Goal: Task Accomplishment & Management: Manage account settings

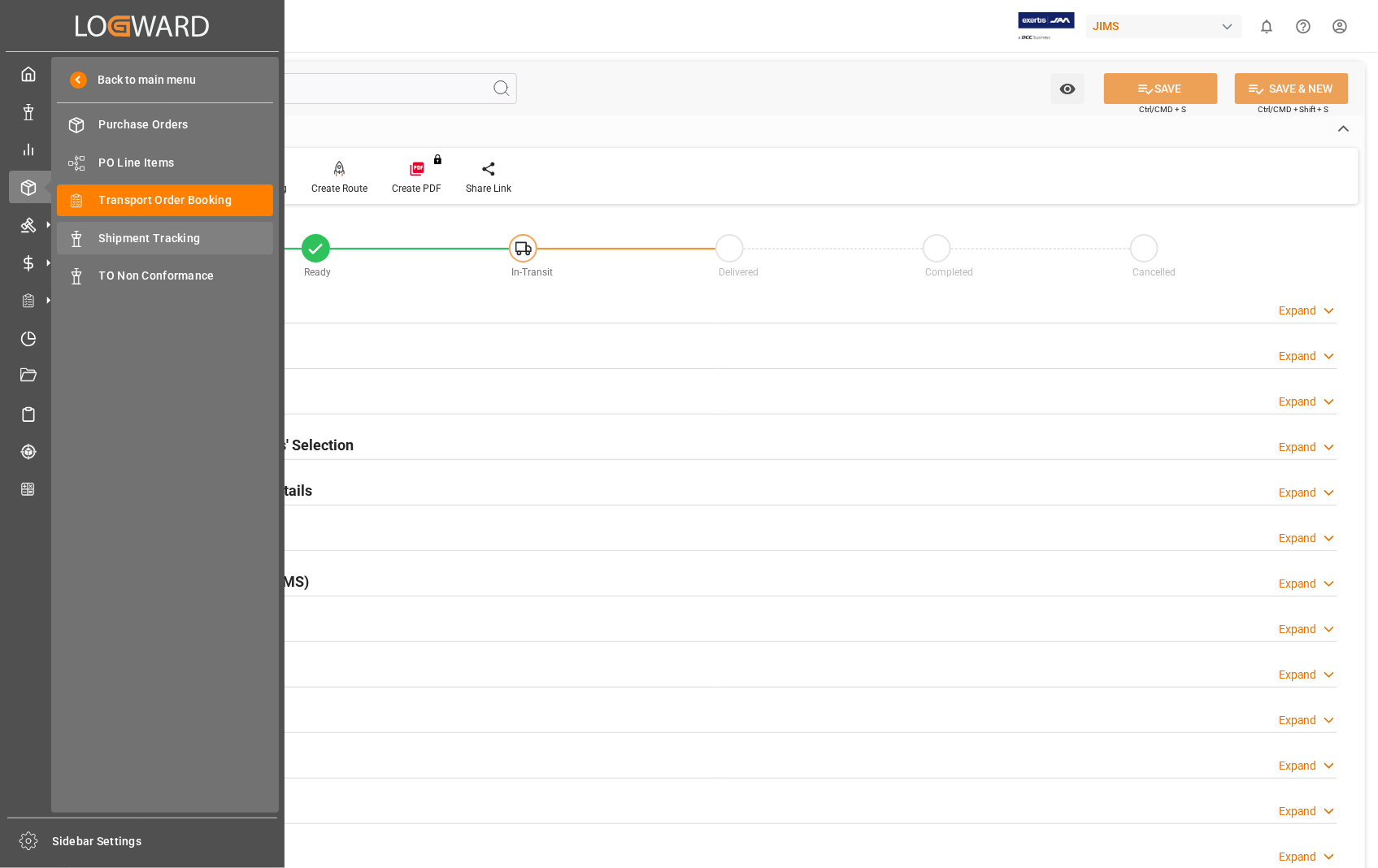
click at [127, 245] on span "Shipment Tracking" at bounding box center [186, 238] width 175 height 17
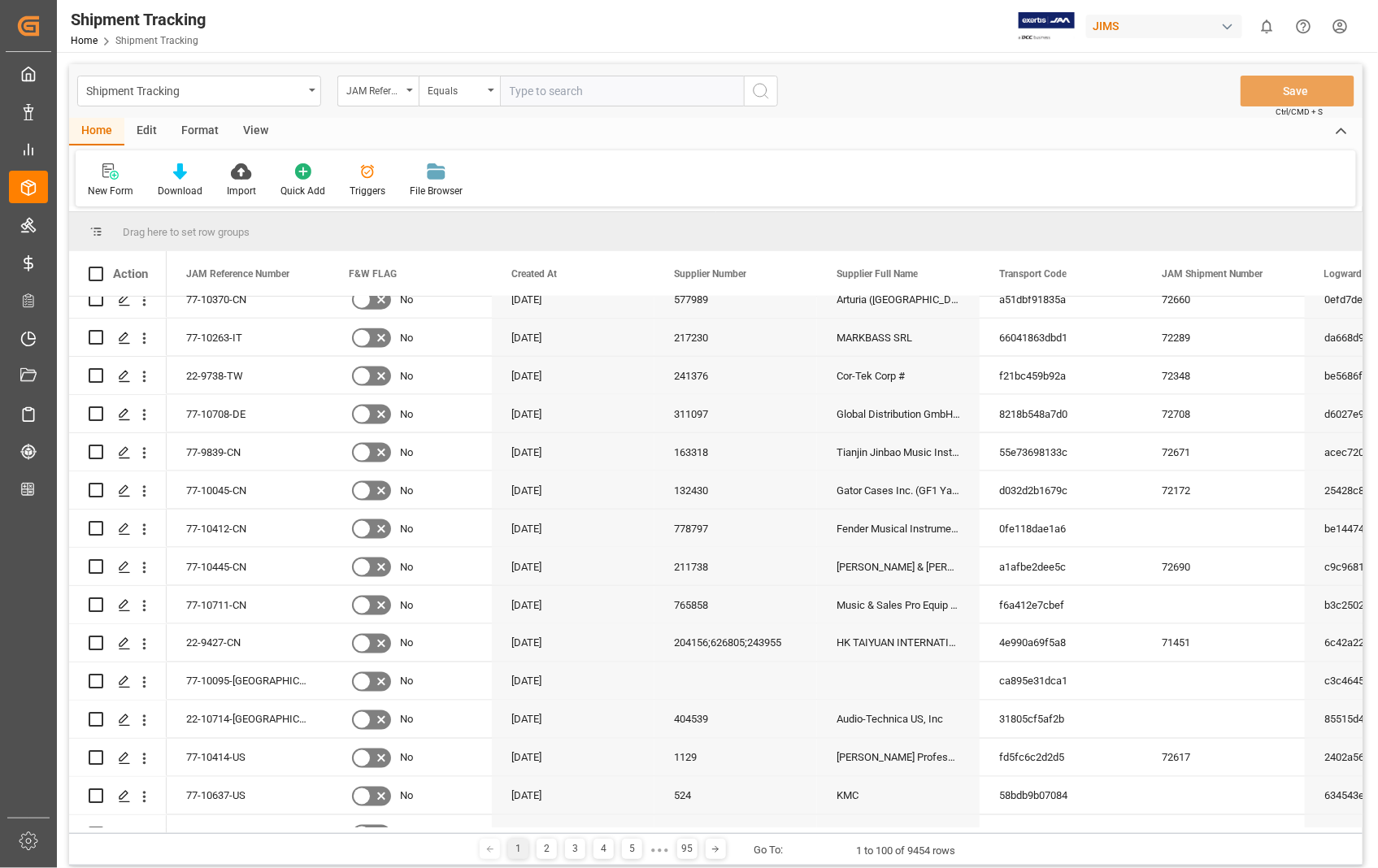
scroll to position [993, 0]
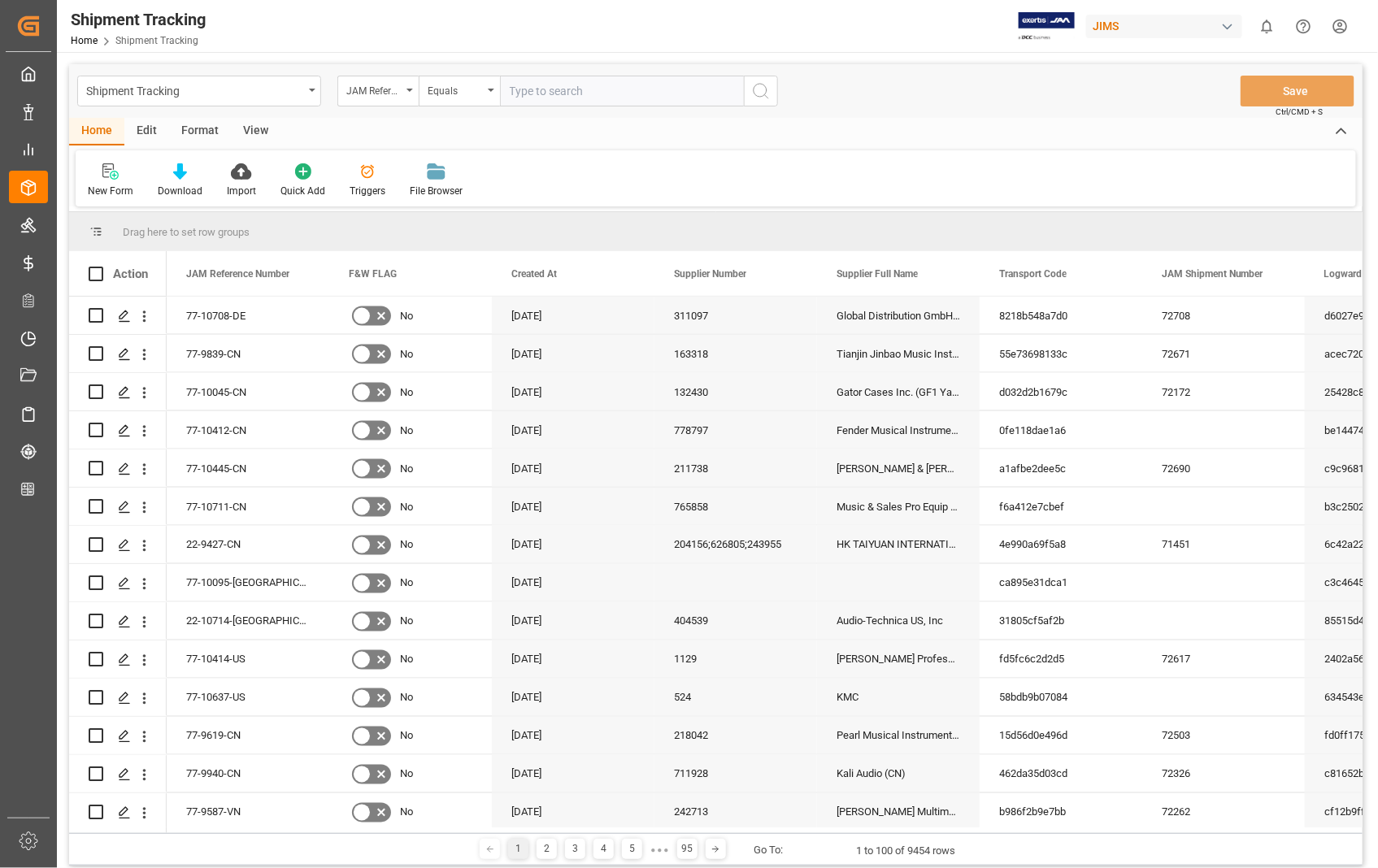
click at [620, 91] on input "text" at bounding box center [622, 91] width 244 height 31
paste input "22-10609-US"
type input "22-10609-US"
click at [757, 86] on icon "search button" at bounding box center [760, 91] width 20 height 20
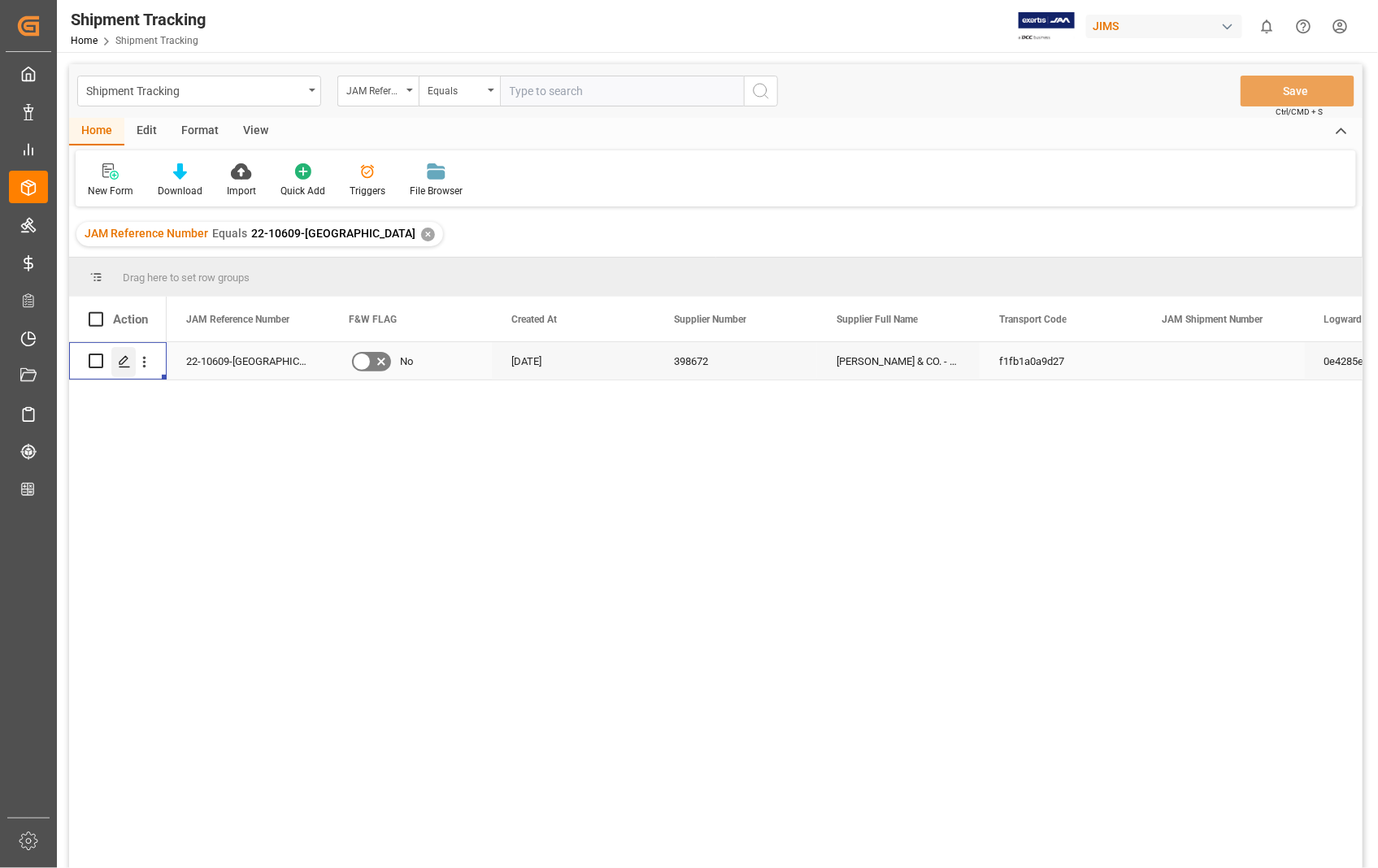
click at [119, 356] on icon "Press SPACE to select this row." at bounding box center [124, 362] width 13 height 13
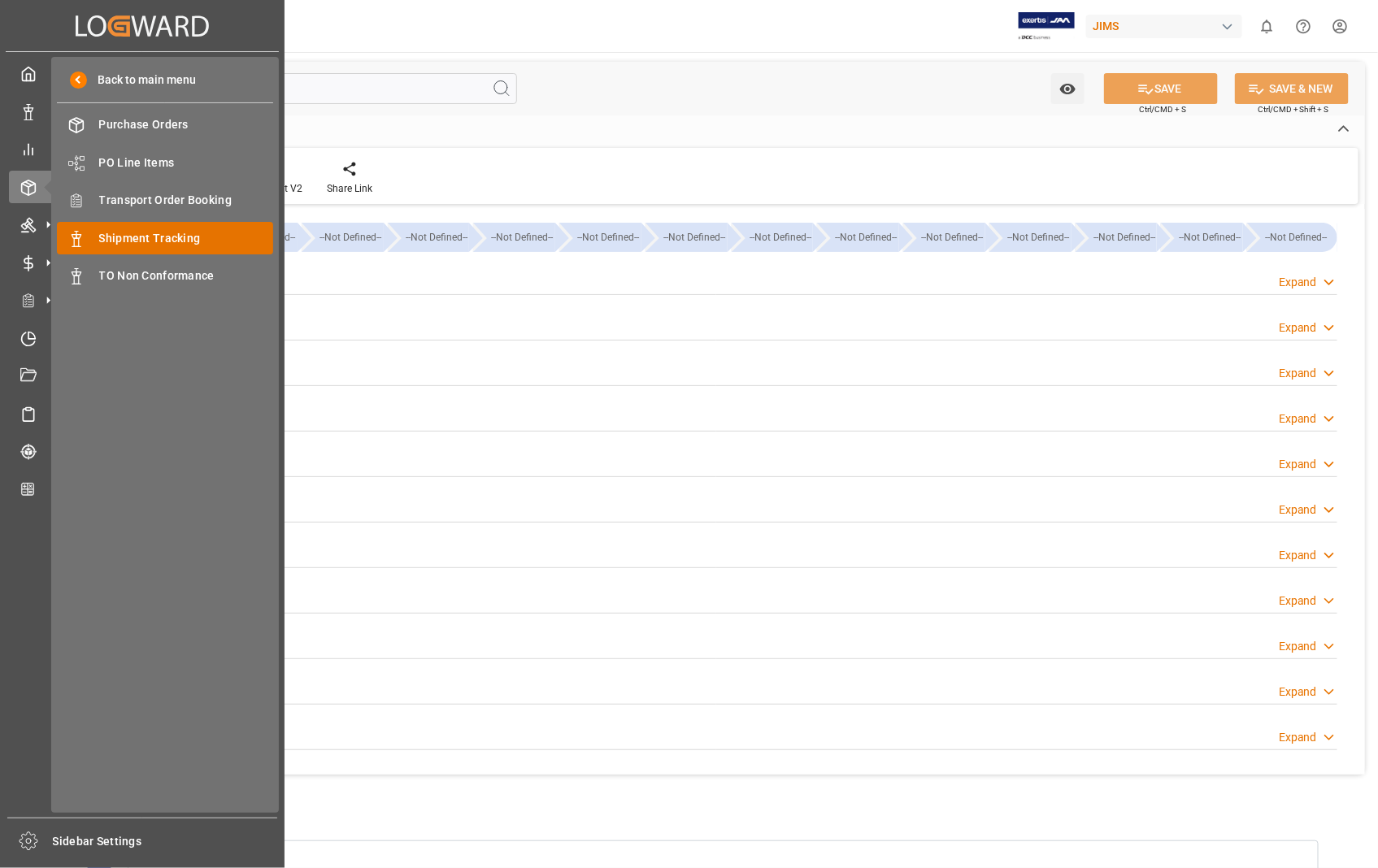
click at [141, 231] on span "Shipment Tracking" at bounding box center [186, 238] width 175 height 17
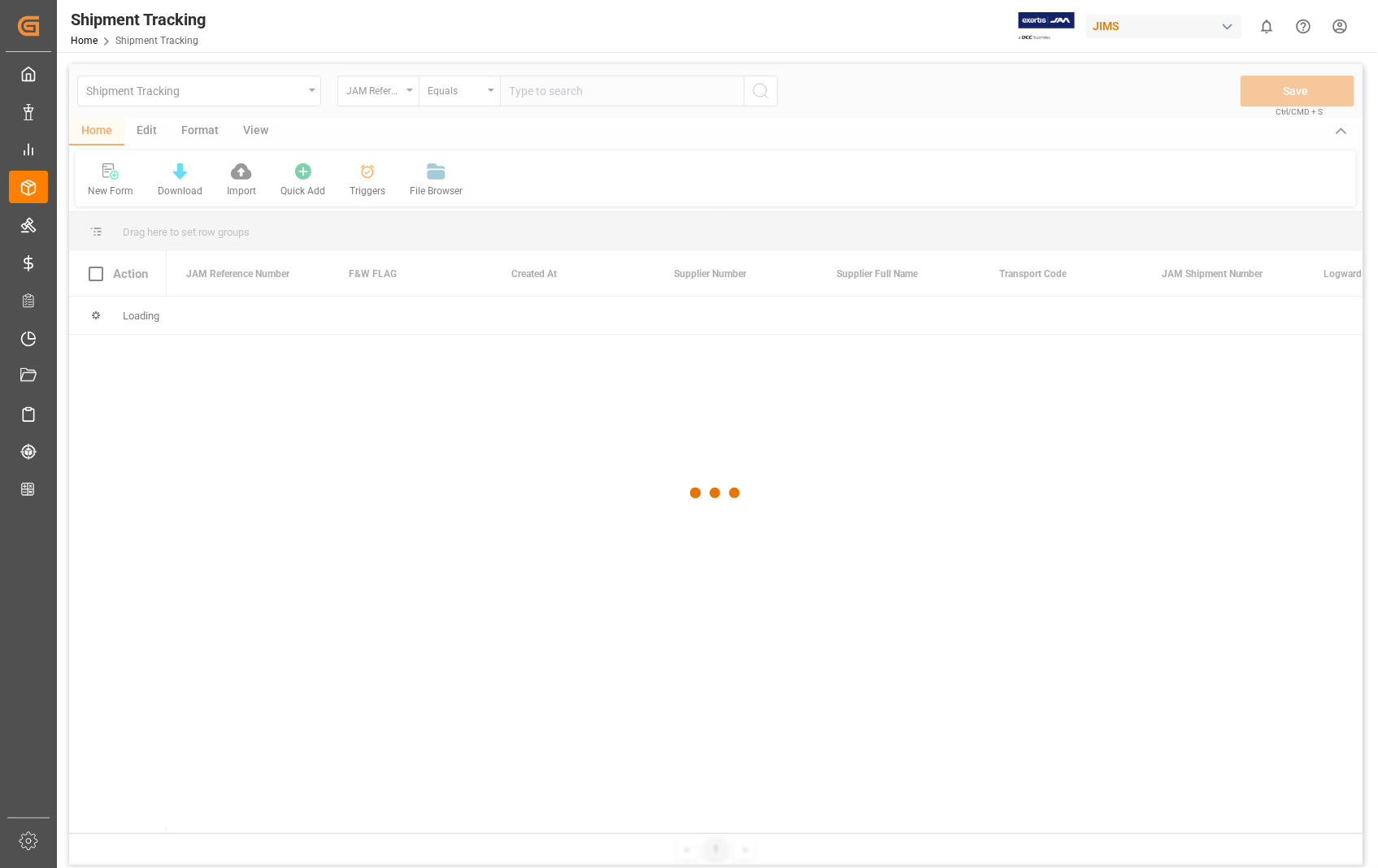
click at [611, 87] on div at bounding box center [715, 493] width 1293 height 858
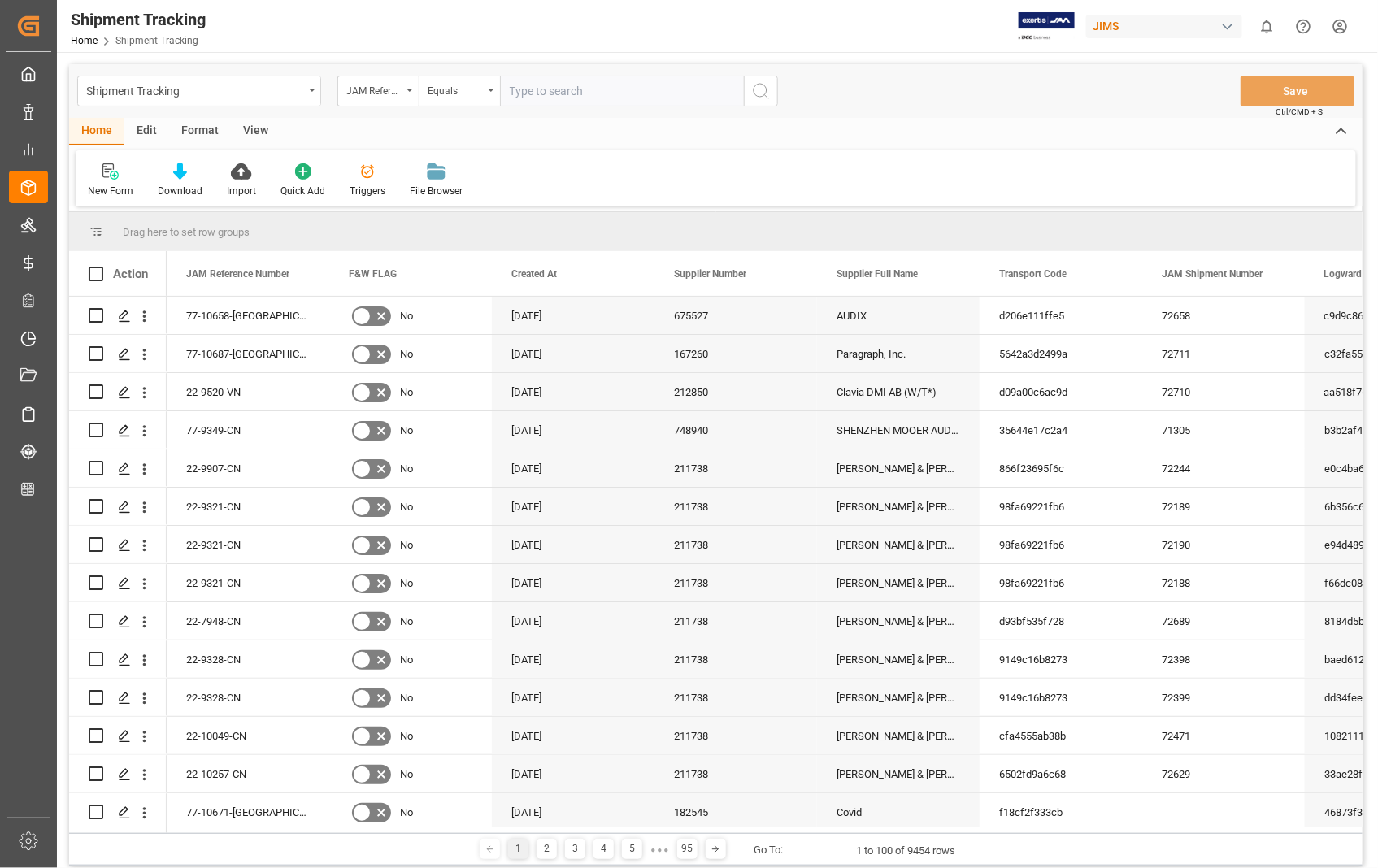
click at [587, 92] on input "text" at bounding box center [622, 91] width 244 height 31
paste input "22-9914-US"
type input "22-9914-US"
click at [763, 81] on icon "search button" at bounding box center [760, 91] width 20 height 20
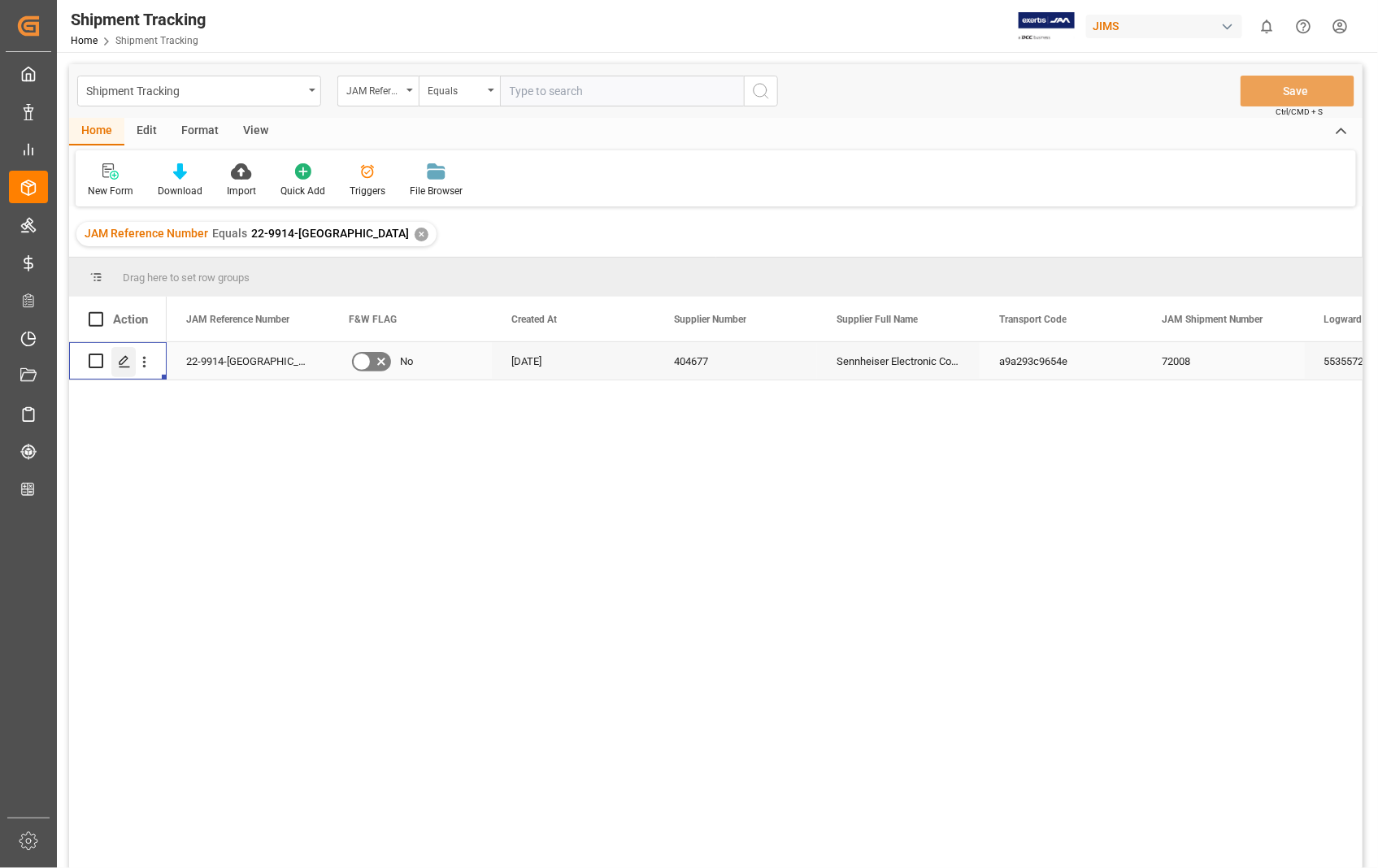
click at [122, 364] on icon "Press SPACE to select this row." at bounding box center [124, 362] width 13 height 13
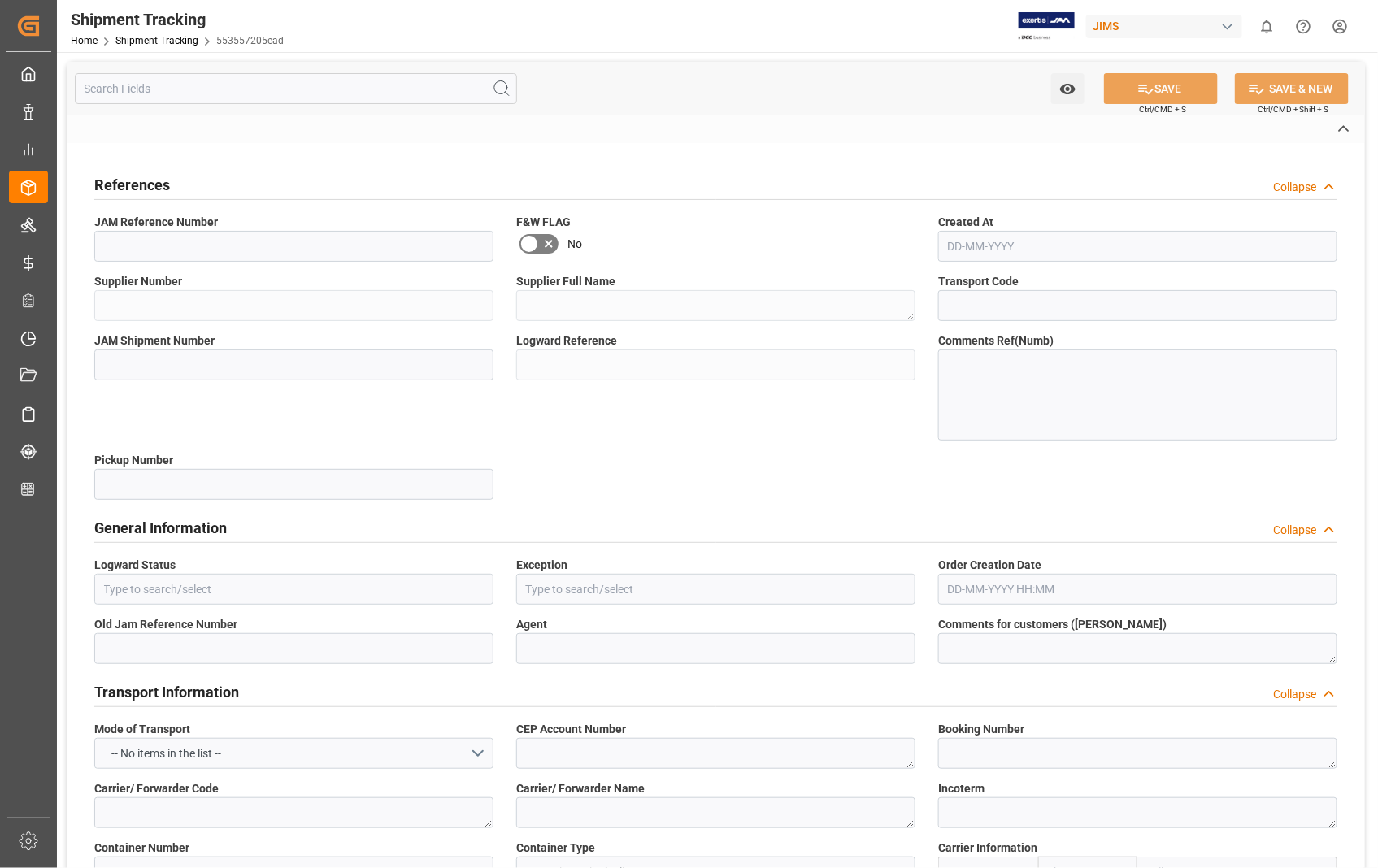
type input "22-9914-US"
type input "404677"
type textarea "Sennheiser Electronic Corporation - 212"
type input "a9a293c9654e"
type input "72008"
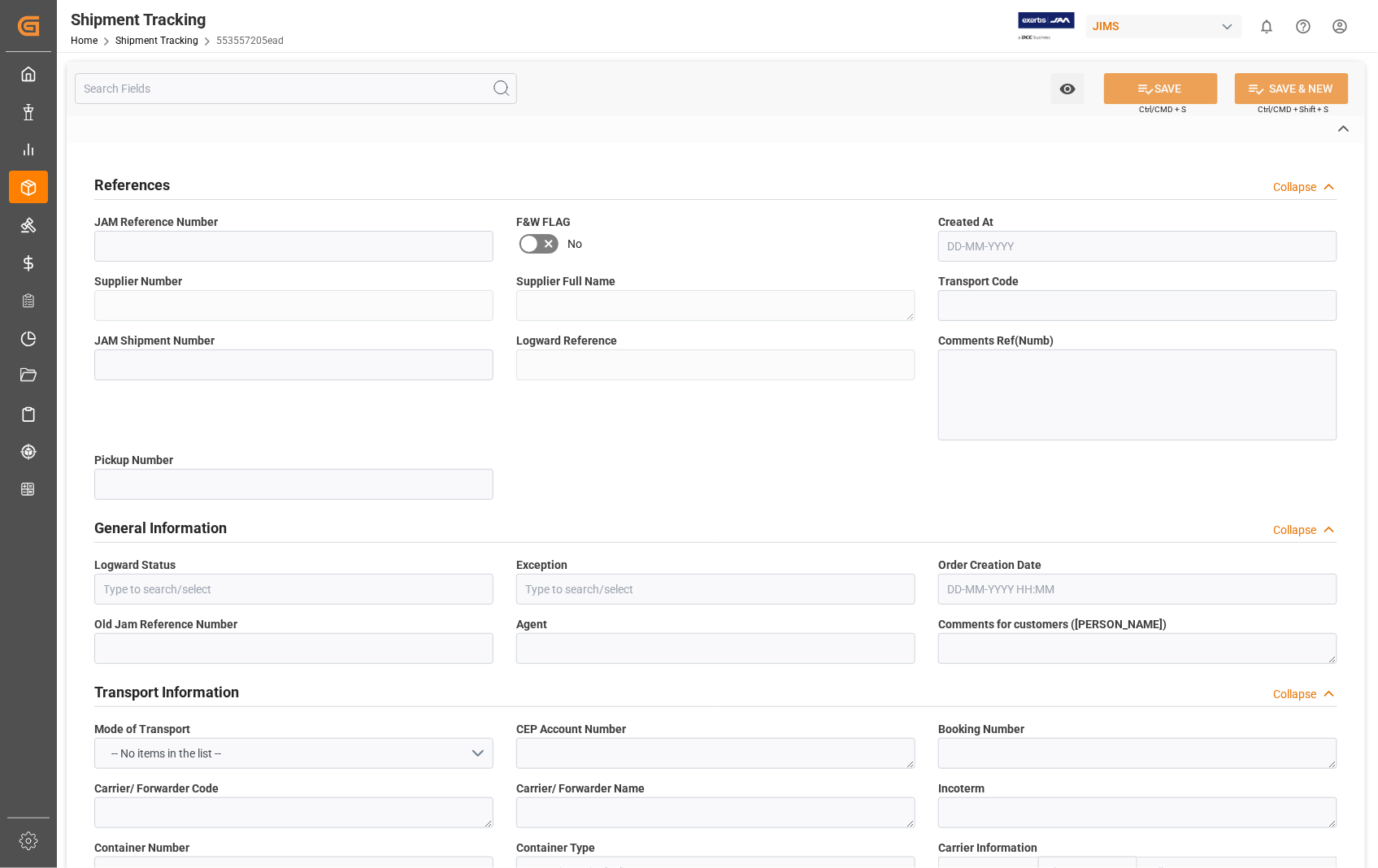
type input "553557205ead"
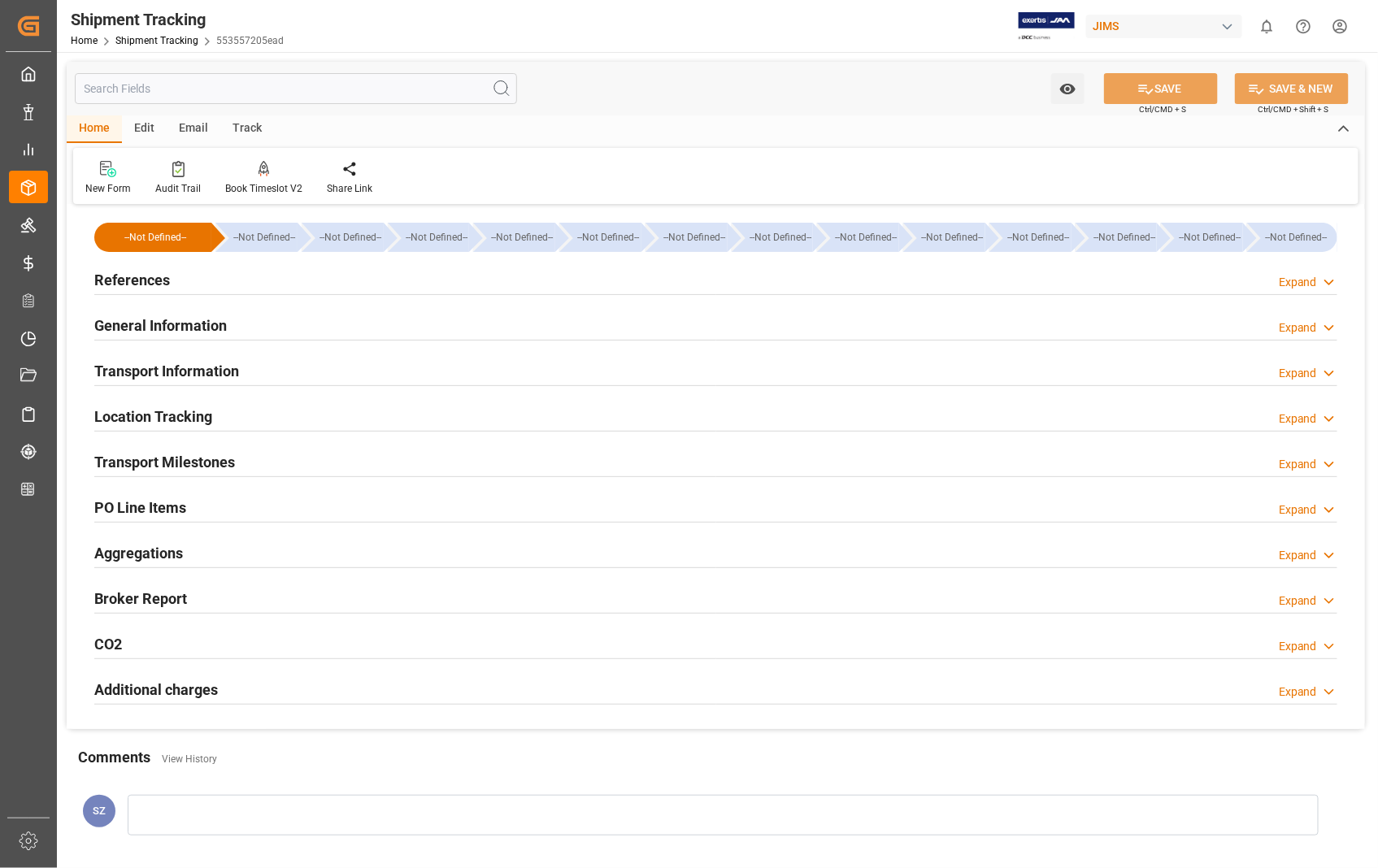
type input "[DATE]"
click at [142, 277] on h2 "References" at bounding box center [132, 279] width 76 height 21
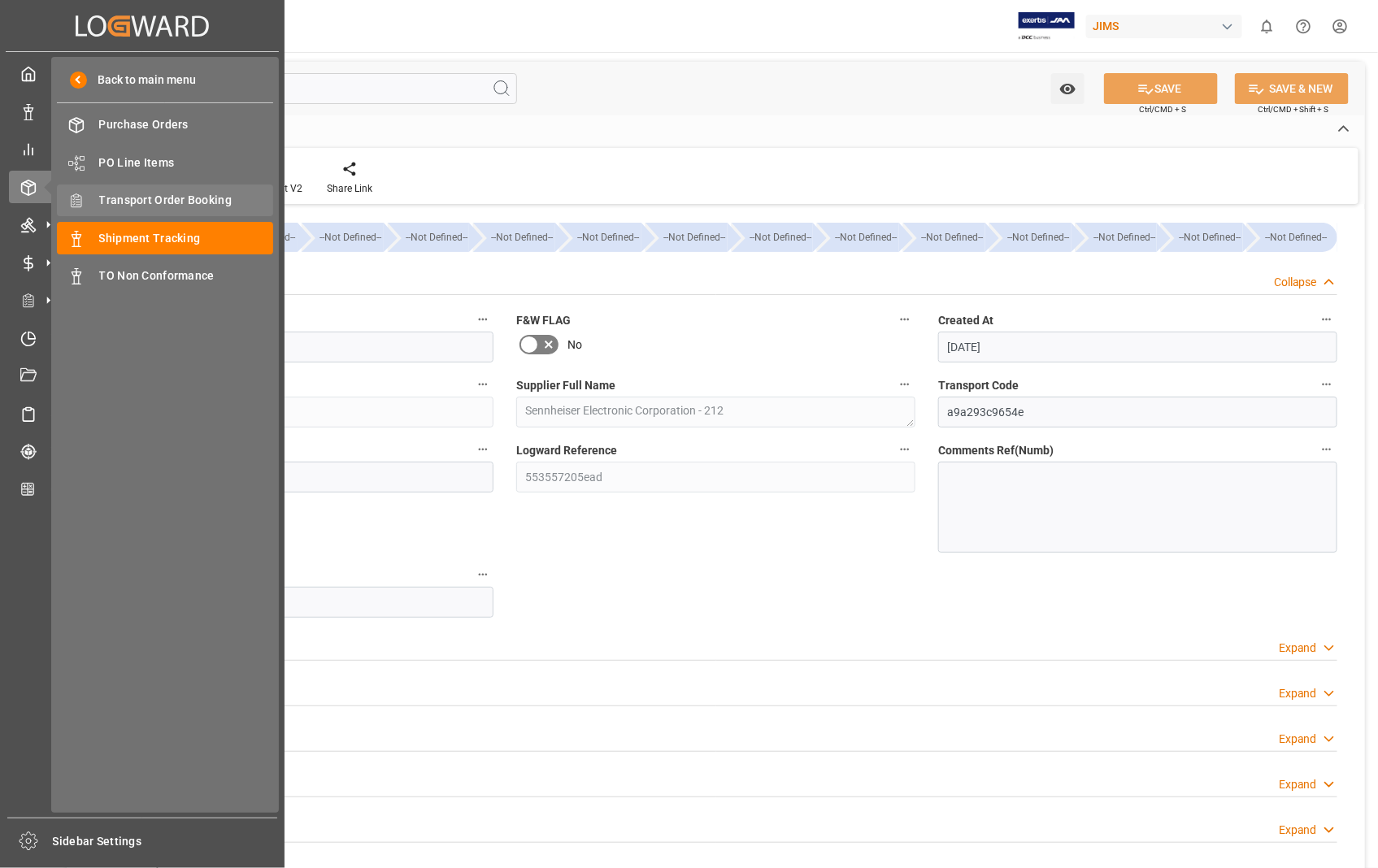
click at [183, 196] on span "Transport Order Booking" at bounding box center [186, 200] width 175 height 17
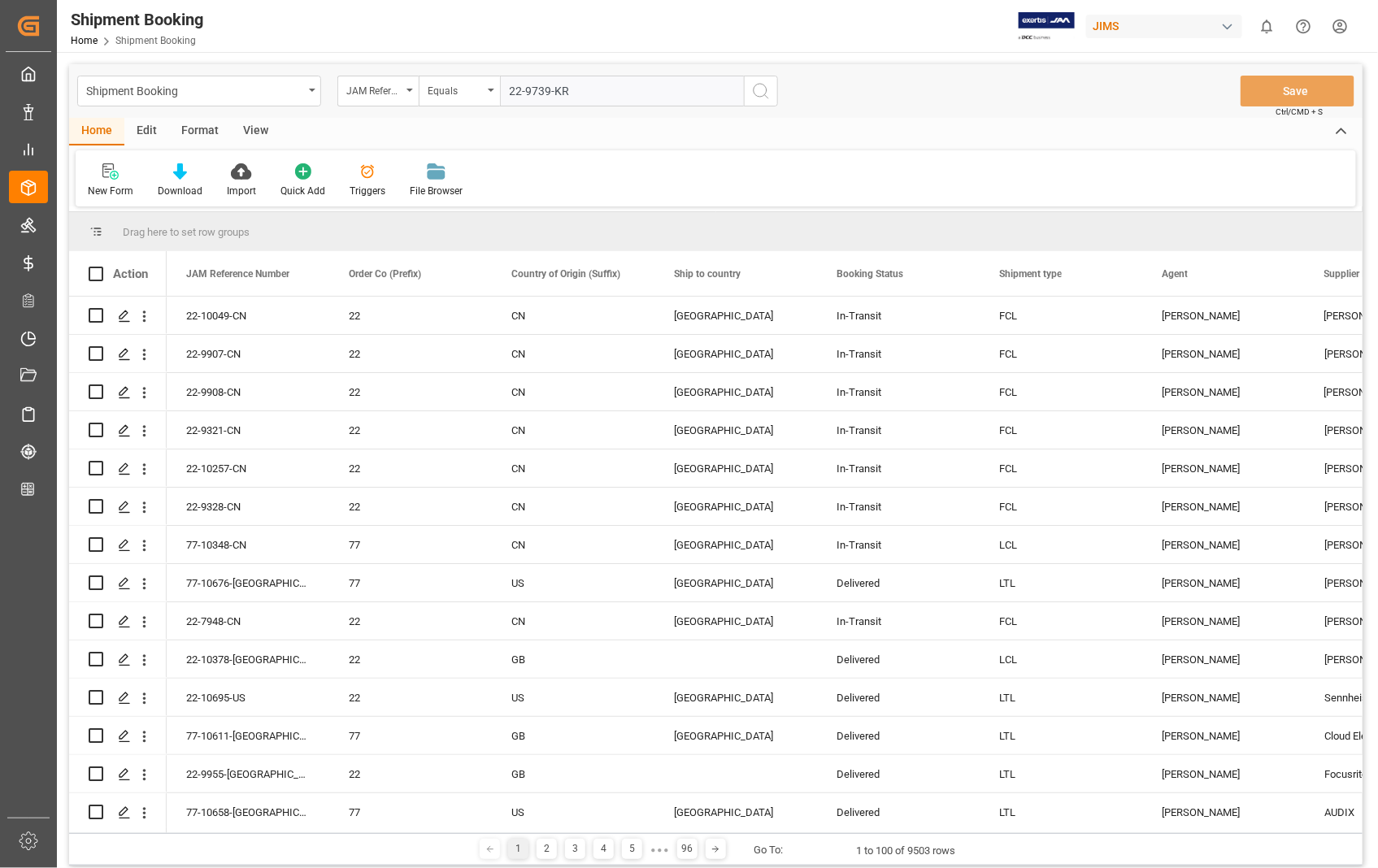
type input "22-9739-KR"
click at [761, 95] on icon "search button" at bounding box center [760, 91] width 20 height 20
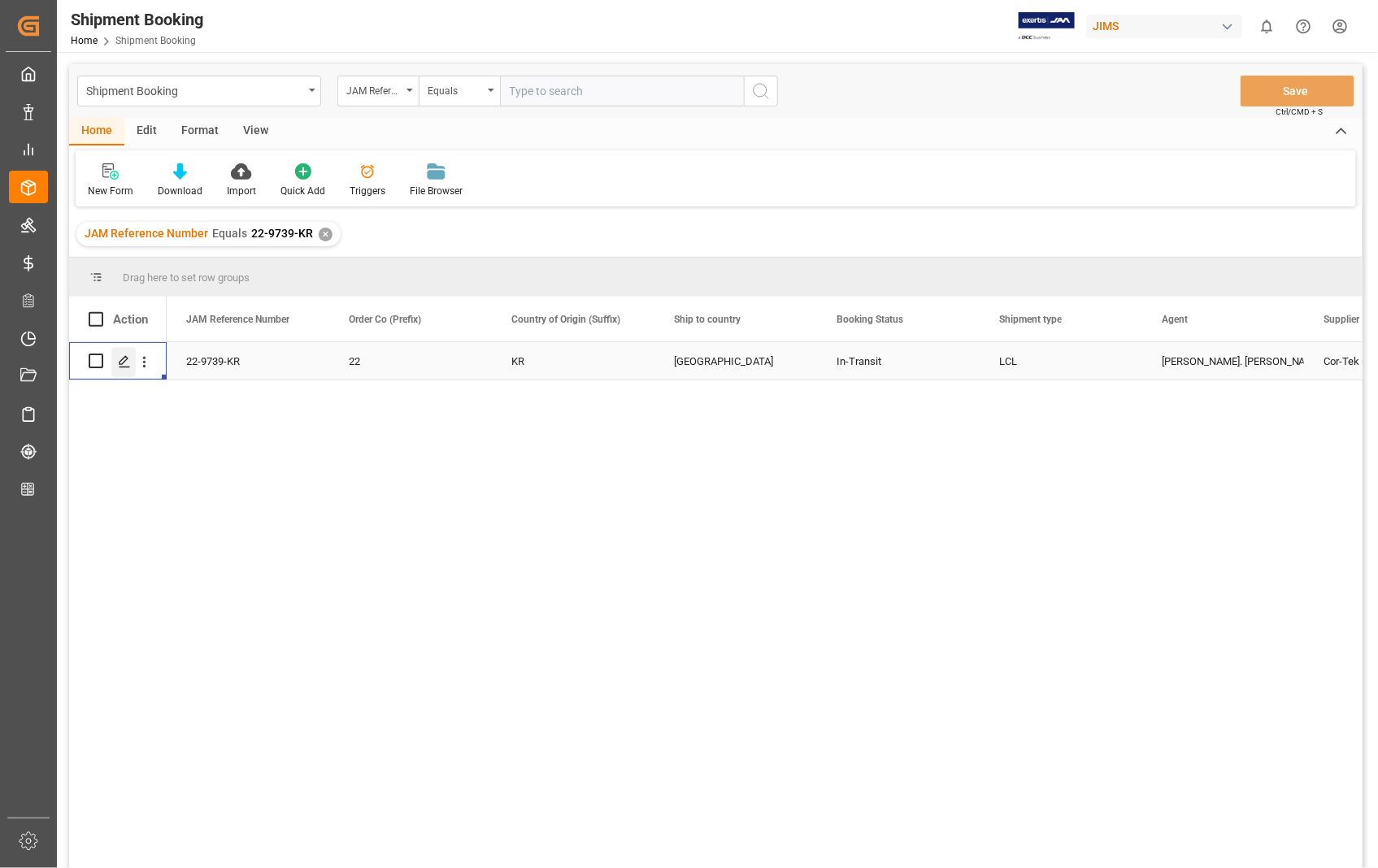
click at [123, 367] on icon "Press SPACE to select this row." at bounding box center [124, 362] width 13 height 13
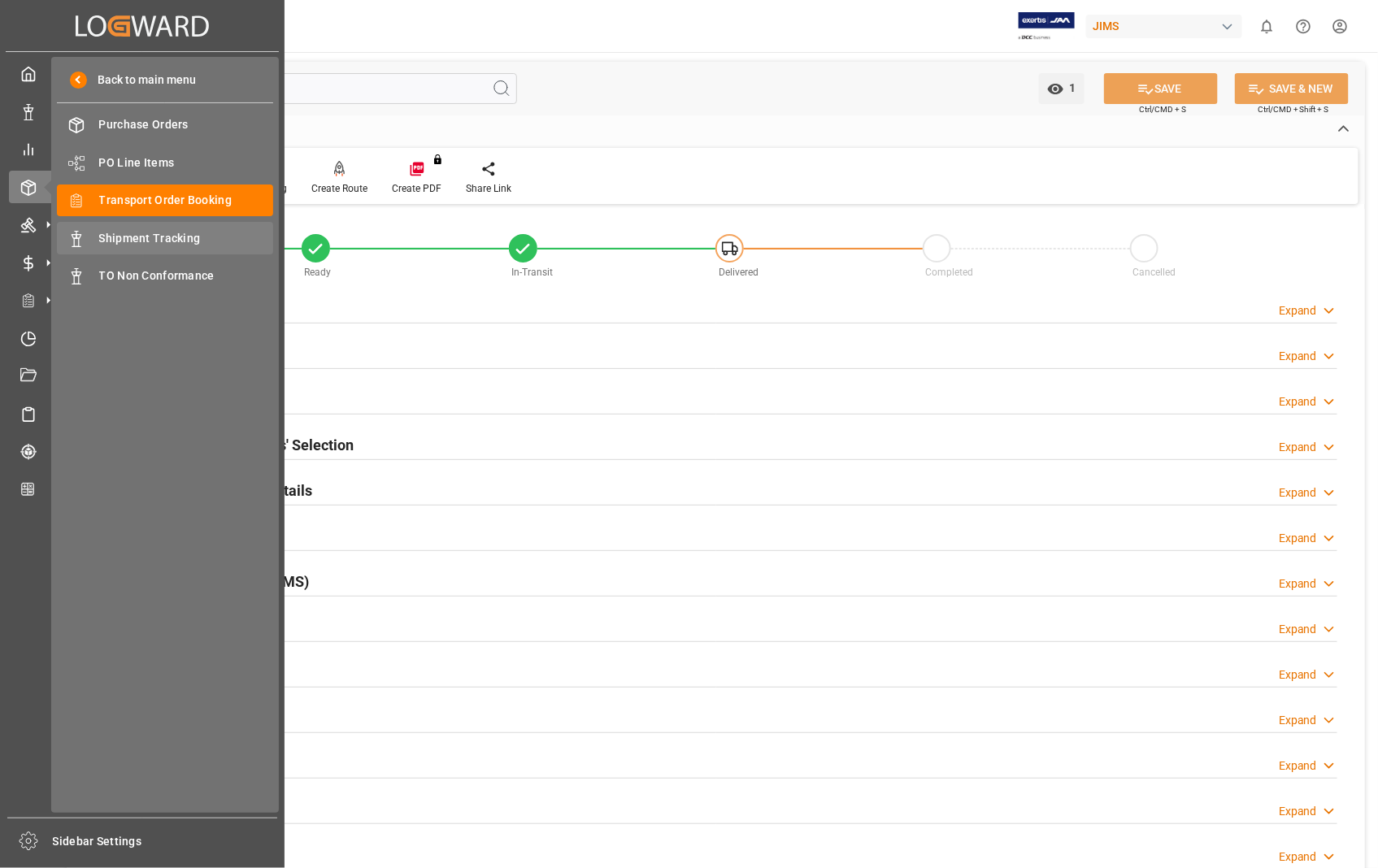
click at [154, 236] on span "Shipment Tracking" at bounding box center [186, 238] width 175 height 17
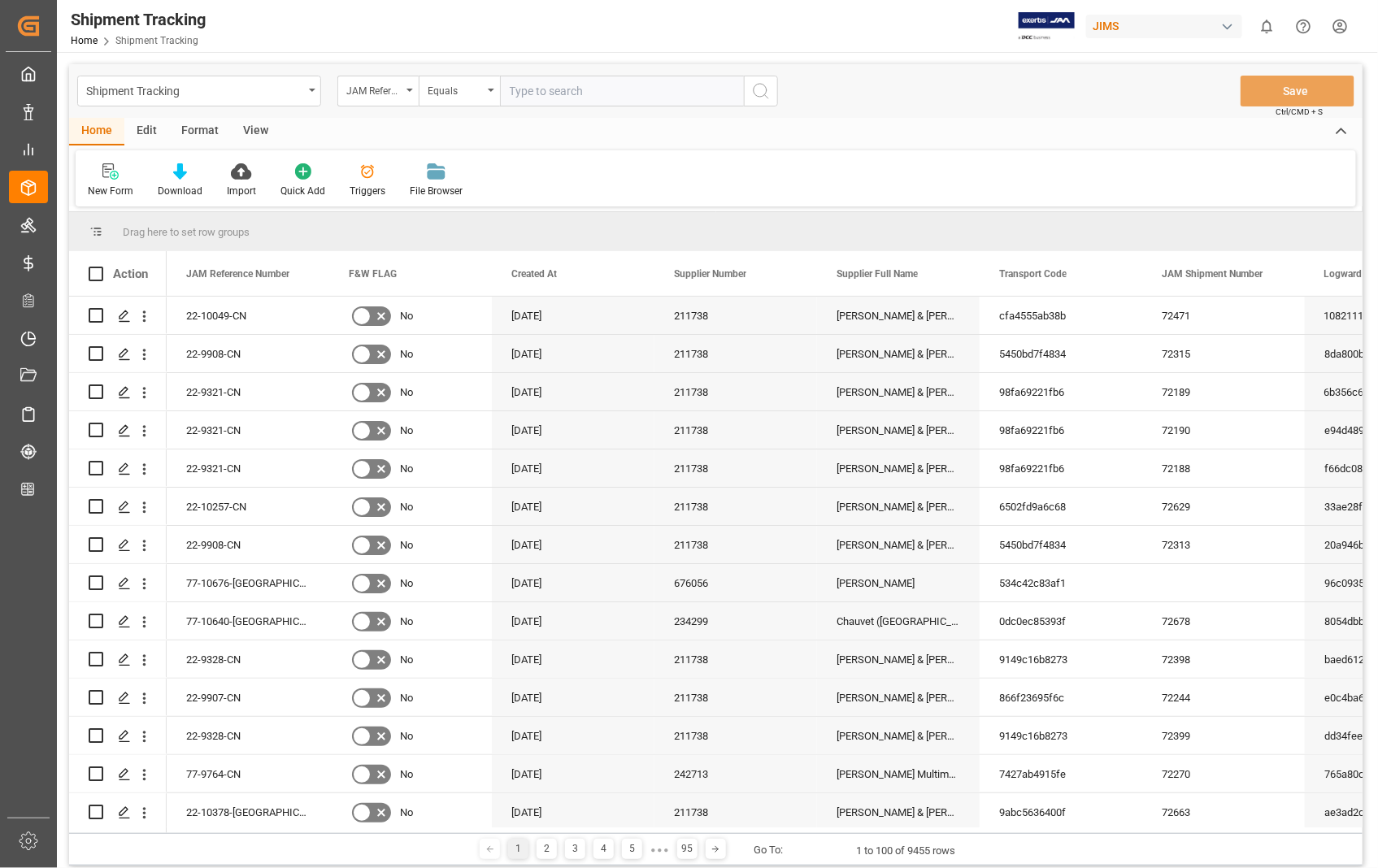
click at [602, 94] on input "text" at bounding box center [622, 91] width 244 height 31
paste input "22-9739-KR"
type input "22-9739-KR"
click at [764, 87] on icon "search button" at bounding box center [760, 91] width 20 height 20
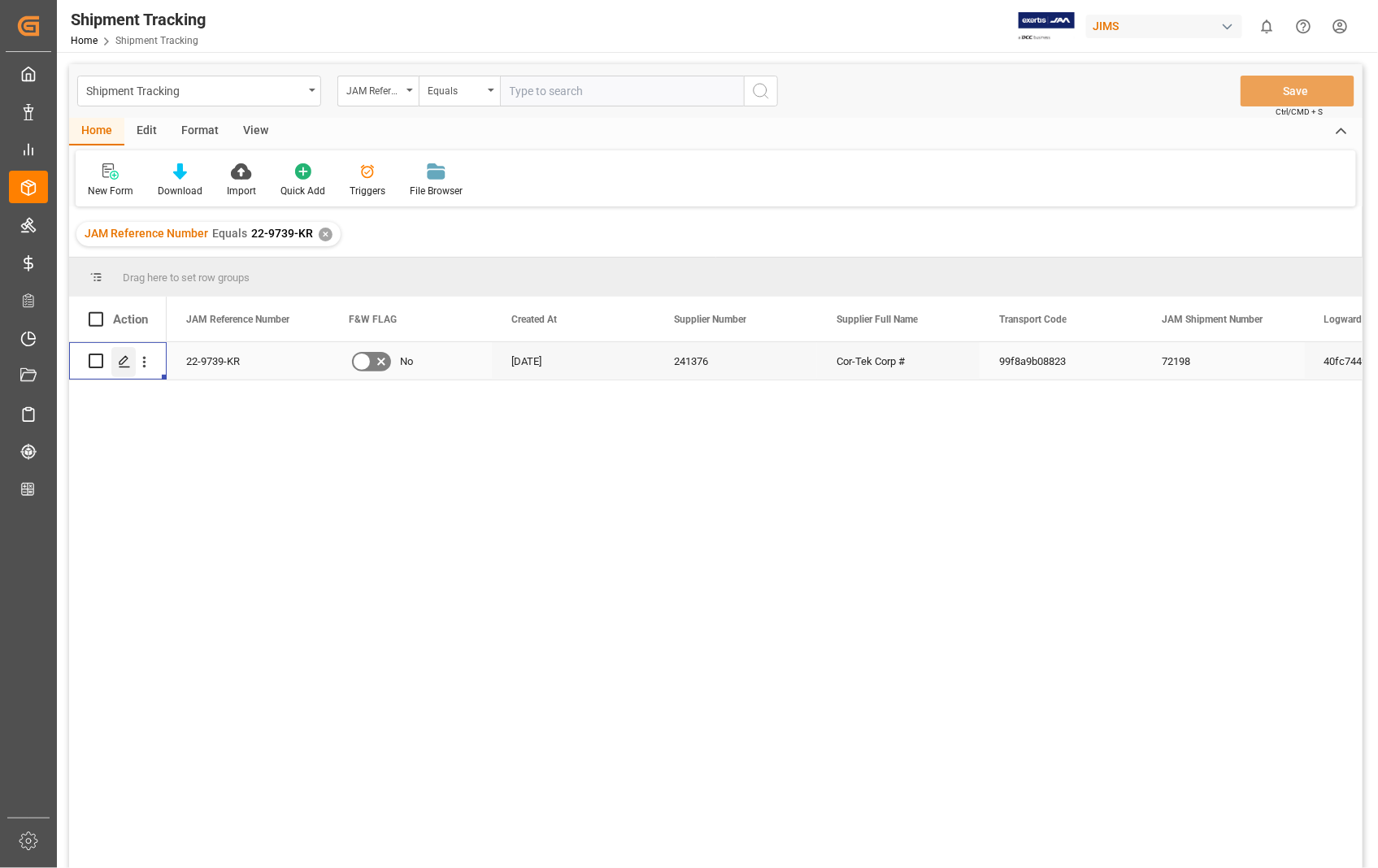
click at [123, 362] on polygon "Press SPACE to select this row." at bounding box center [123, 360] width 8 height 8
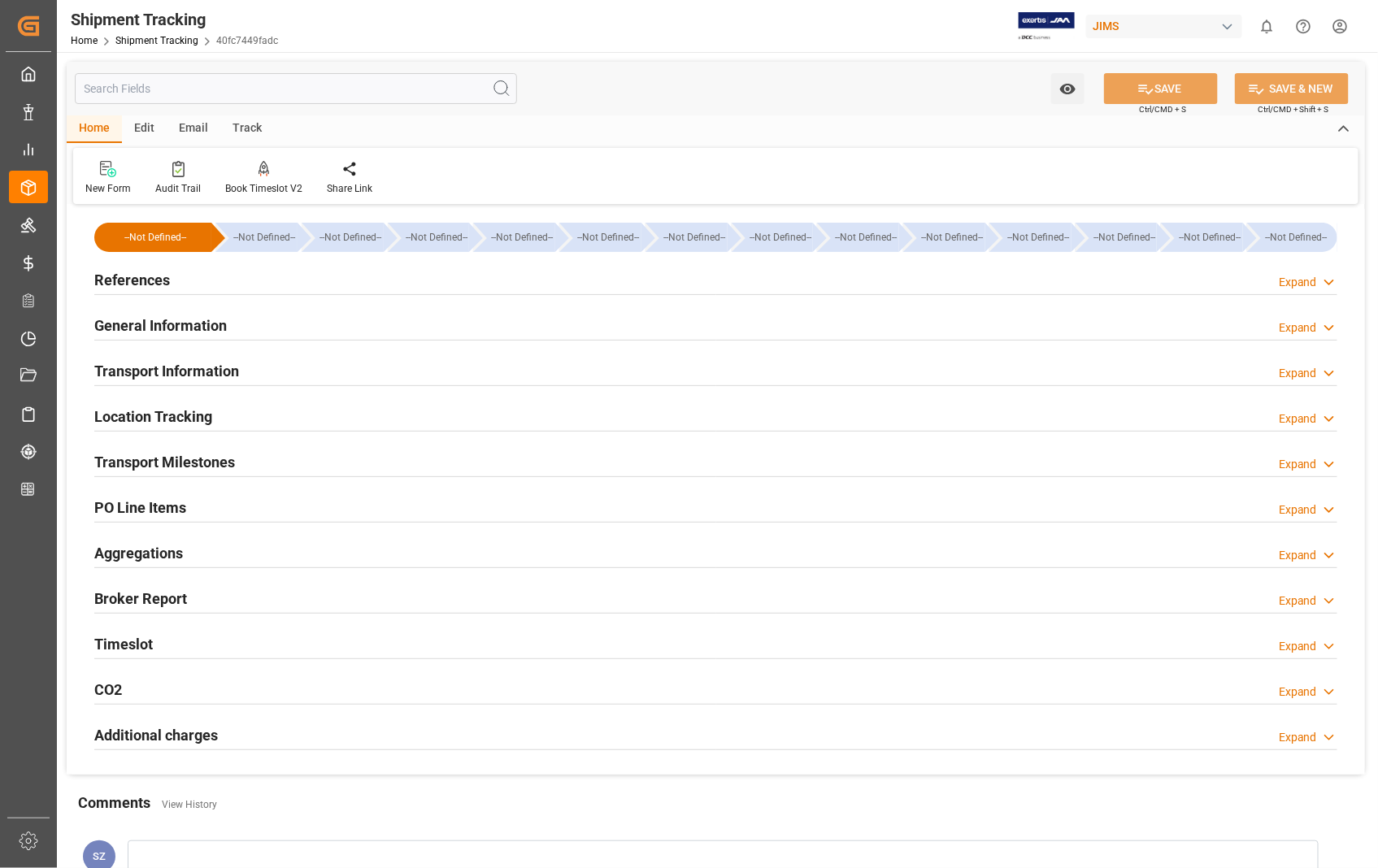
type input "02-07-2025 11:59"
type input "01-07-2025 15:00"
type input "[DATE]"
type input "30-07-2025 11:59"
type input "25-08-2025 11:59"
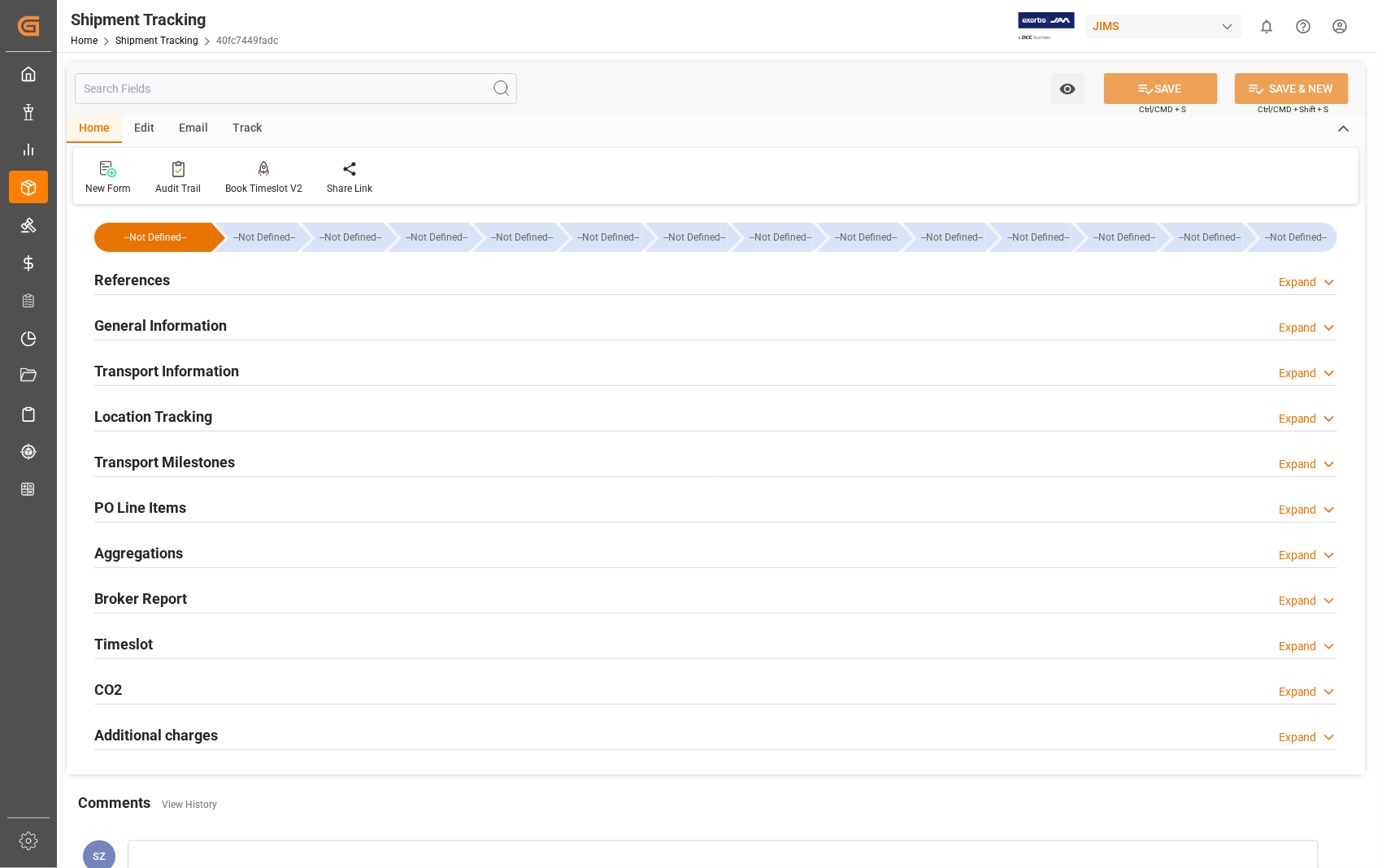
click at [180, 466] on h2 "Transport Milestones" at bounding box center [165, 462] width 140 height 21
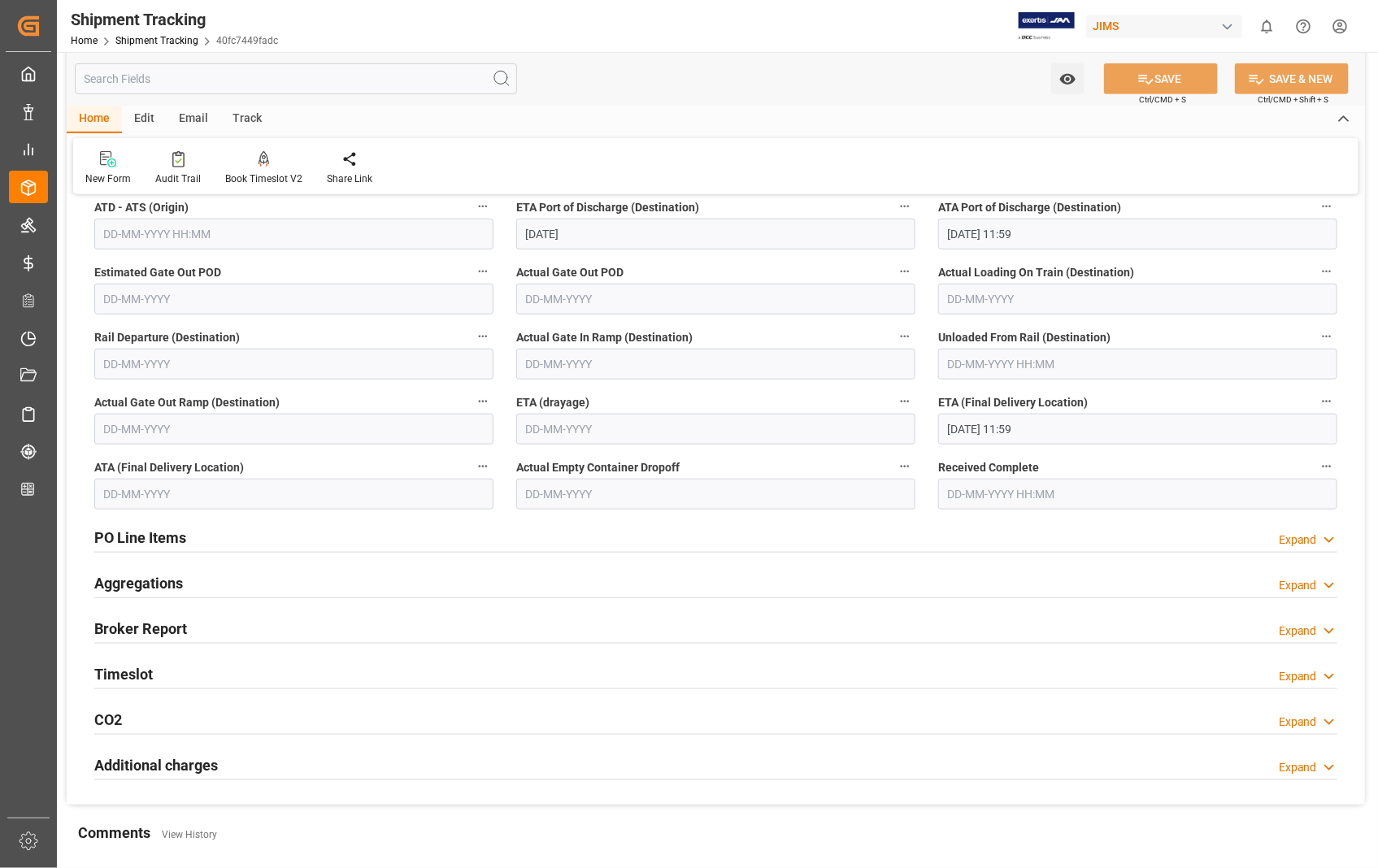
scroll to position [180, 0]
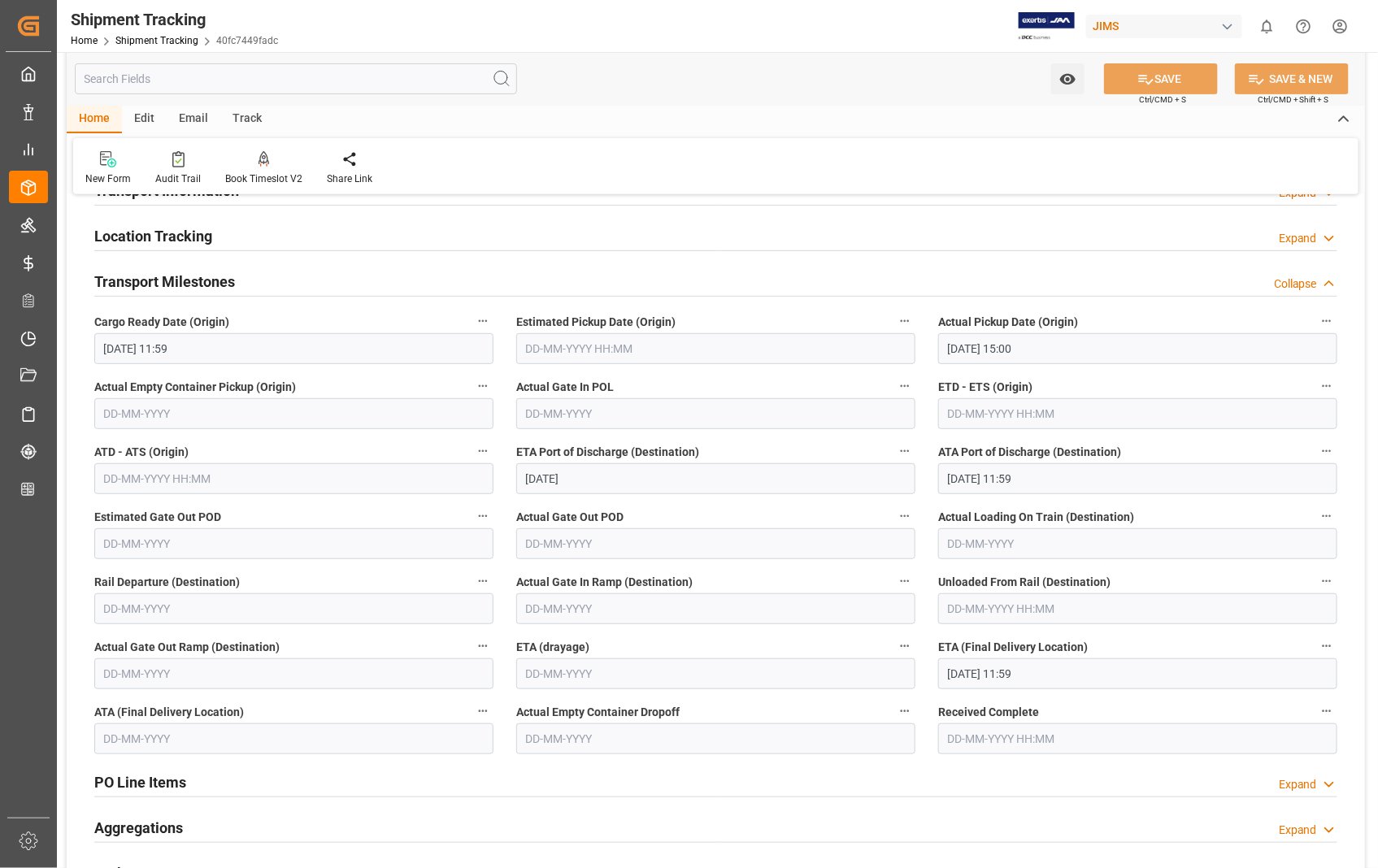
click at [184, 235] on h2 "Location Tracking" at bounding box center [153, 235] width 118 height 21
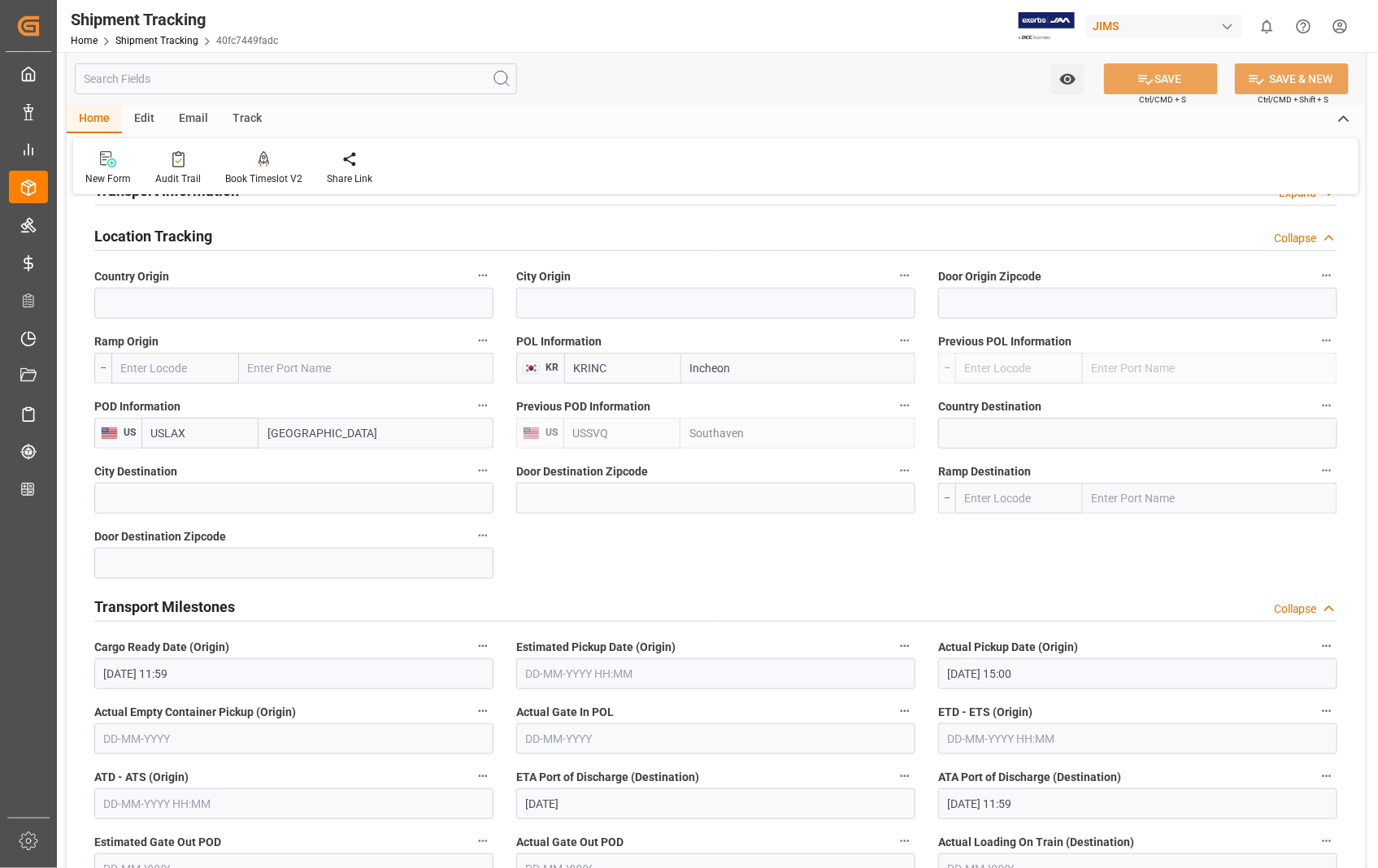
click at [182, 236] on h2 "Location Tracking" at bounding box center [153, 235] width 118 height 21
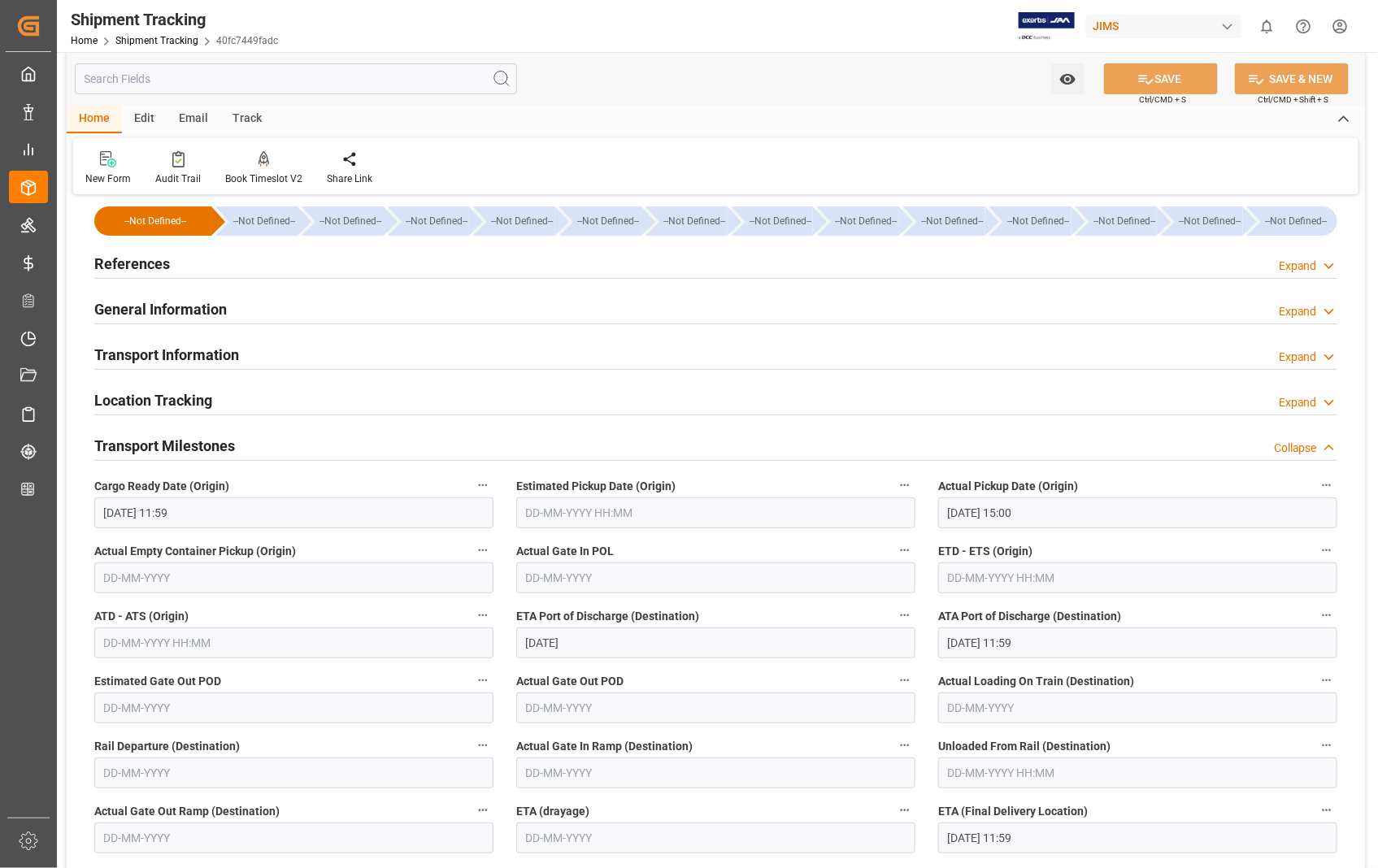
scroll to position [0, 0]
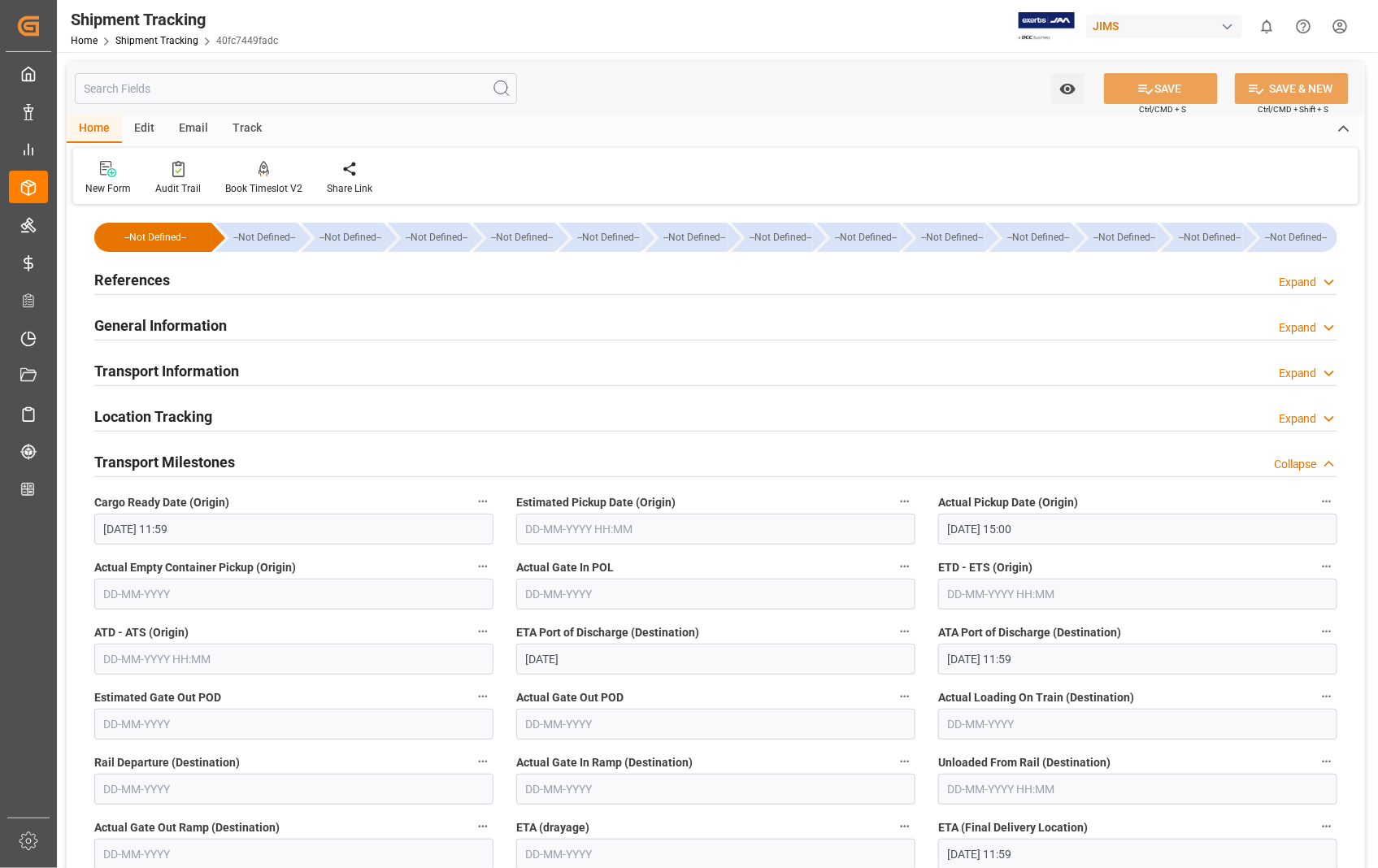
click at [193, 376] on h2 "Transport Information" at bounding box center [166, 370] width 145 height 21
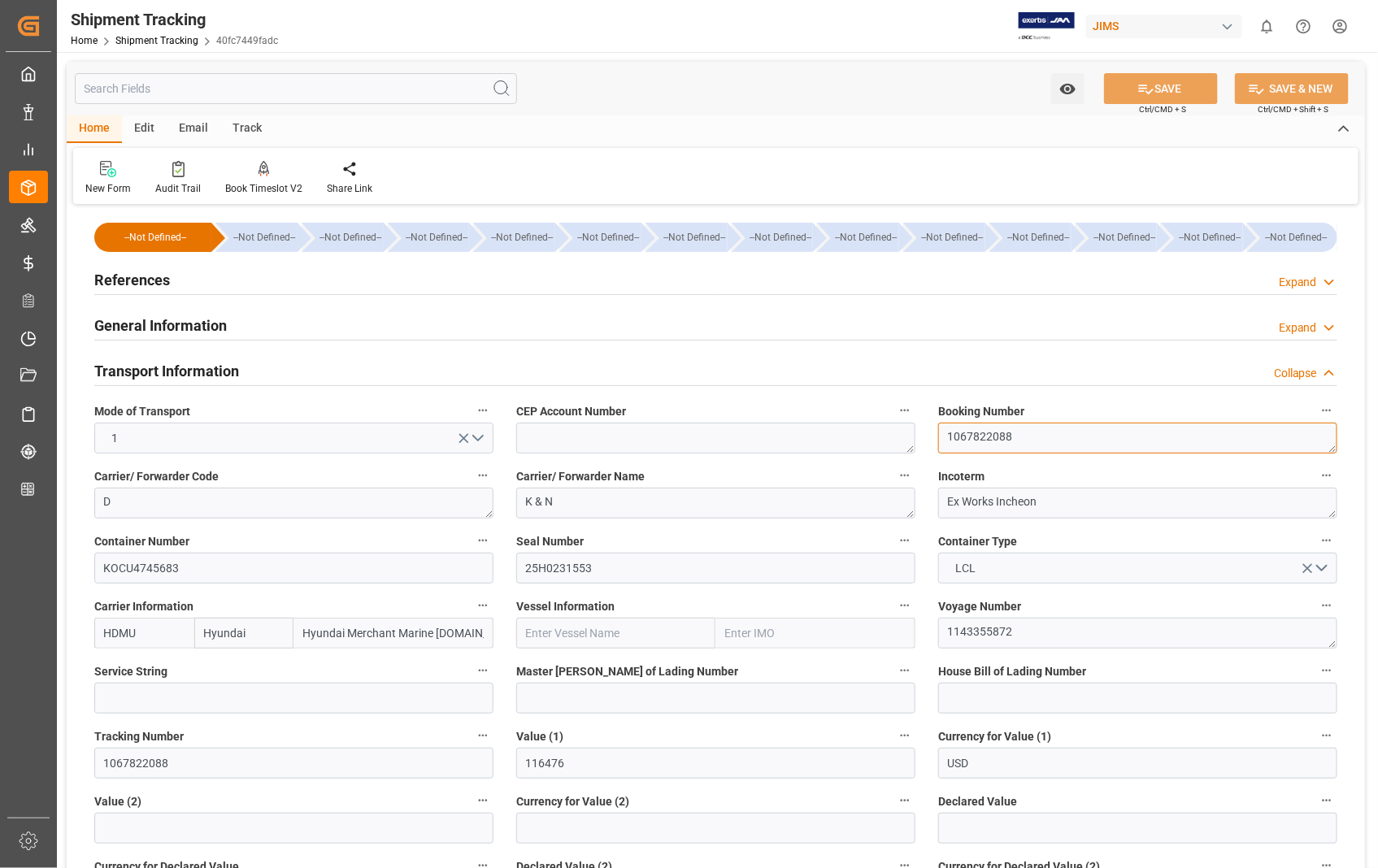
drag, startPoint x: 1012, startPoint y: 433, endPoint x: 940, endPoint y: 431, distance: 72.0
click at [940, 431] on textarea "1067822088" at bounding box center [1137, 437] width 399 height 31
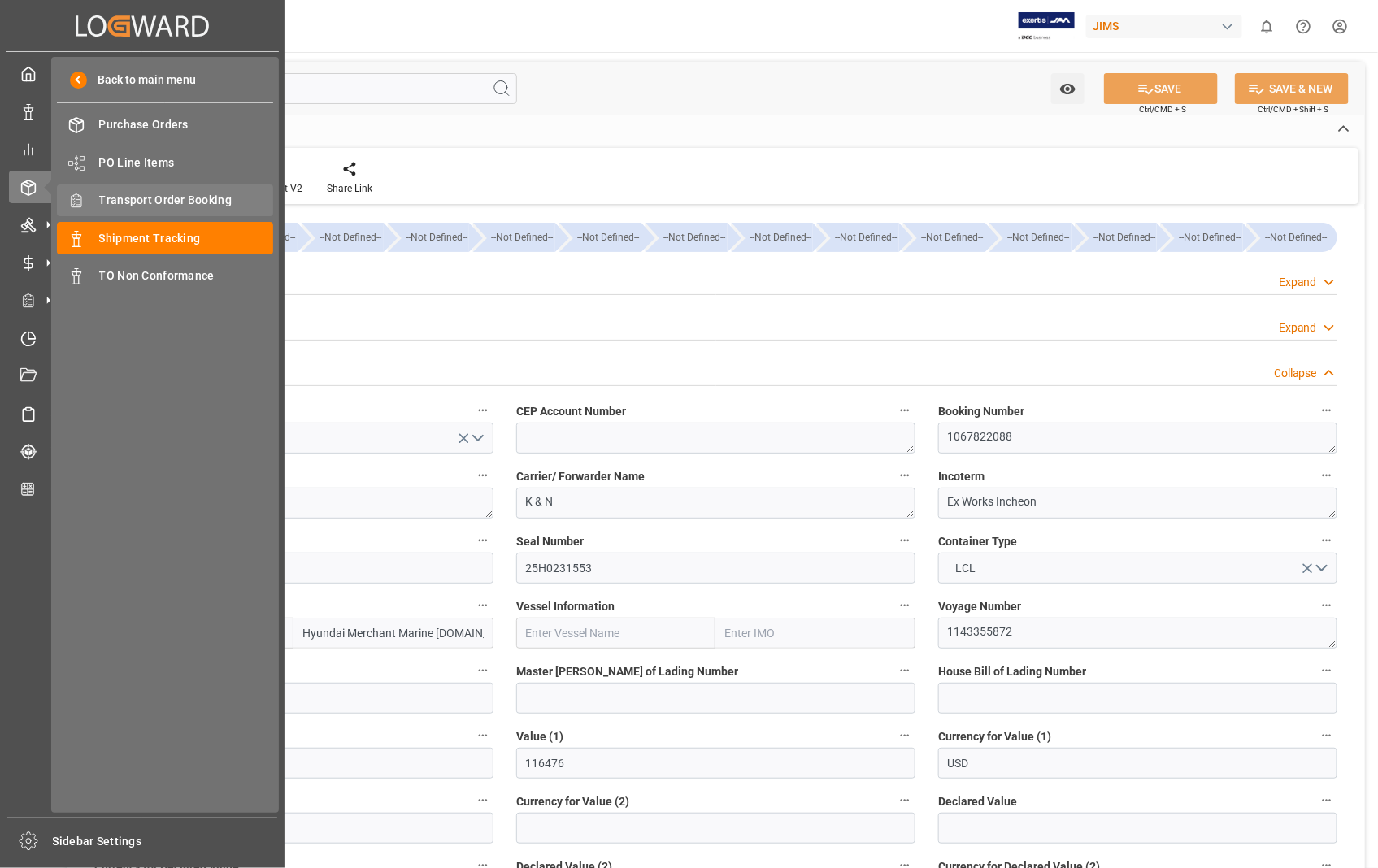
click at [145, 198] on span "Transport Order Booking" at bounding box center [186, 200] width 175 height 17
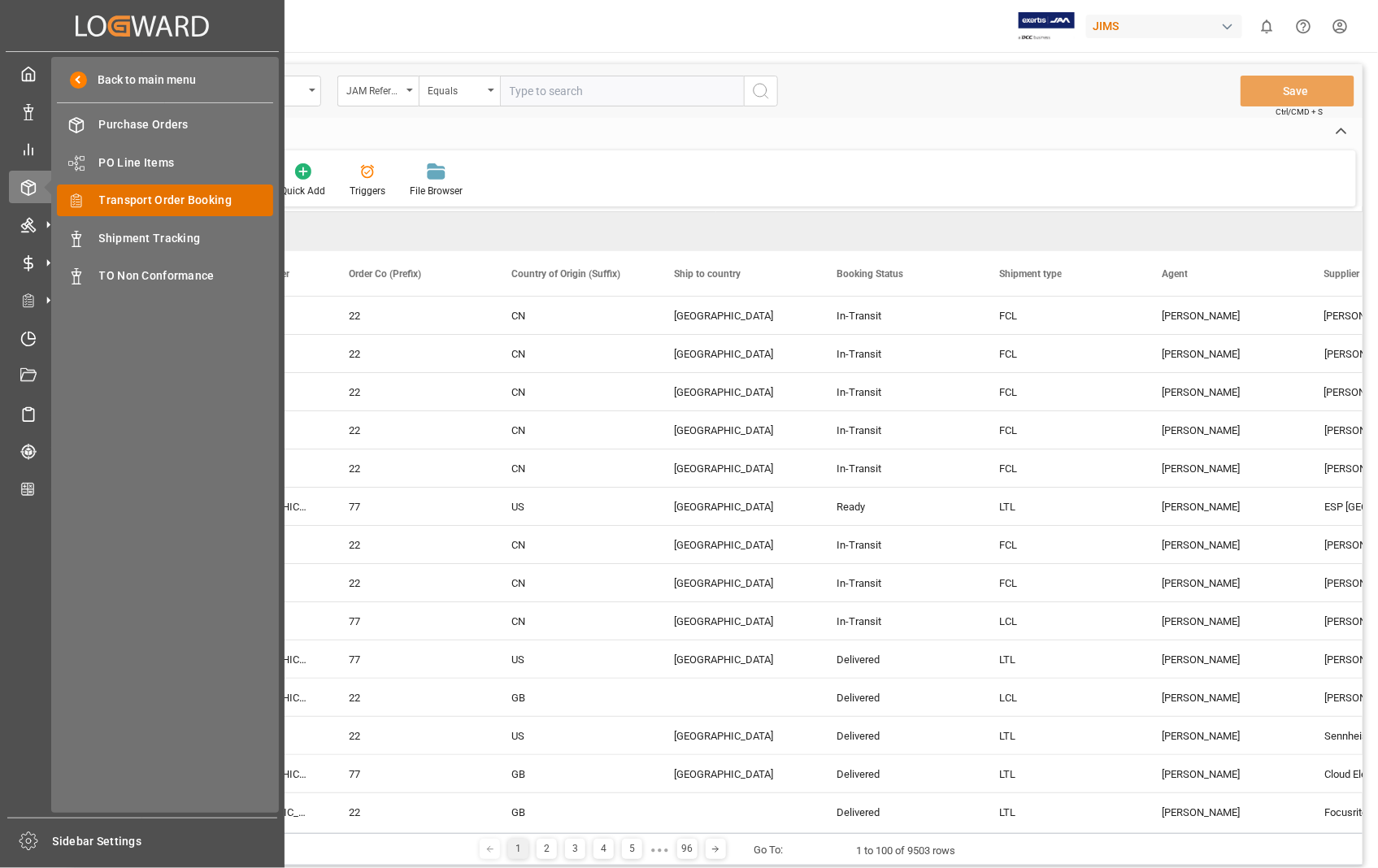
click at [194, 196] on span "Transport Order Booking" at bounding box center [186, 200] width 175 height 17
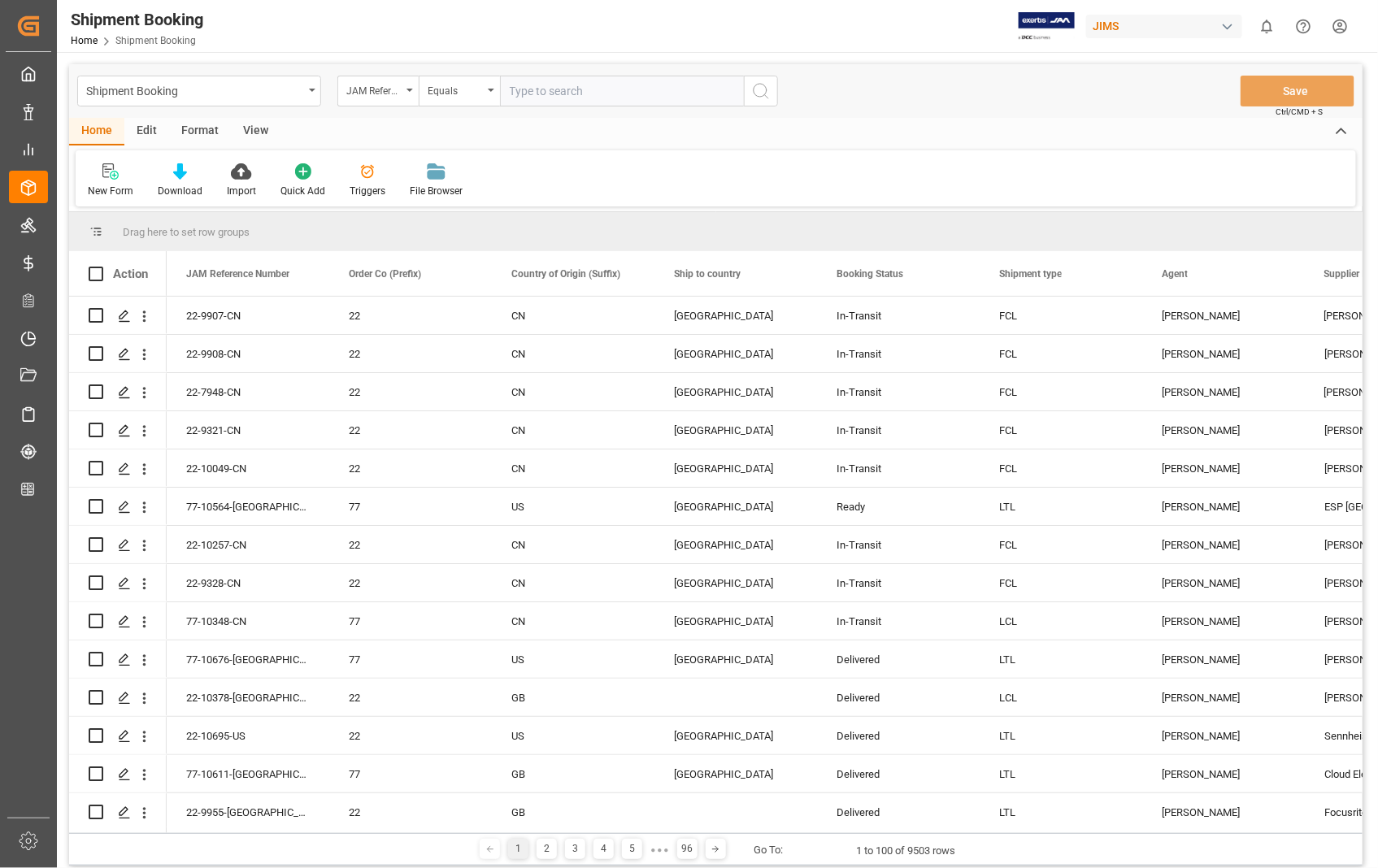
click at [579, 87] on input "text" at bounding box center [622, 91] width 244 height 31
paste input "22-10625-US"
type input "22-10625-US"
click at [763, 87] on icon "search button" at bounding box center [760, 91] width 20 height 20
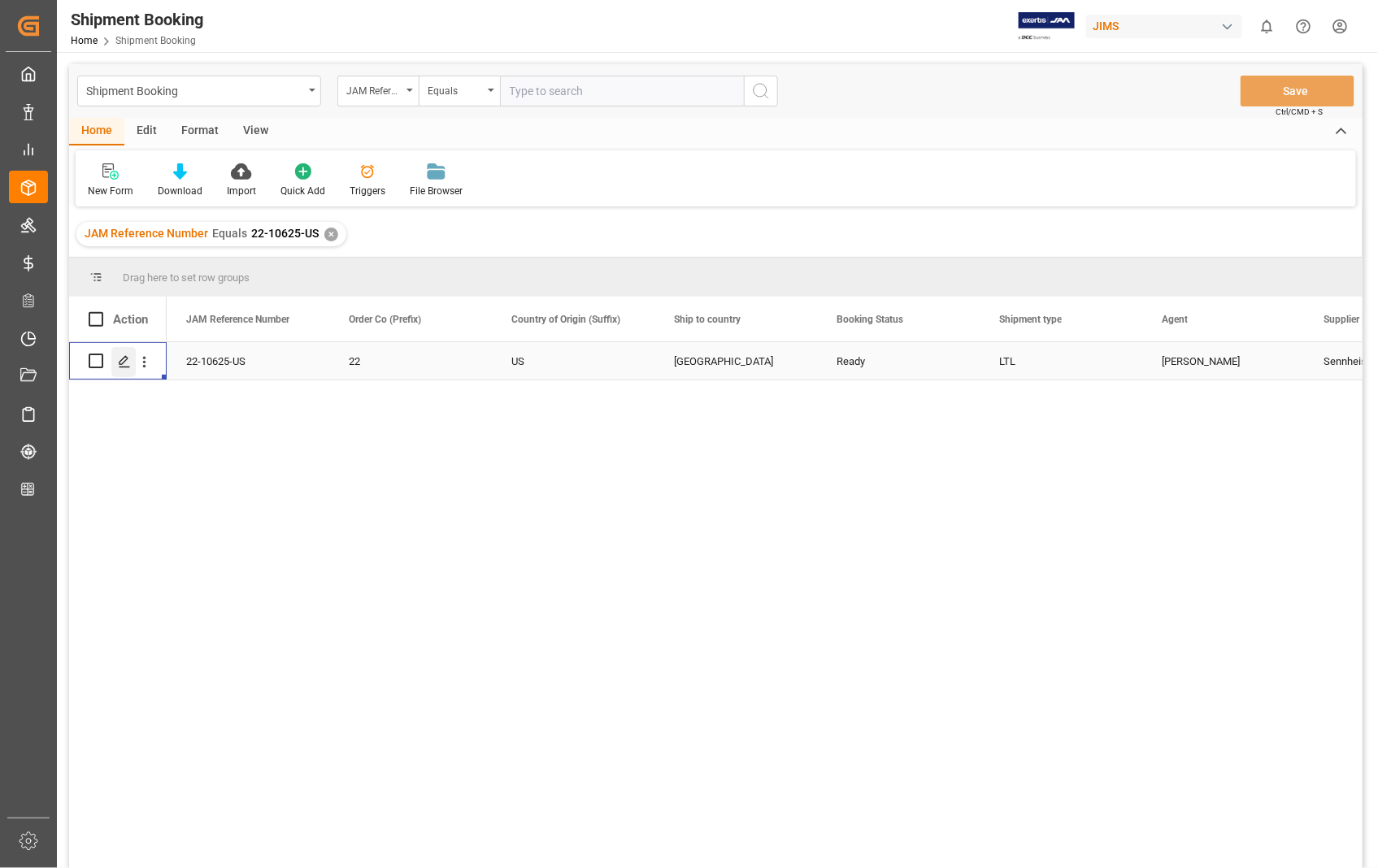
click at [124, 363] on icon "Press SPACE to select this row." at bounding box center [124, 362] width 13 height 13
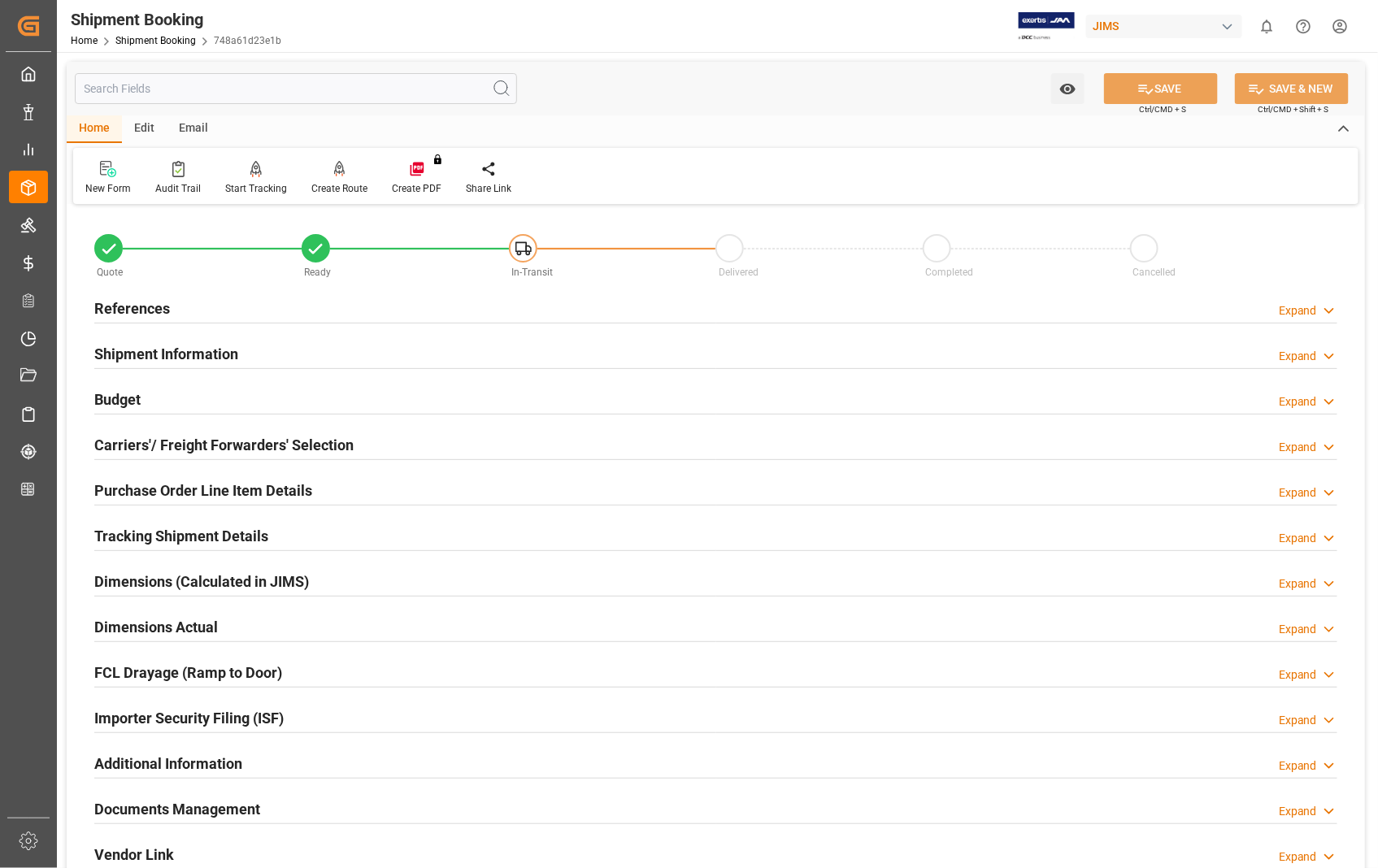
click at [246, 447] on h2 "Carriers'/ Freight Forwarders' Selection" at bounding box center [223, 444] width 259 height 21
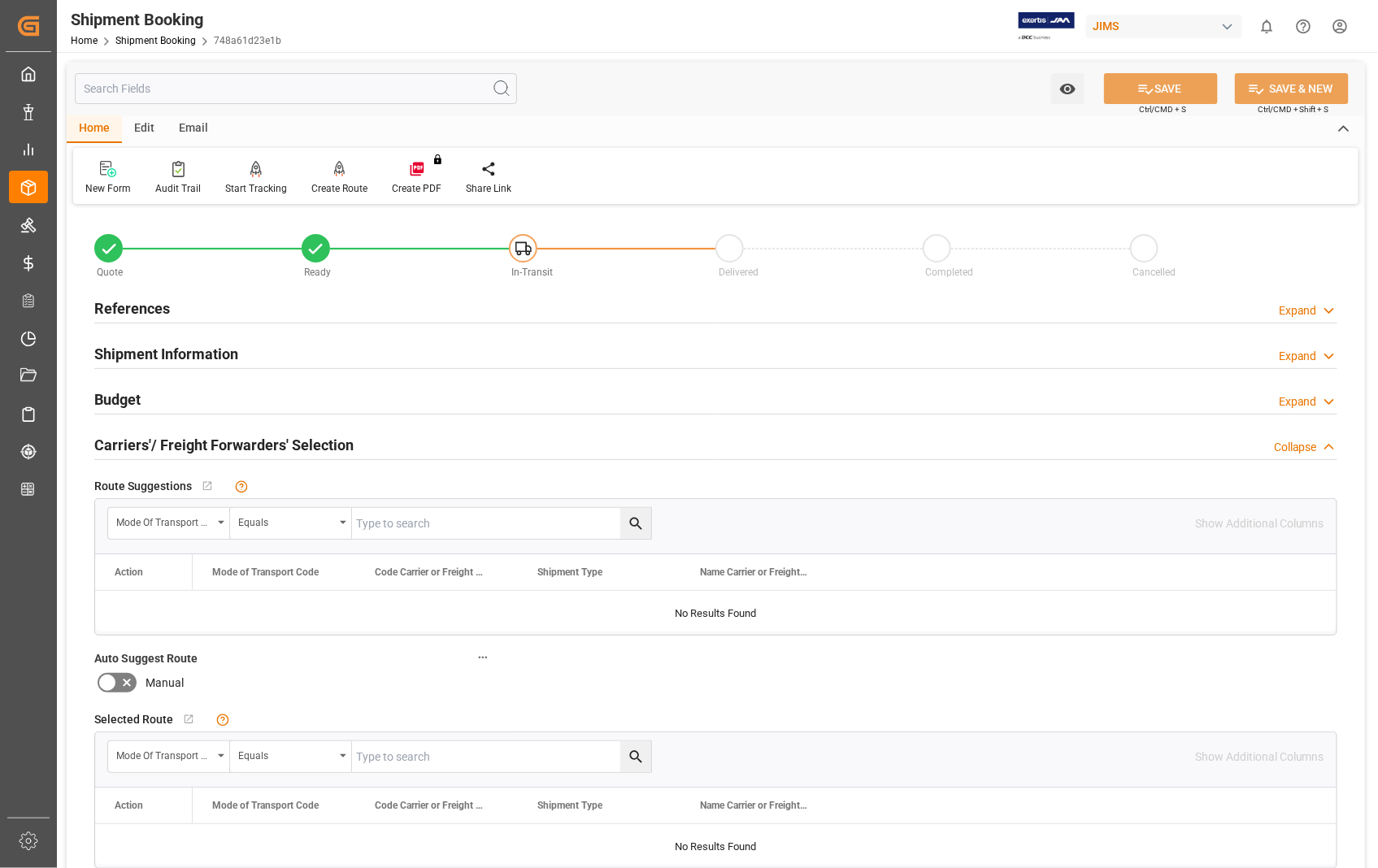
click at [246, 448] on h2 "Carriers'/ Freight Forwarders' Selection" at bounding box center [223, 444] width 259 height 21
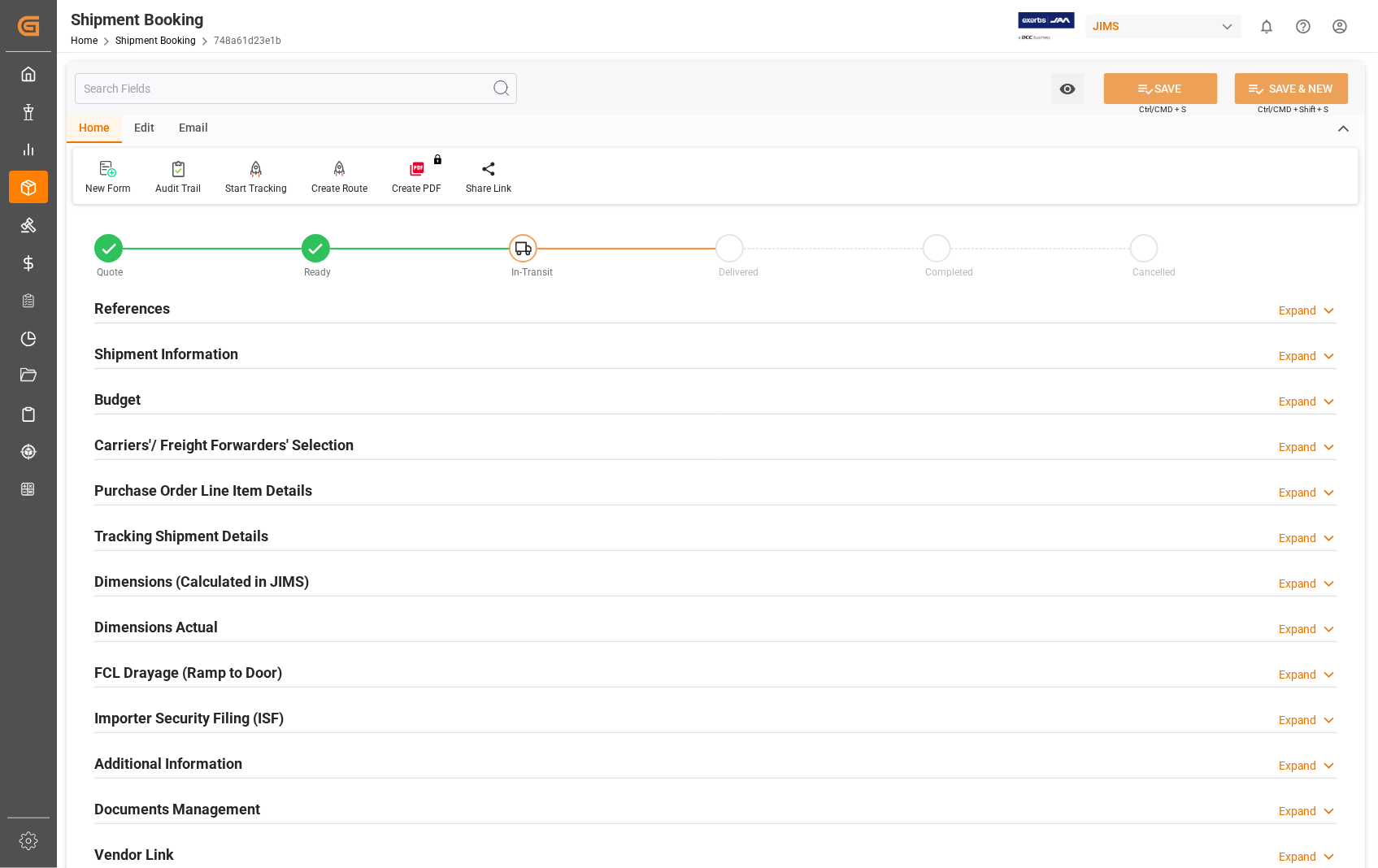
click at [253, 814] on h2 "Documents Management" at bounding box center [177, 808] width 165 height 21
click at [147, 307] on h2 "References" at bounding box center [132, 307] width 76 height 21
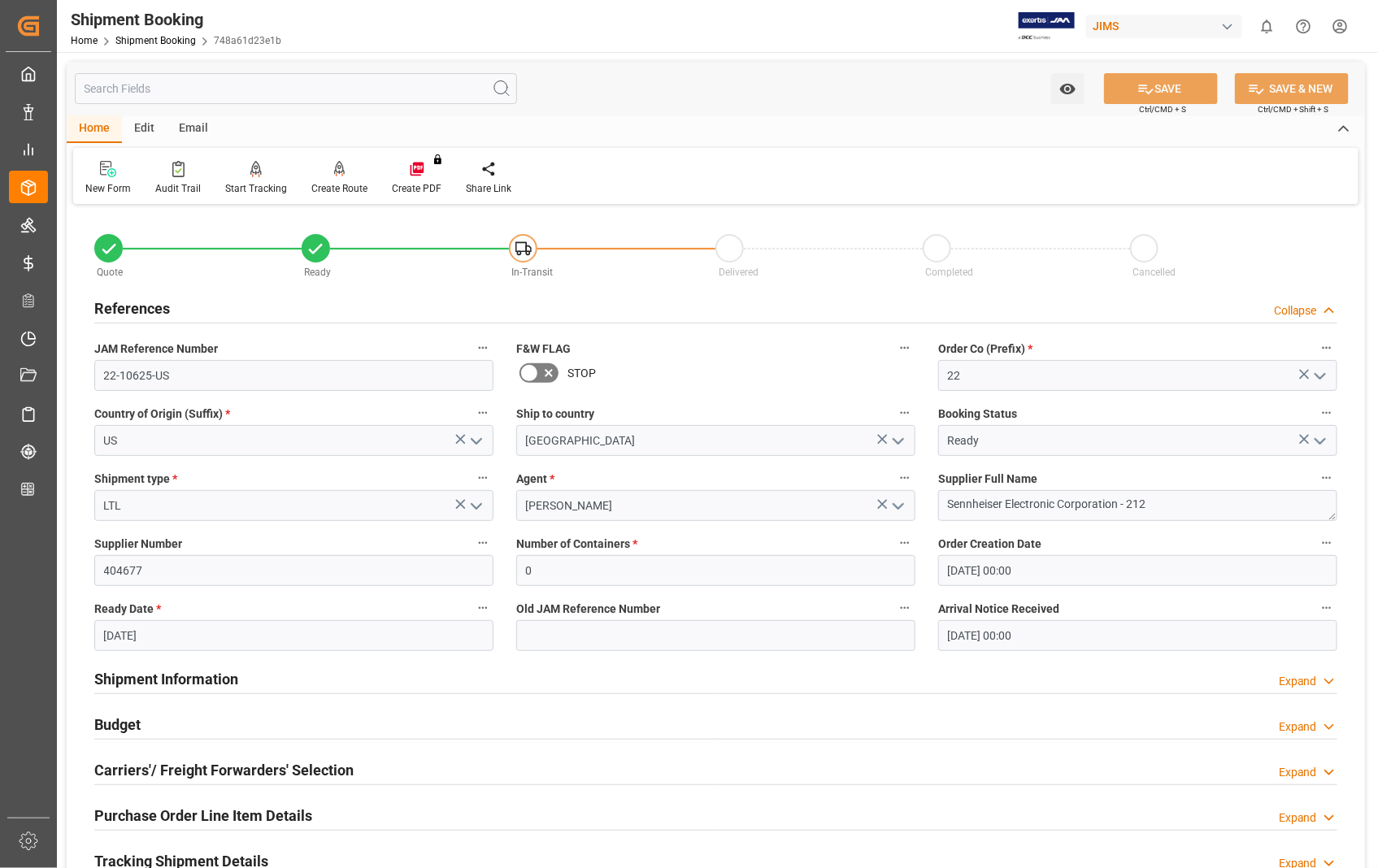
click at [147, 307] on h2 "References" at bounding box center [132, 307] width 76 height 21
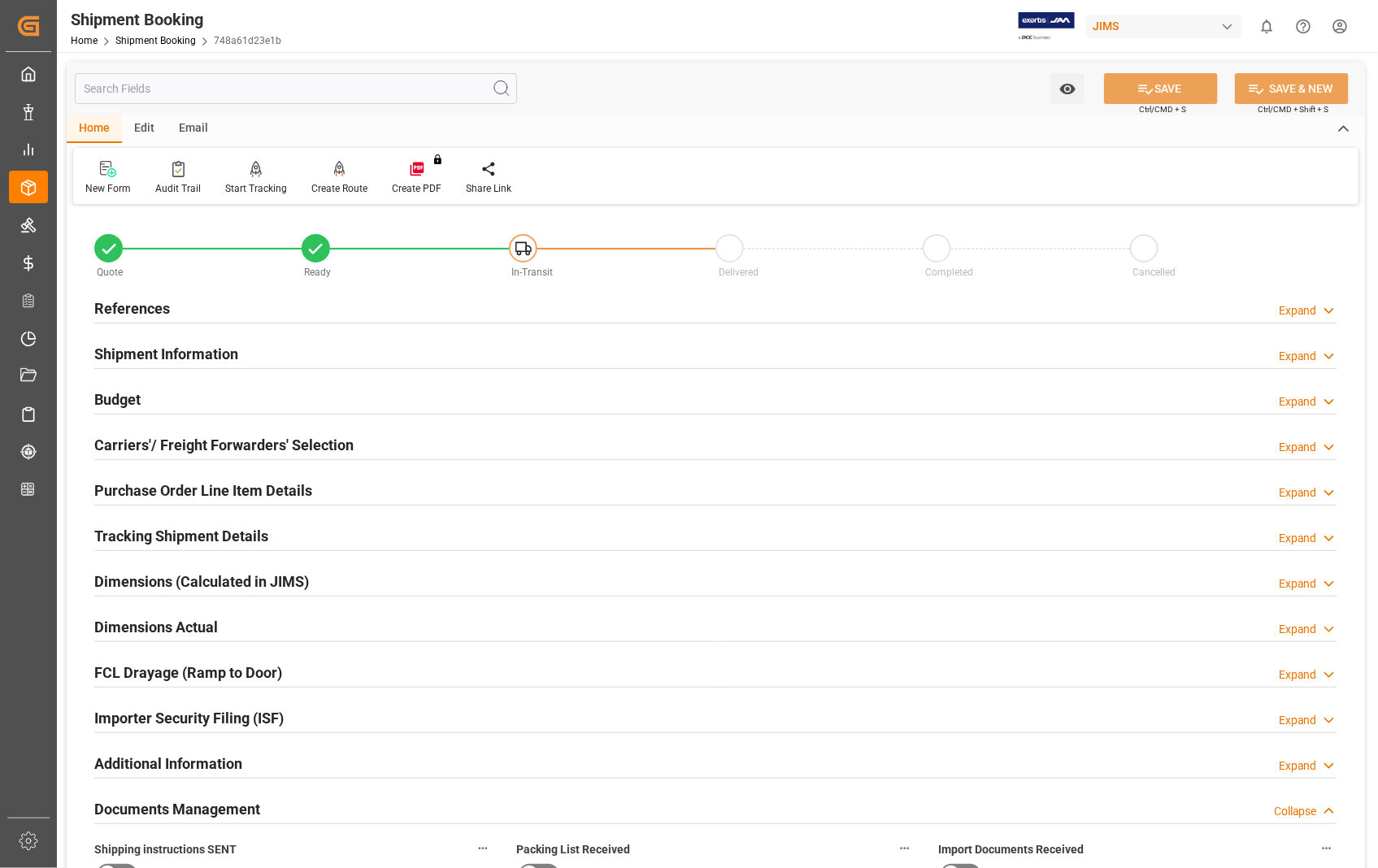
click at [218, 807] on h2 "Documents Management" at bounding box center [177, 808] width 165 height 21
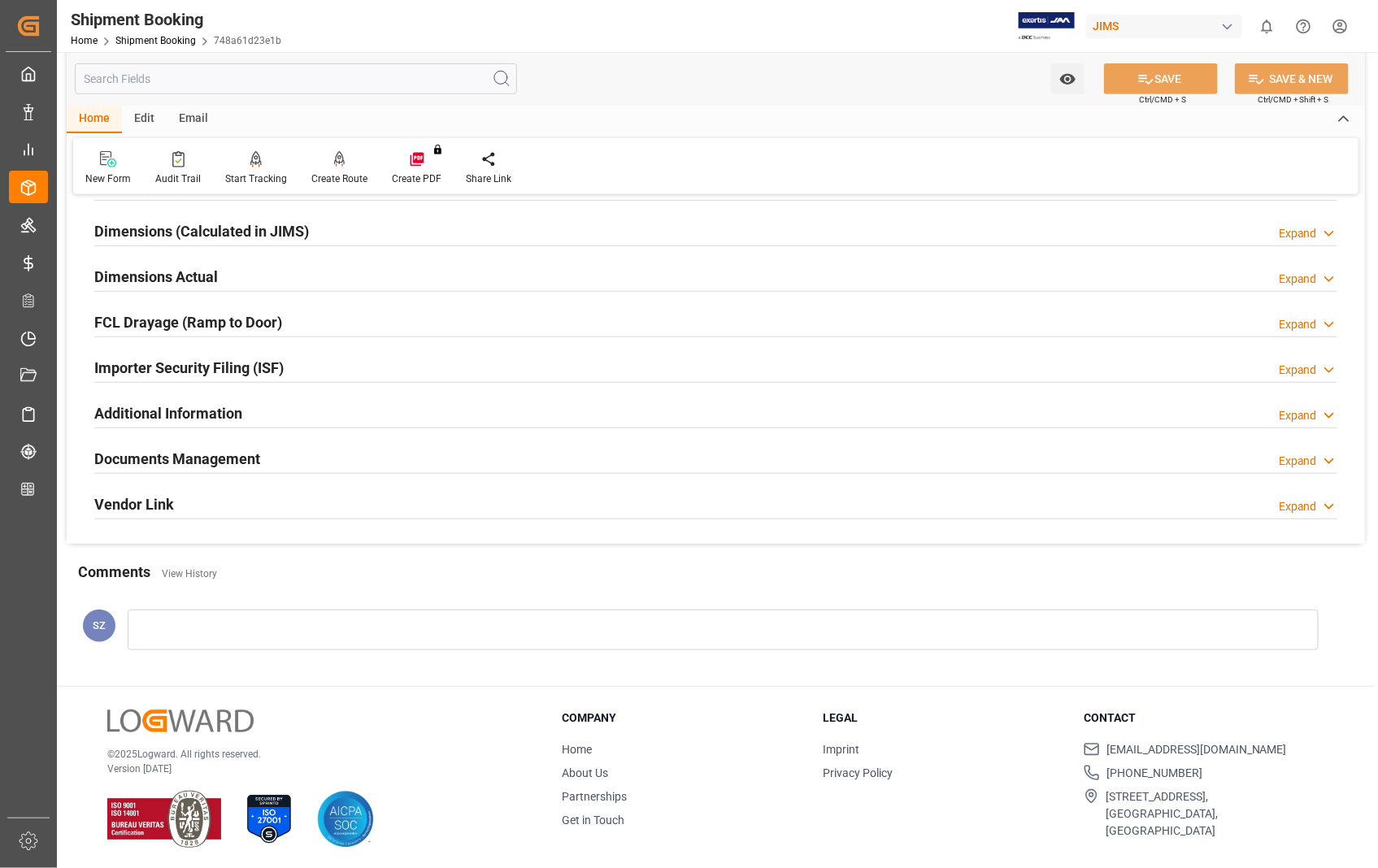
scroll to position [352, 0]
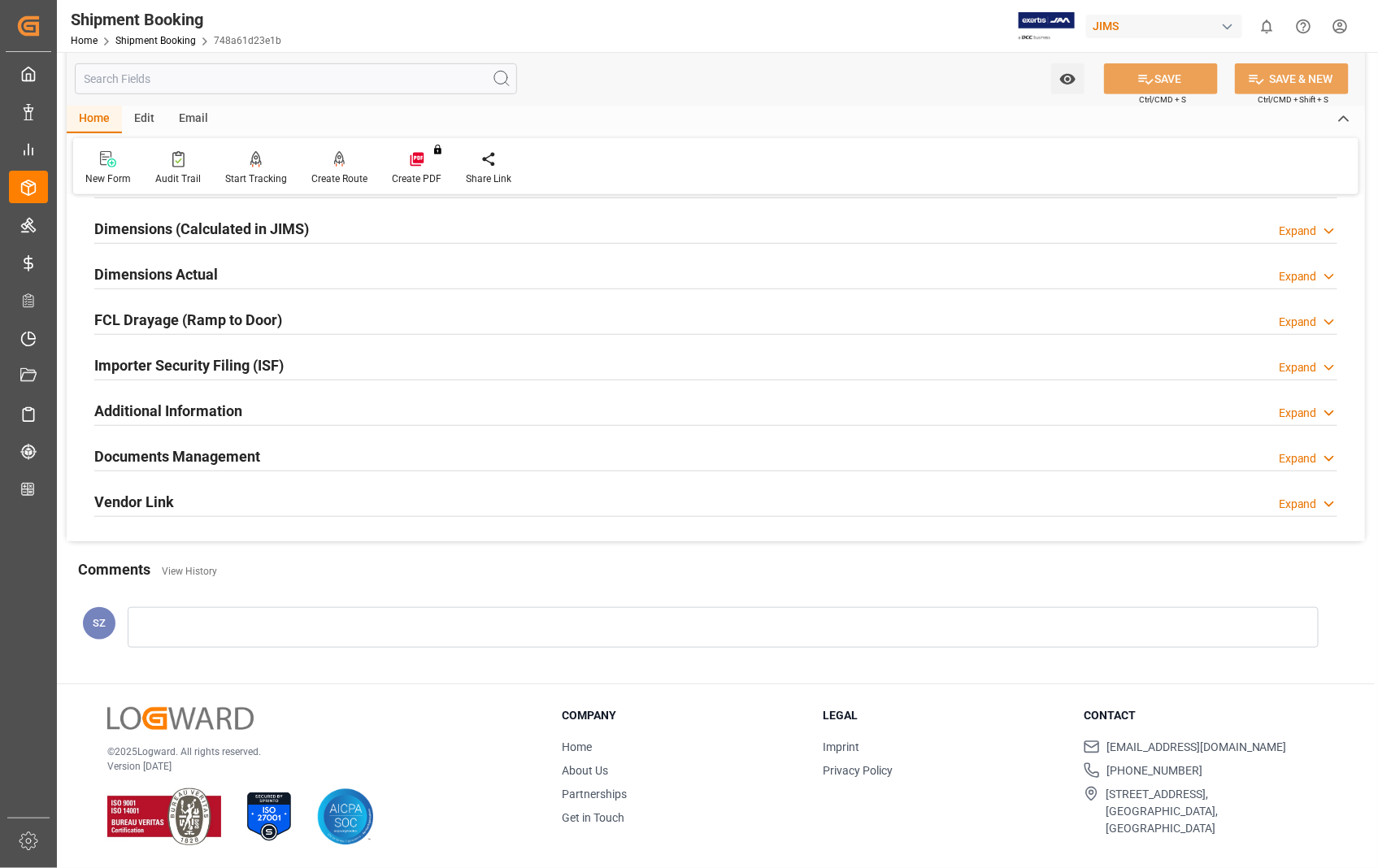
click at [179, 452] on h2 "Documents Management" at bounding box center [177, 455] width 165 height 21
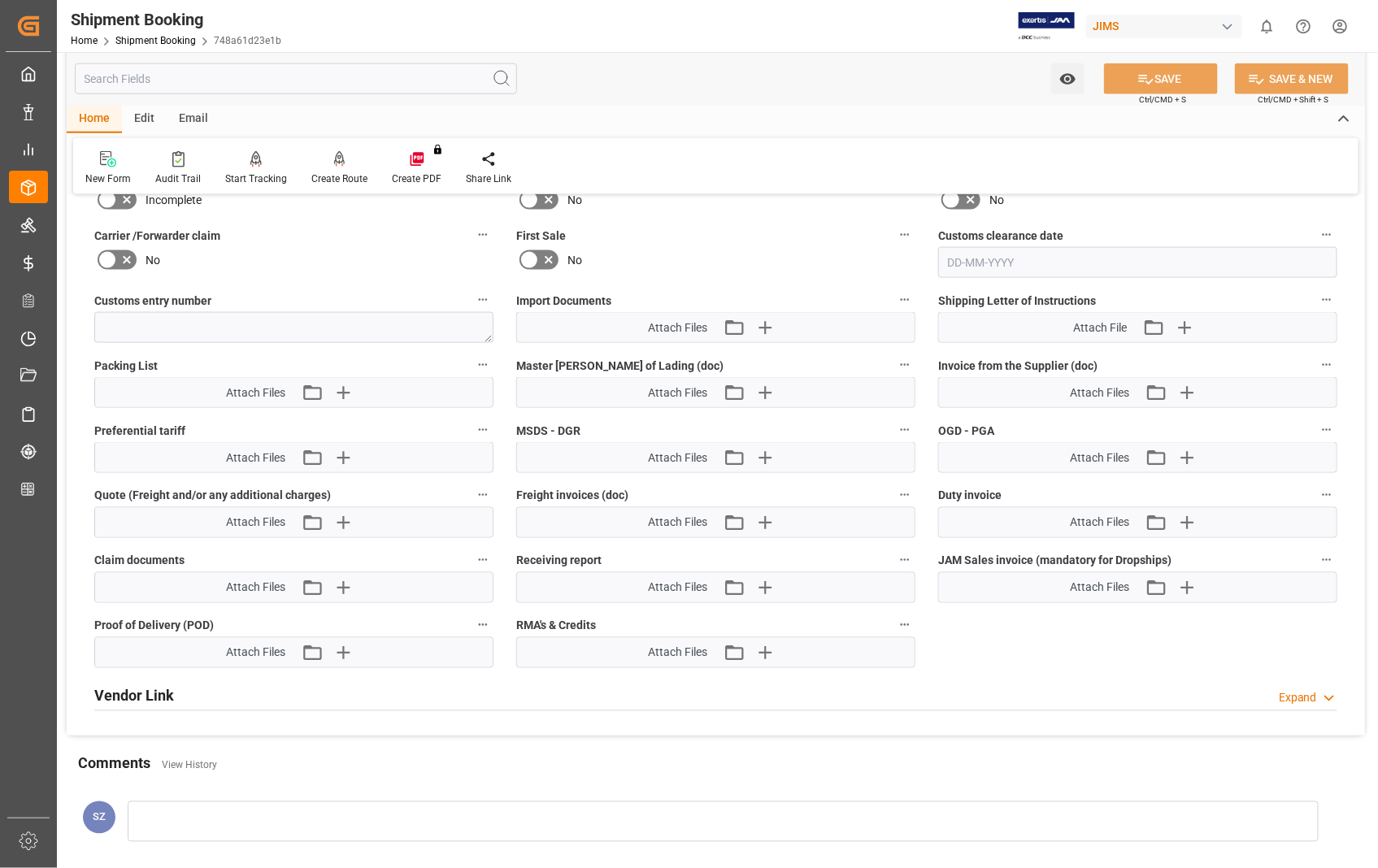
scroll to position [804, 0]
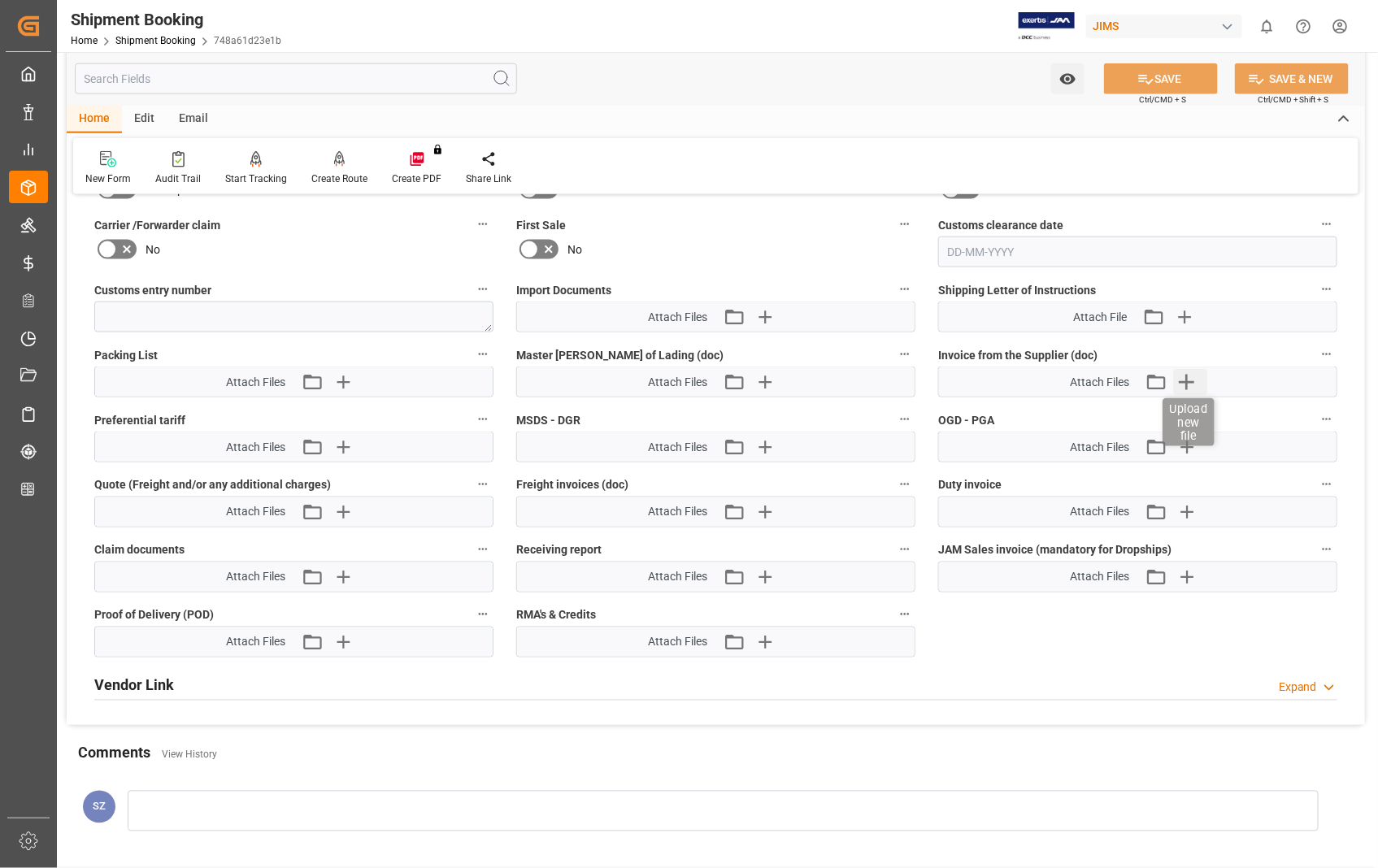
click at [1186, 379] on icon "button" at bounding box center [1187, 382] width 16 height 16
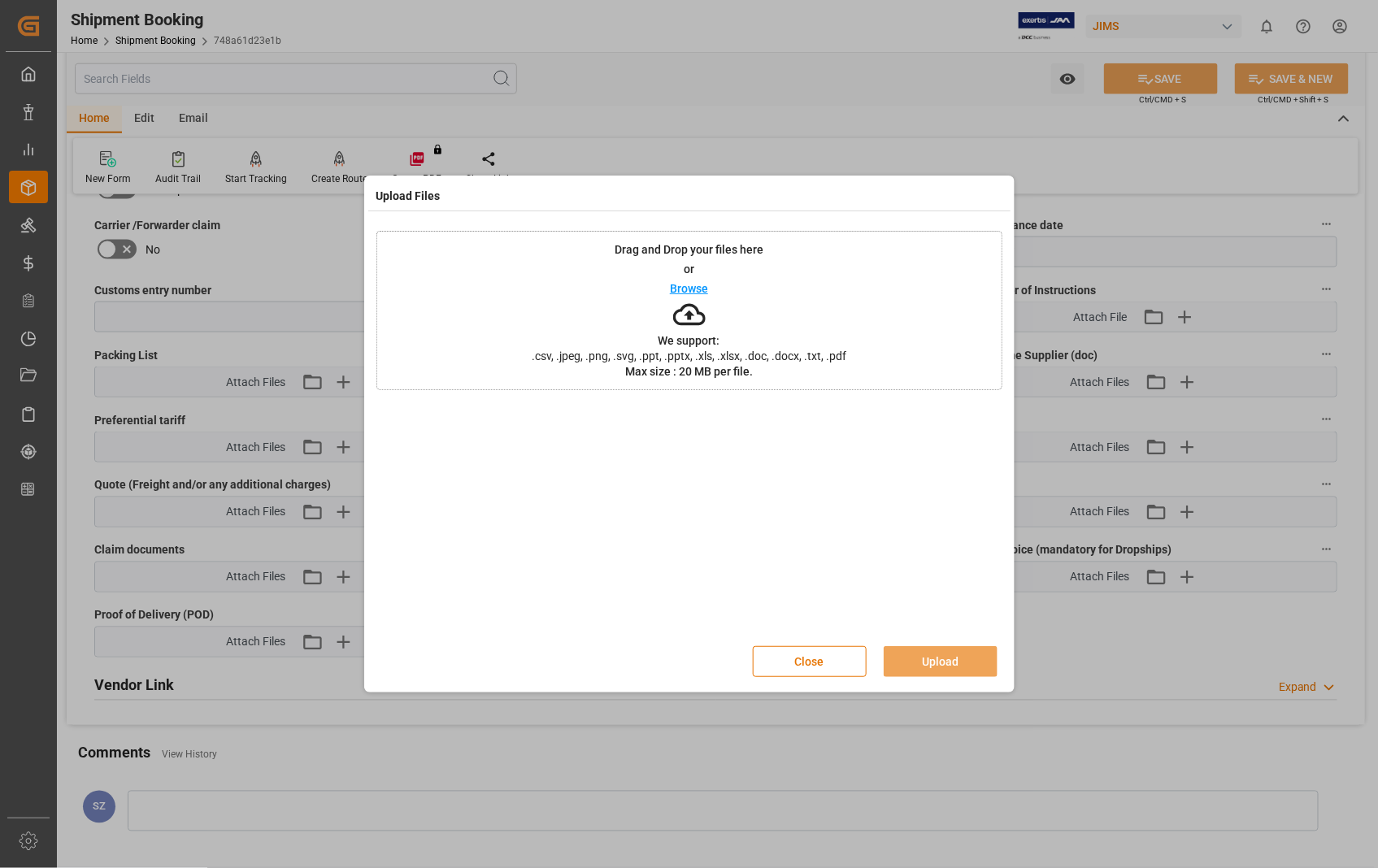
click at [701, 290] on p "Browse" at bounding box center [688, 289] width 38 height 11
click at [933, 667] on button "Upload" at bounding box center [940, 661] width 114 height 31
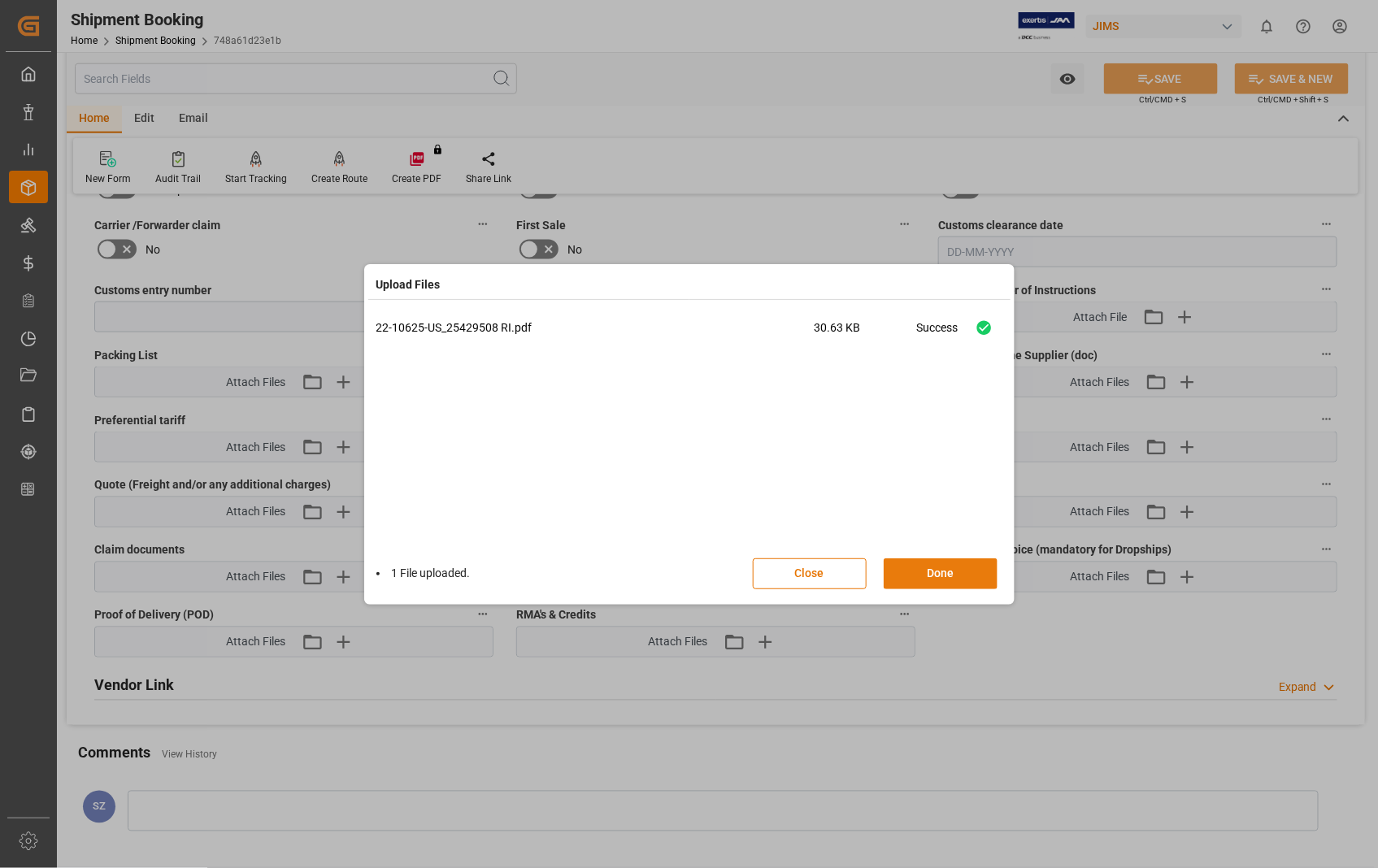
click at [931, 578] on button "Done" at bounding box center [940, 573] width 114 height 31
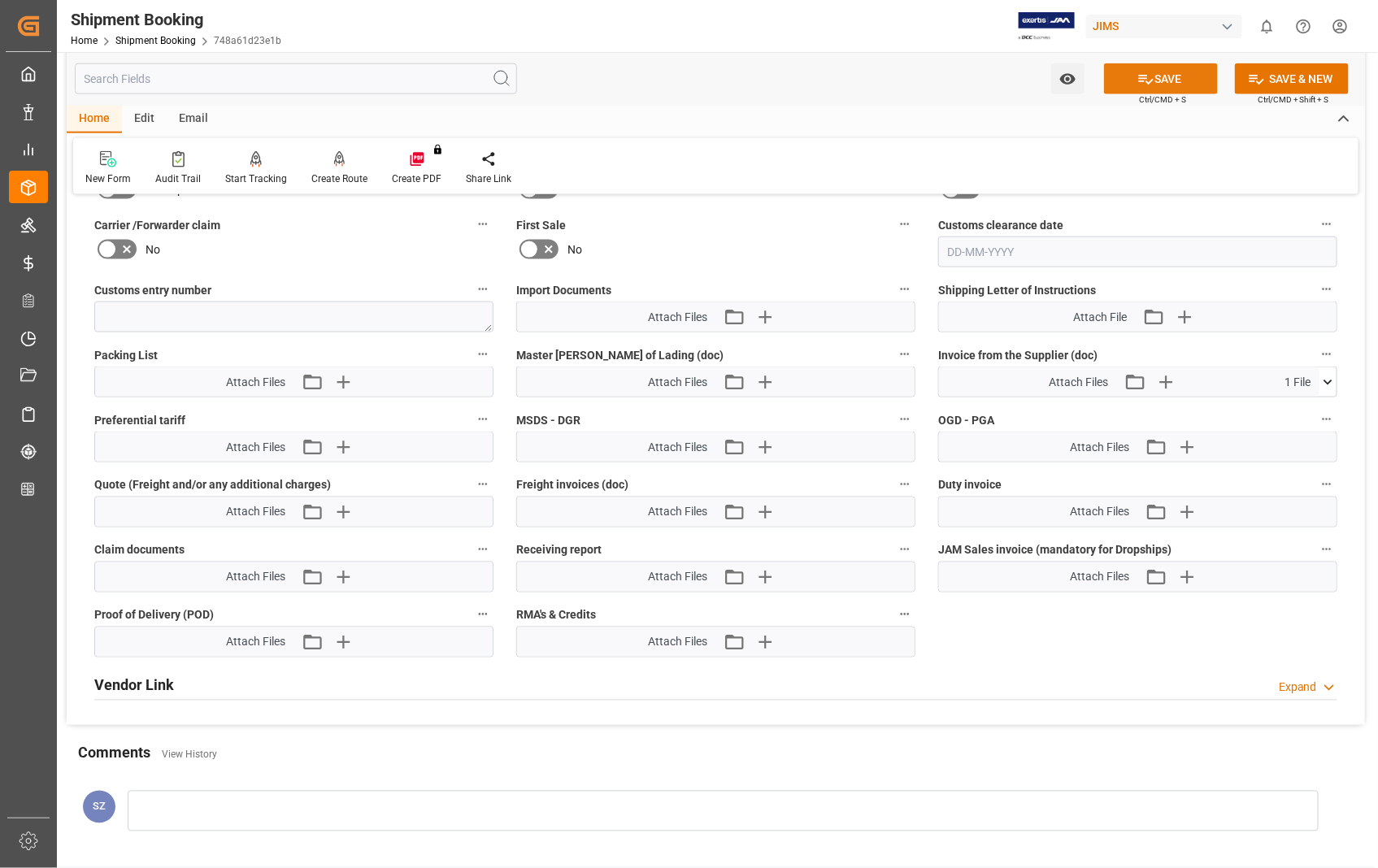
click at [1189, 77] on button "SAVE" at bounding box center [1161, 78] width 114 height 31
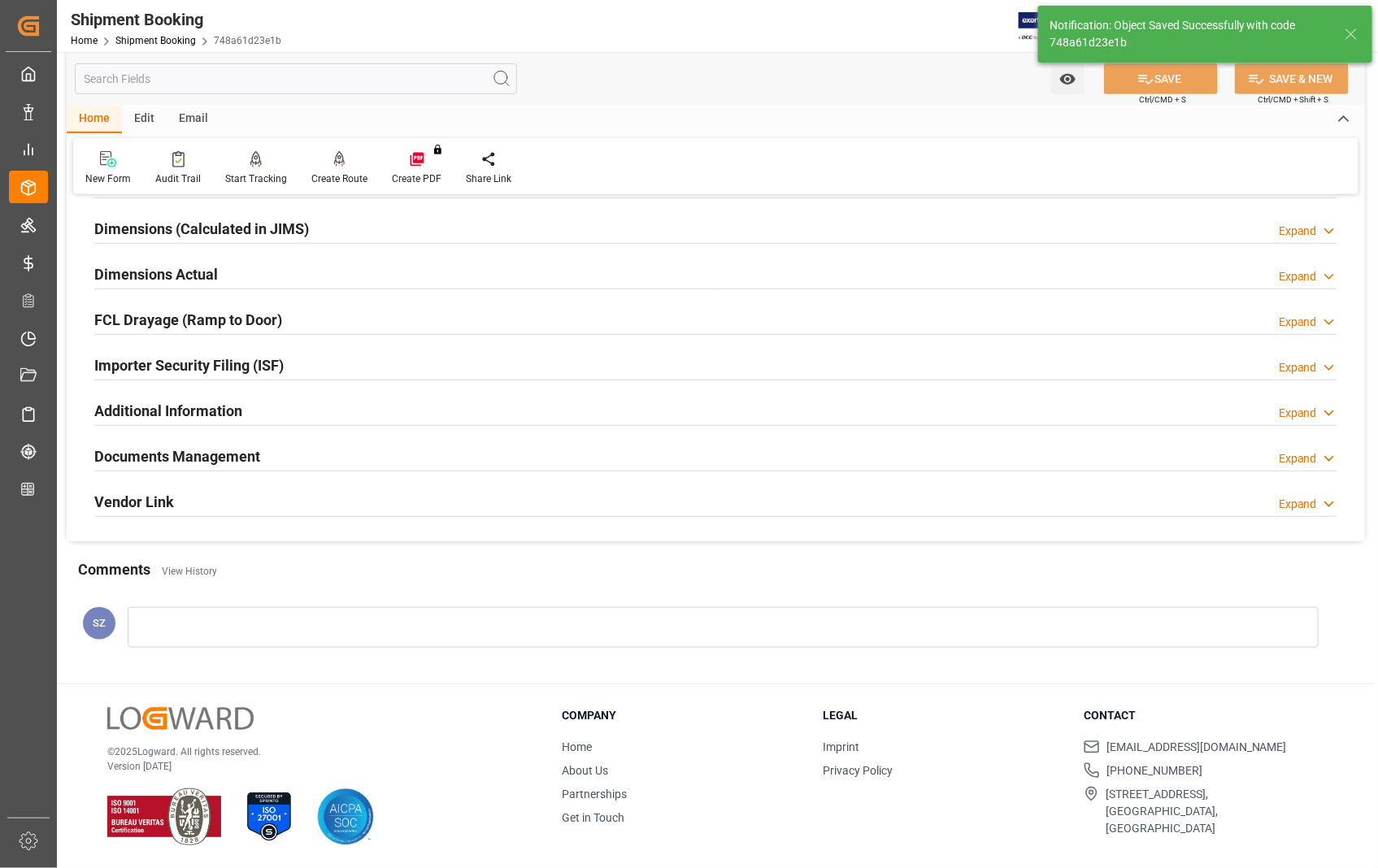
scroll to position [172, 0]
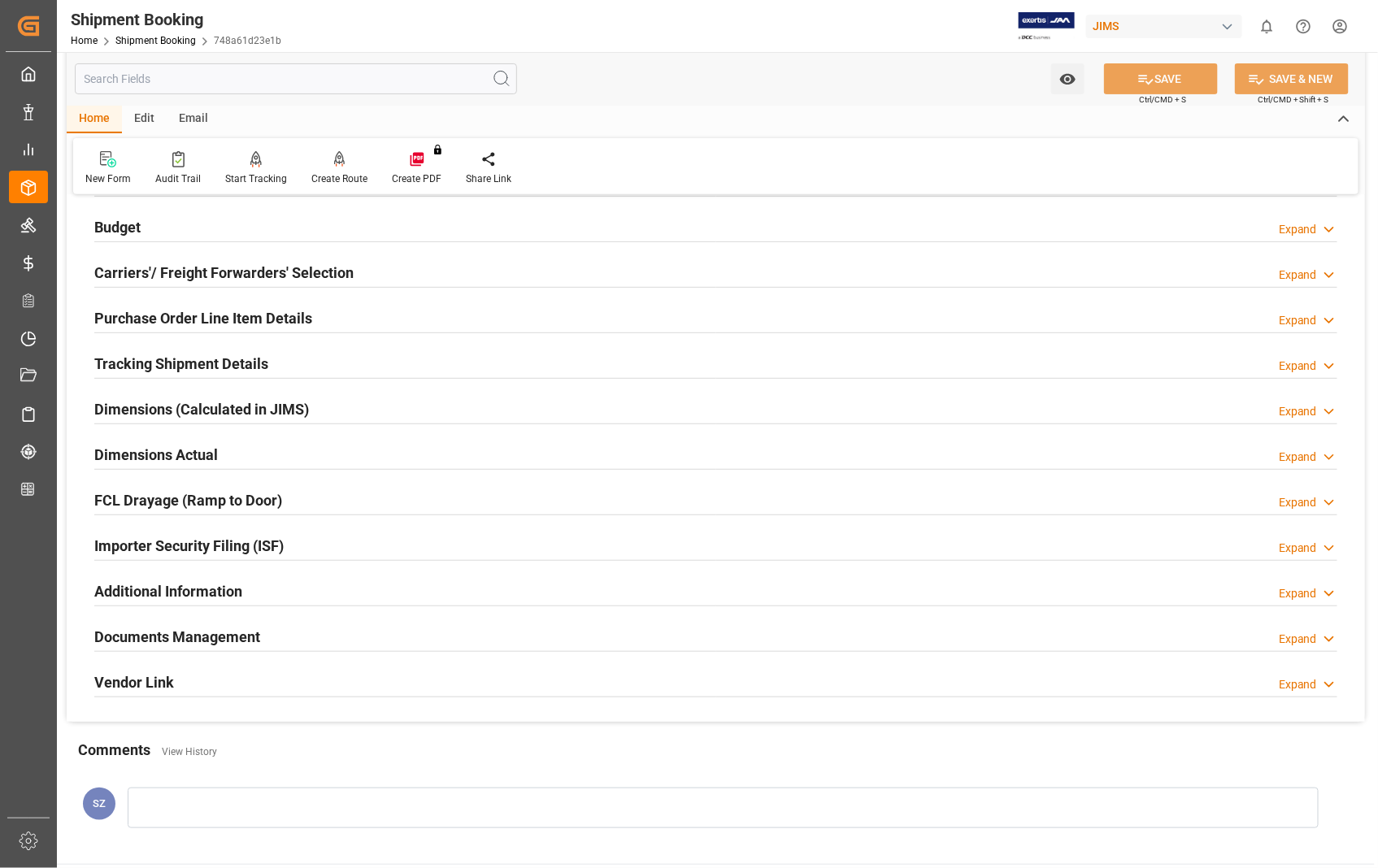
click at [149, 453] on h2 "Dimensions Actual" at bounding box center [156, 454] width 123 height 21
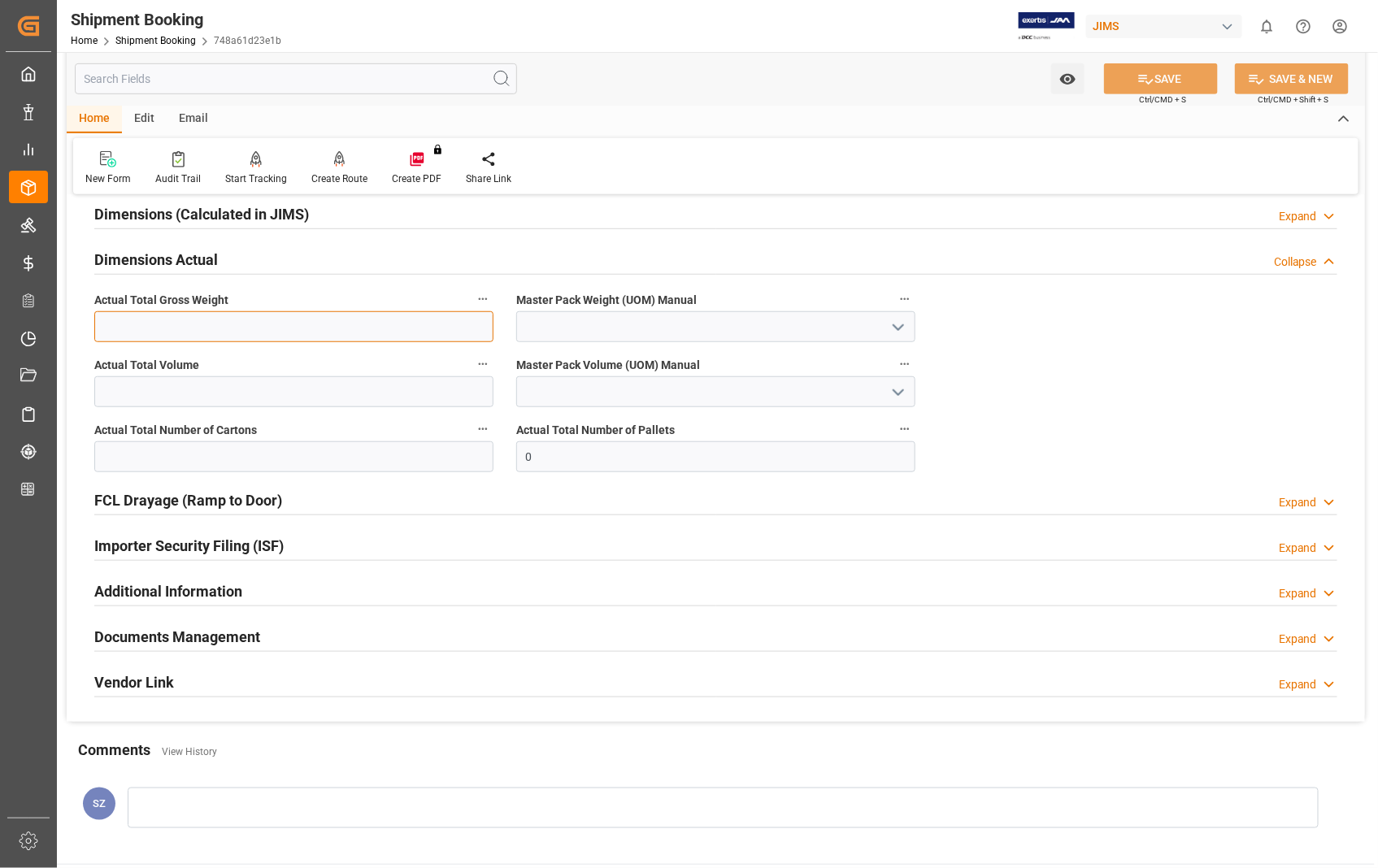
click at [172, 326] on input "text" at bounding box center [294, 326] width 399 height 31
click at [187, 323] on input "5" at bounding box center [294, 326] width 399 height 31
type input "5"
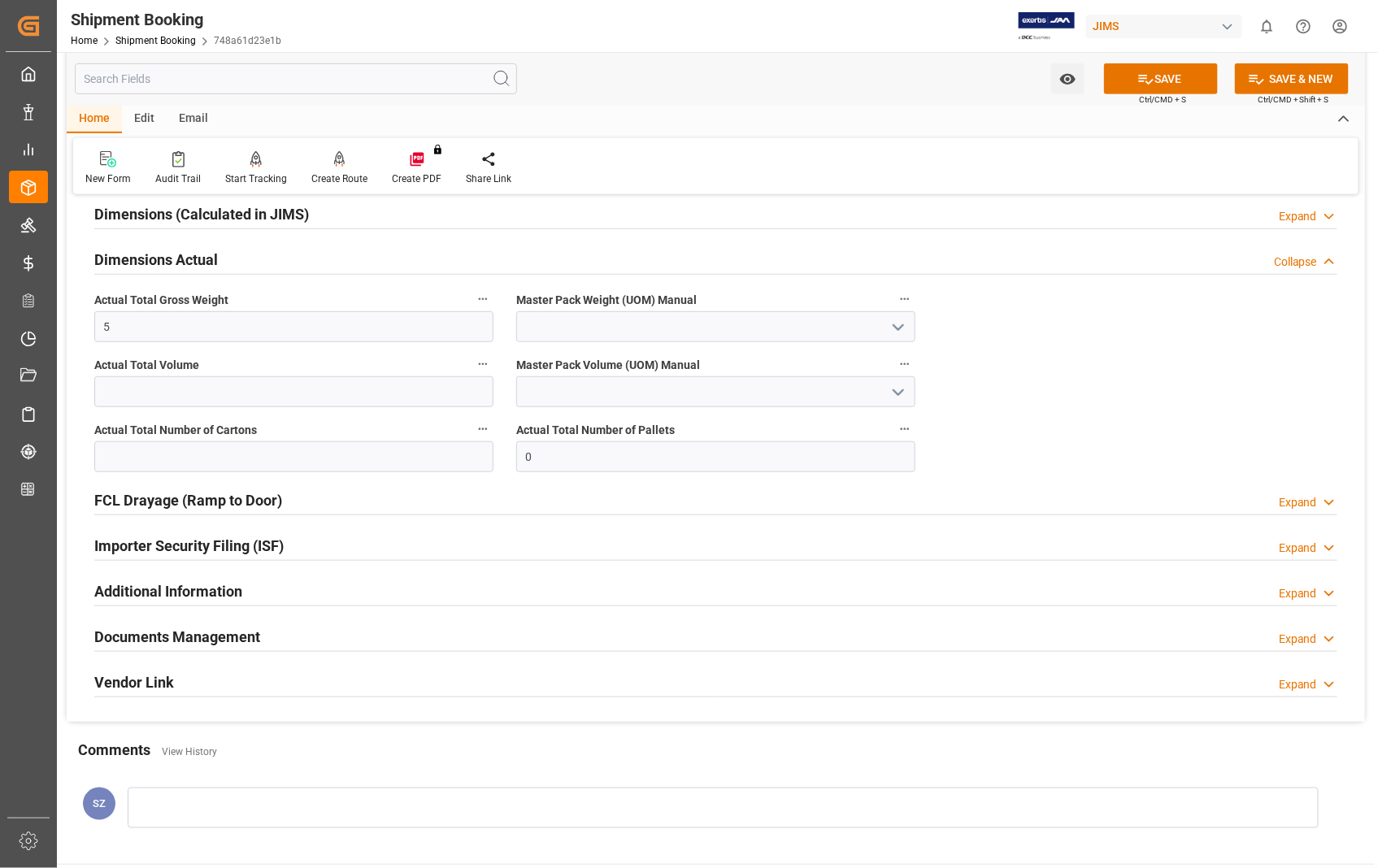
click at [900, 327] on polyline "open menu" at bounding box center [898, 327] width 9 height 5
click at [583, 407] on div "LB" at bounding box center [715, 399] width 397 height 36
type input "LB"
click at [223, 460] on input "text" at bounding box center [294, 456] width 399 height 31
type input "1"
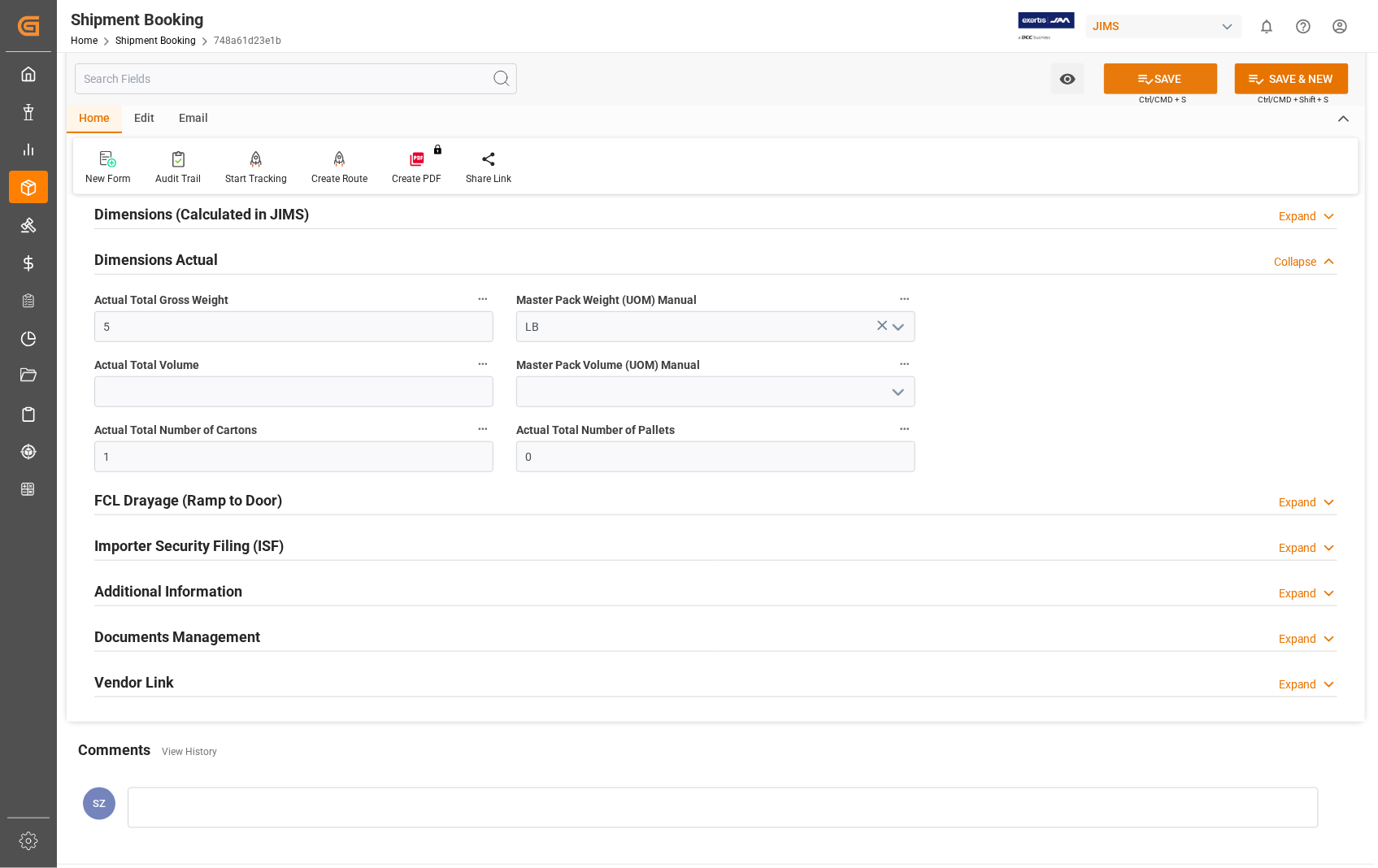
click at [1153, 72] on button "SAVE" at bounding box center [1161, 78] width 114 height 31
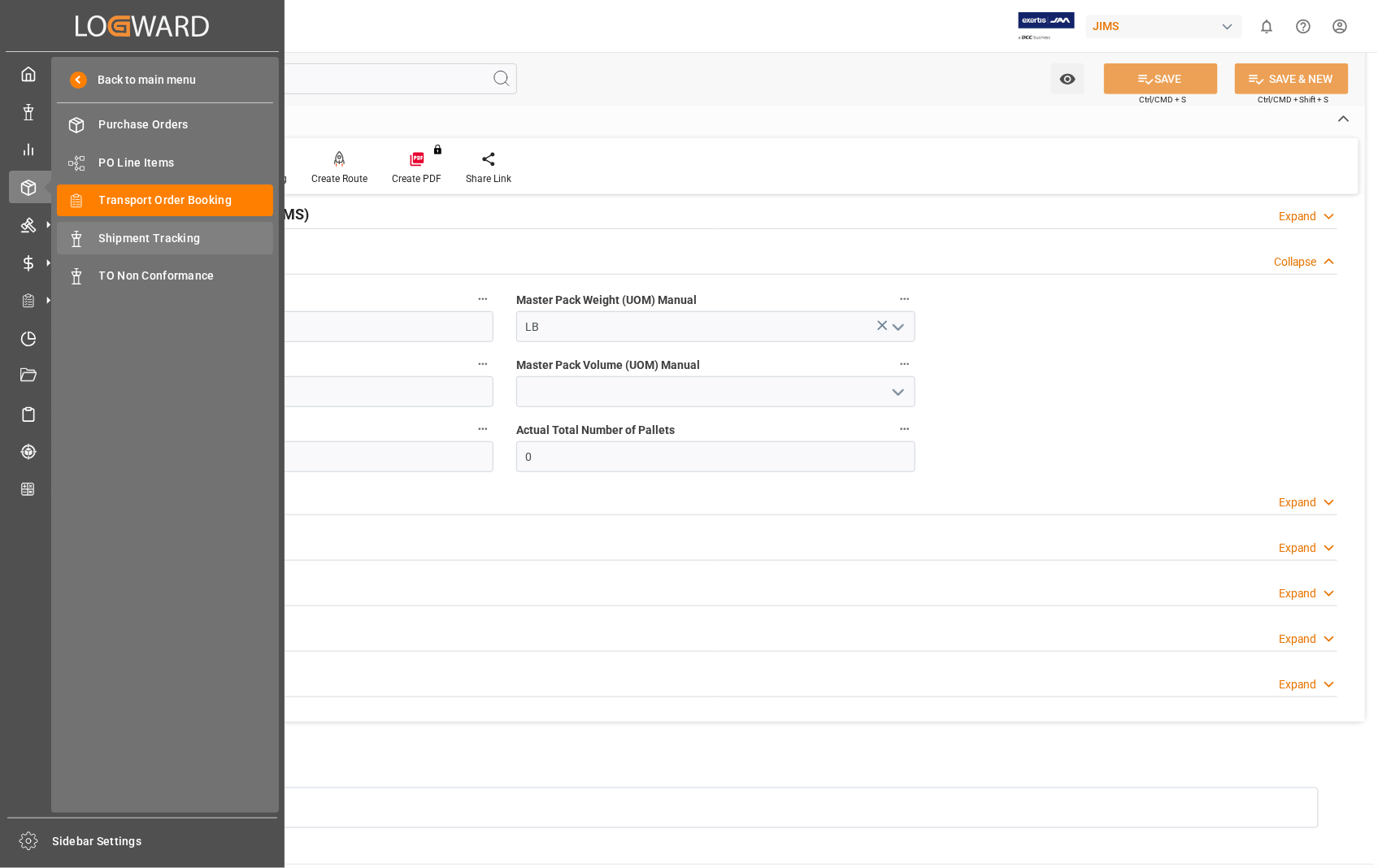
click at [140, 238] on span "Shipment Tracking" at bounding box center [186, 238] width 175 height 17
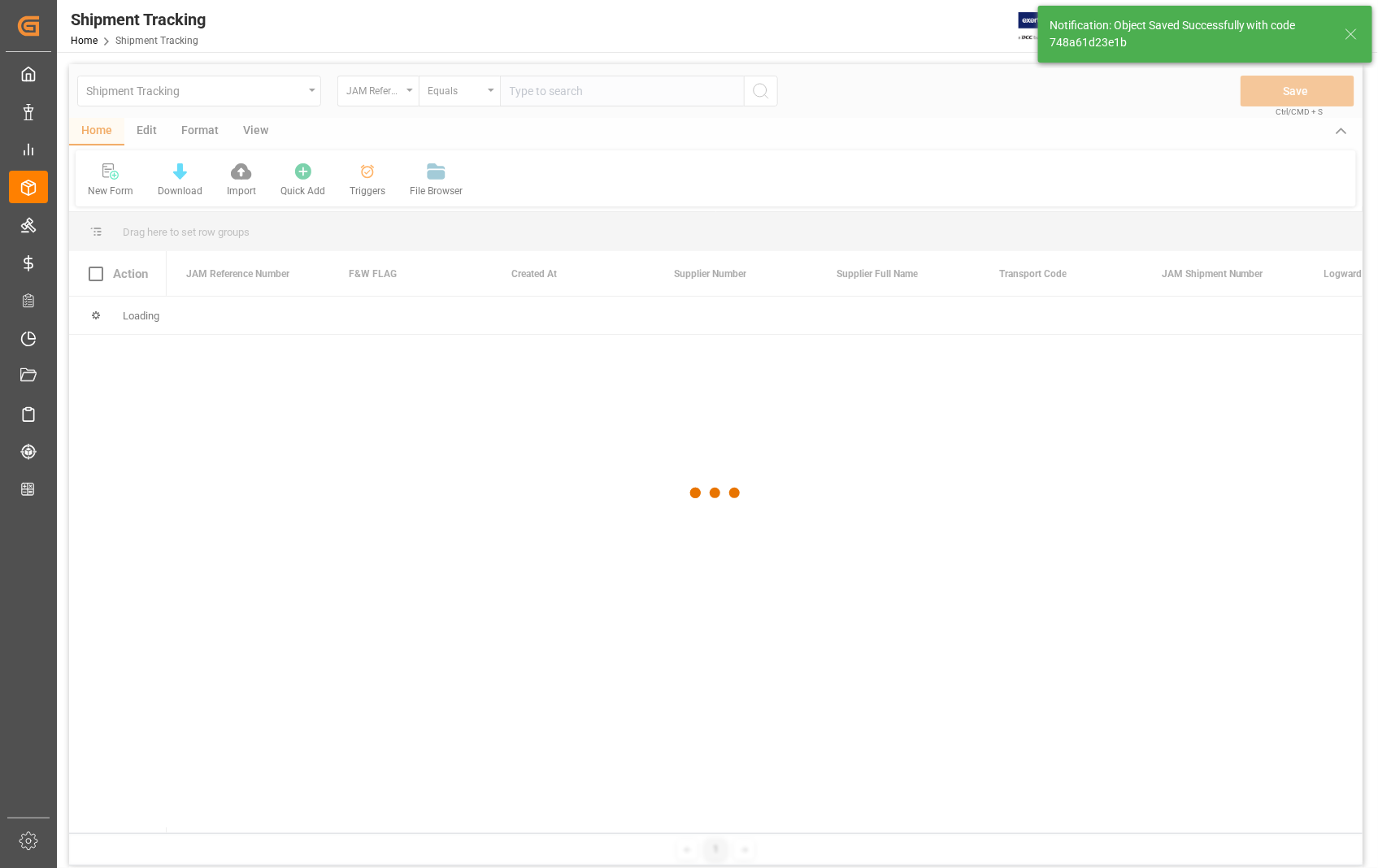
click at [638, 91] on div at bounding box center [715, 493] width 1293 height 858
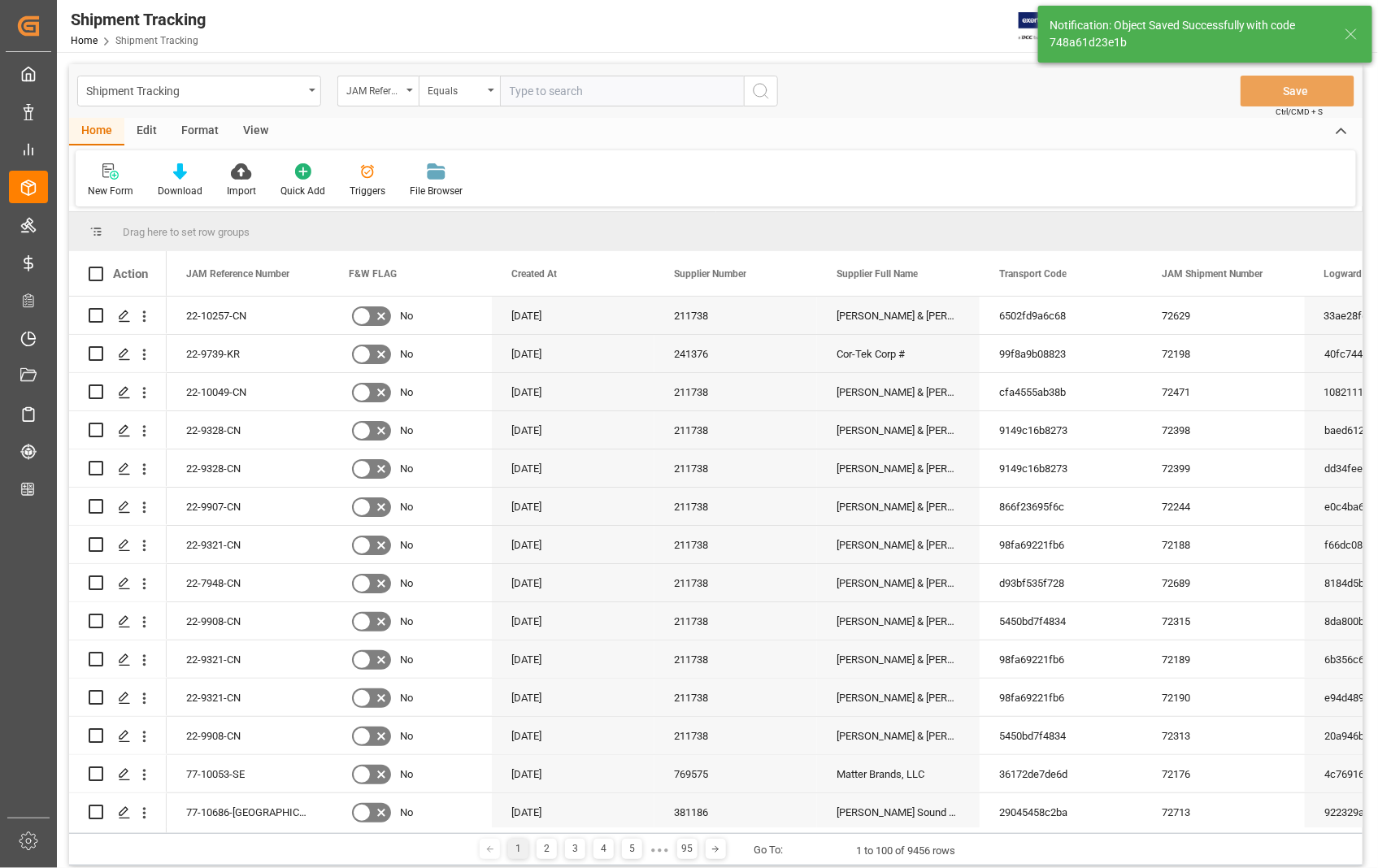
click at [612, 103] on input "text" at bounding box center [622, 91] width 244 height 31
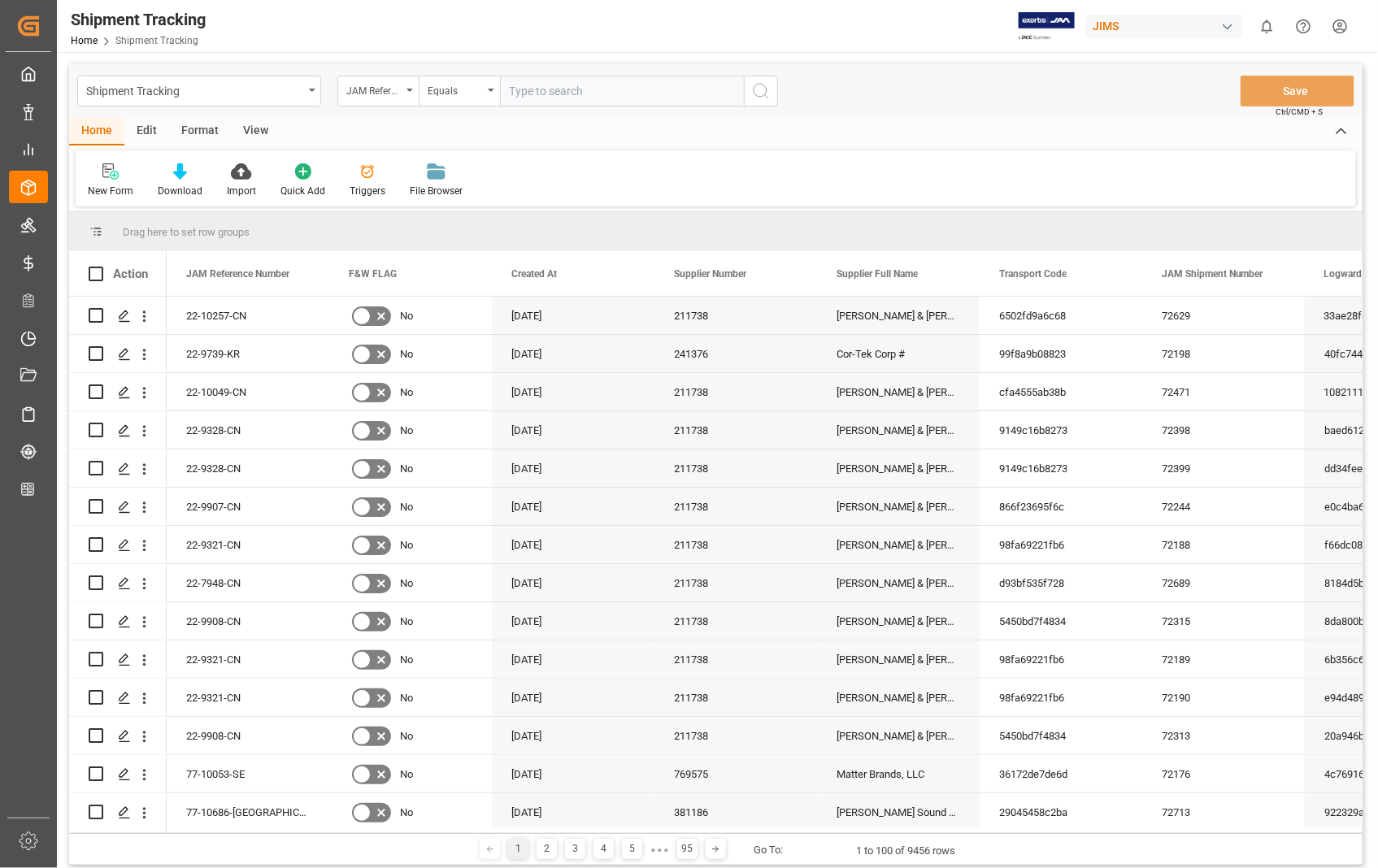
click at [611, 97] on input "text" at bounding box center [622, 91] width 244 height 31
paste input "22-10625-US"
type input "22-10625-US"
click at [763, 88] on icon "search button" at bounding box center [760, 91] width 20 height 20
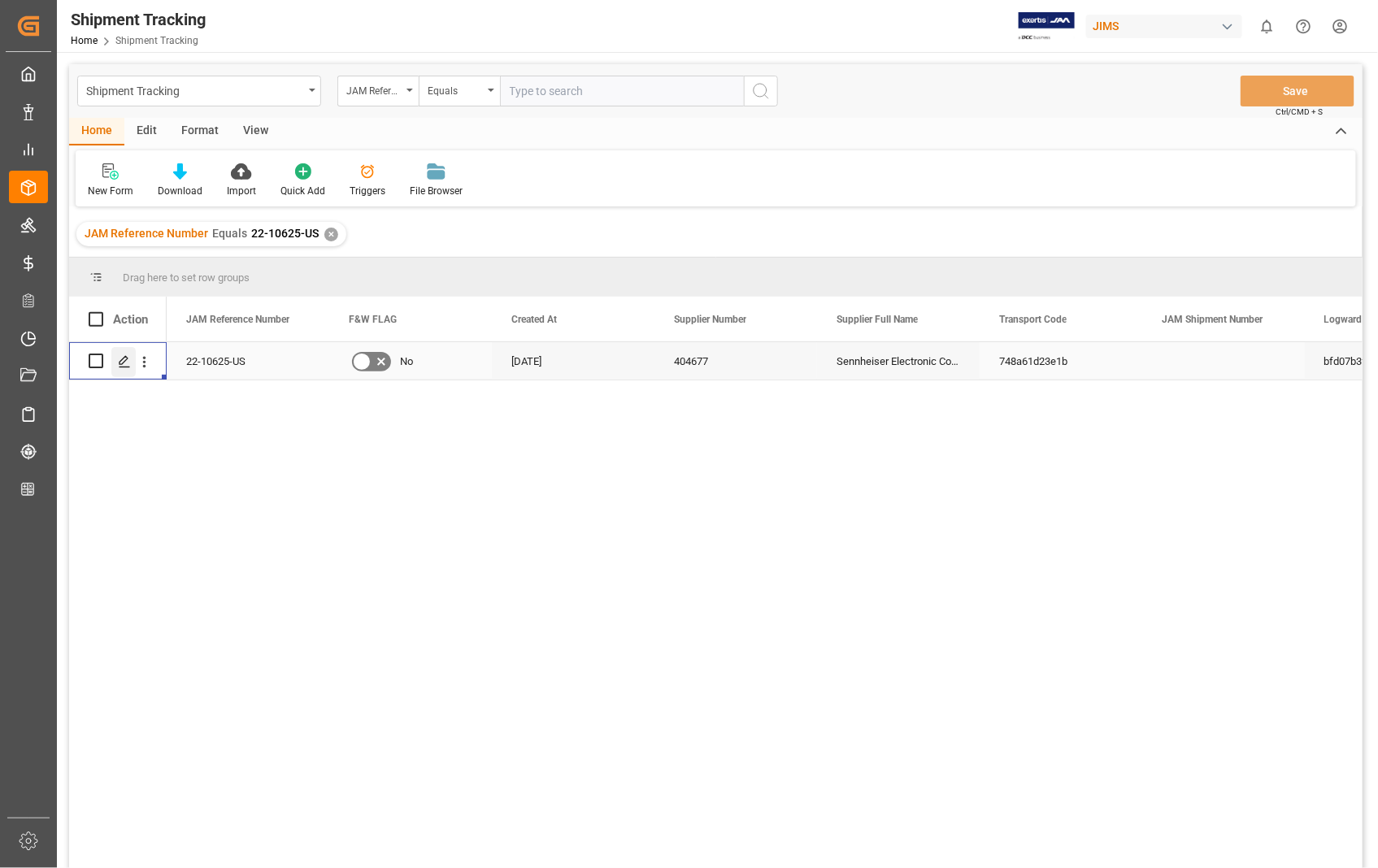
click at [126, 367] on icon "Press SPACE to select this row." at bounding box center [124, 362] width 13 height 13
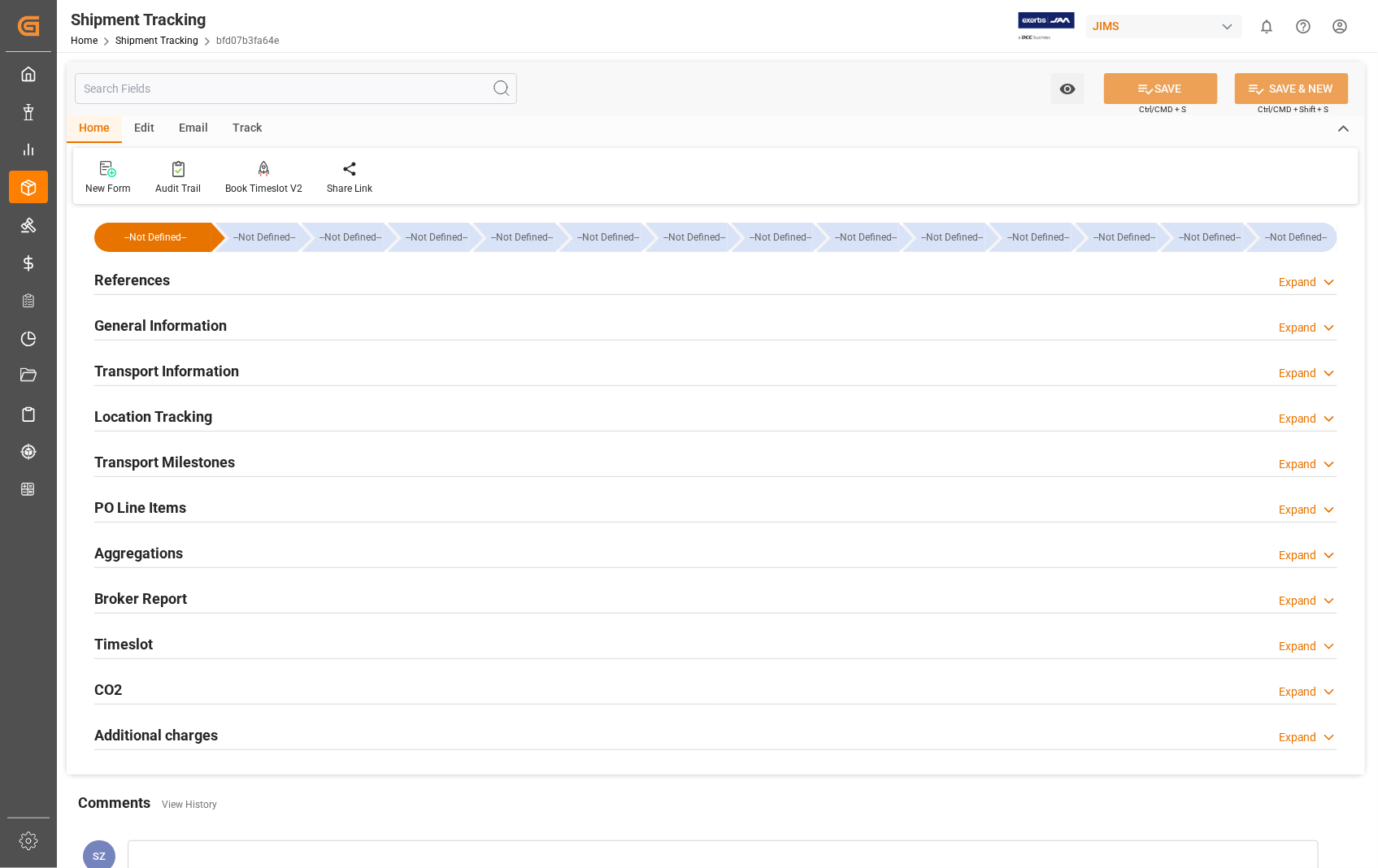
type input "[DATE]"
click at [128, 280] on h2 "References" at bounding box center [132, 279] width 76 height 21
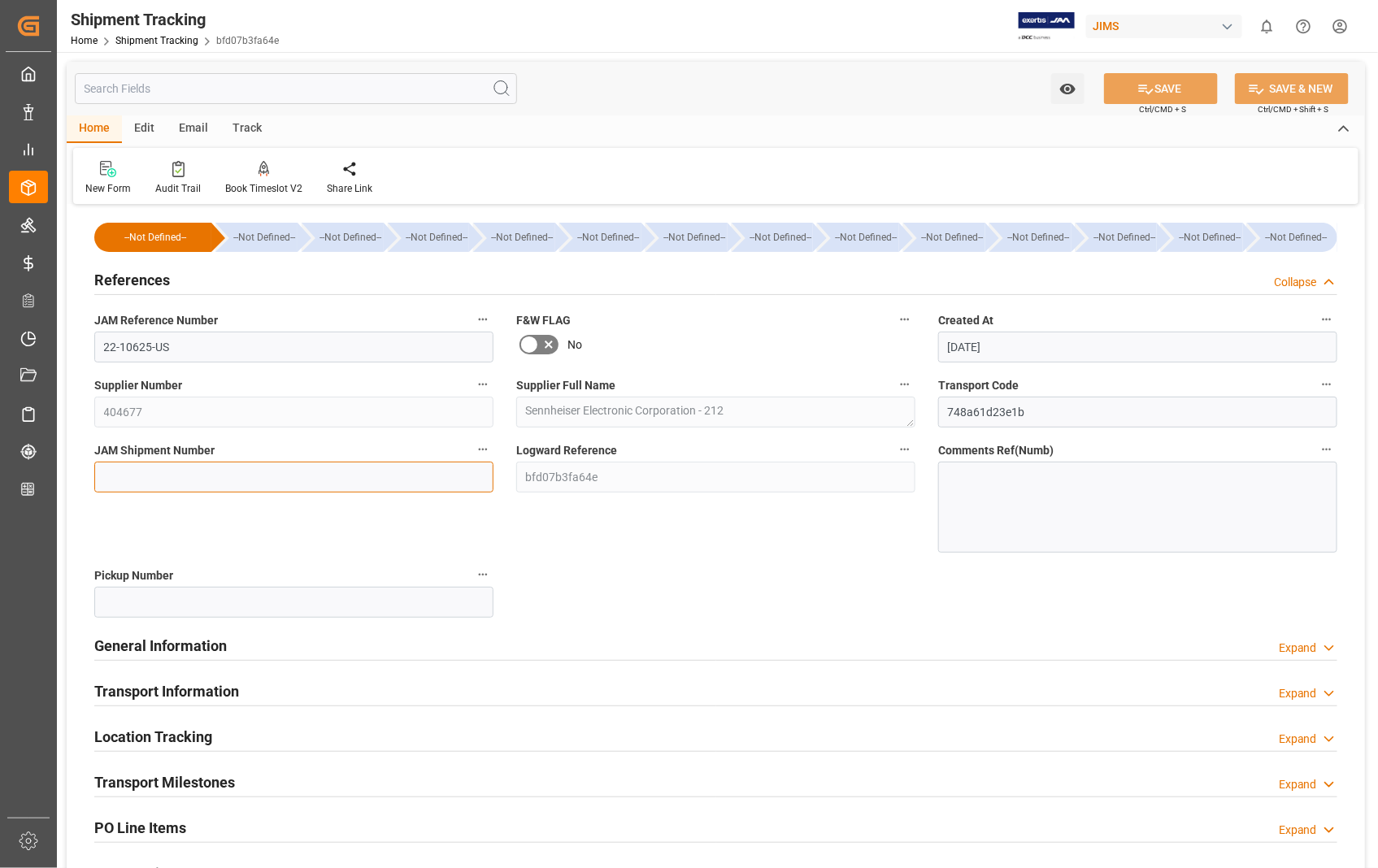
click at [118, 489] on input at bounding box center [294, 477] width 399 height 31
paste input "72714"
type input "72714"
click at [1176, 78] on button "SAVE" at bounding box center [1161, 88] width 114 height 31
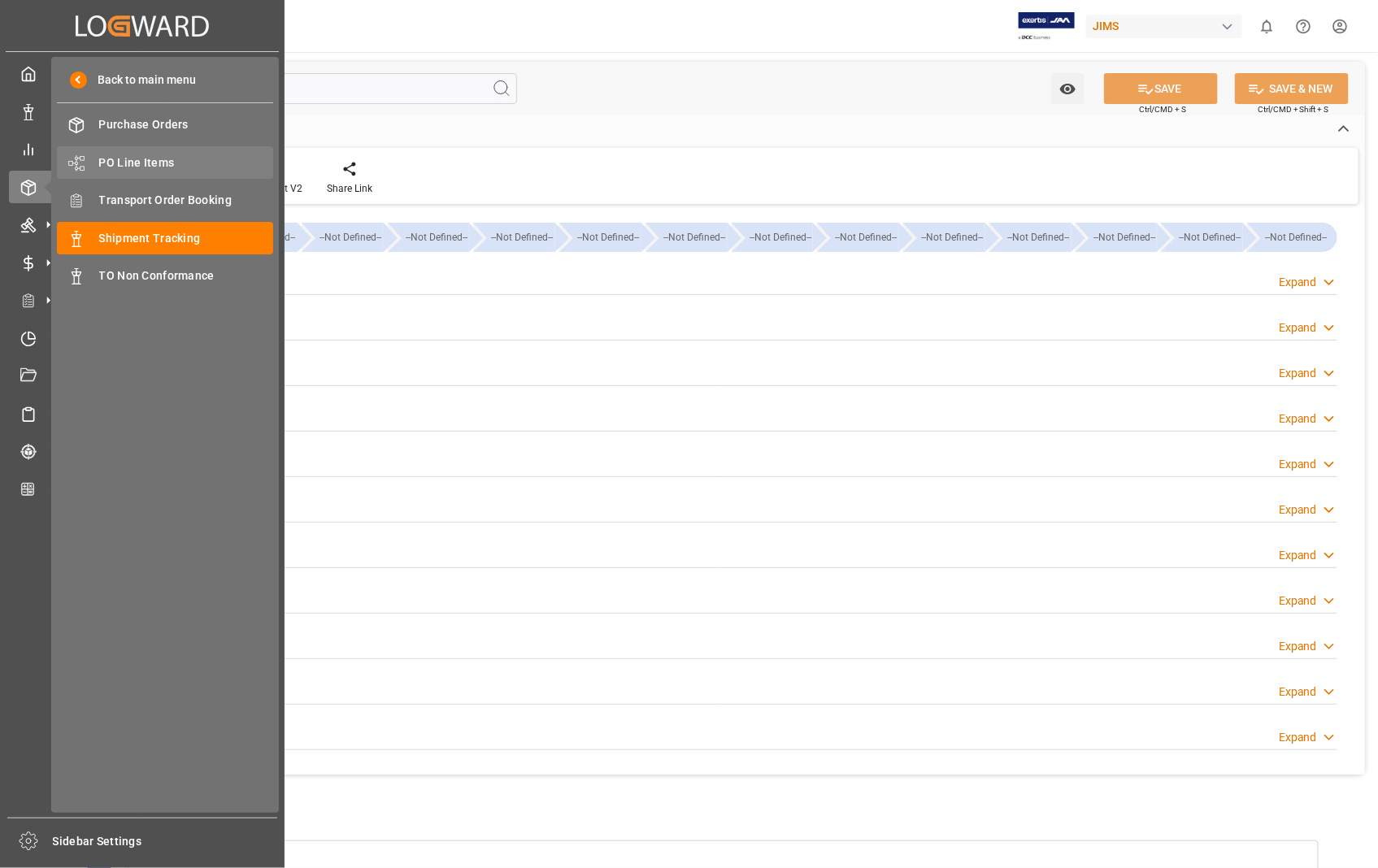
click at [178, 160] on span "PO Line Items" at bounding box center [186, 163] width 175 height 17
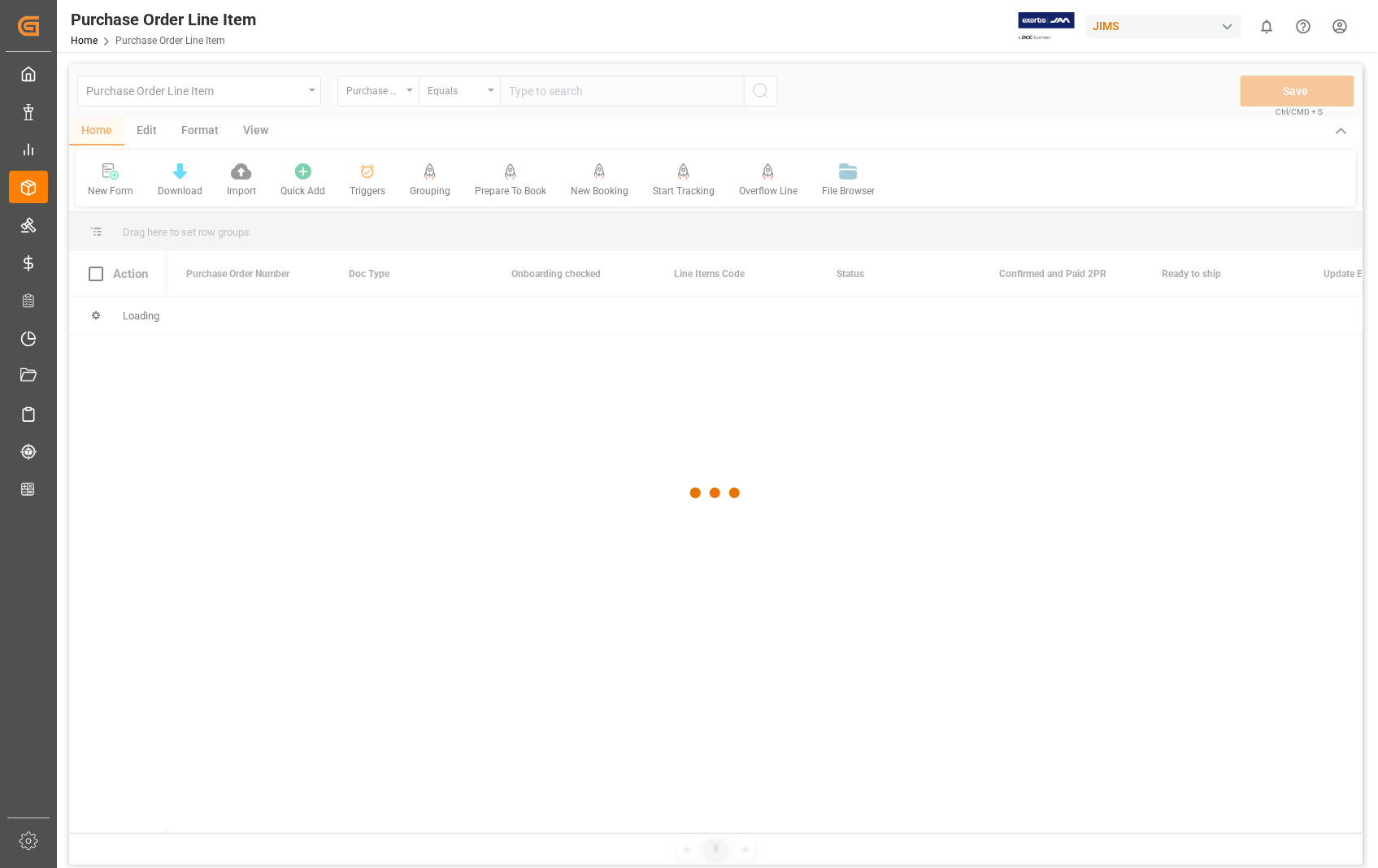
click at [589, 85] on div at bounding box center [715, 493] width 1293 height 858
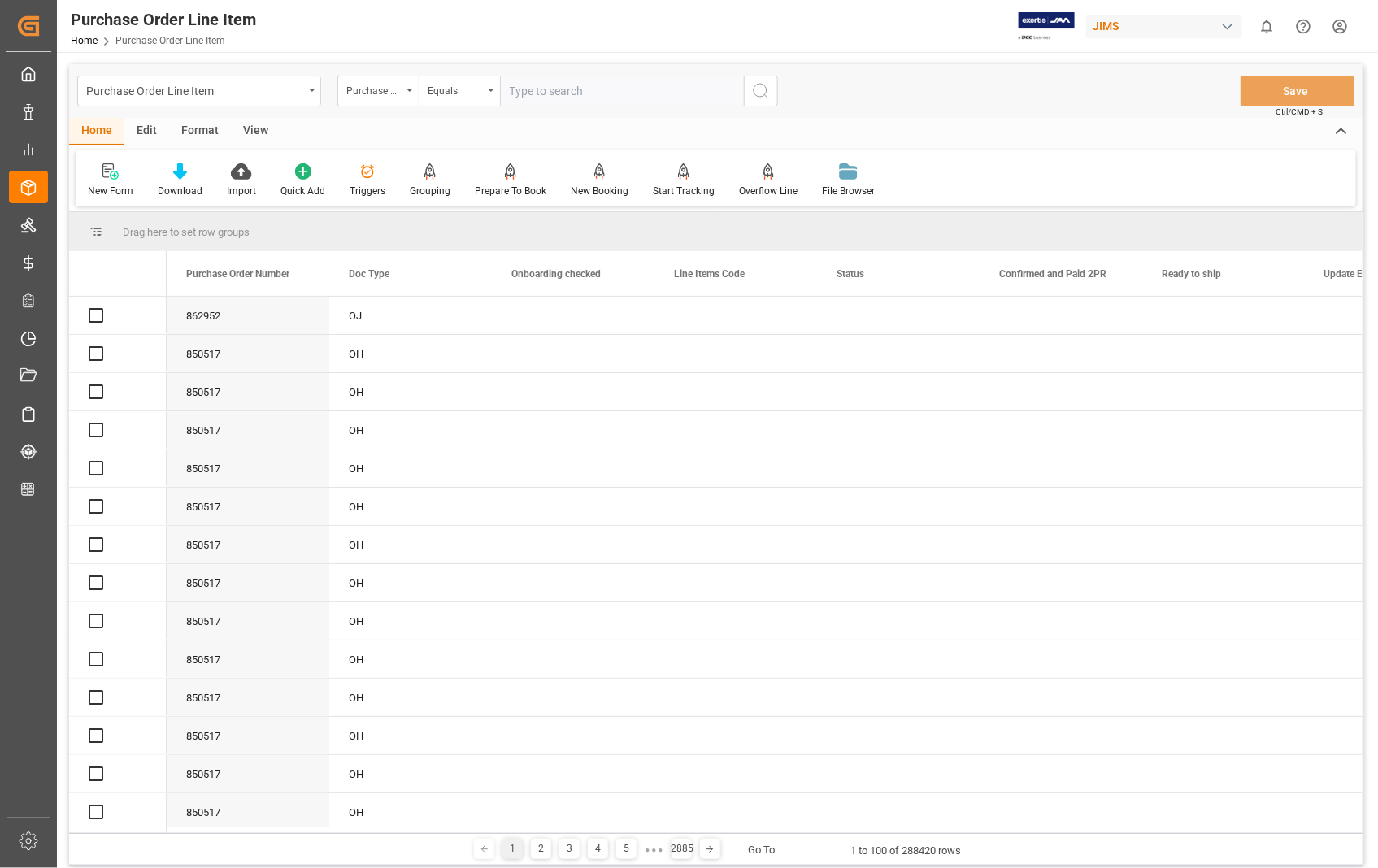
click at [588, 94] on input "text" at bounding box center [622, 91] width 244 height 31
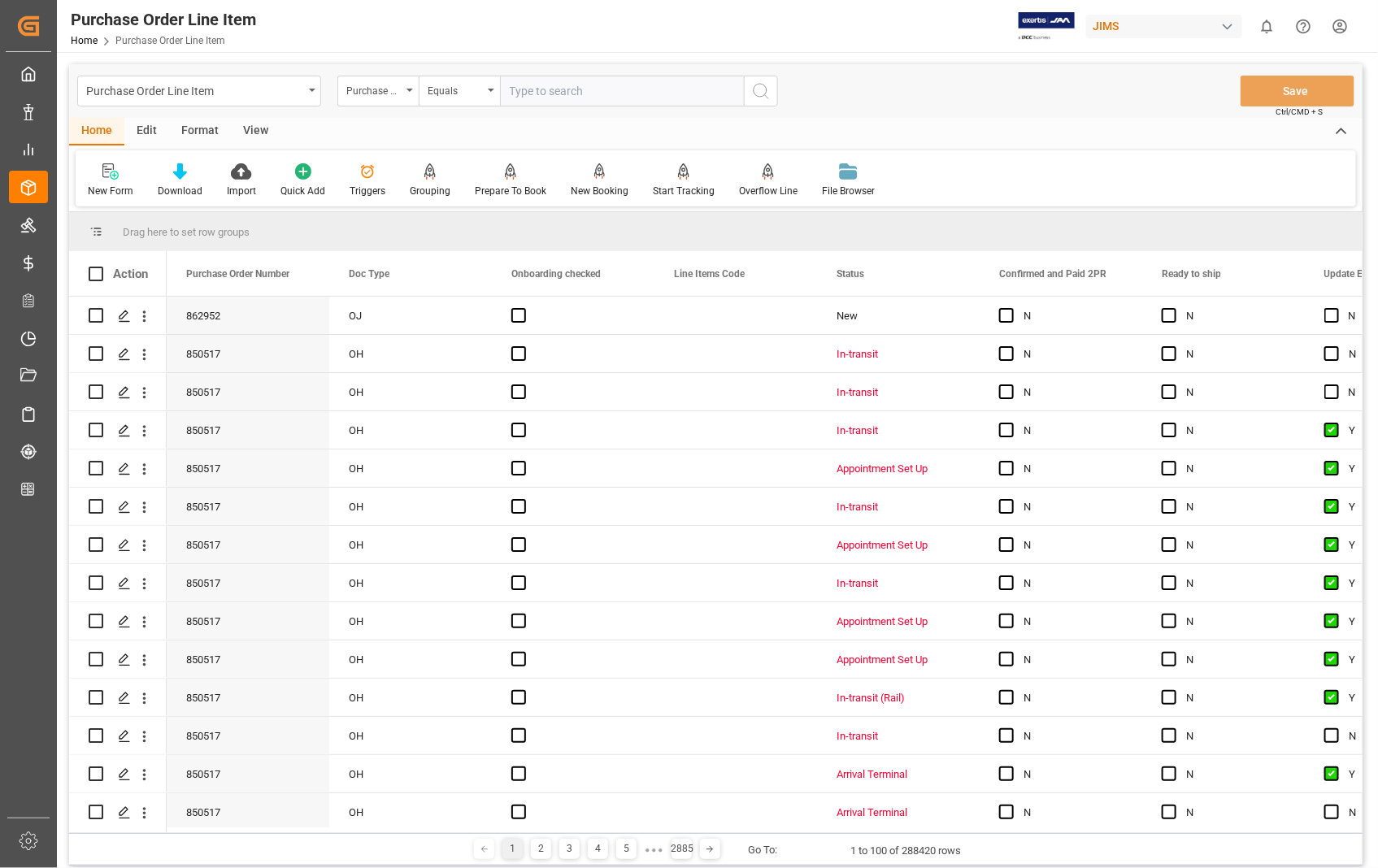
click at [587, 94] on input "text" at bounding box center [622, 91] width 244 height 31
type input "862952"
click at [765, 95] on line "search button" at bounding box center [766, 96] width 3 height 3
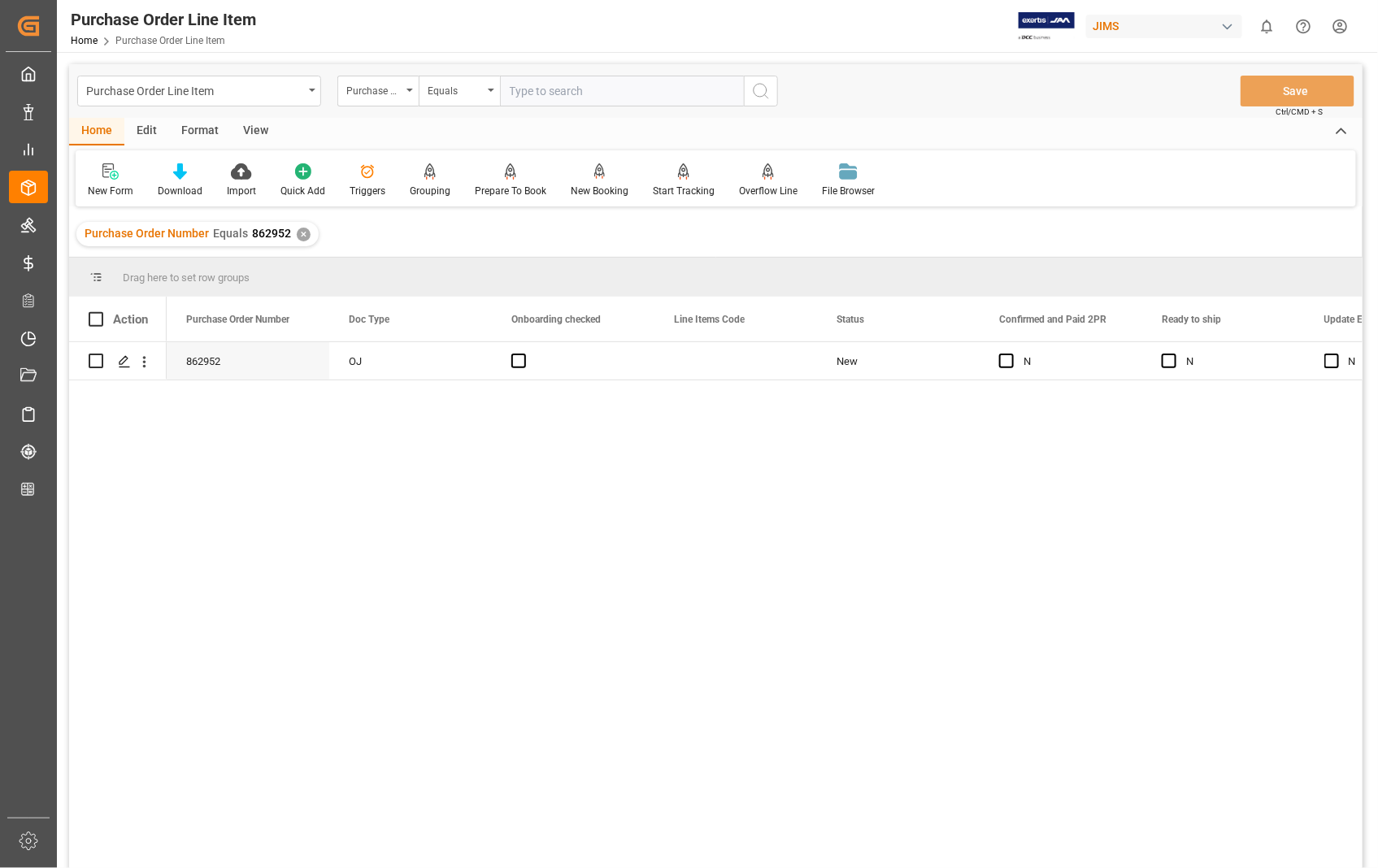
click at [262, 130] on div "View" at bounding box center [255, 132] width 50 height 28
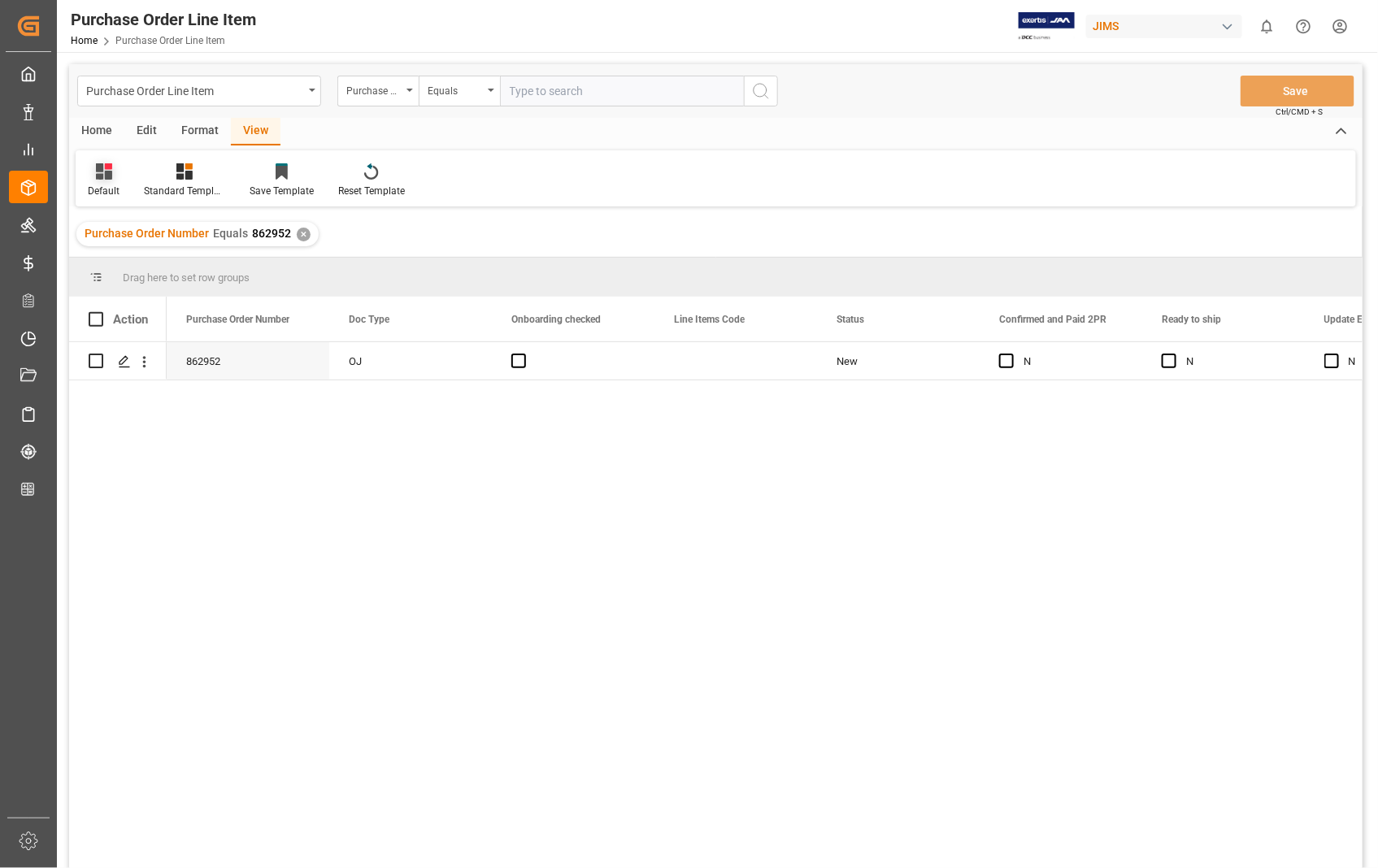
click at [106, 179] on div "Default" at bounding box center [104, 180] width 56 height 36
click at [132, 258] on div "Sophia setting." at bounding box center [167, 263] width 142 height 17
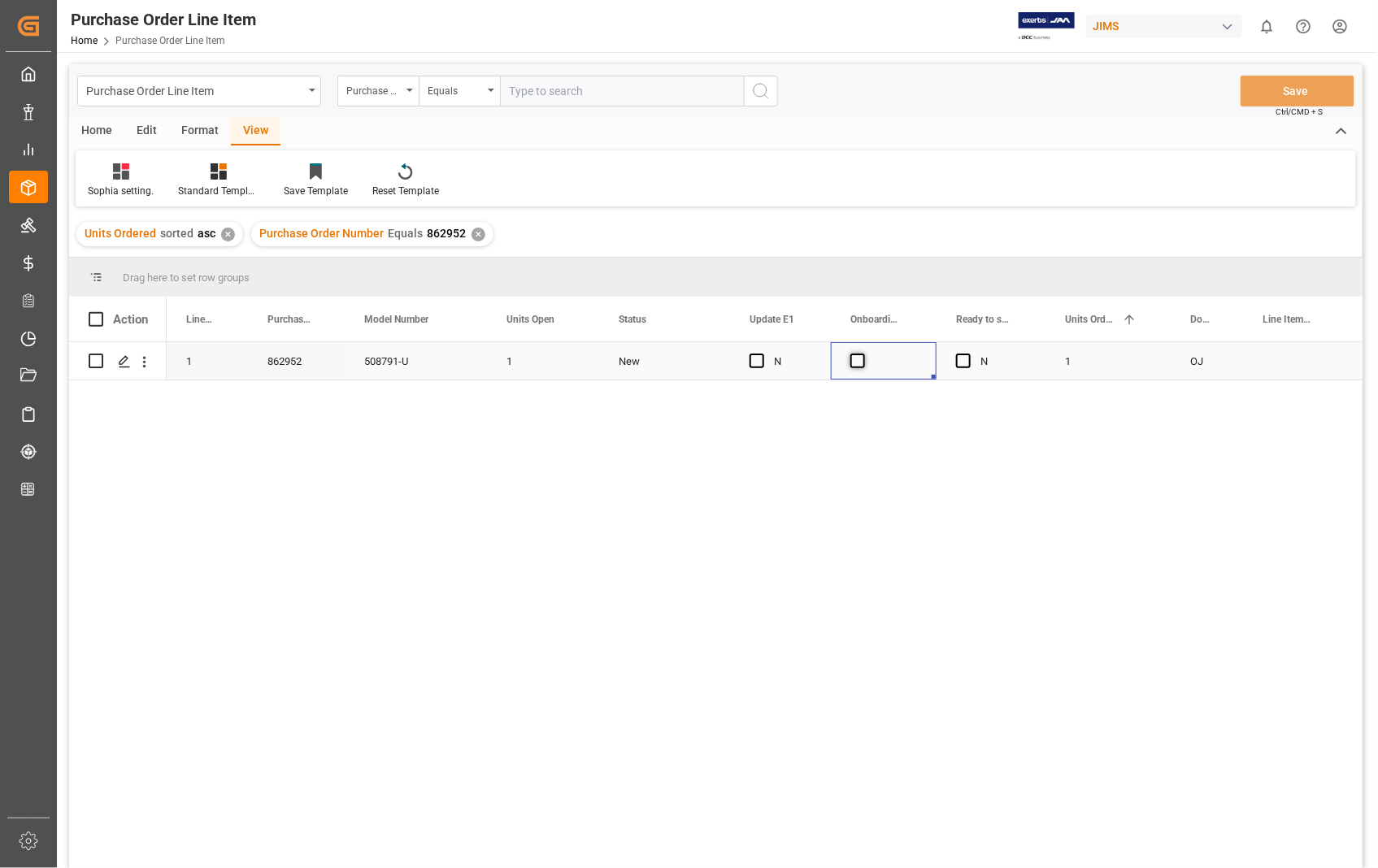
click at [852, 364] on span "Press SPACE to select this row." at bounding box center [857, 361] width 15 height 15
click at [863, 353] on input "Press SPACE to select this row." at bounding box center [863, 353] width 0 height 0
click at [751, 361] on span "Press SPACE to select this row." at bounding box center [757, 361] width 15 height 15
click at [762, 353] on input "Press SPACE to select this row." at bounding box center [762, 353] width 0 height 0
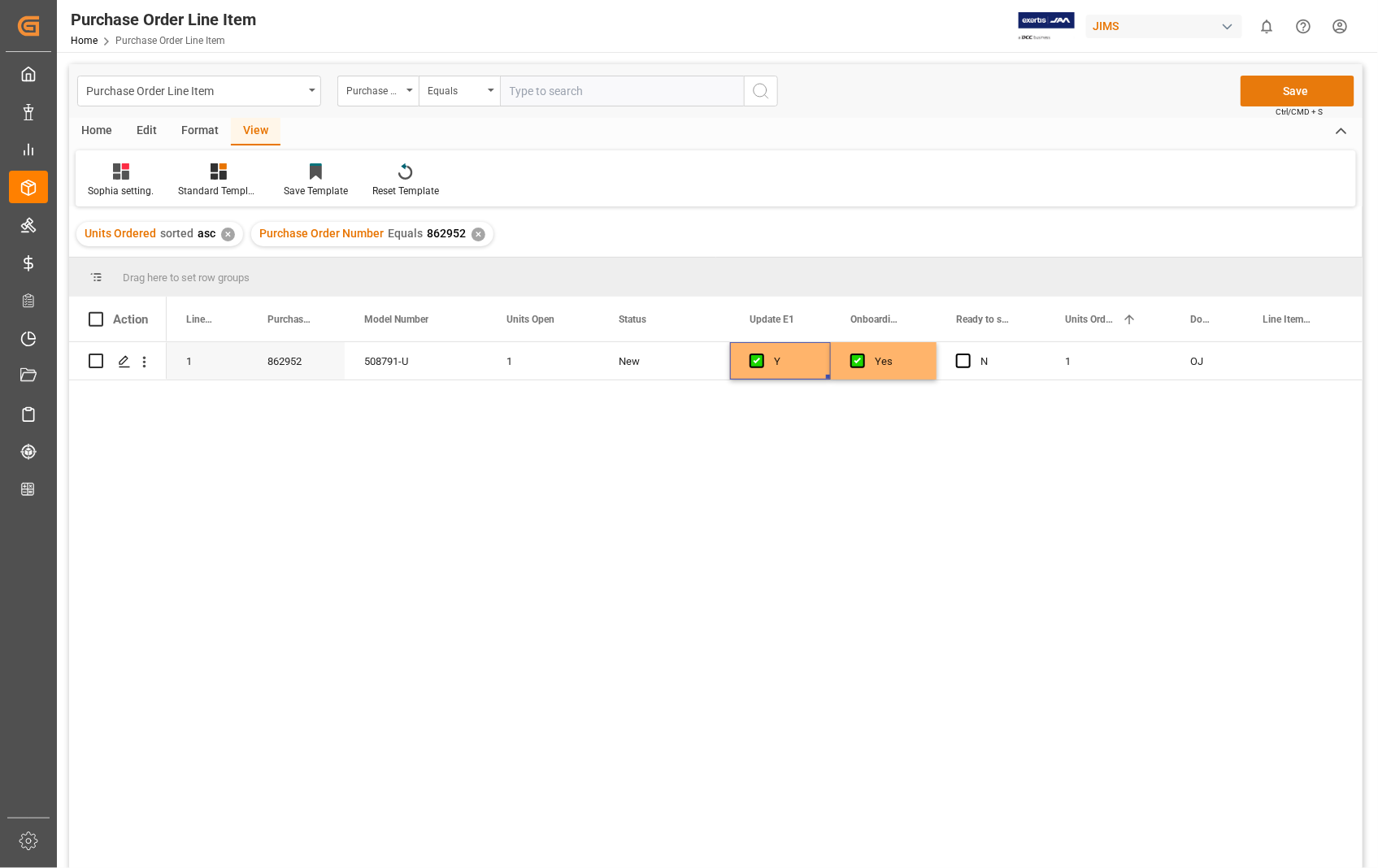
click at [1295, 91] on button "Save" at bounding box center [1298, 91] width 114 height 31
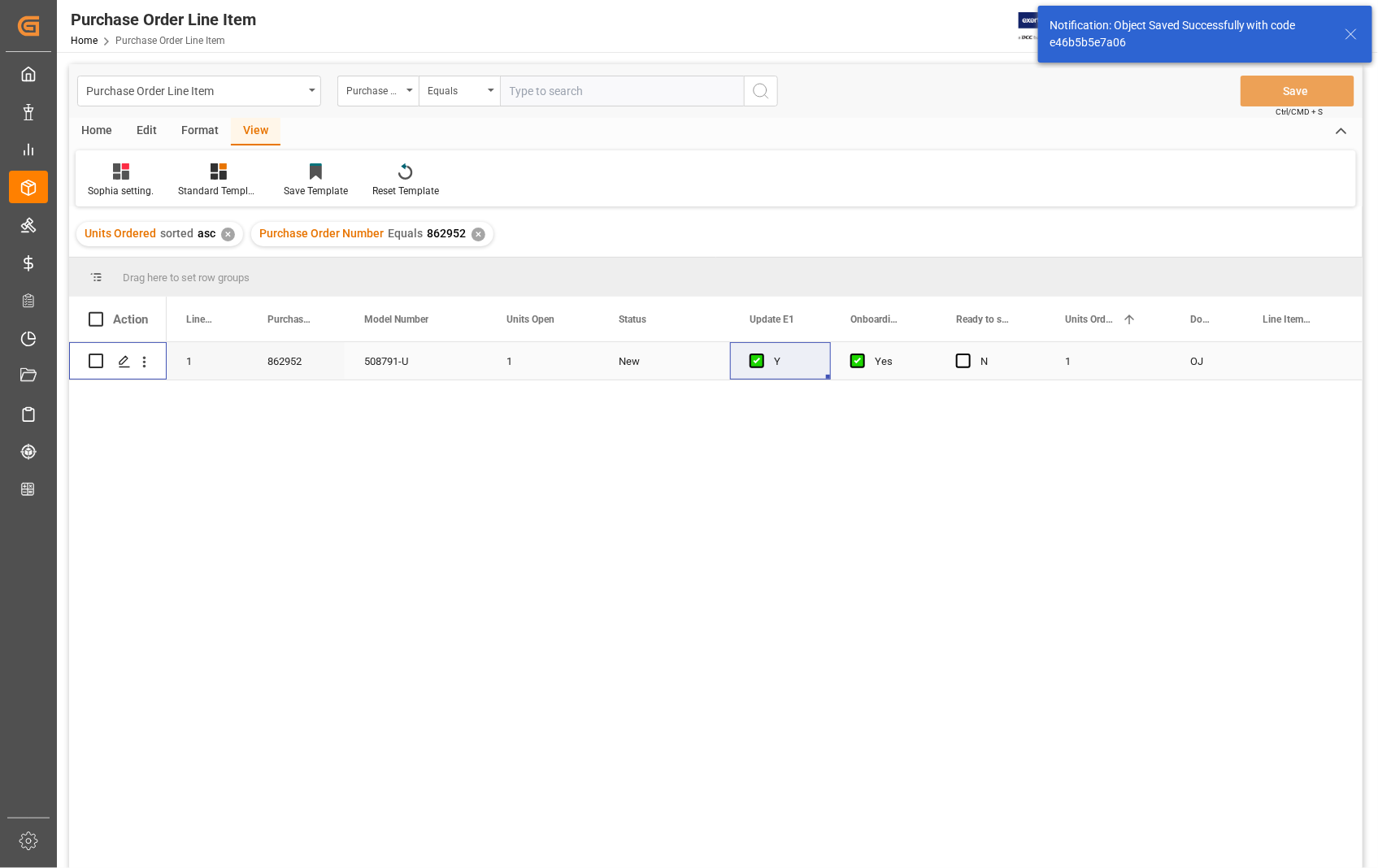
click at [98, 363] on input "Press Space to toggle row selection (unchecked)" at bounding box center [96, 361] width 15 height 15
checkbox input "true"
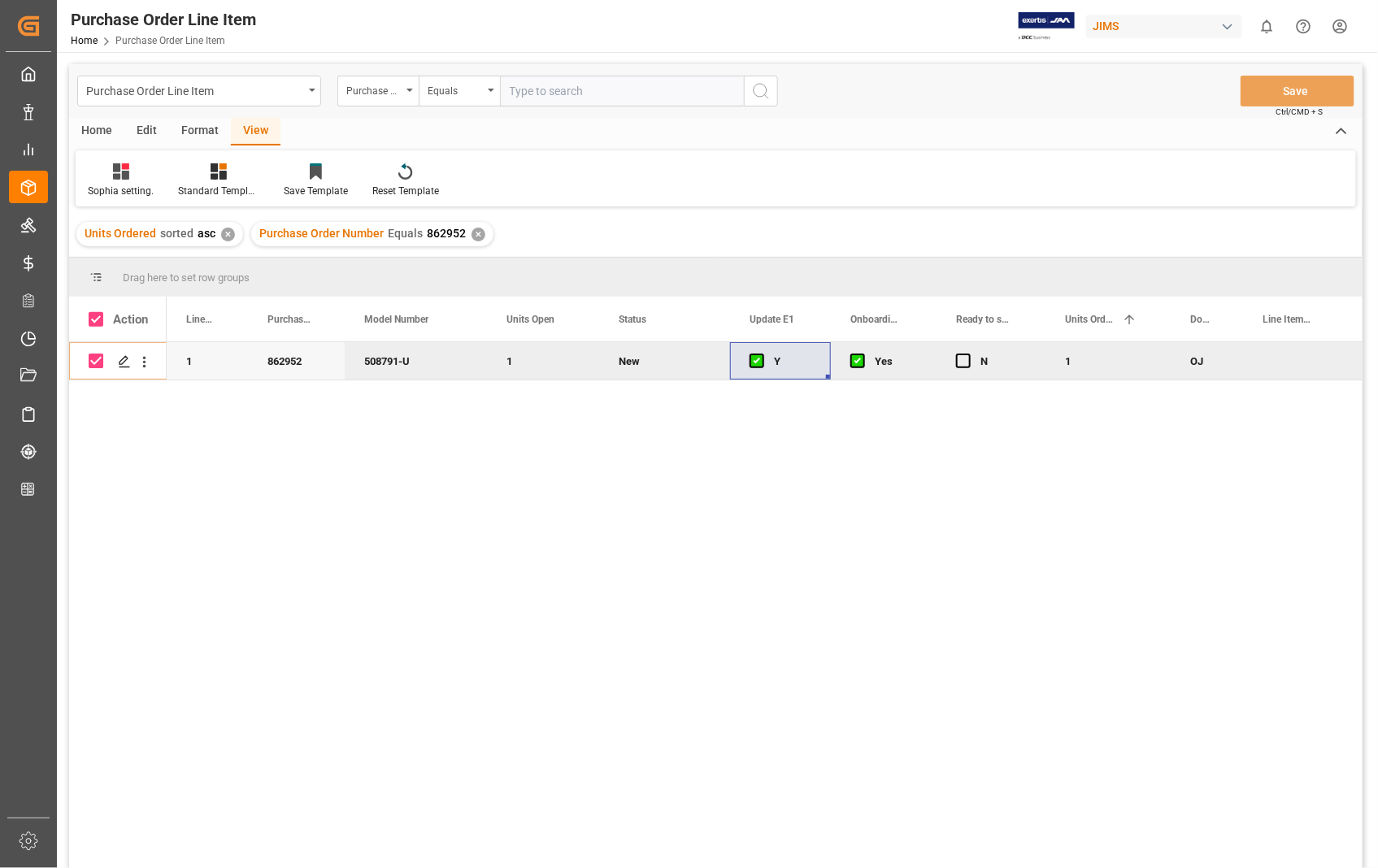
click at [98, 127] on div "Home" at bounding box center [96, 132] width 55 height 28
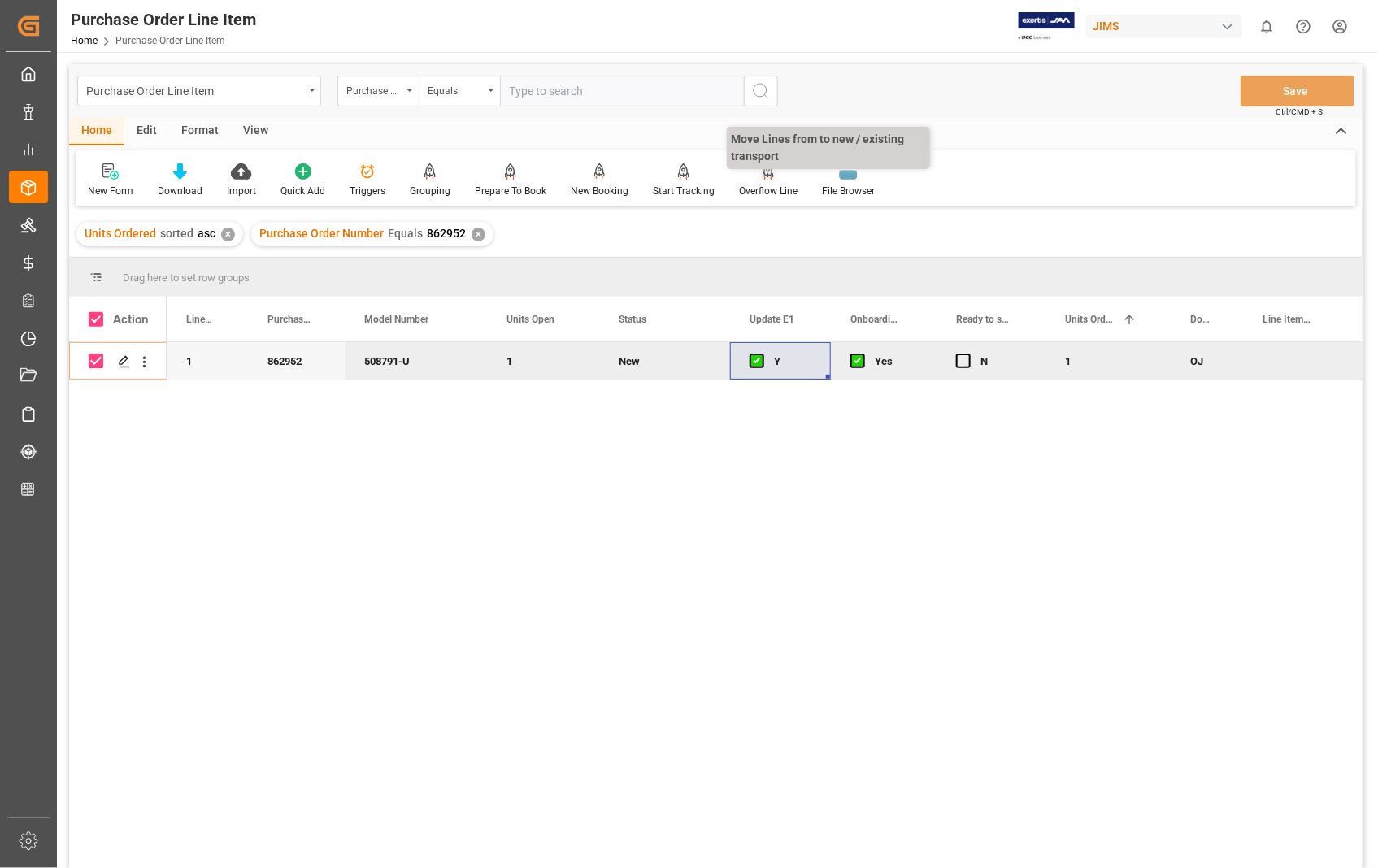
click at [750, 178] on div at bounding box center [768, 171] width 59 height 17
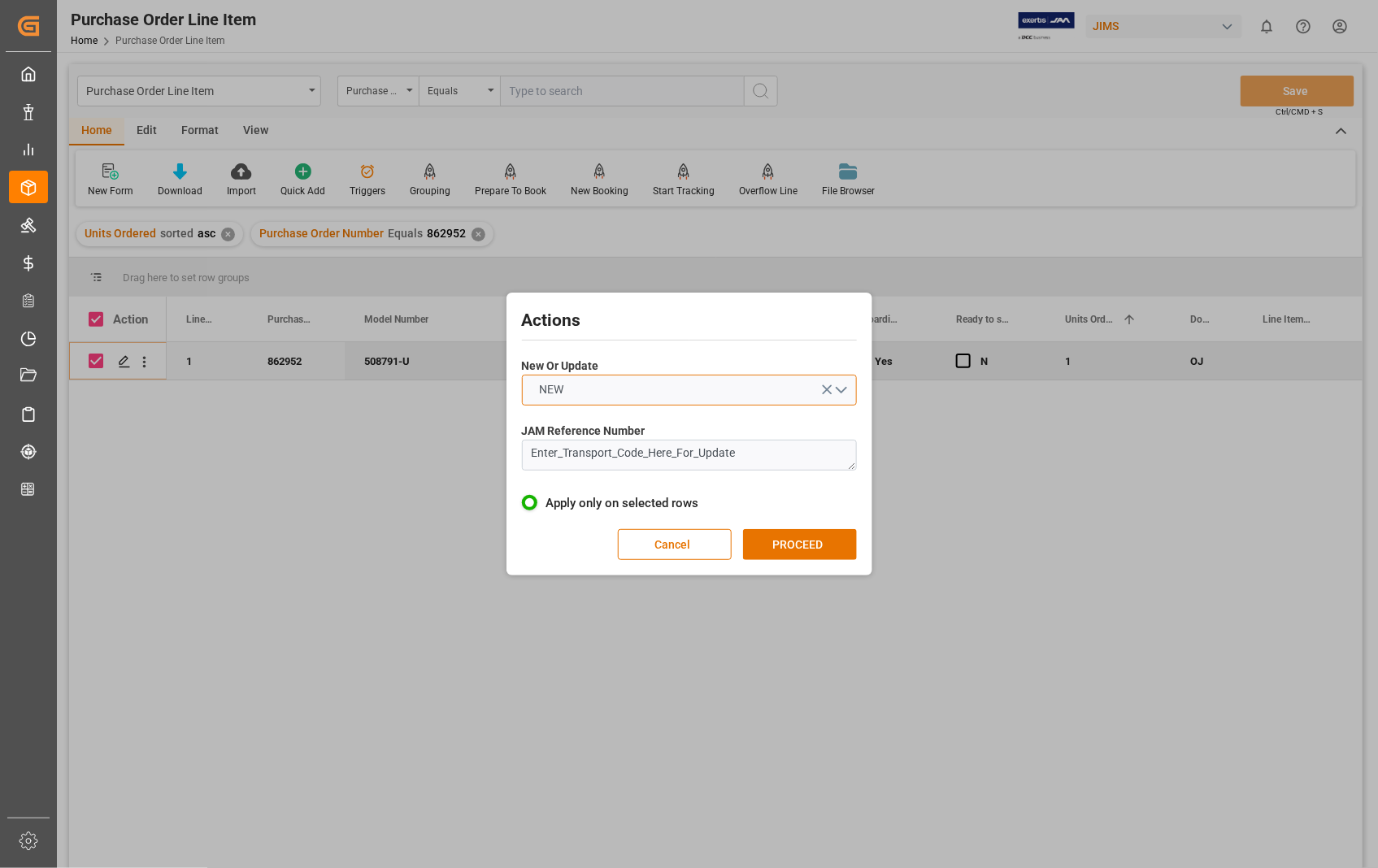
click at [845, 388] on button "NEW" at bounding box center [689, 390] width 335 height 31
click at [616, 418] on div "UPDATE" at bounding box center [689, 428] width 333 height 35
drag, startPoint x: 763, startPoint y: 456, endPoint x: 510, endPoint y: 455, distance: 253.0
click at [510, 455] on div "Actions New Or Update UPDATE JAM Reference Number Enter_Transport_Code_Here_For…" at bounding box center [689, 434] width 358 height 275
paste textarea "22-10625-US"
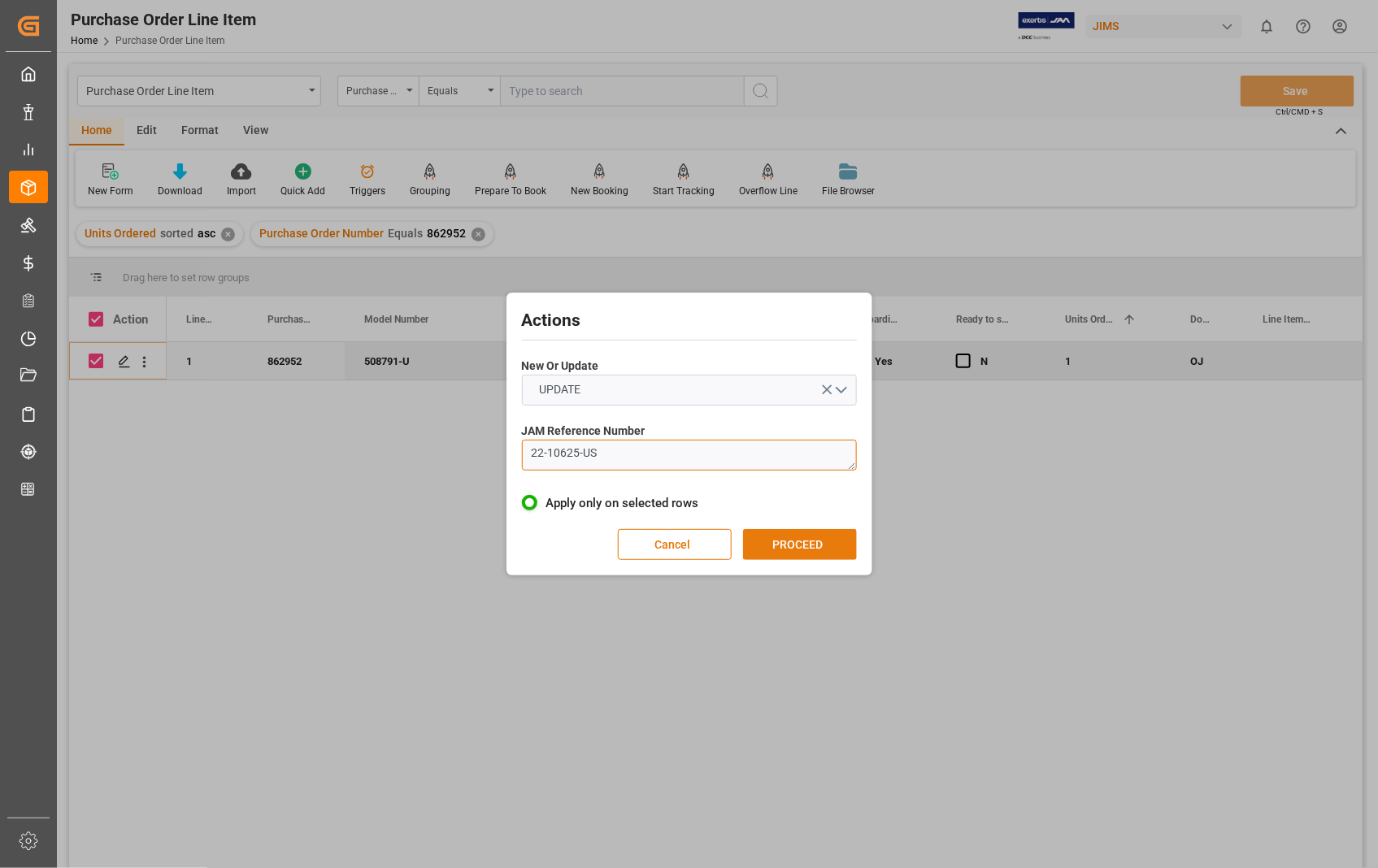
type textarea "22-10625-US"
click at [799, 548] on button "PROCEED" at bounding box center [800, 544] width 114 height 31
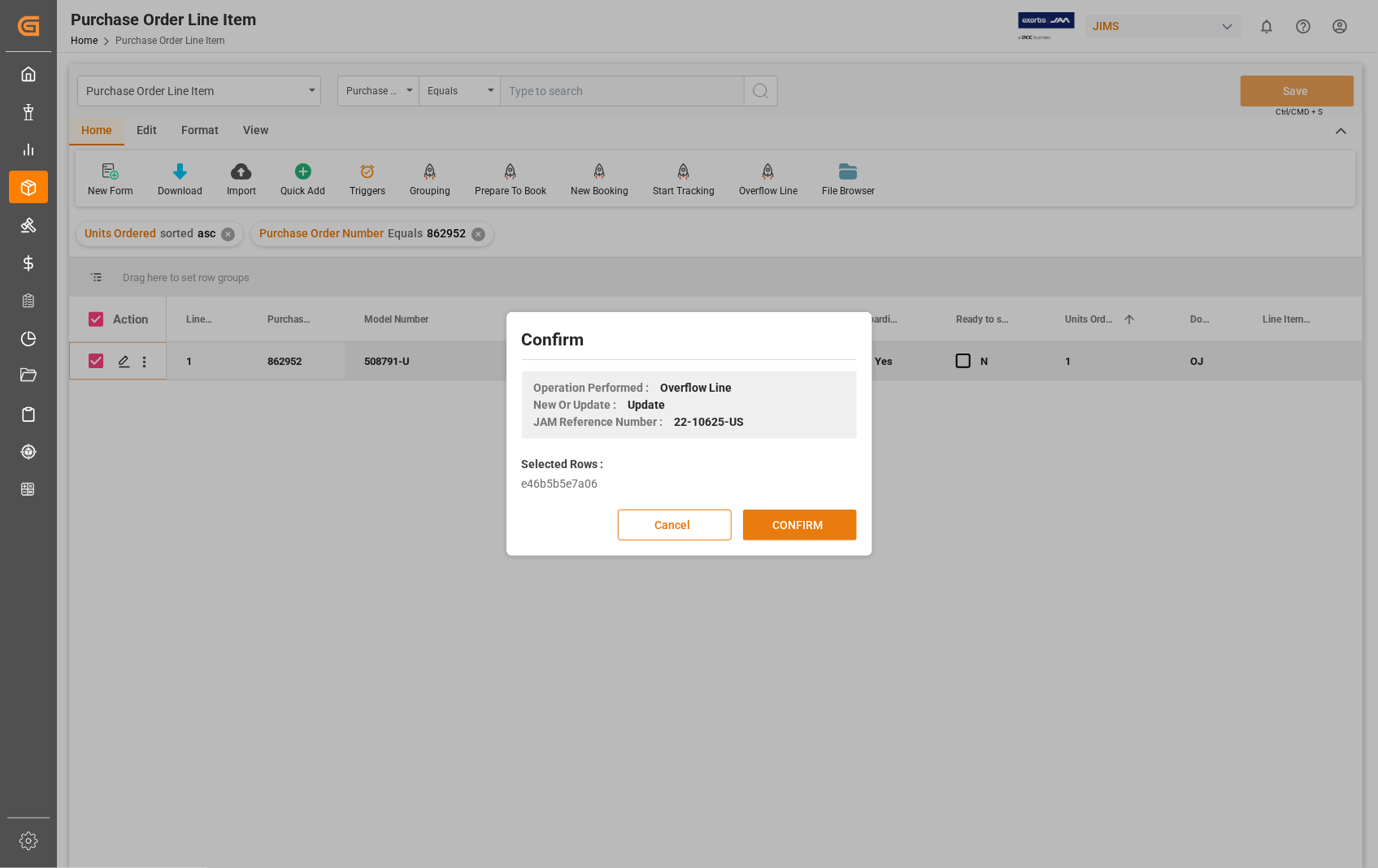
click at [789, 520] on button "CONFIRM" at bounding box center [800, 524] width 114 height 31
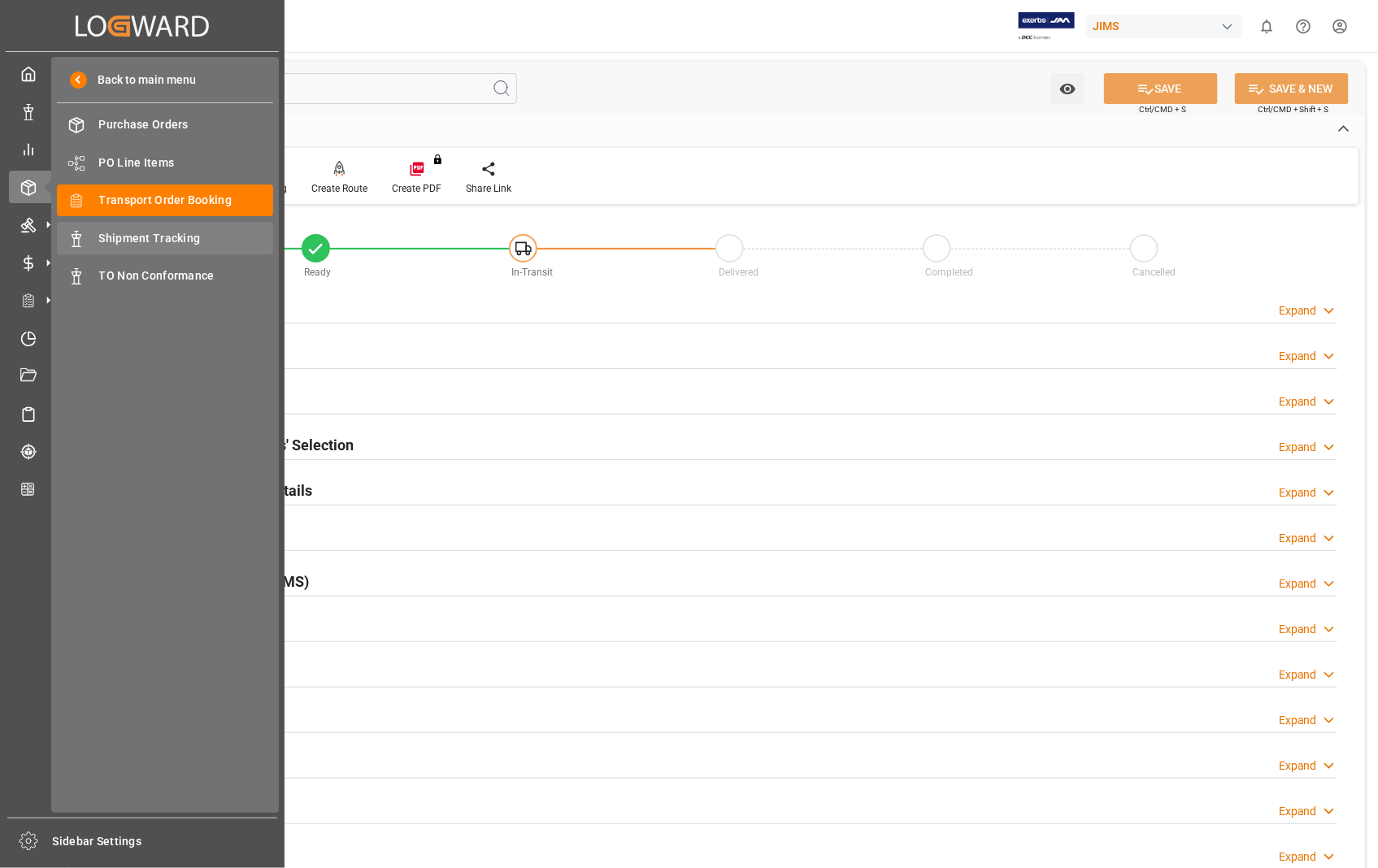
click at [176, 235] on span "Shipment Tracking" at bounding box center [186, 238] width 175 height 17
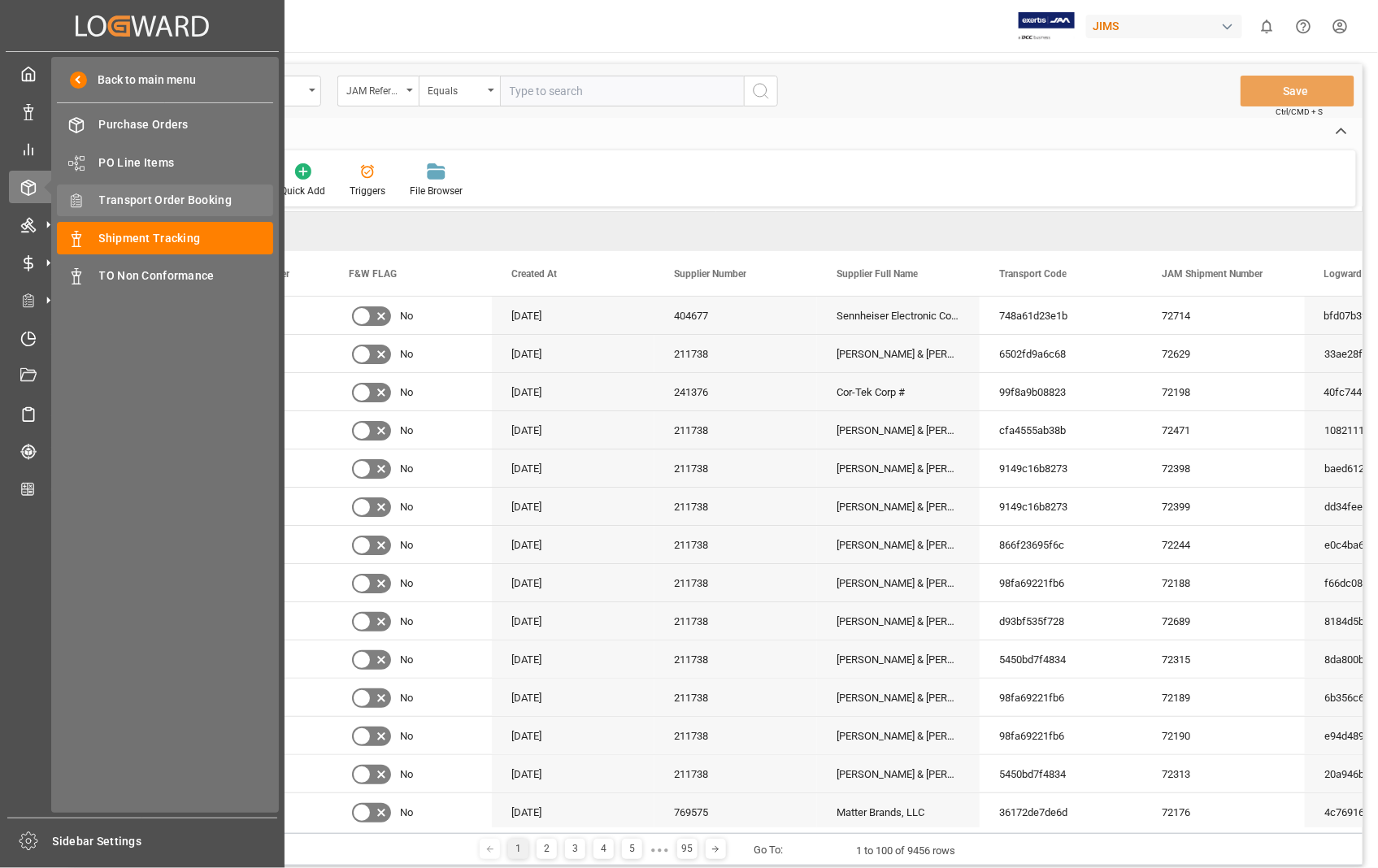
click at [144, 196] on span "Transport Order Booking" at bounding box center [186, 200] width 175 height 17
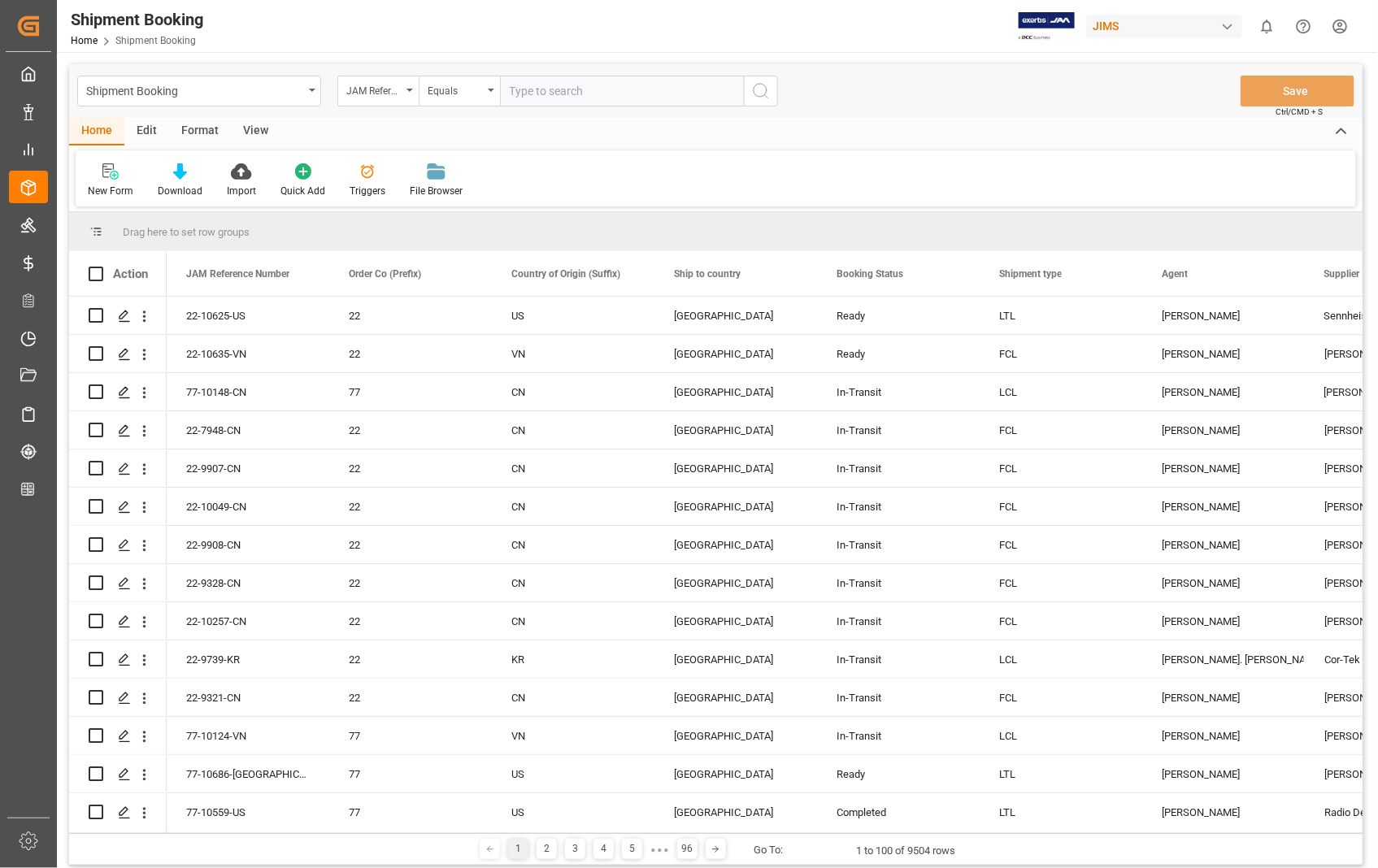
click at [566, 91] on input "text" at bounding box center [622, 91] width 244 height 31
paste input "22-10625-US"
type input "22-10625-US"
click at [768, 90] on icon "search button" at bounding box center [760, 91] width 20 height 20
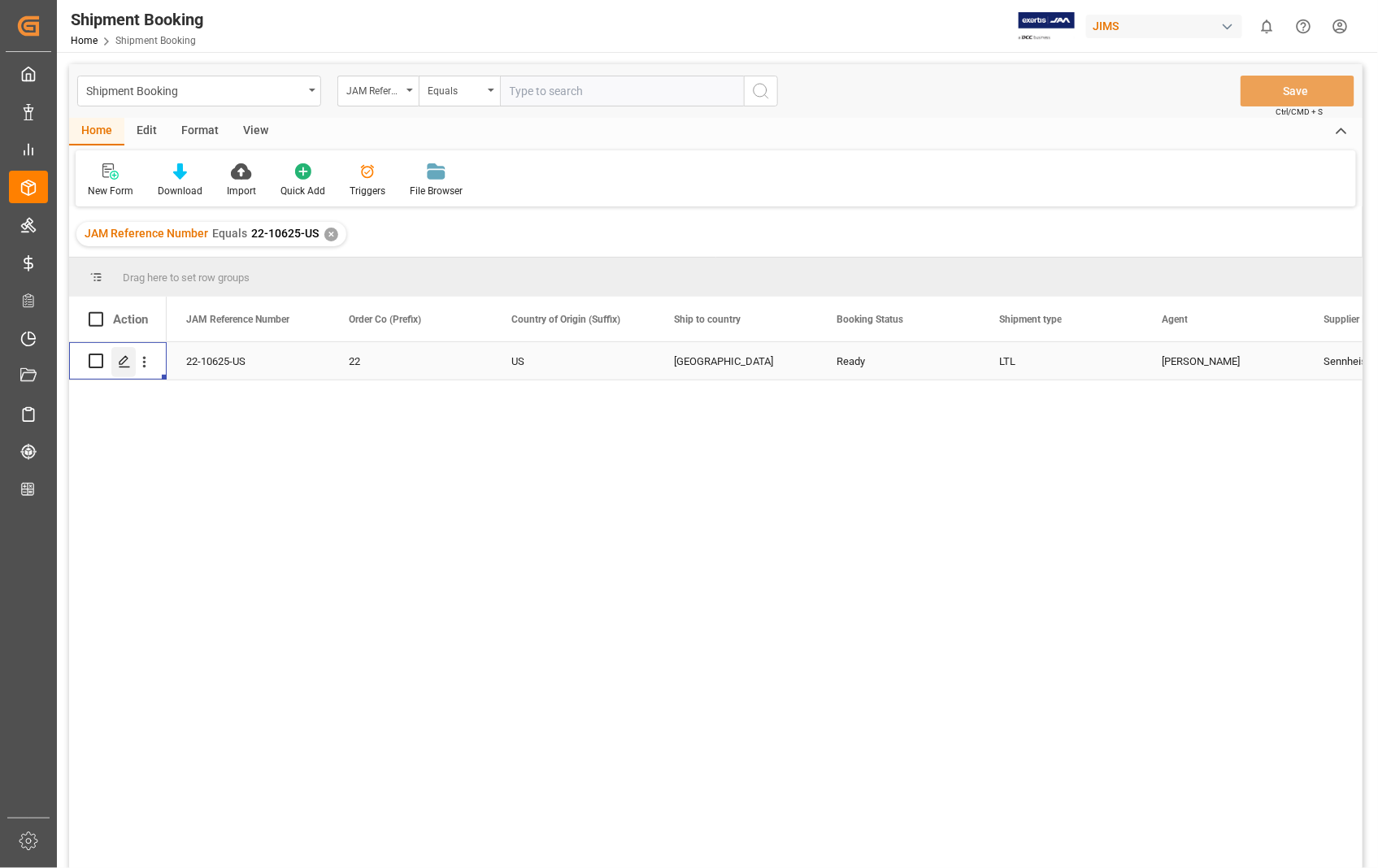
click at [128, 365] on icon "Press SPACE to select this row." at bounding box center [124, 362] width 13 height 13
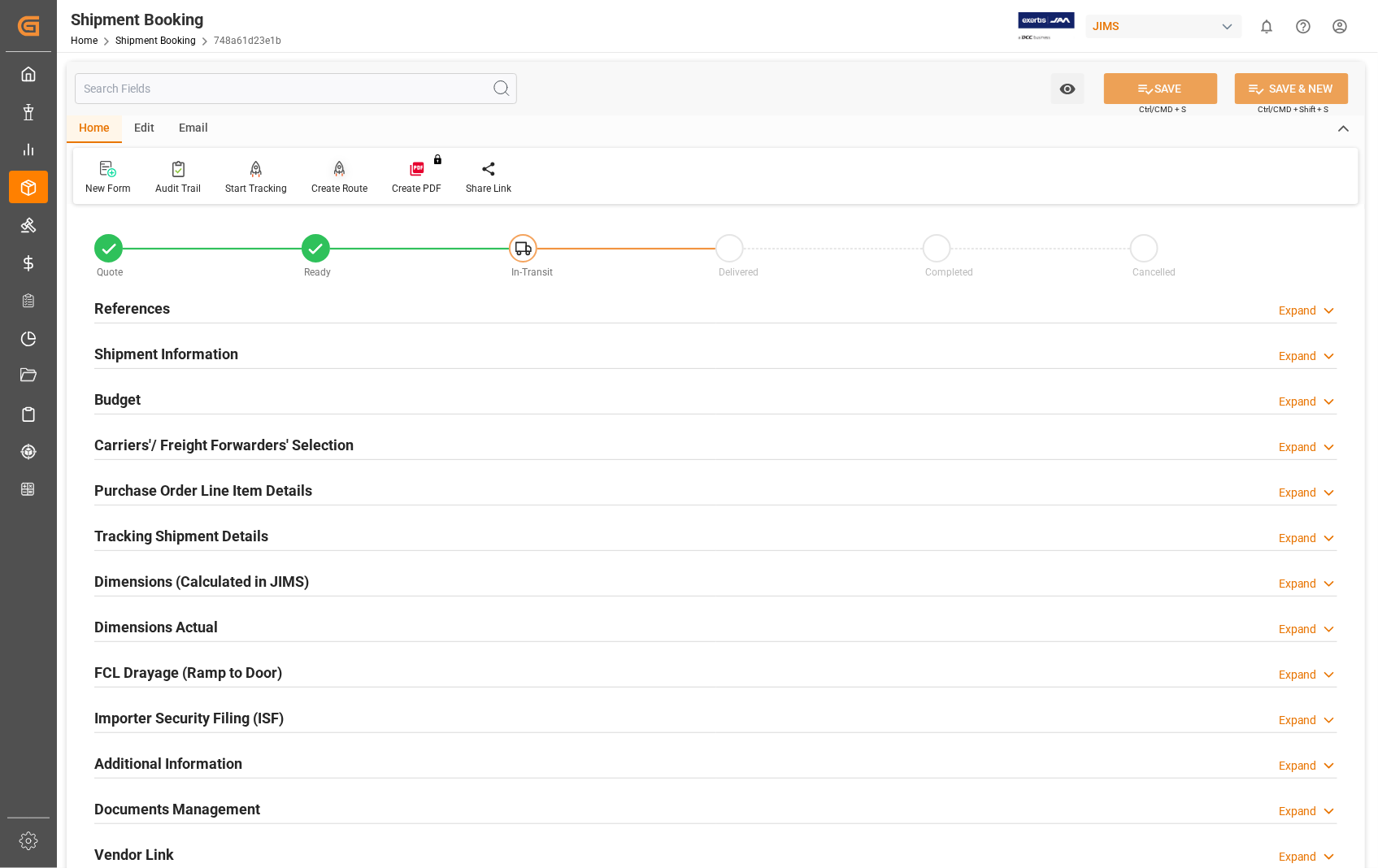
click at [336, 184] on div "Create Route" at bounding box center [339, 189] width 56 height 15
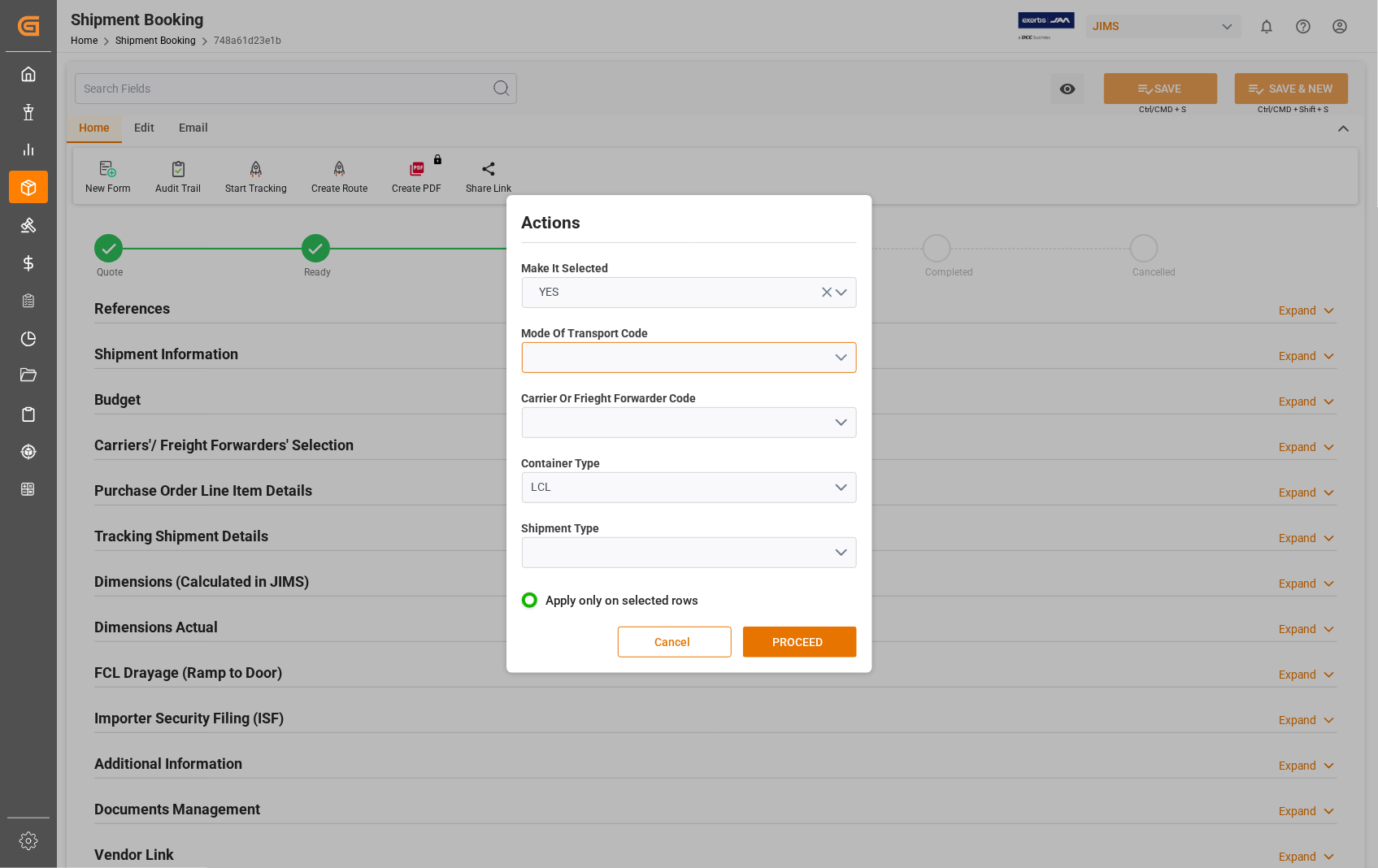
click at [842, 356] on button "open menu" at bounding box center [689, 357] width 335 height 31
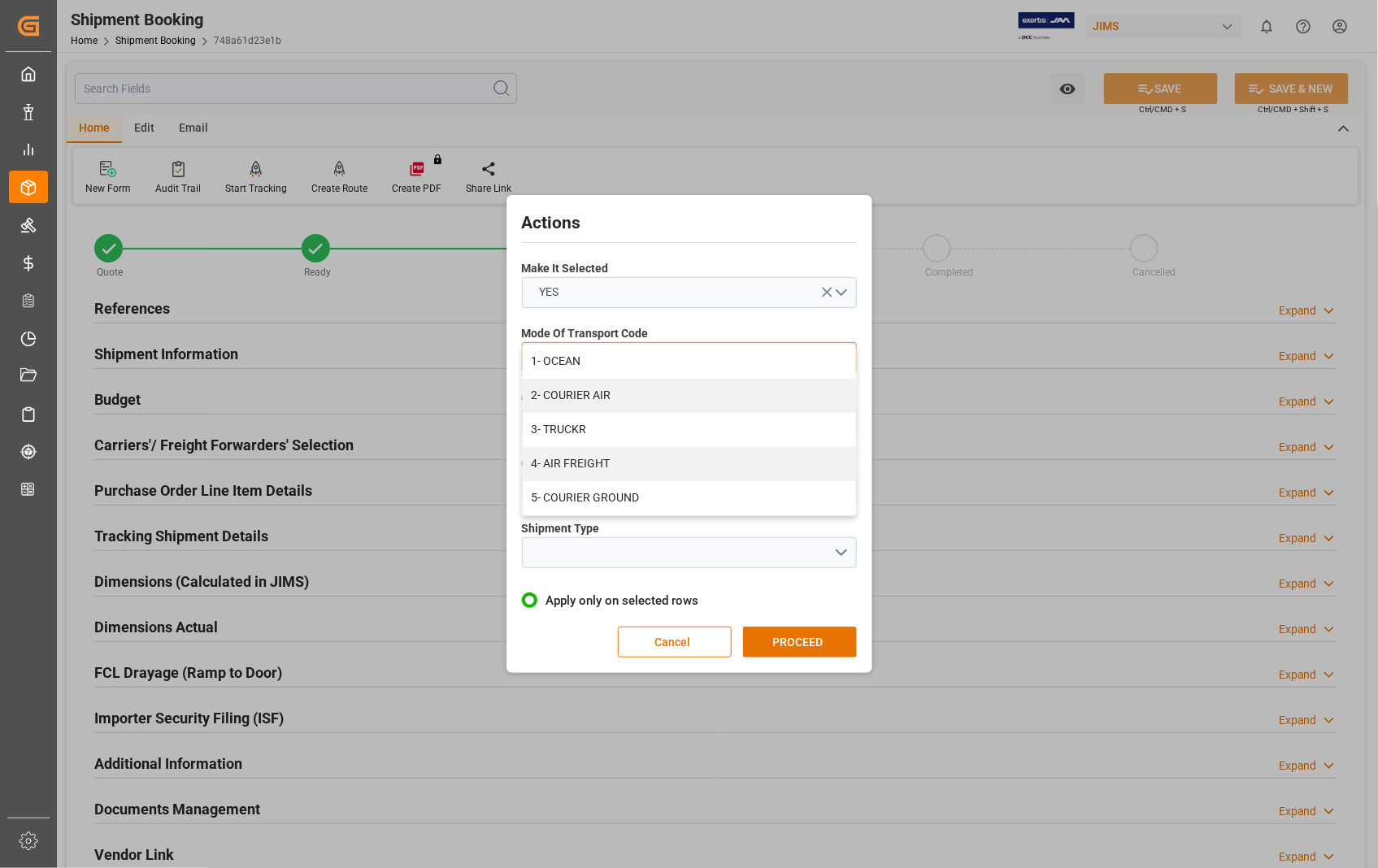
click at [842, 356] on div "1- OCEAN" at bounding box center [689, 362] width 333 height 35
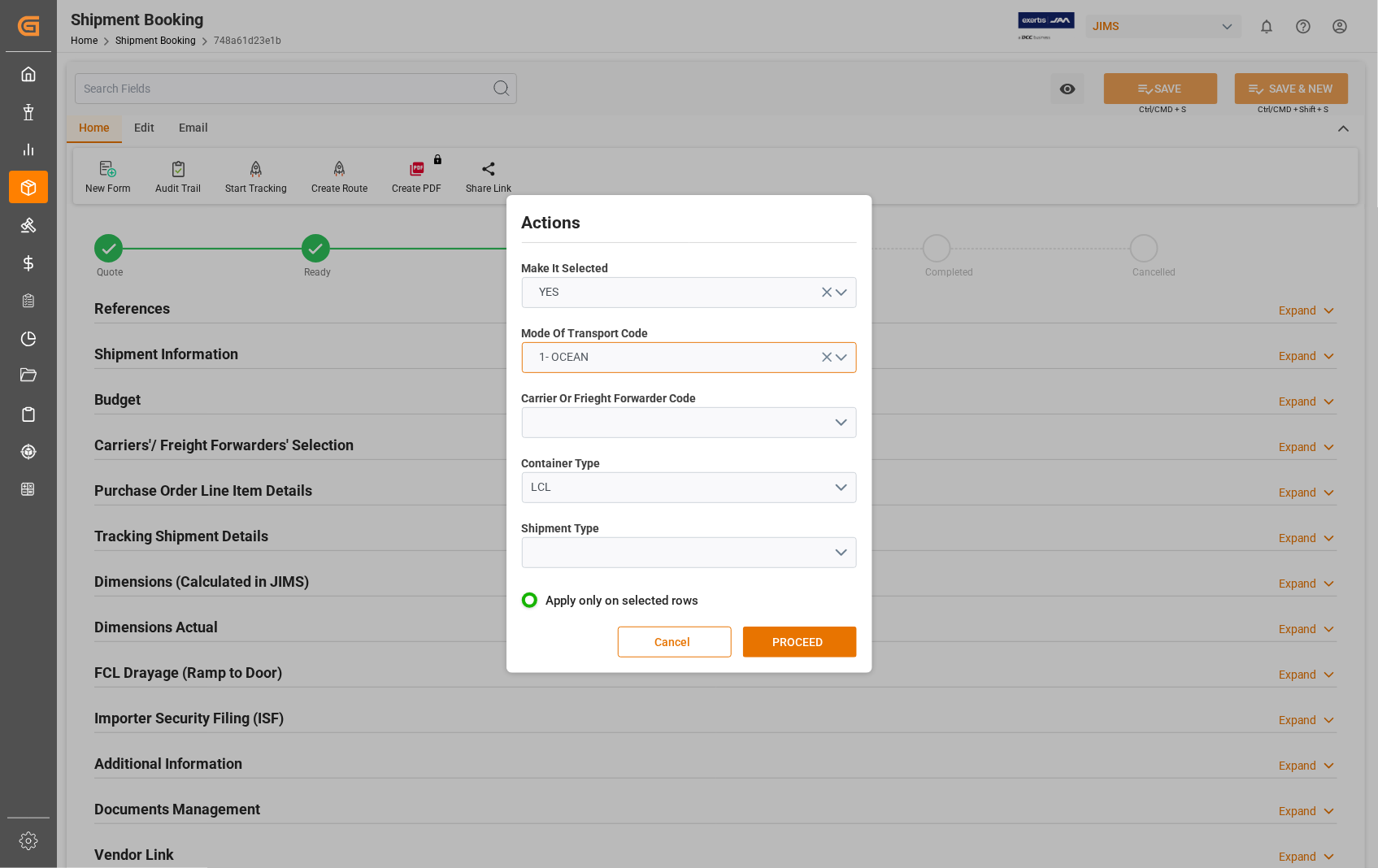
click at [841, 356] on button "1- OCEAN" at bounding box center [689, 357] width 335 height 31
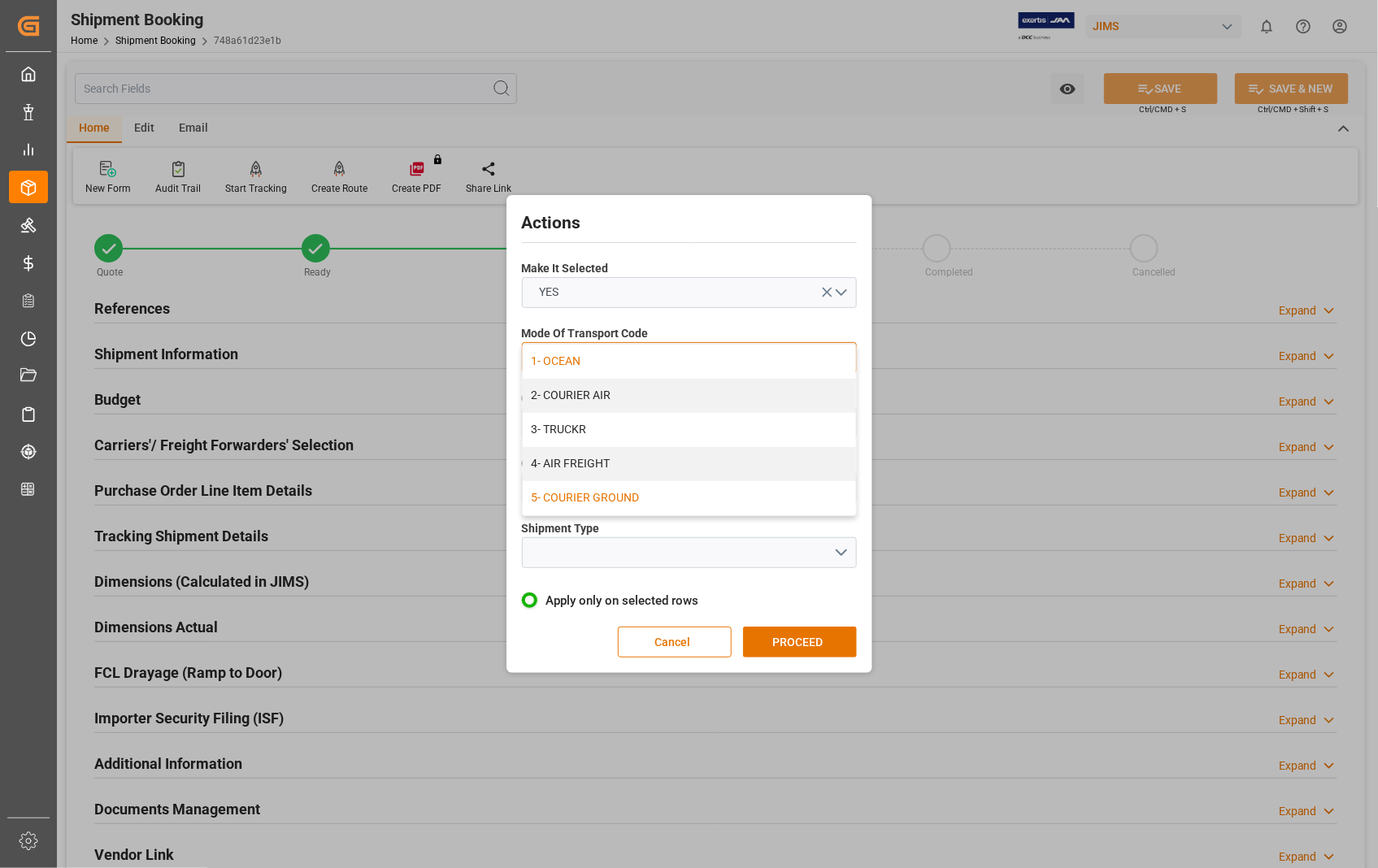
click at [659, 496] on div "5- COURIER GROUND" at bounding box center [689, 498] width 333 height 35
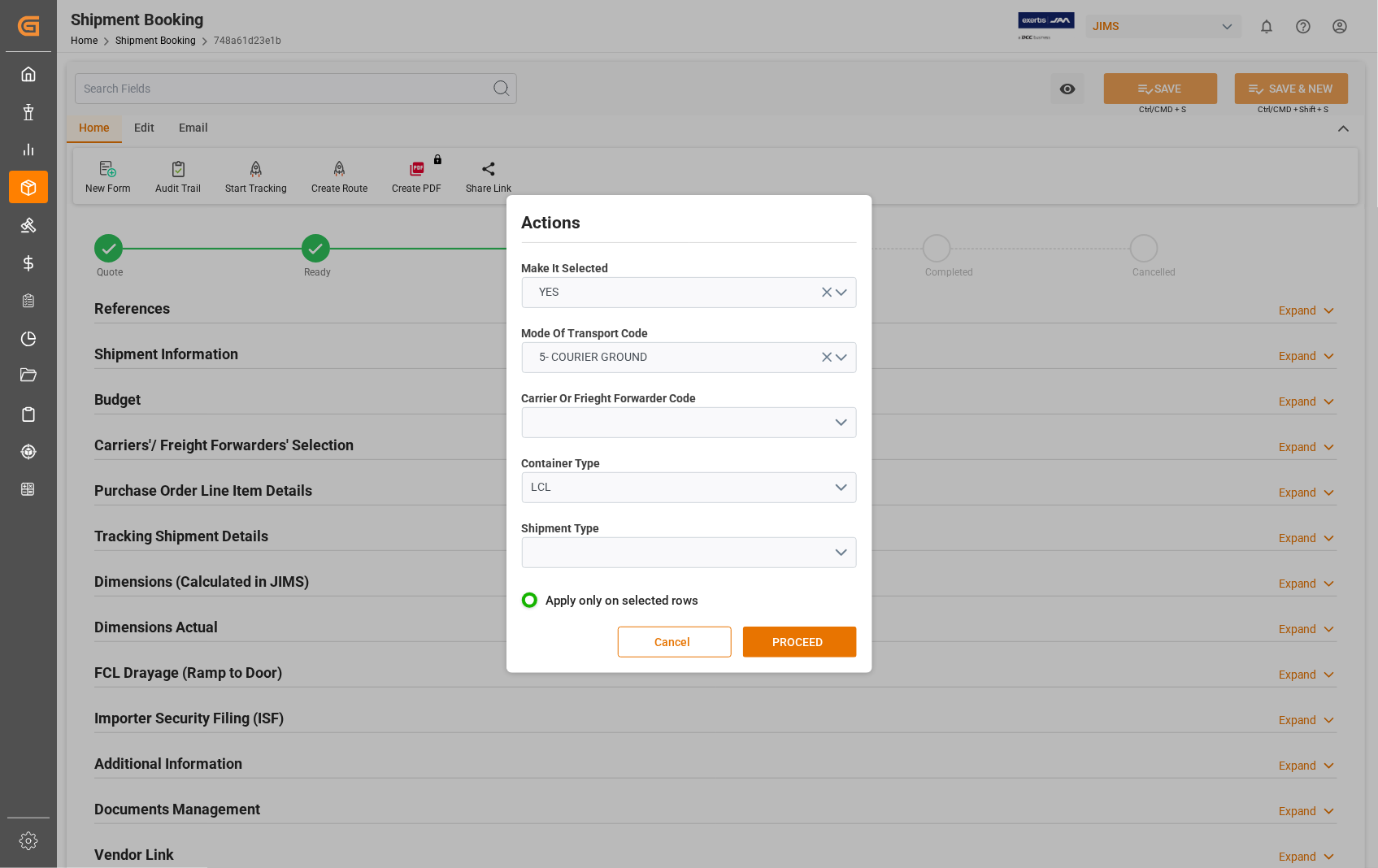
click at [684, 440] on div "Carrier Or Frieght Forwarder Code" at bounding box center [689, 413] width 335 height 59
click at [687, 424] on button "open menu" at bounding box center [689, 422] width 335 height 31
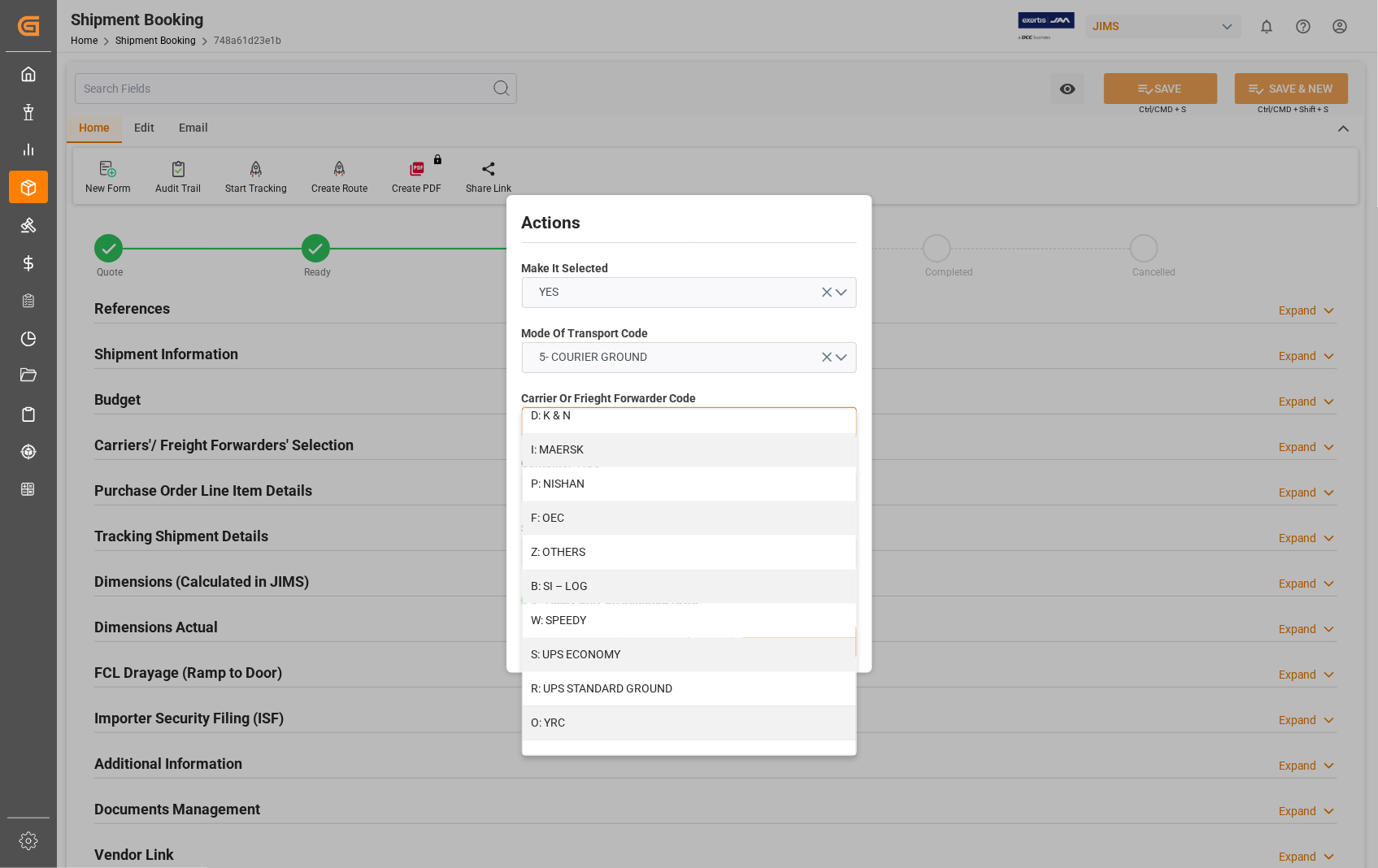
scroll to position [831, 0]
click at [622, 686] on div "R: UPS STANDARD GROUND" at bounding box center [689, 688] width 333 height 35
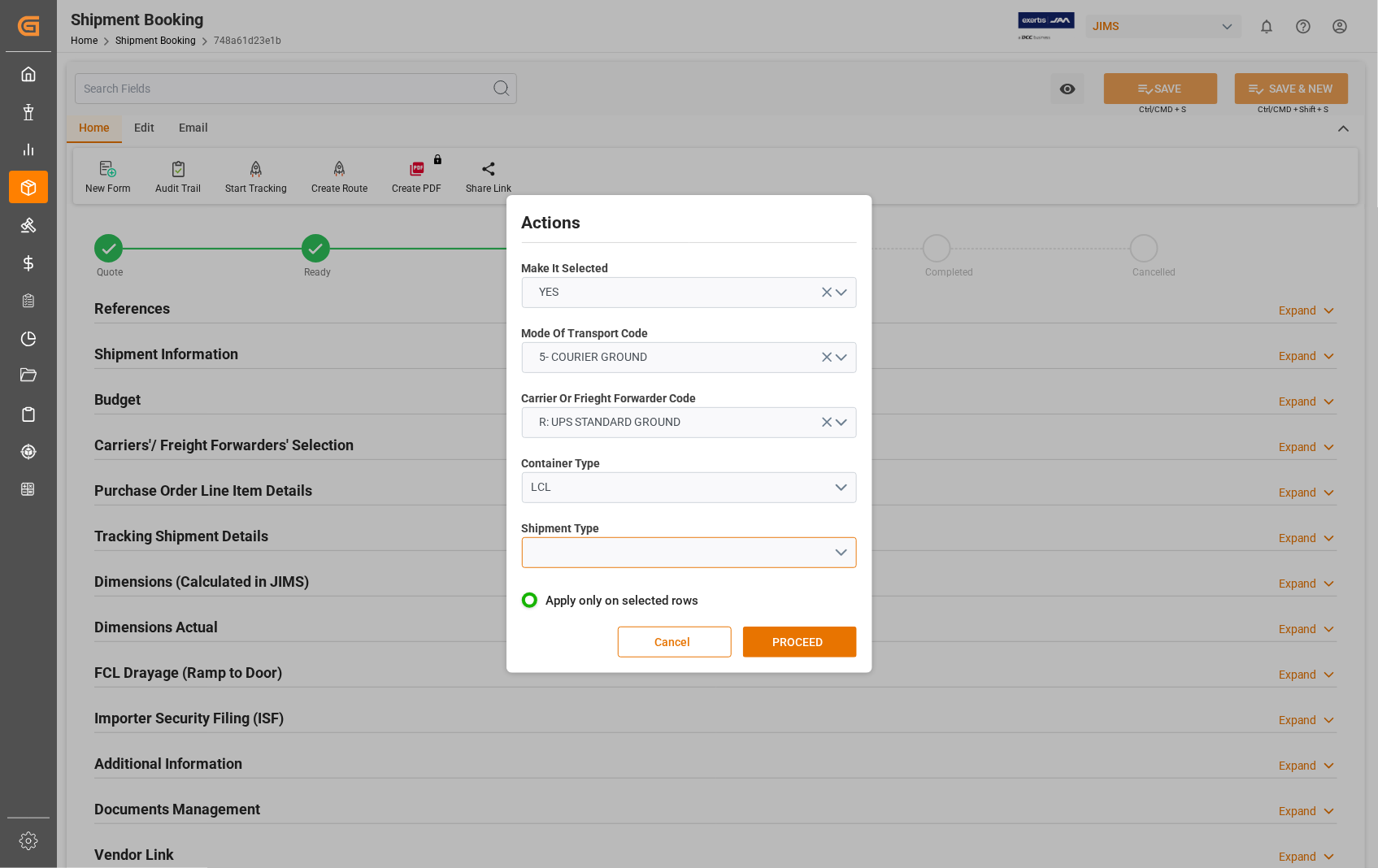
click at [846, 550] on button "open menu" at bounding box center [689, 552] width 335 height 31
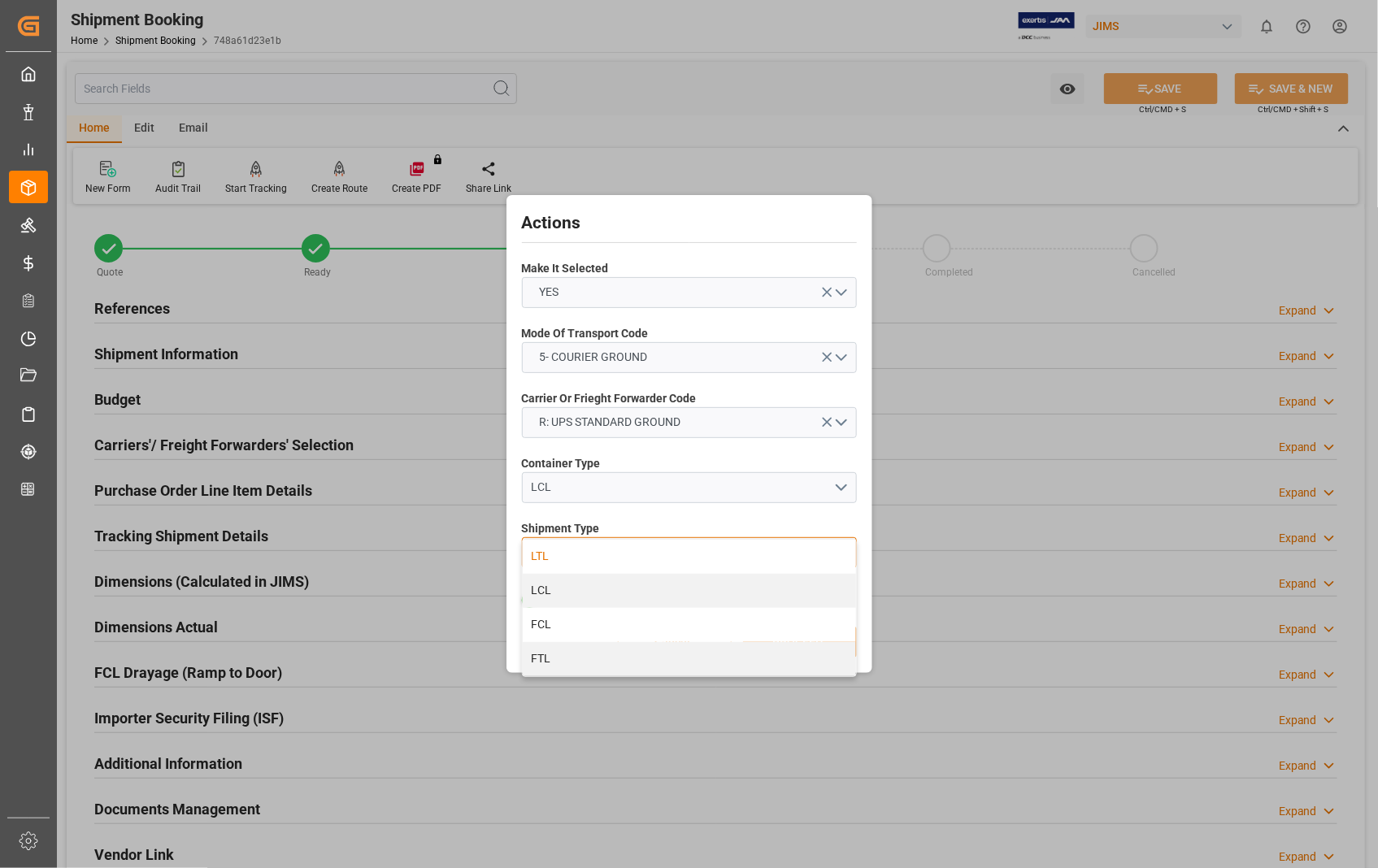
click at [526, 553] on div "LTL" at bounding box center [689, 556] width 333 height 35
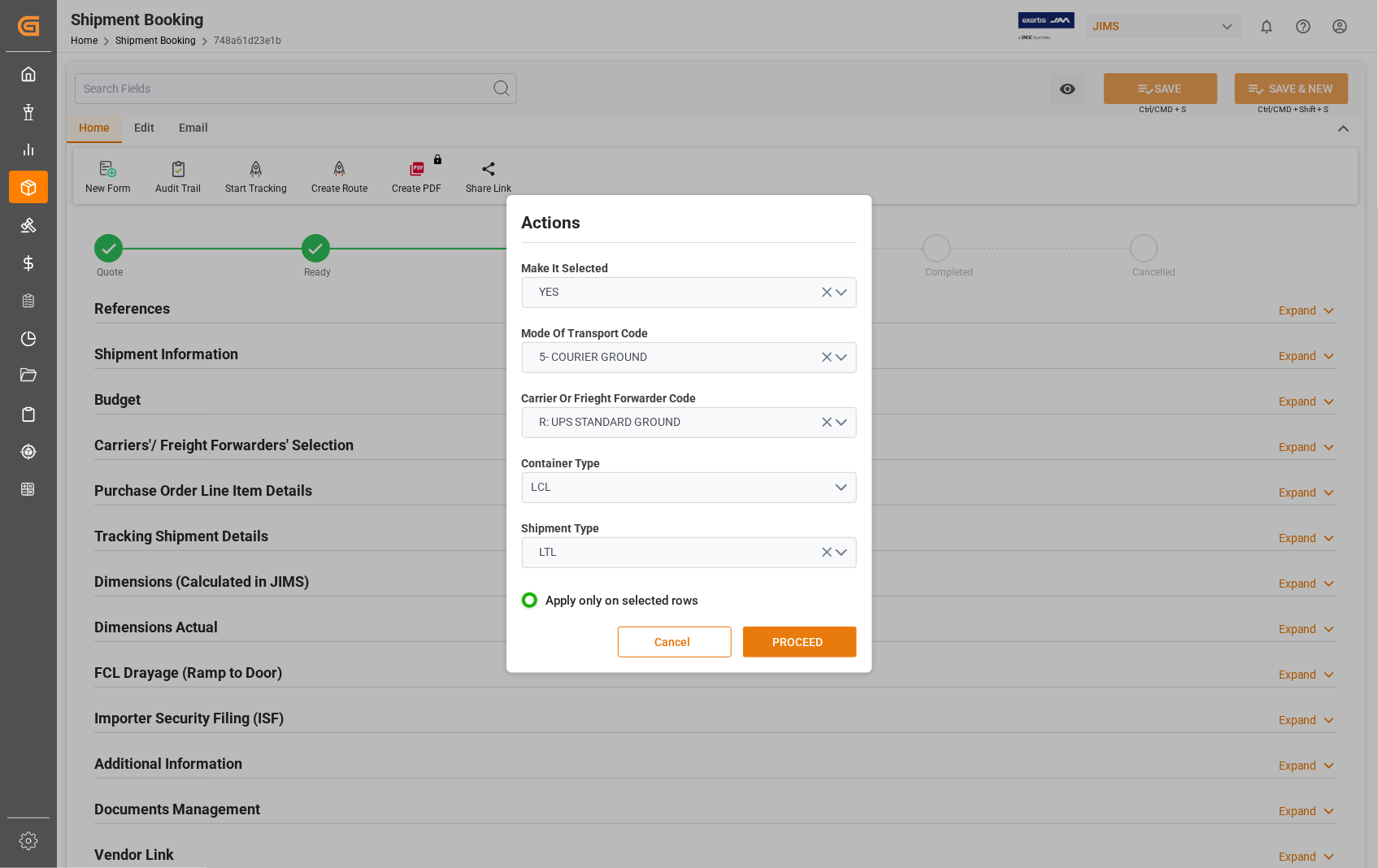
click at [811, 638] on button "PROCEED" at bounding box center [800, 641] width 114 height 31
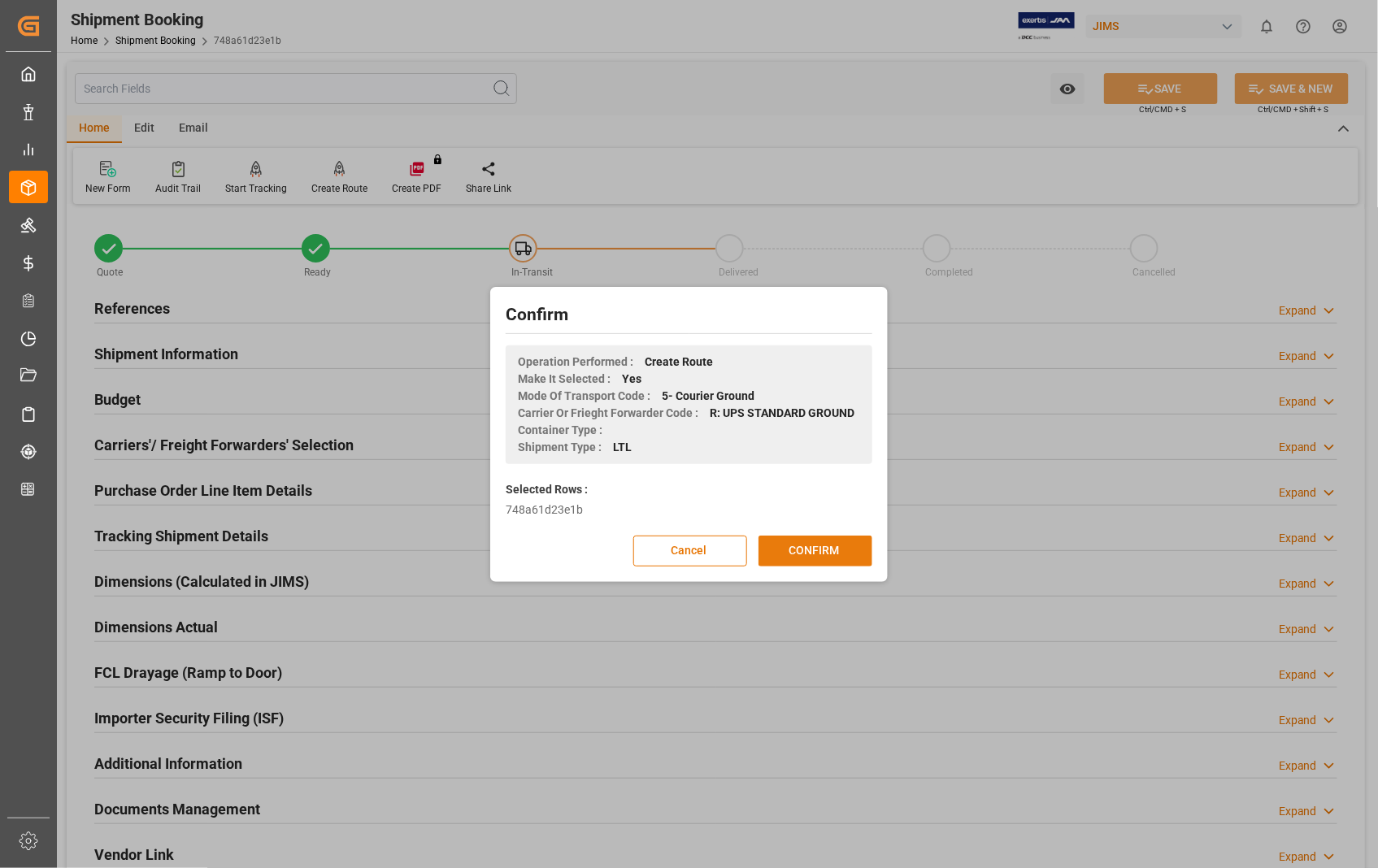
click at [811, 538] on button "CONFIRM" at bounding box center [815, 550] width 114 height 31
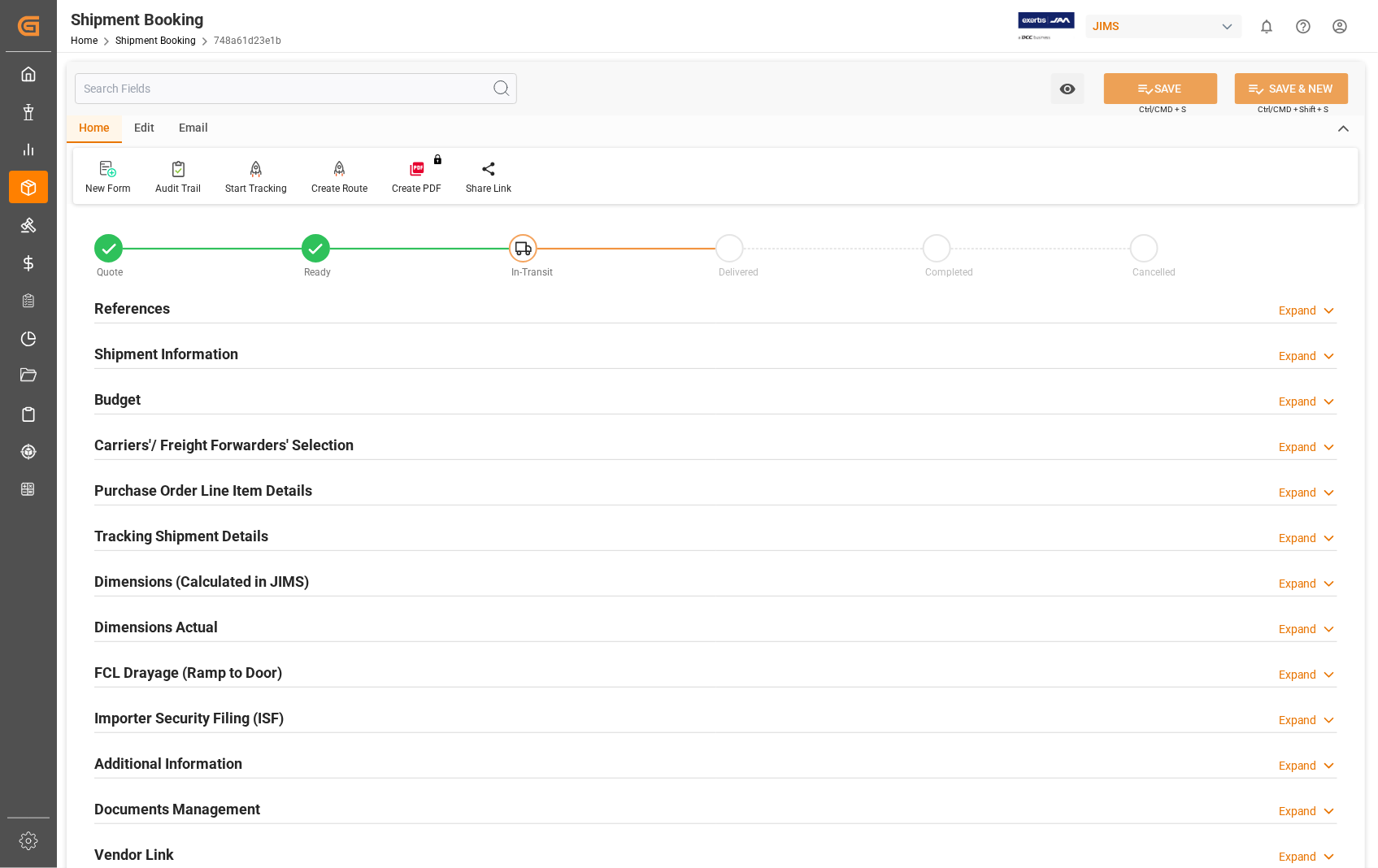
click at [158, 620] on h2 "Dimensions Actual" at bounding box center [156, 626] width 123 height 21
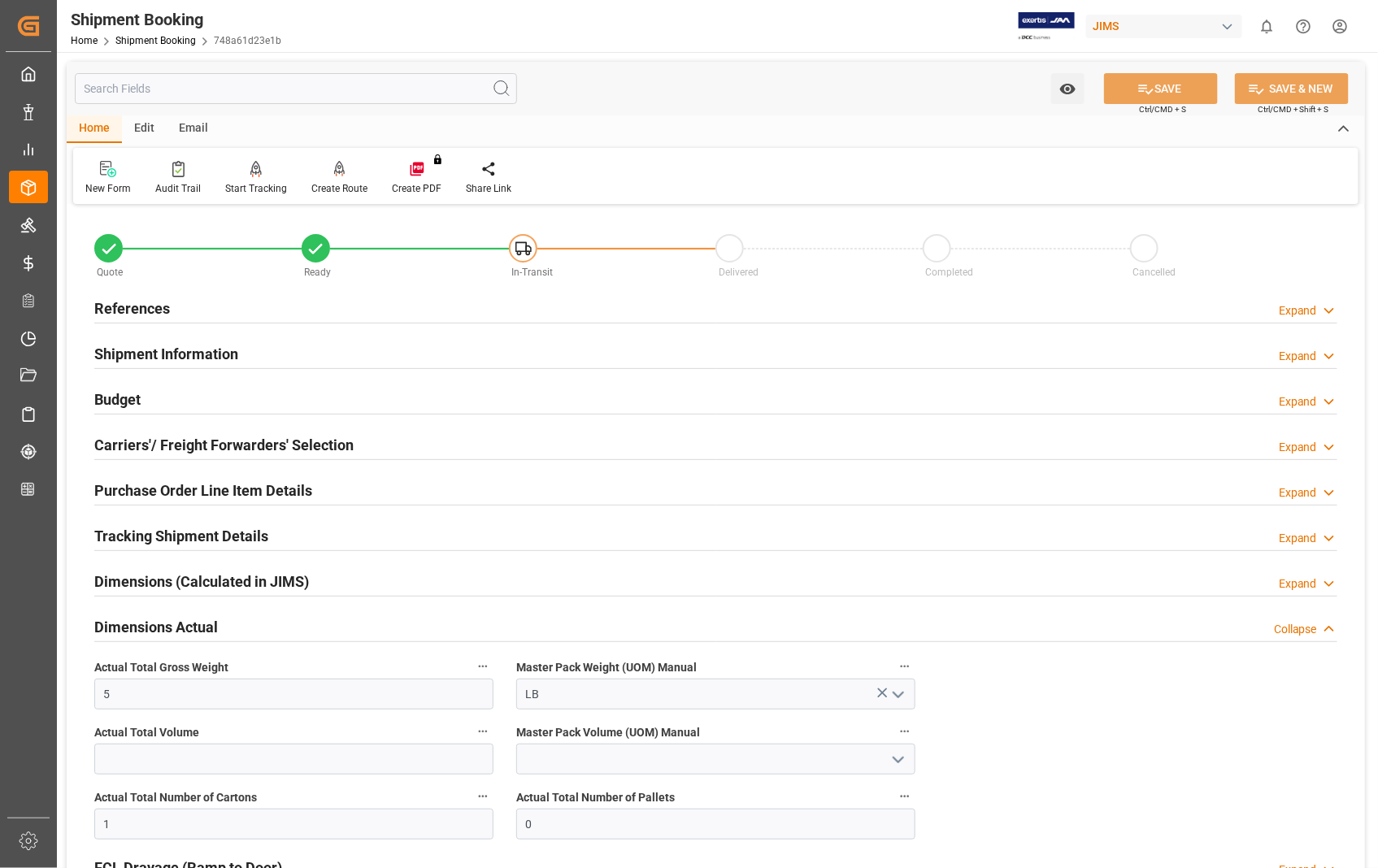
click at [158, 620] on h2 "Dimensions Actual" at bounding box center [156, 626] width 123 height 21
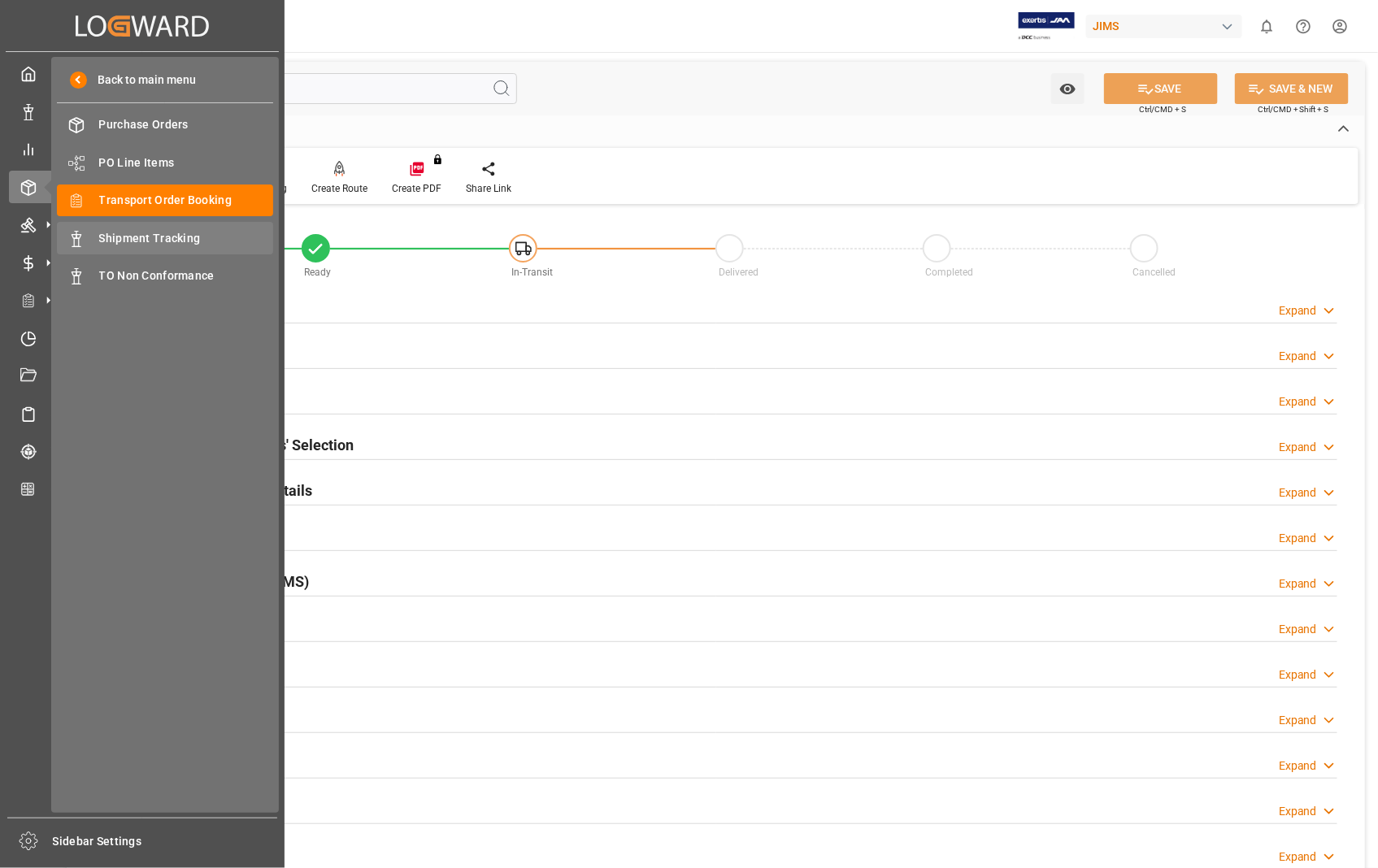
click at [177, 239] on span "Shipment Tracking" at bounding box center [186, 238] width 175 height 17
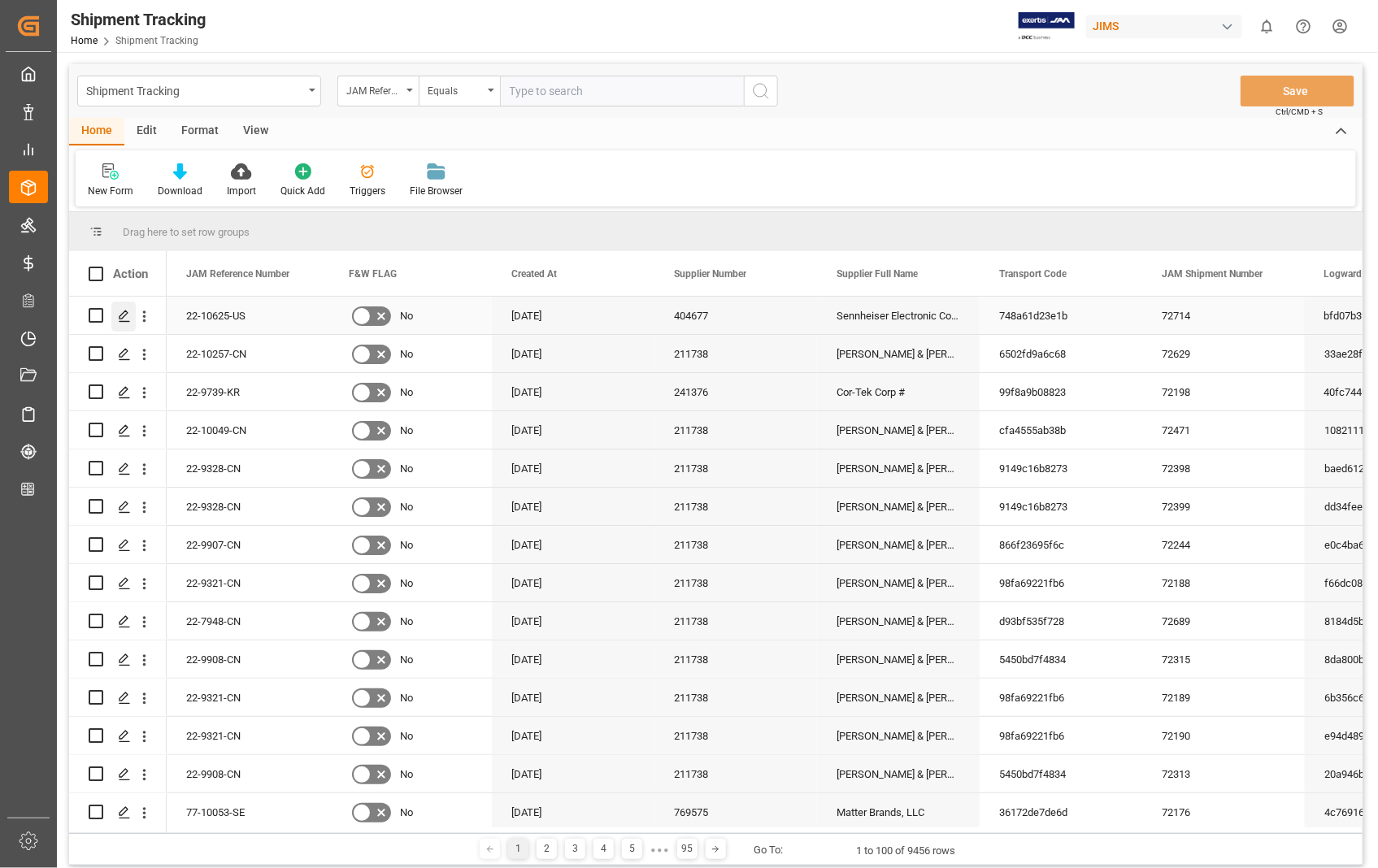
click at [122, 320] on line "Press SPACE to select this row." at bounding box center [124, 320] width 9 height 0
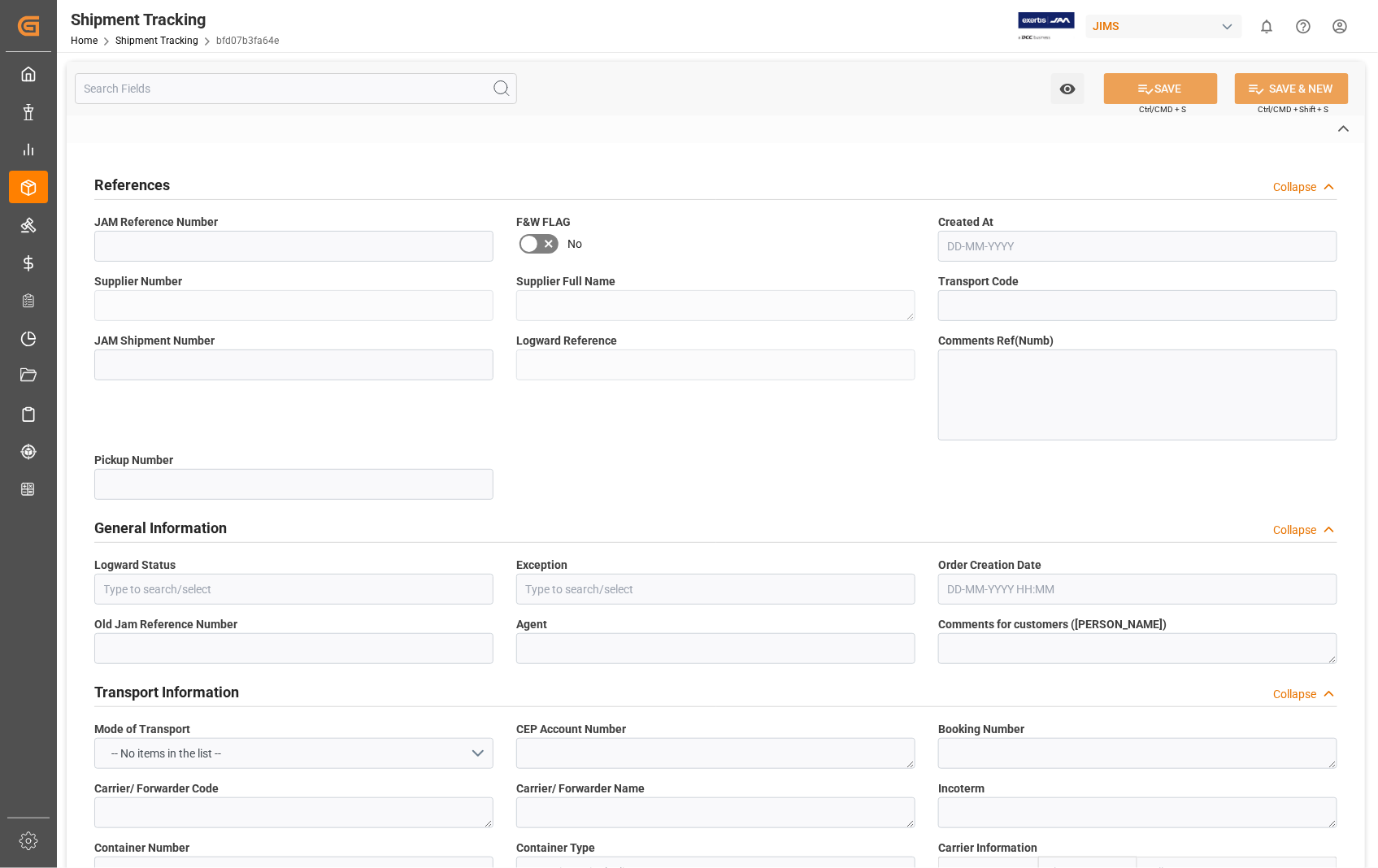
type textarea "R"
type textarea "UPS STANDARD GROUND"
type textarea "EXW [GEOGRAPHIC_DATA] [GEOGRAPHIC_DATA] [GEOGRAPHIC_DATA]"
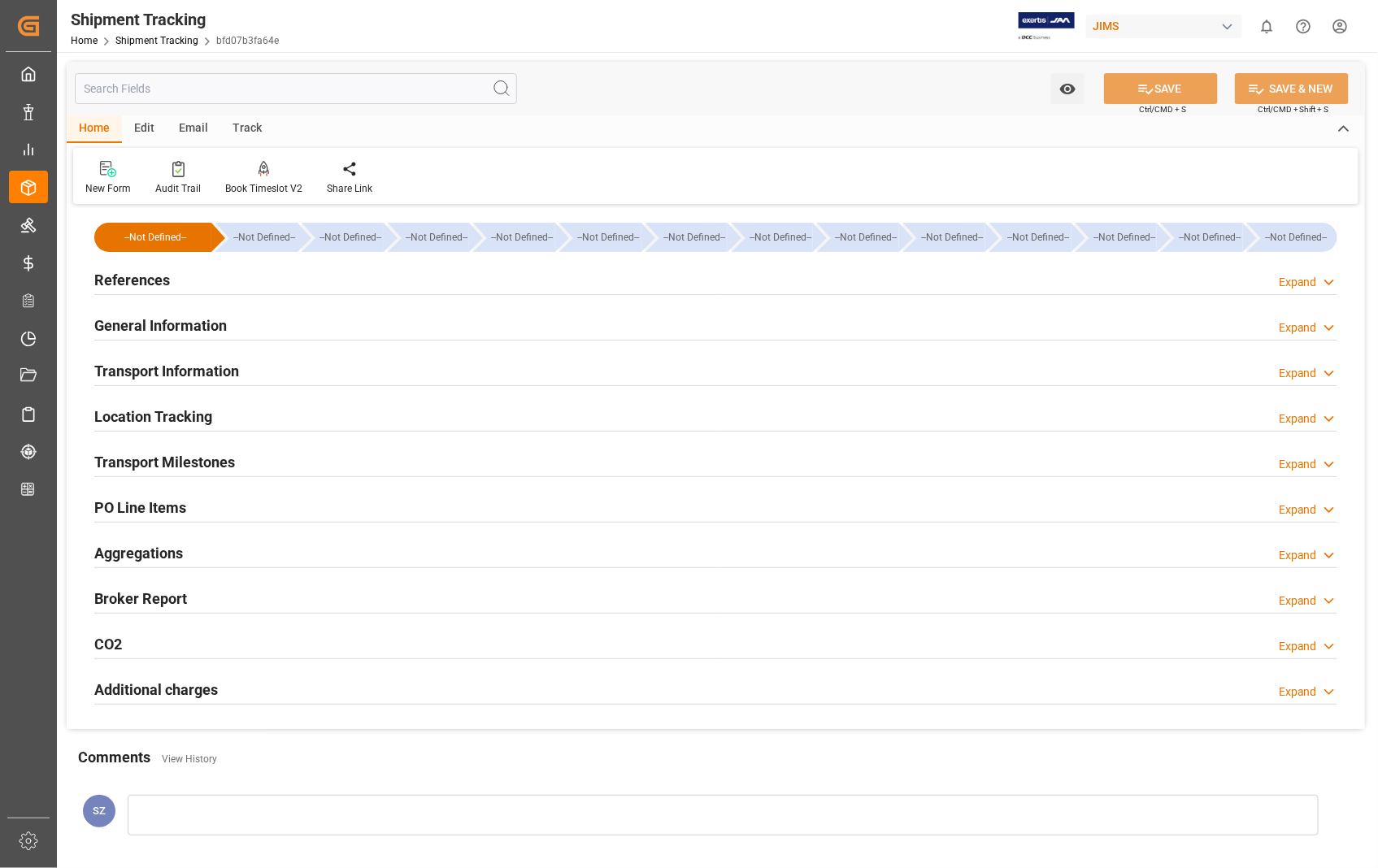
click at [136, 278] on h2 "References" at bounding box center [132, 279] width 76 height 21
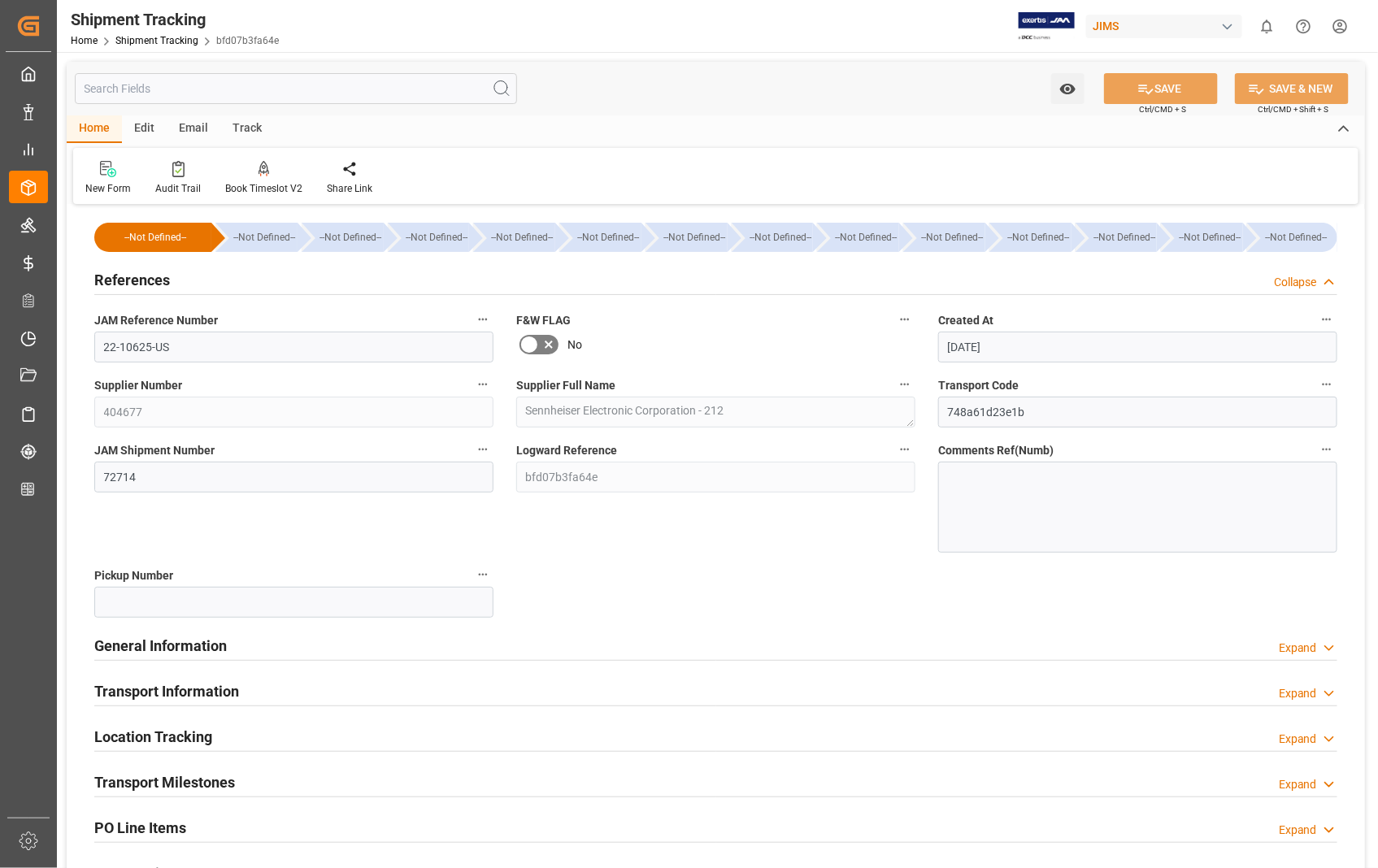
click at [136, 278] on h2 "References" at bounding box center [132, 279] width 76 height 21
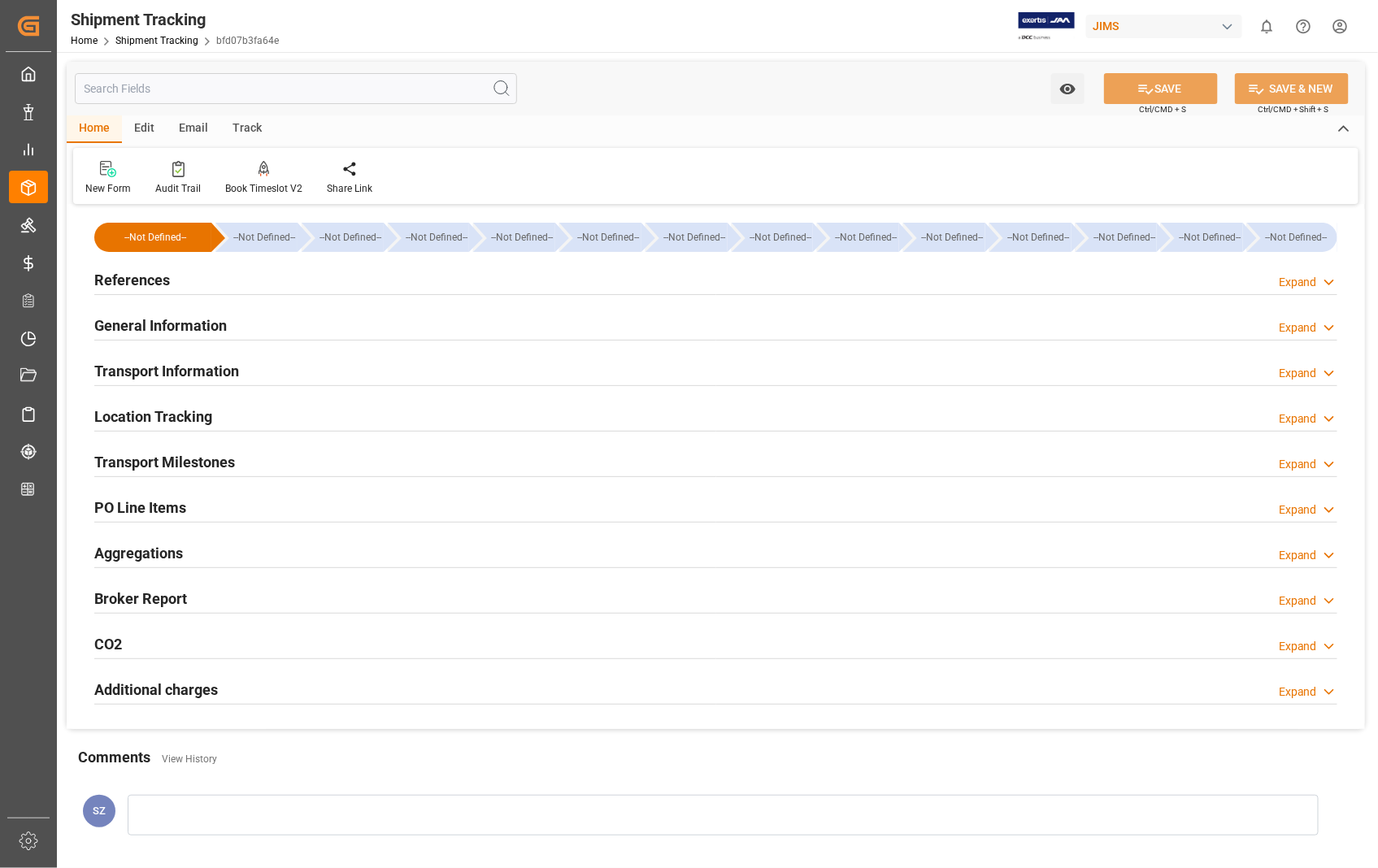
click at [227, 370] on h2 "Transport Information" at bounding box center [166, 370] width 145 height 21
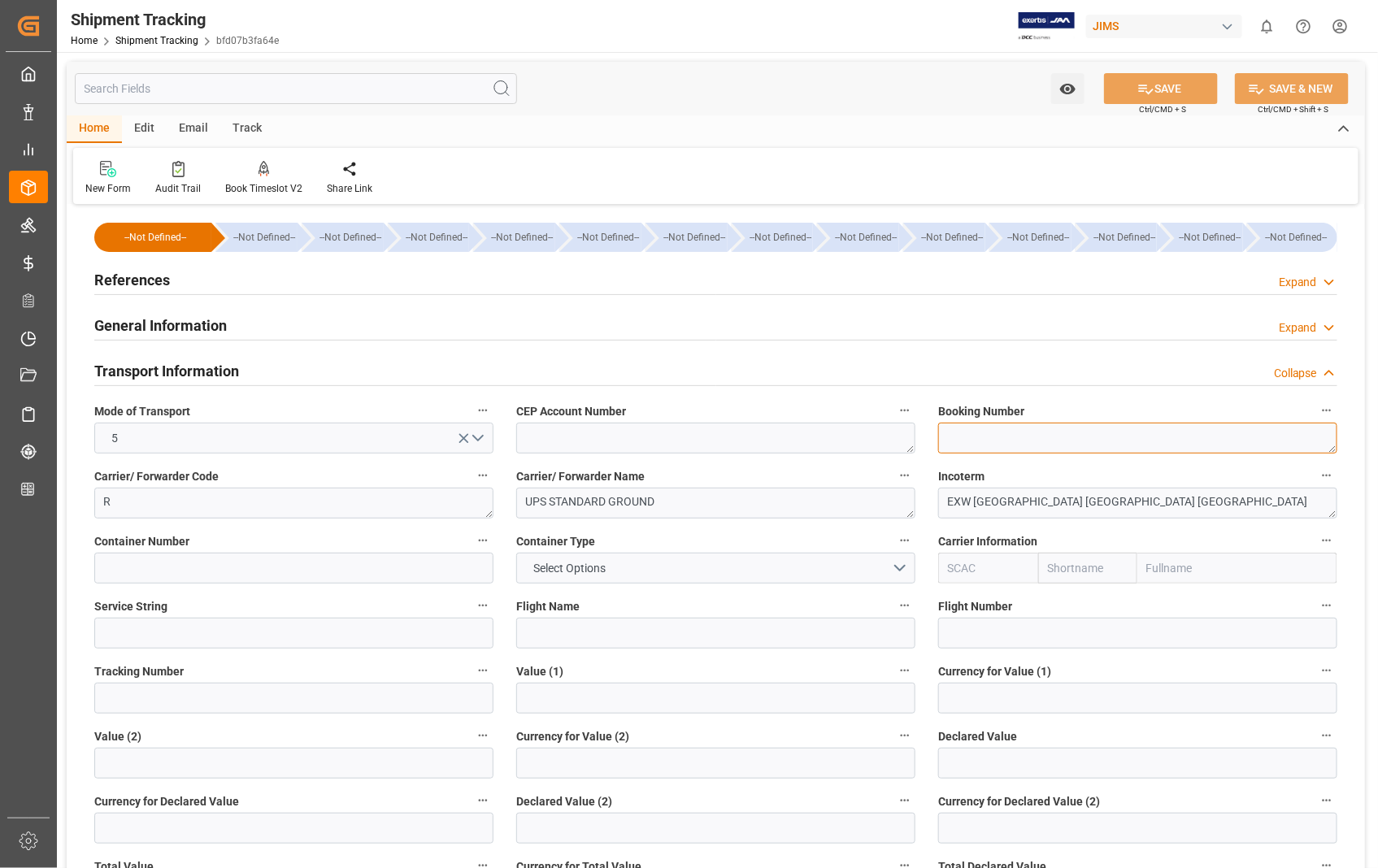
click at [969, 439] on textarea at bounding box center [1137, 437] width 399 height 31
paste textarea "1ZA384A60364206317"
type textarea "1ZA384A60364206317"
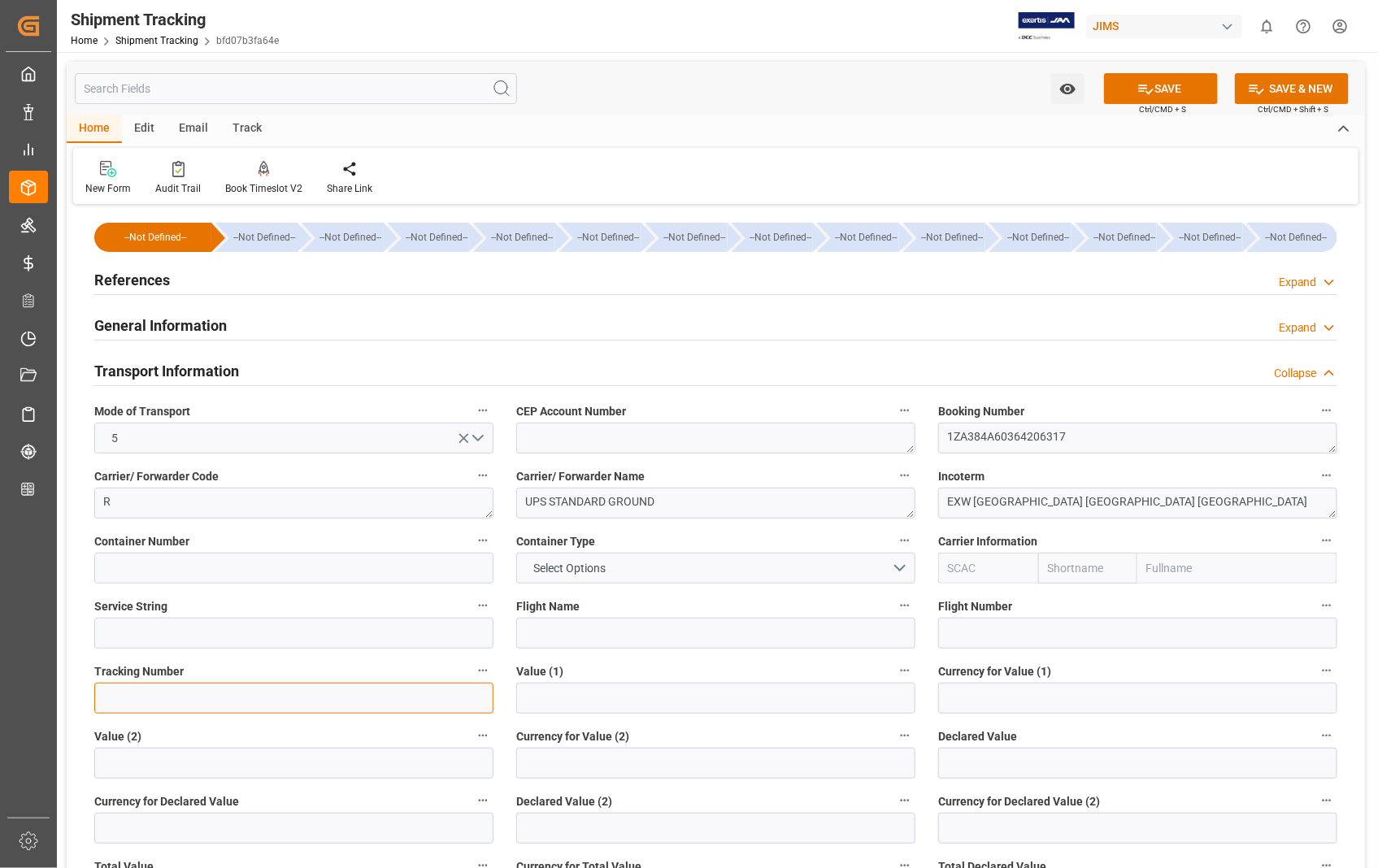
click at [139, 699] on input at bounding box center [294, 697] width 399 height 31
paste input "1ZA384A60364206317"
type input "1ZA384A60364206317"
click at [1166, 88] on button "SAVE" at bounding box center [1161, 88] width 114 height 31
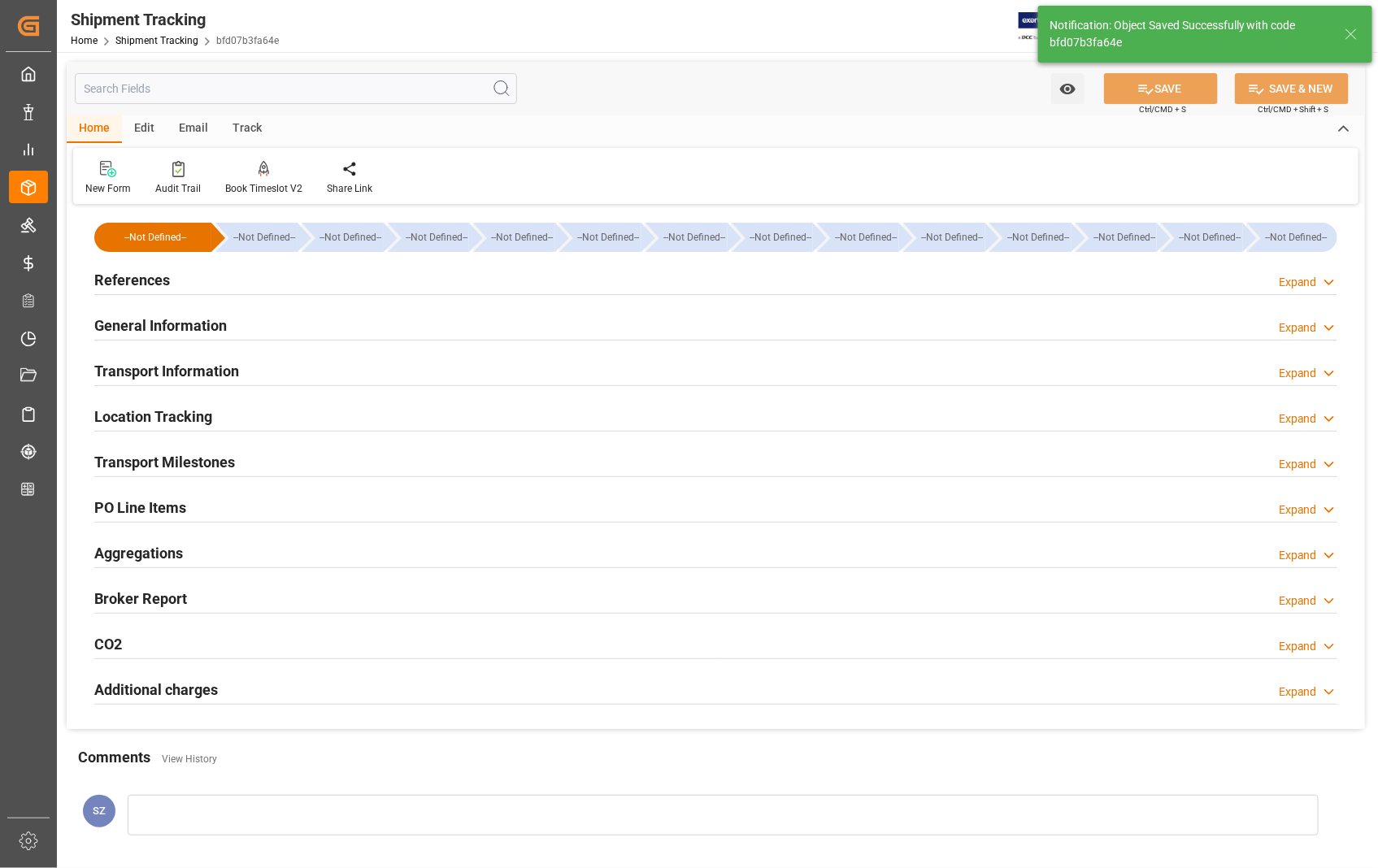
click at [154, 452] on h2 "Transport Milestones" at bounding box center [165, 462] width 140 height 21
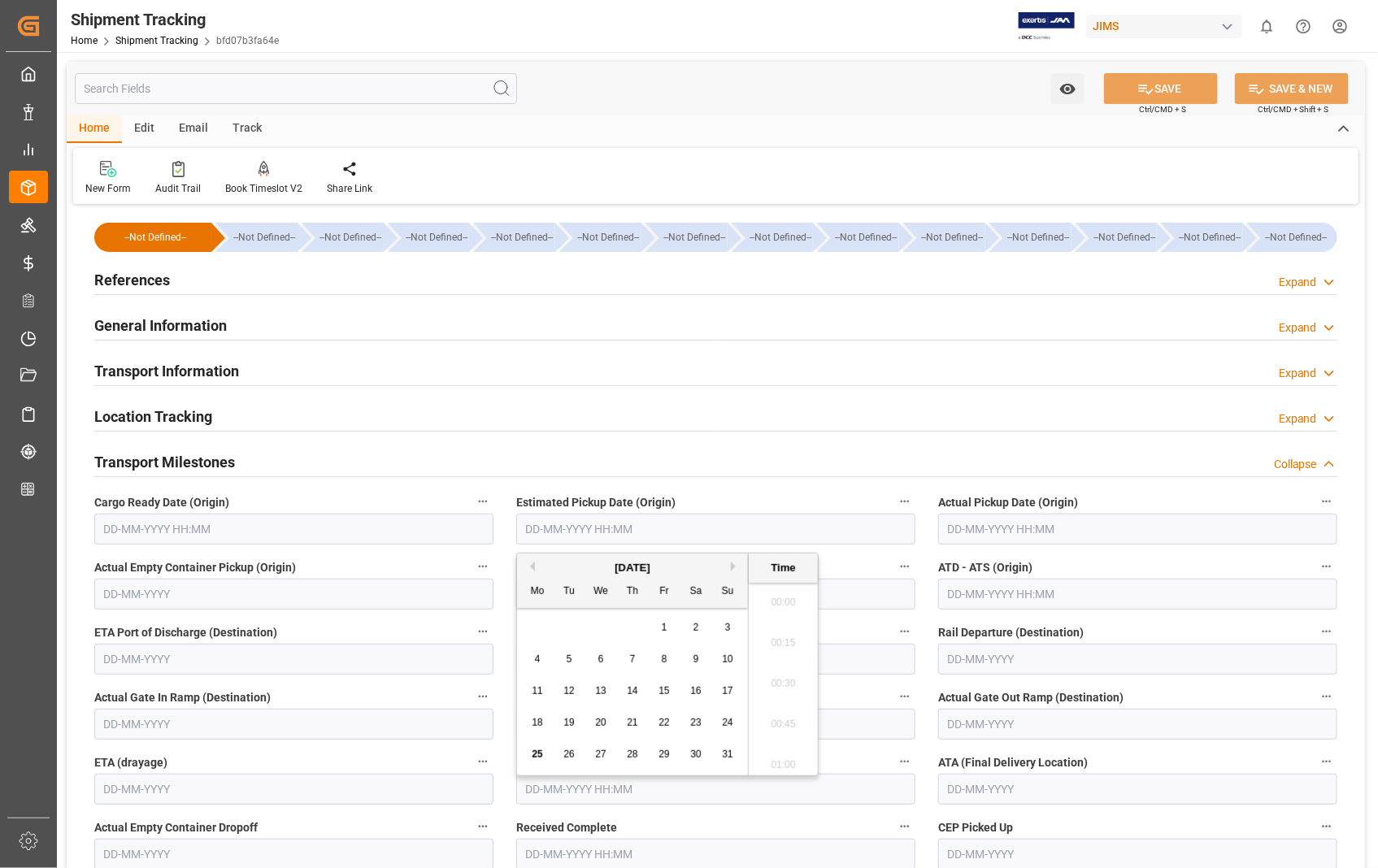
click at [765, 537] on input "text" at bounding box center [715, 529] width 399 height 31
click at [628, 719] on span "21" at bounding box center [631, 722] width 10 height 11
type input "21-08-2025 00:00"
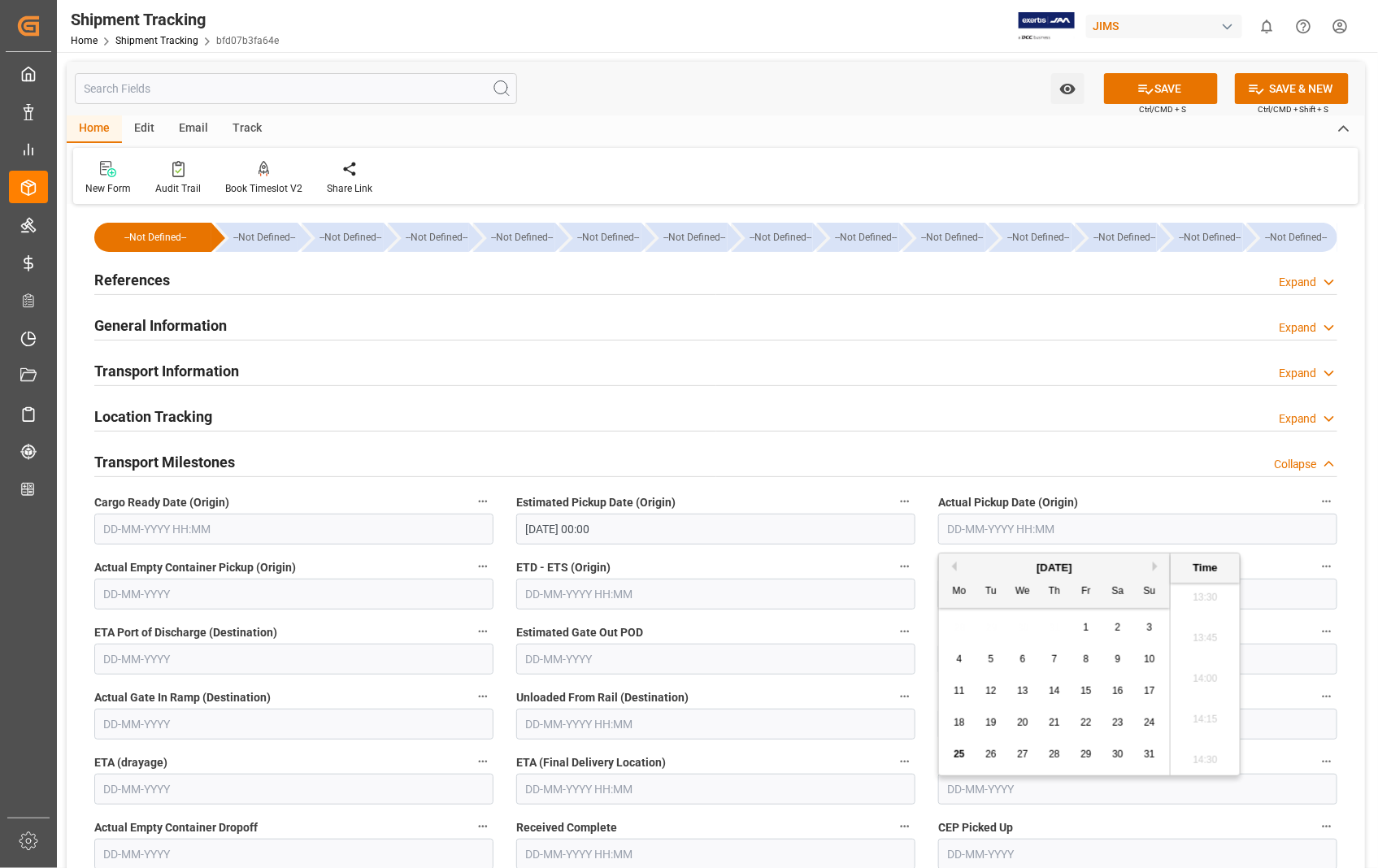
click at [1112, 533] on input "text" at bounding box center [1137, 529] width 399 height 31
click at [1054, 726] on span "21" at bounding box center [1054, 722] width 10 height 11
type input "21-08-2025 00:00"
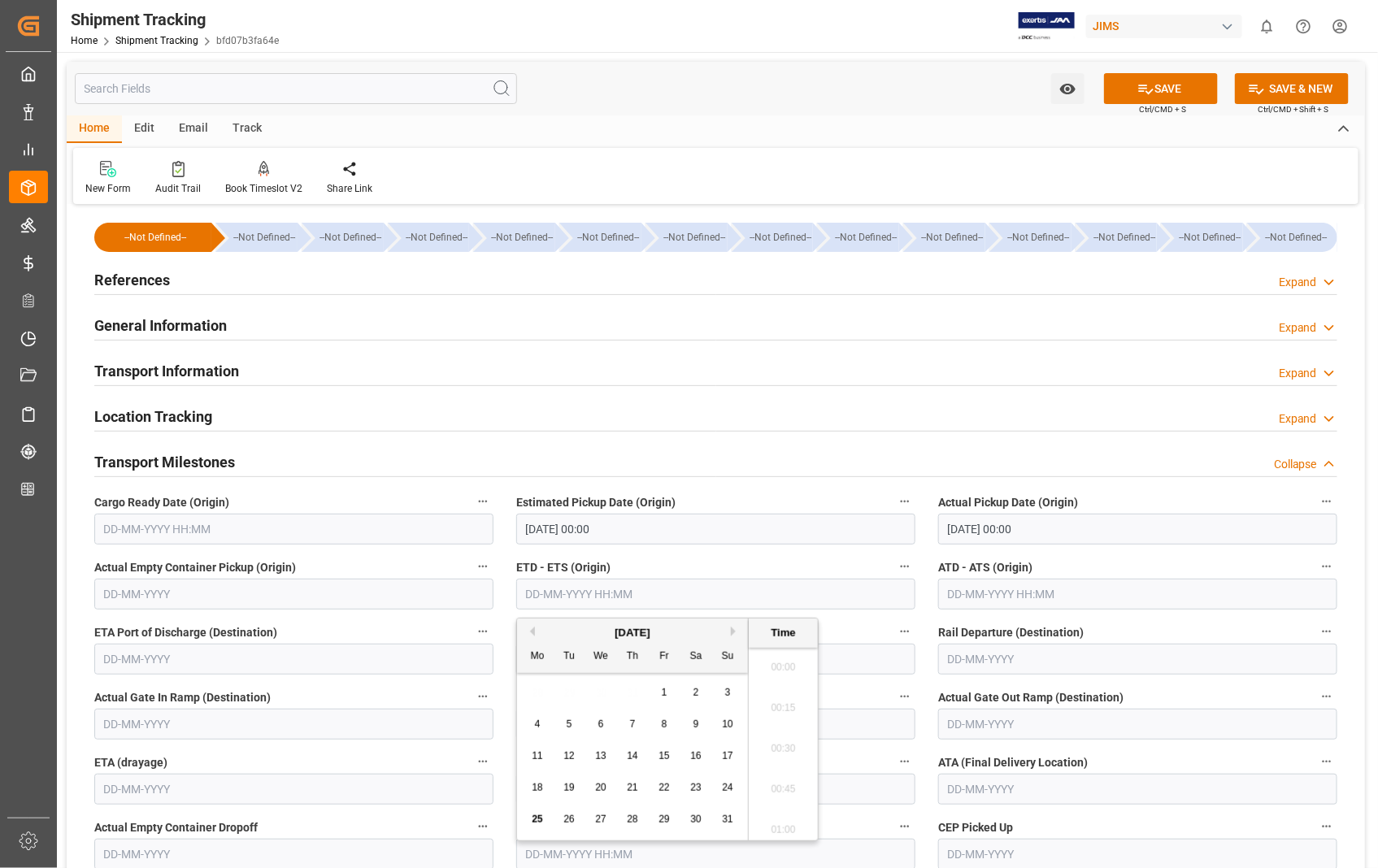
click at [669, 594] on input "text" at bounding box center [715, 593] width 399 height 31
click at [626, 790] on div "21" at bounding box center [633, 788] width 21 height 20
type input "[DATE] 00:00"
click at [1112, 589] on input "text" at bounding box center [1137, 593] width 399 height 31
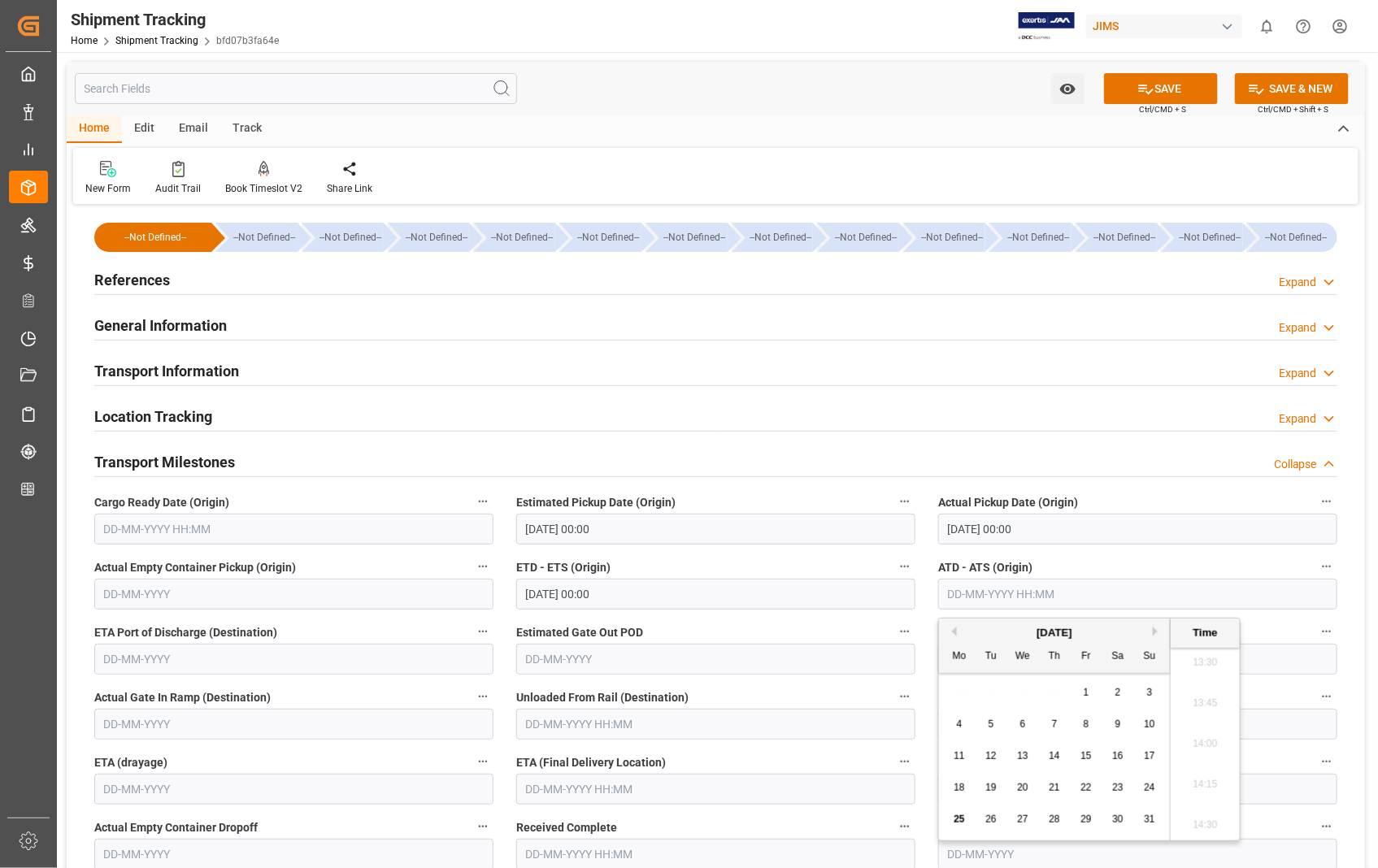
click at [1051, 788] on span "21" at bounding box center [1054, 787] width 10 height 11
type input "[DATE] 00:00"
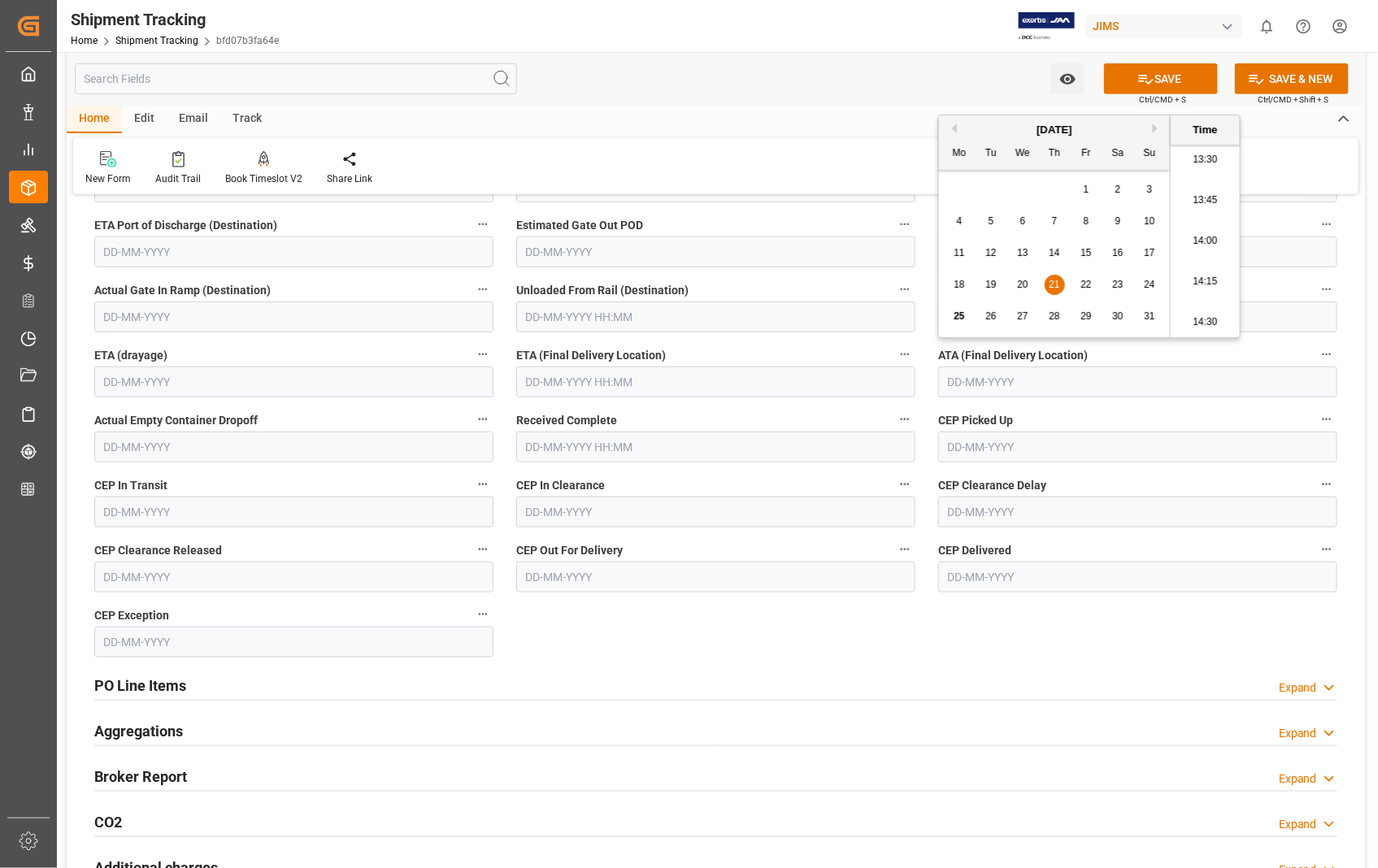
scroll to position [361, 0]
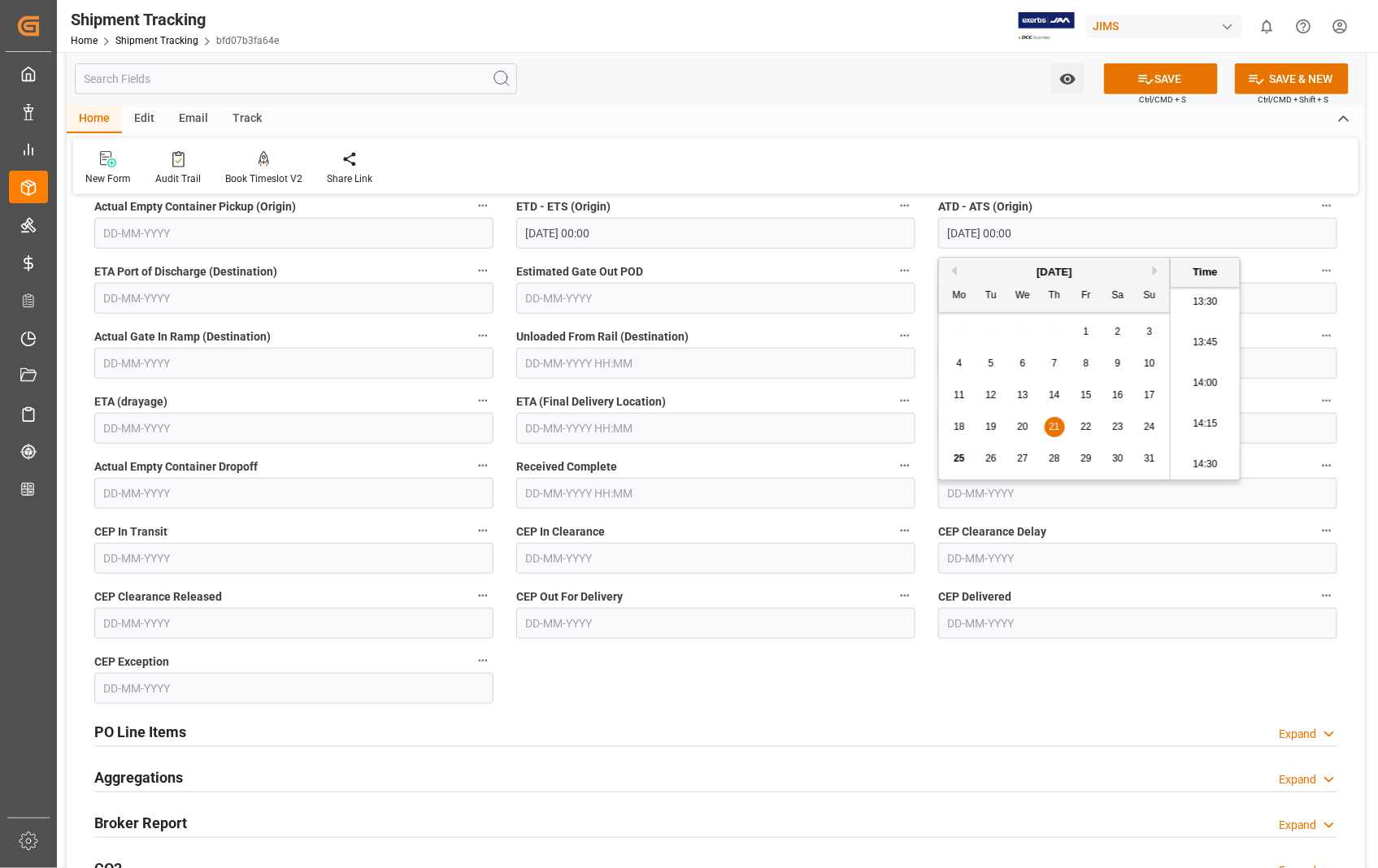
click at [716, 424] on input "text" at bounding box center [715, 428] width 399 height 31
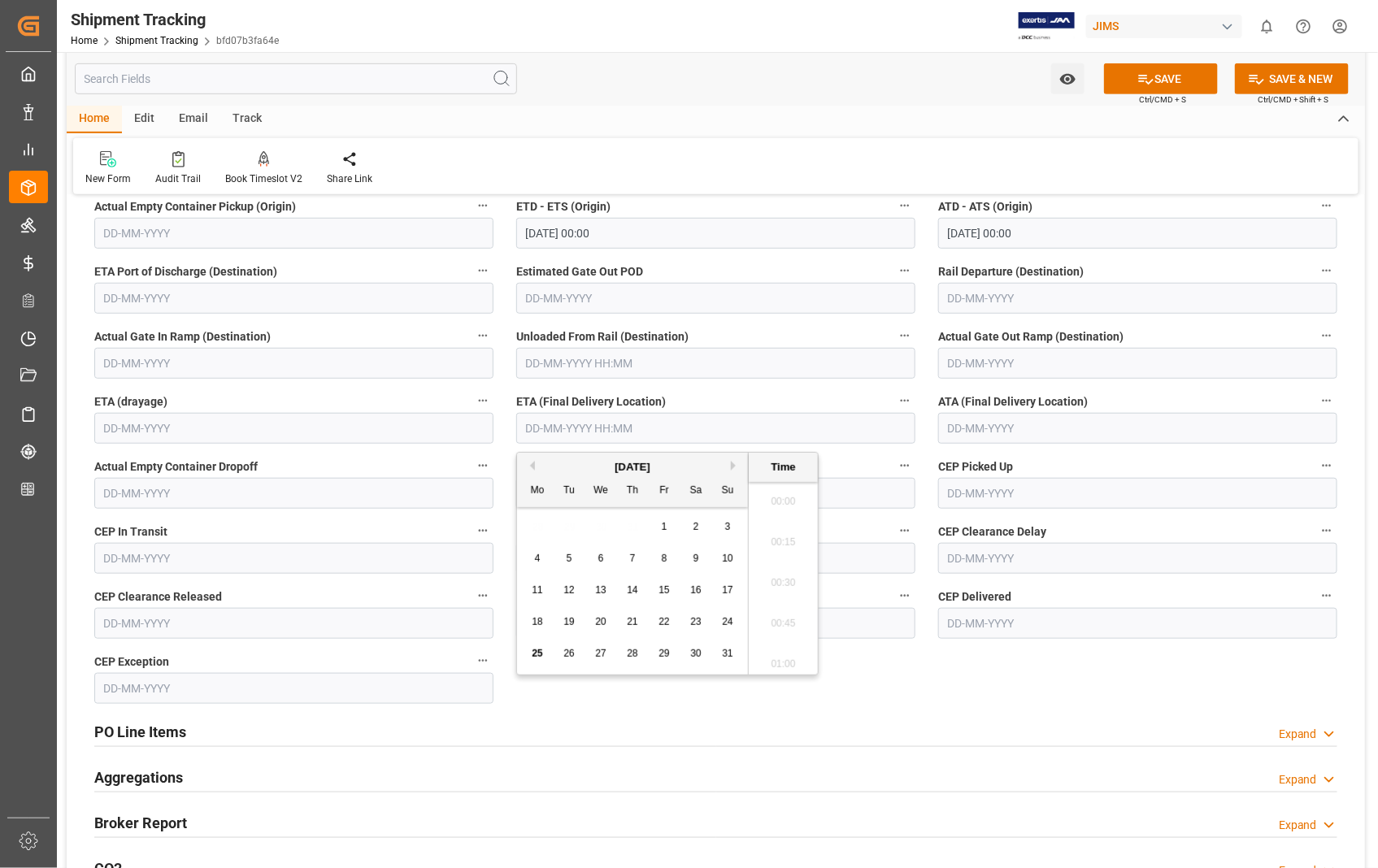
scroll to position [2198, 0]
click at [636, 653] on span "28" at bounding box center [631, 653] width 10 height 11
type input "28-08-2025 00:00"
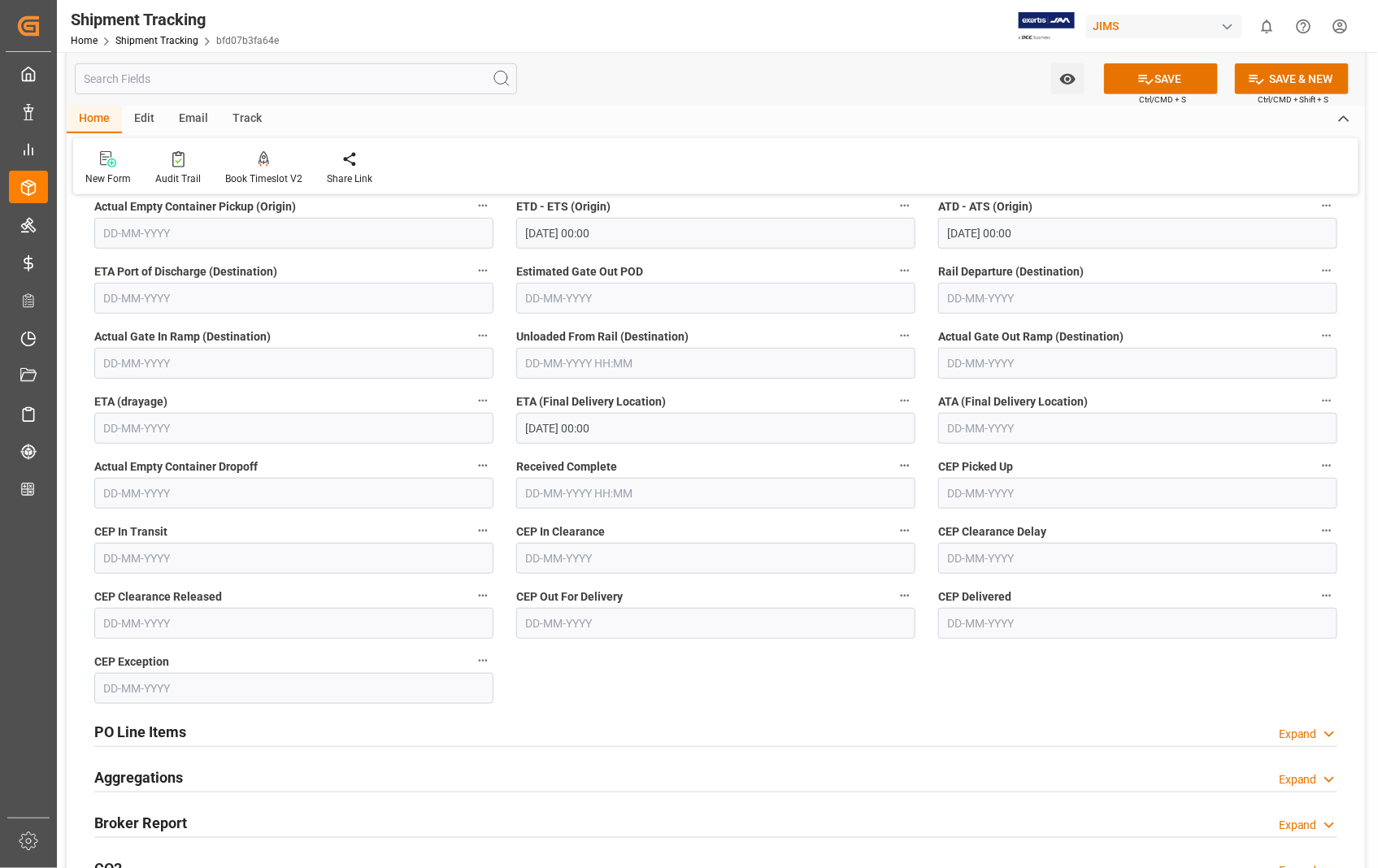
click at [1173, 61] on div "Watch Option SAVE Ctrl/CMD + S SAVE & NEW Ctrl/CMD + Shift + S" at bounding box center [715, 78] width 1299 height 53
click at [1156, 78] on button "SAVE" at bounding box center [1161, 78] width 114 height 31
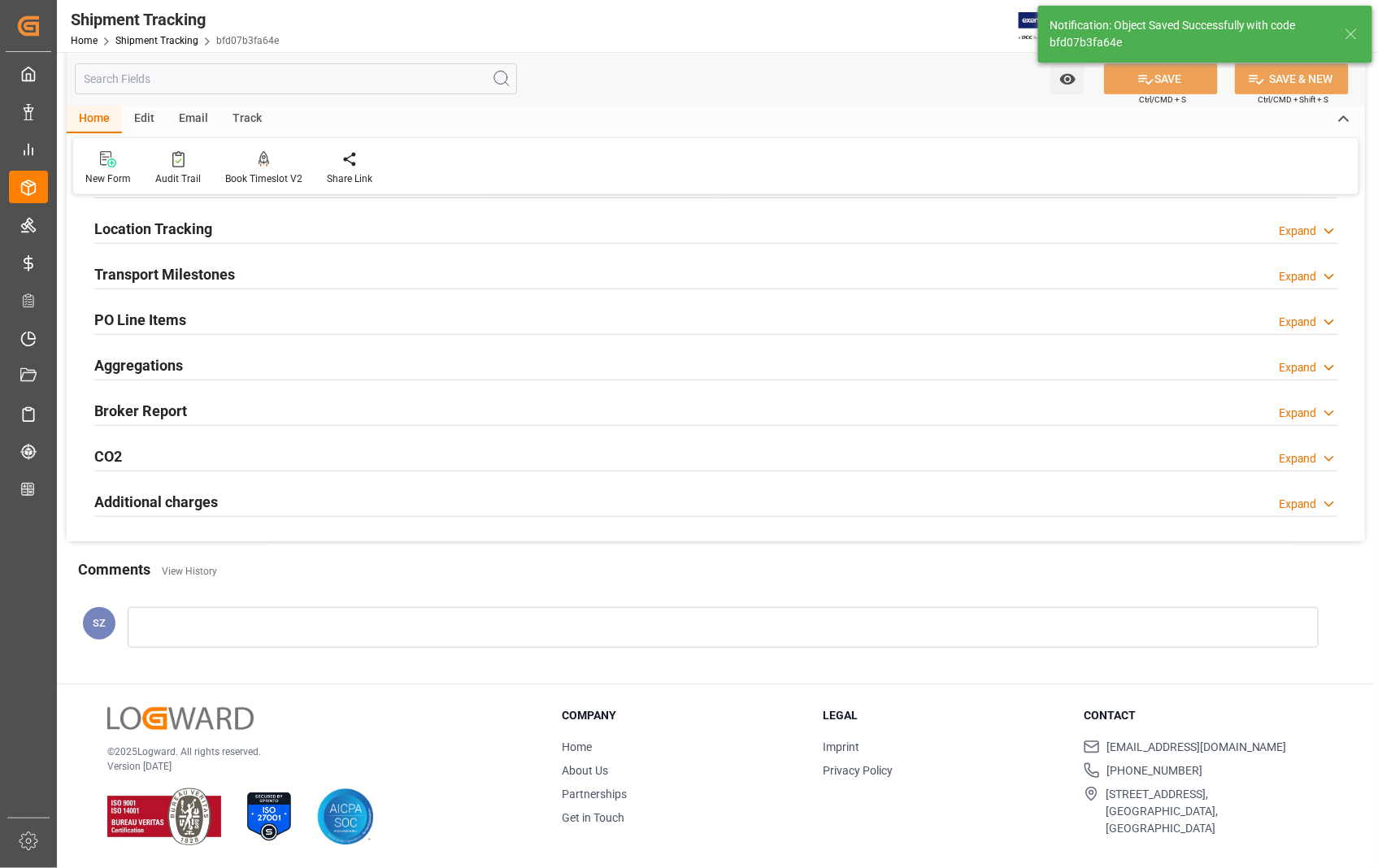
scroll to position [188, 0]
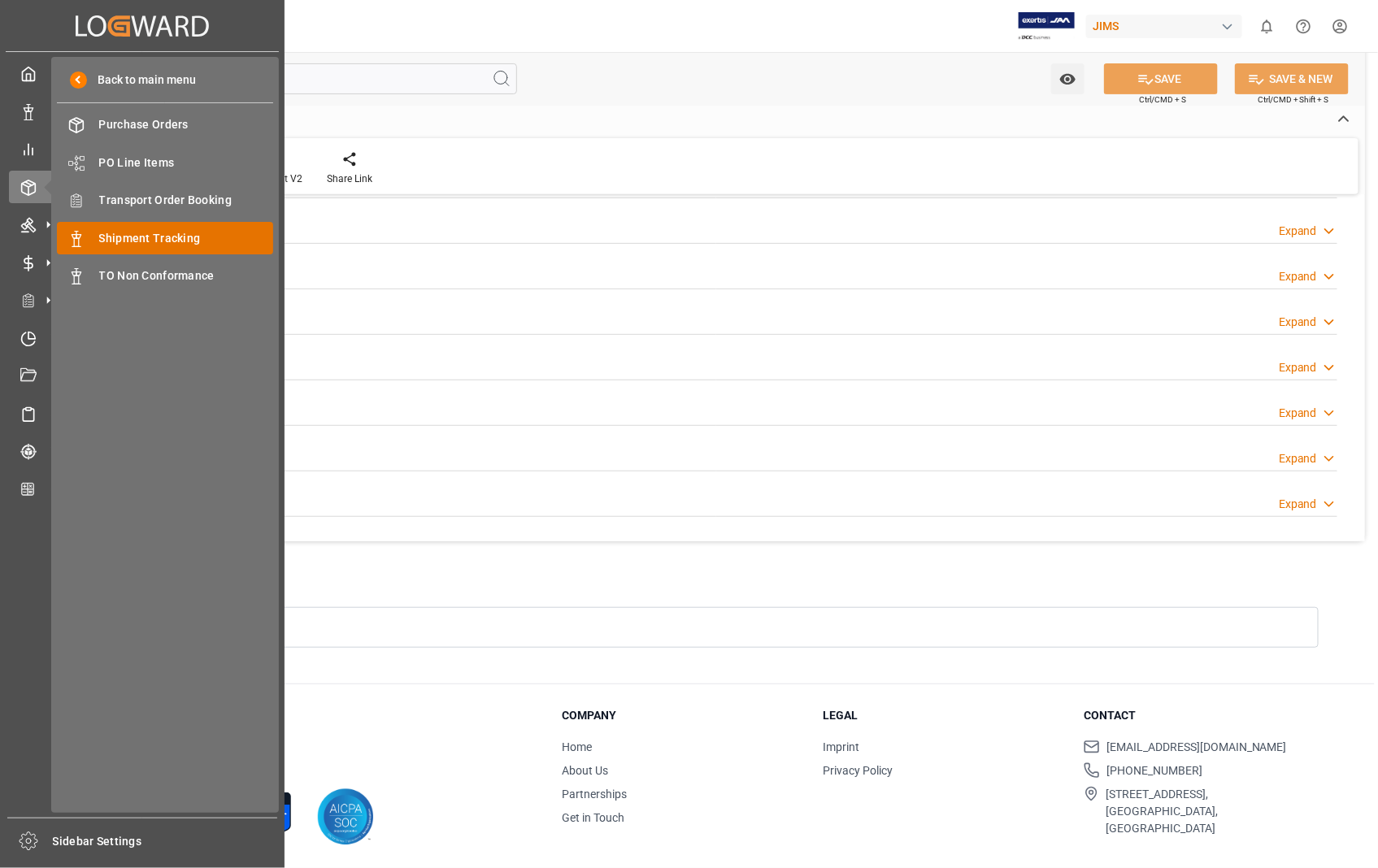
click at [151, 238] on span "Shipment Tracking" at bounding box center [186, 238] width 175 height 17
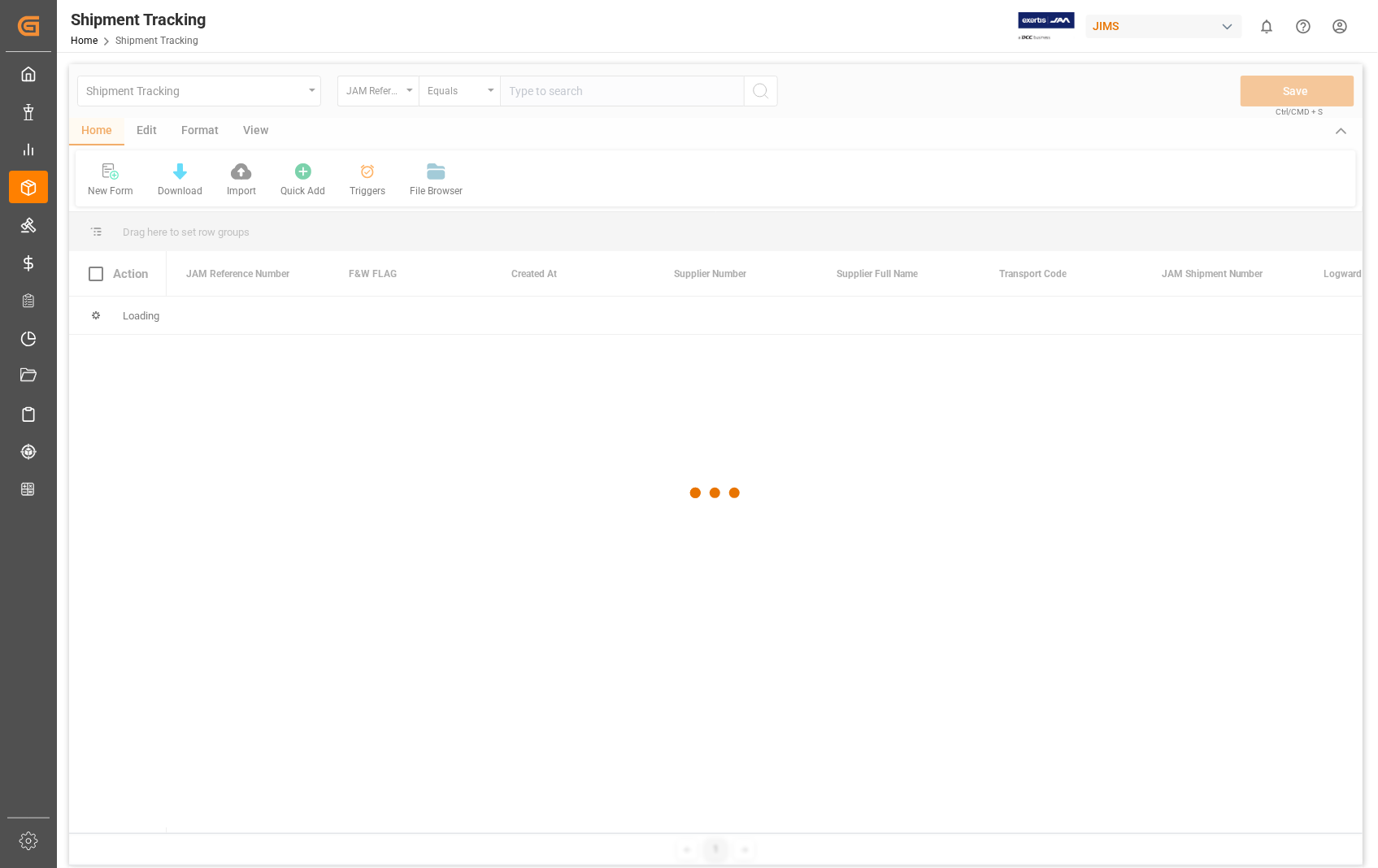
click at [598, 94] on div at bounding box center [715, 493] width 1293 height 858
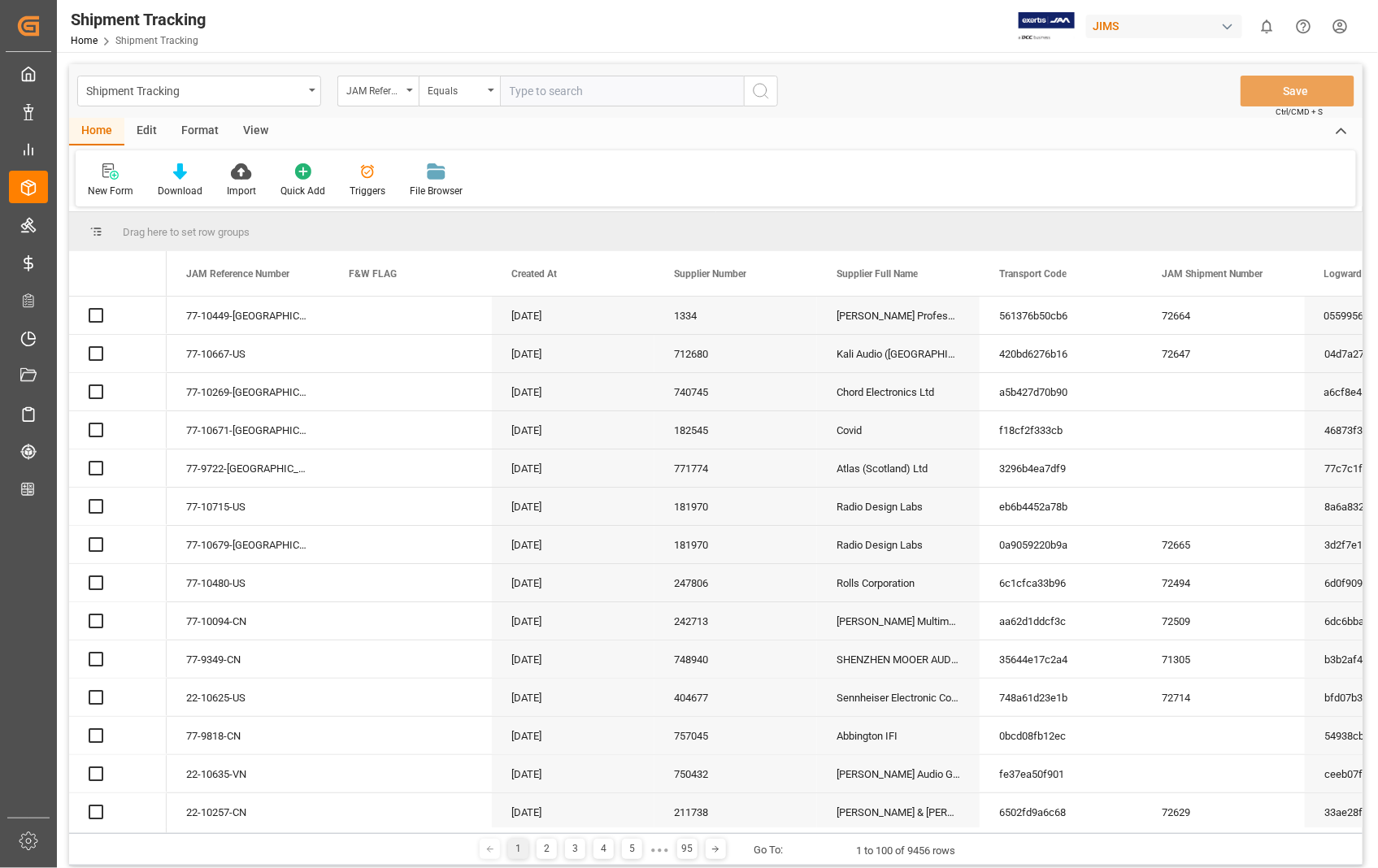
click at [578, 86] on input "text" at bounding box center [622, 91] width 244 height 31
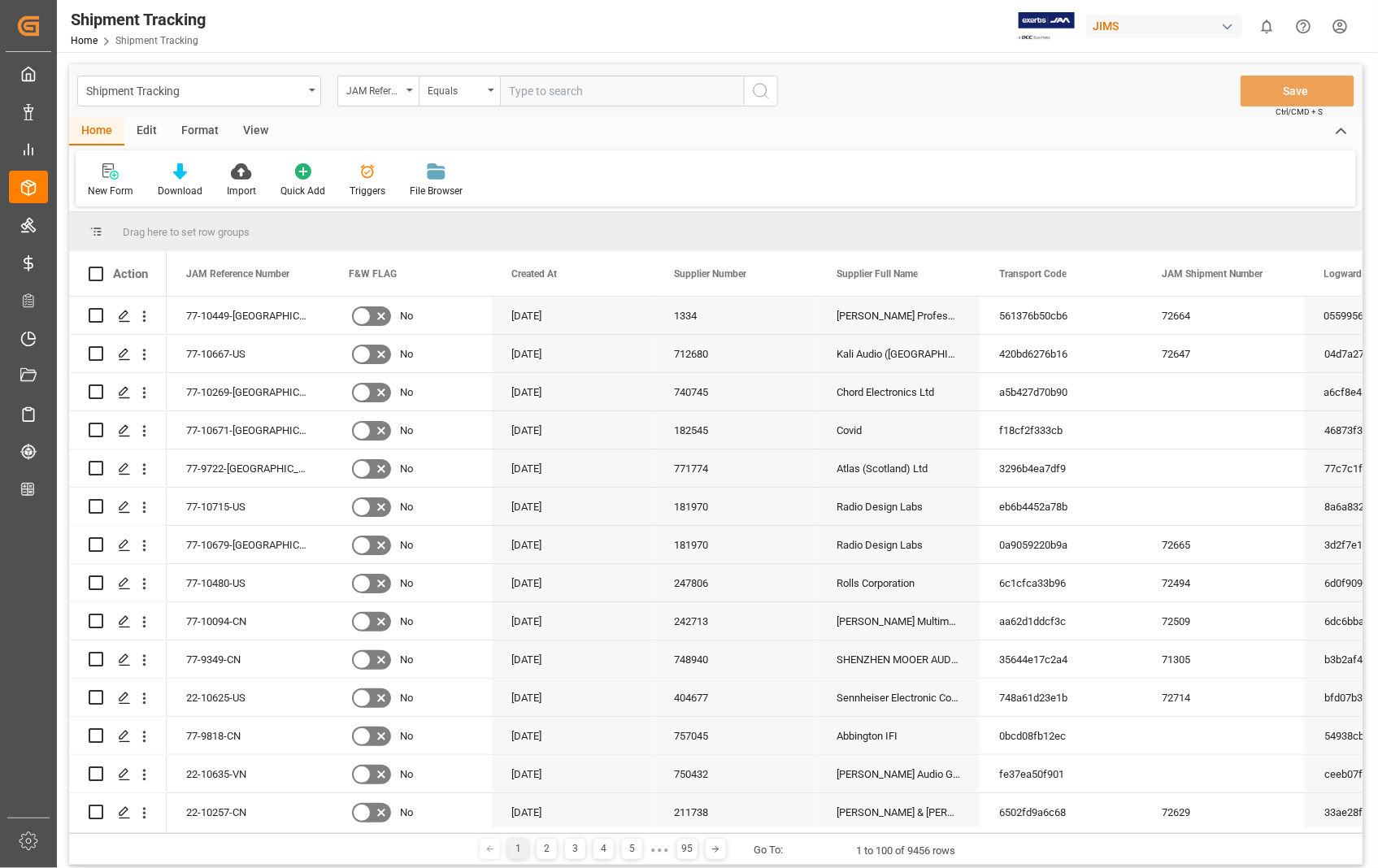
paste input "22-10638-[GEOGRAPHIC_DATA]"
type input "22-10638-[GEOGRAPHIC_DATA]"
click at [768, 98] on line "search button" at bounding box center [766, 96] width 3 height 3
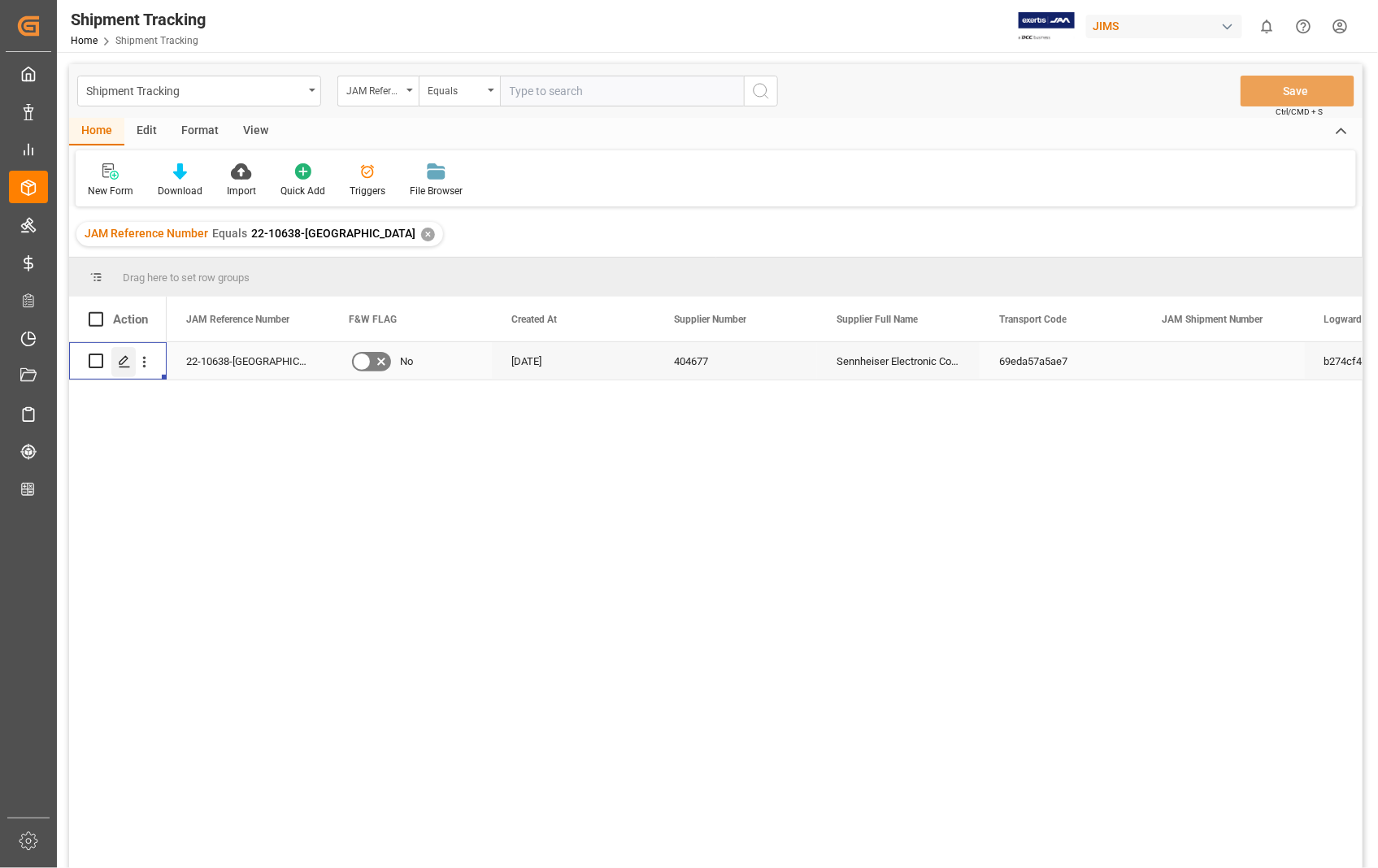
click at [120, 365] on icon "Press SPACE to select this row." at bounding box center [124, 362] width 13 height 13
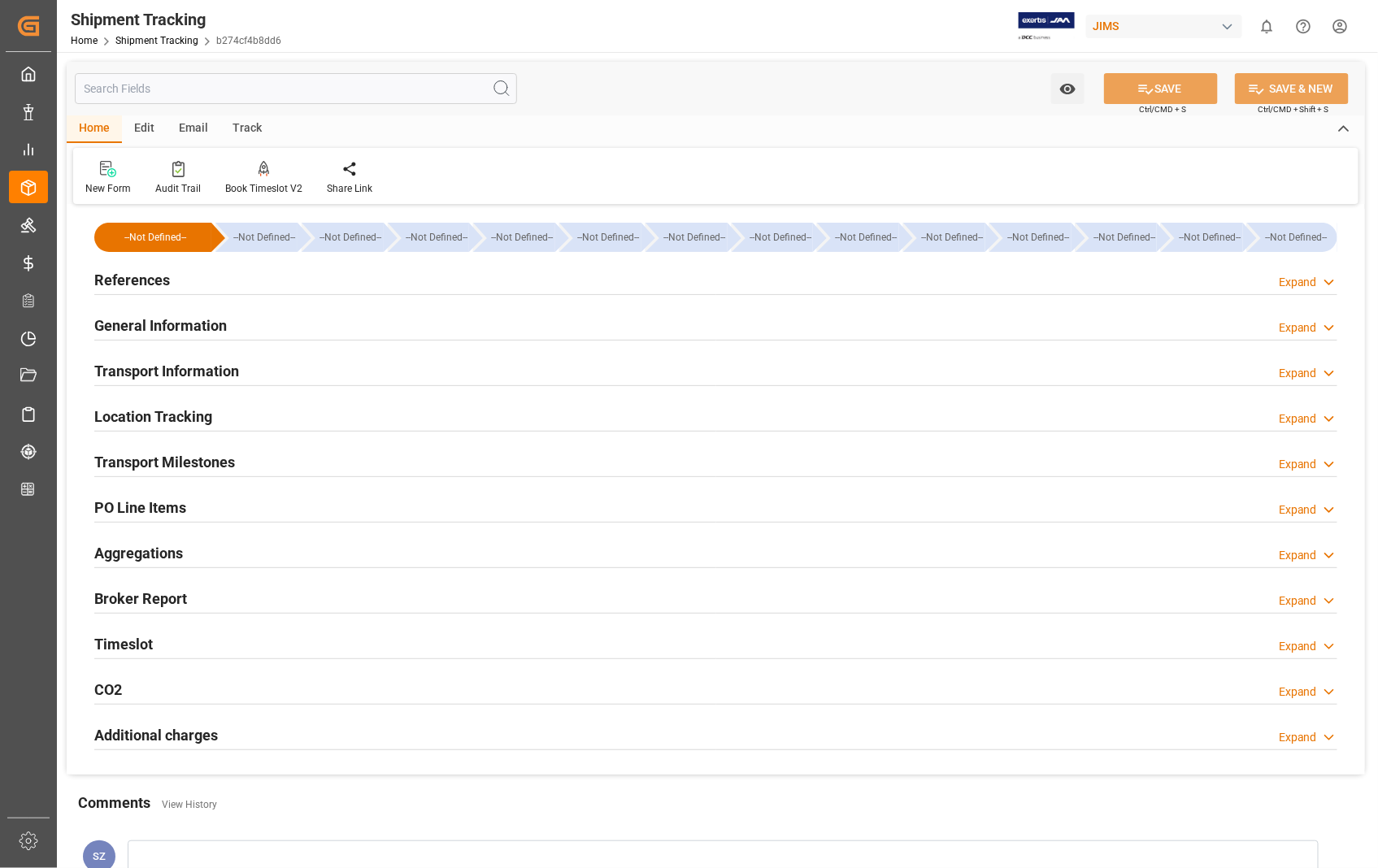
type input "[DATE]"
click at [149, 283] on h2 "References" at bounding box center [132, 279] width 76 height 21
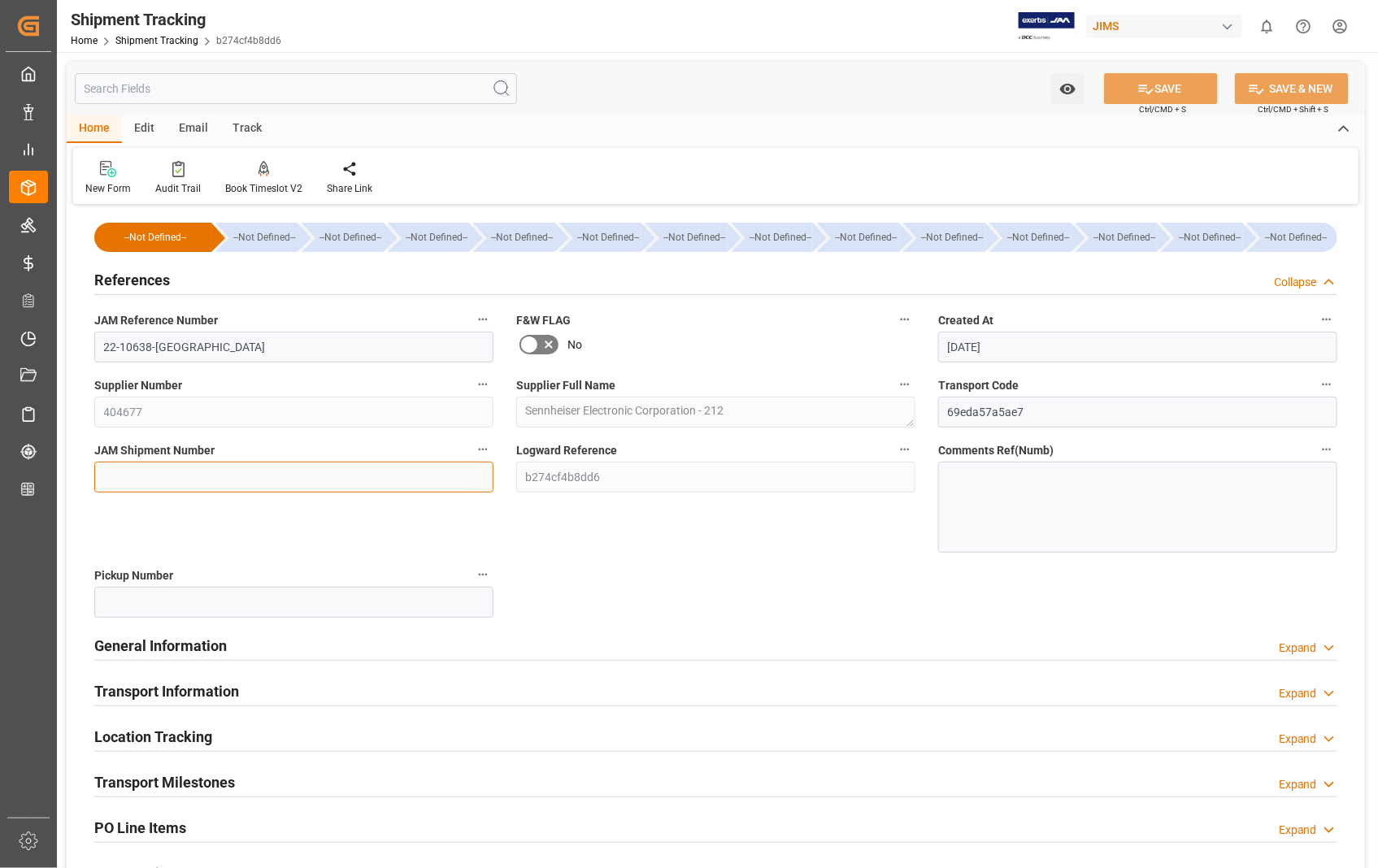
click at [112, 484] on input at bounding box center [294, 477] width 399 height 31
paste input "72715"
type input "72715"
click at [1166, 88] on button "SAVE" at bounding box center [1161, 88] width 114 height 31
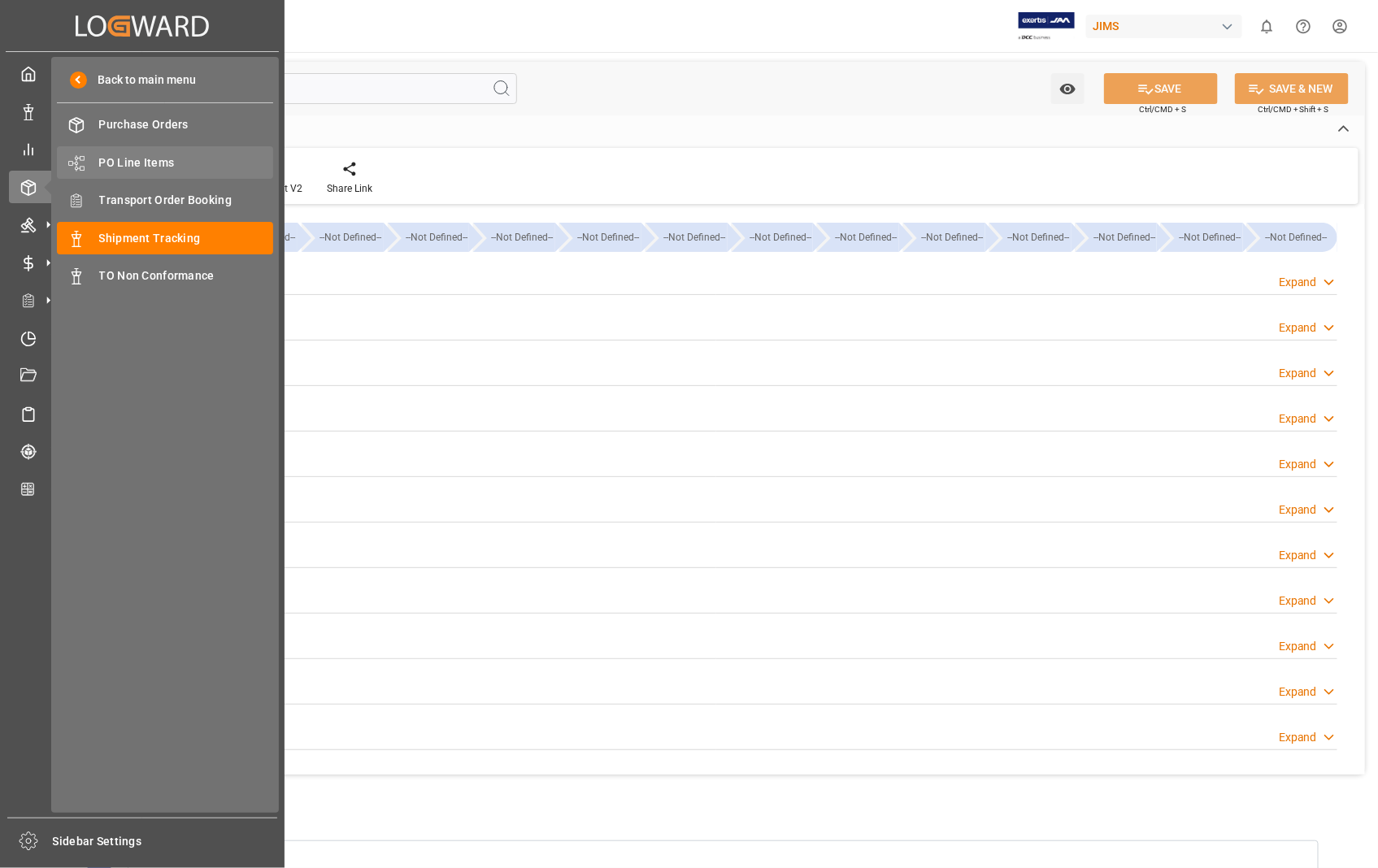
click at [159, 157] on span "PO Line Items" at bounding box center [186, 163] width 175 height 17
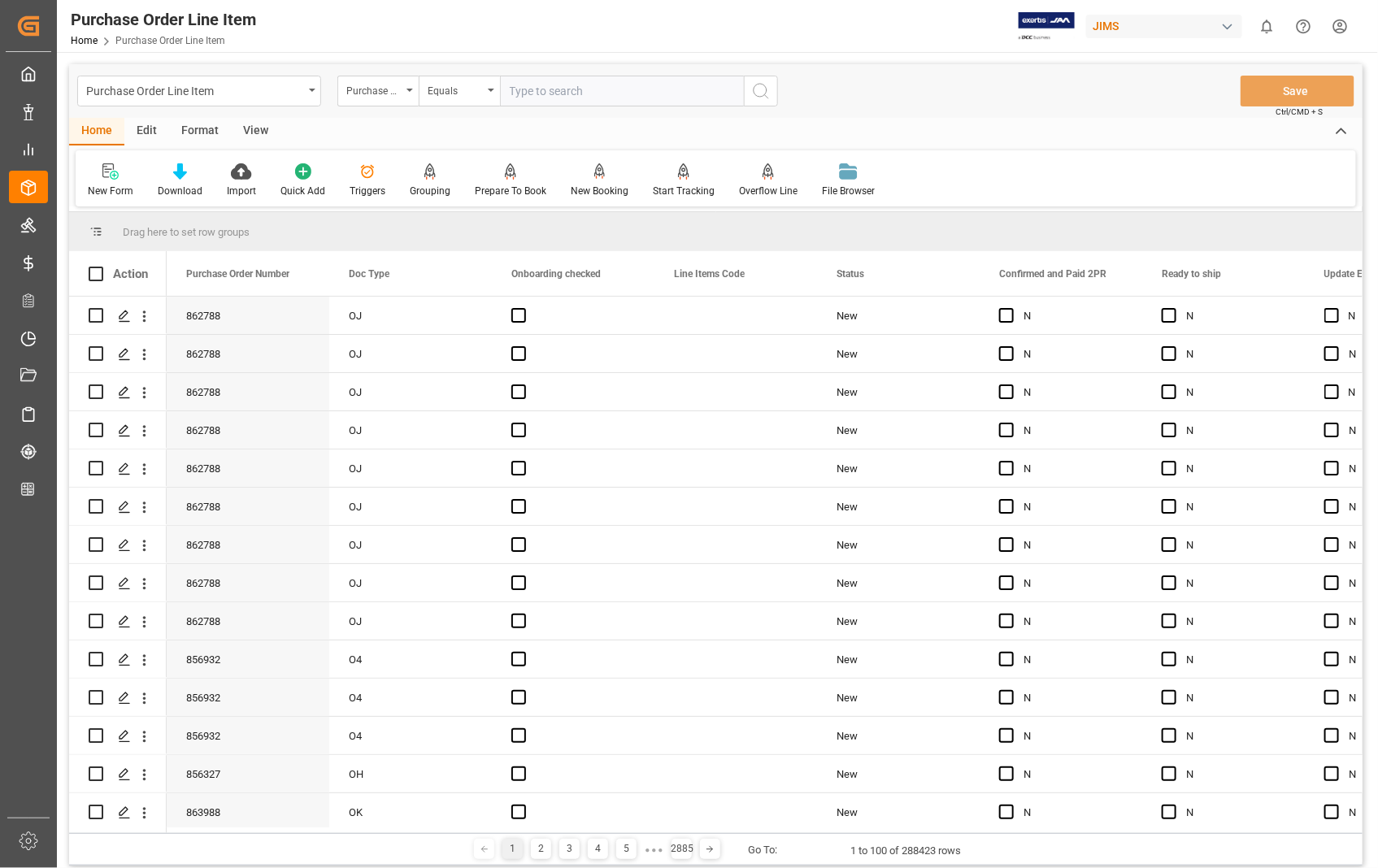
click at [595, 96] on input "text" at bounding box center [622, 91] width 244 height 31
click at [668, 85] on input "text" at bounding box center [622, 91] width 244 height 31
type input "862788"
click at [757, 84] on icon "search button" at bounding box center [760, 91] width 20 height 20
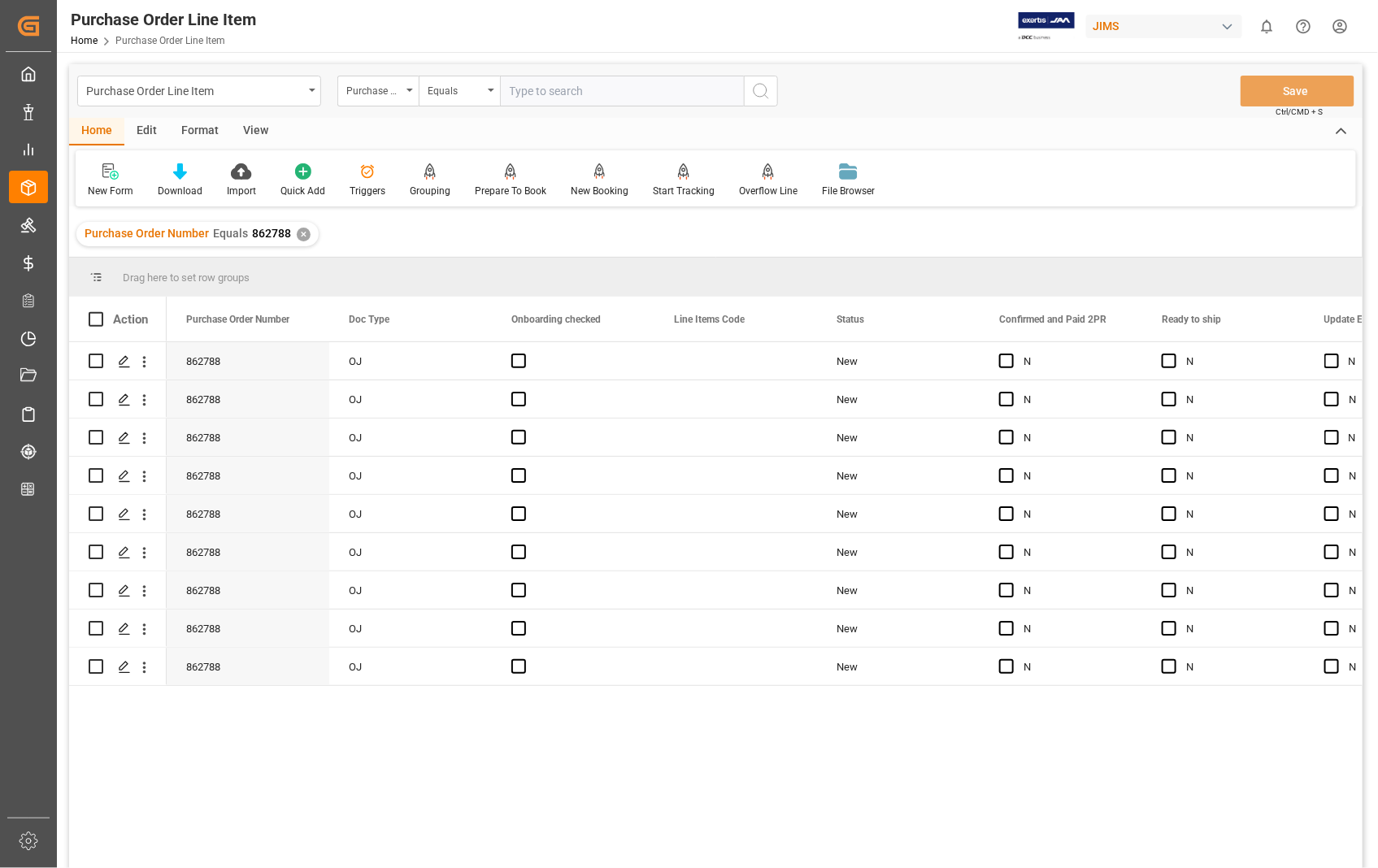
click at [254, 131] on div "View" at bounding box center [255, 132] width 50 height 28
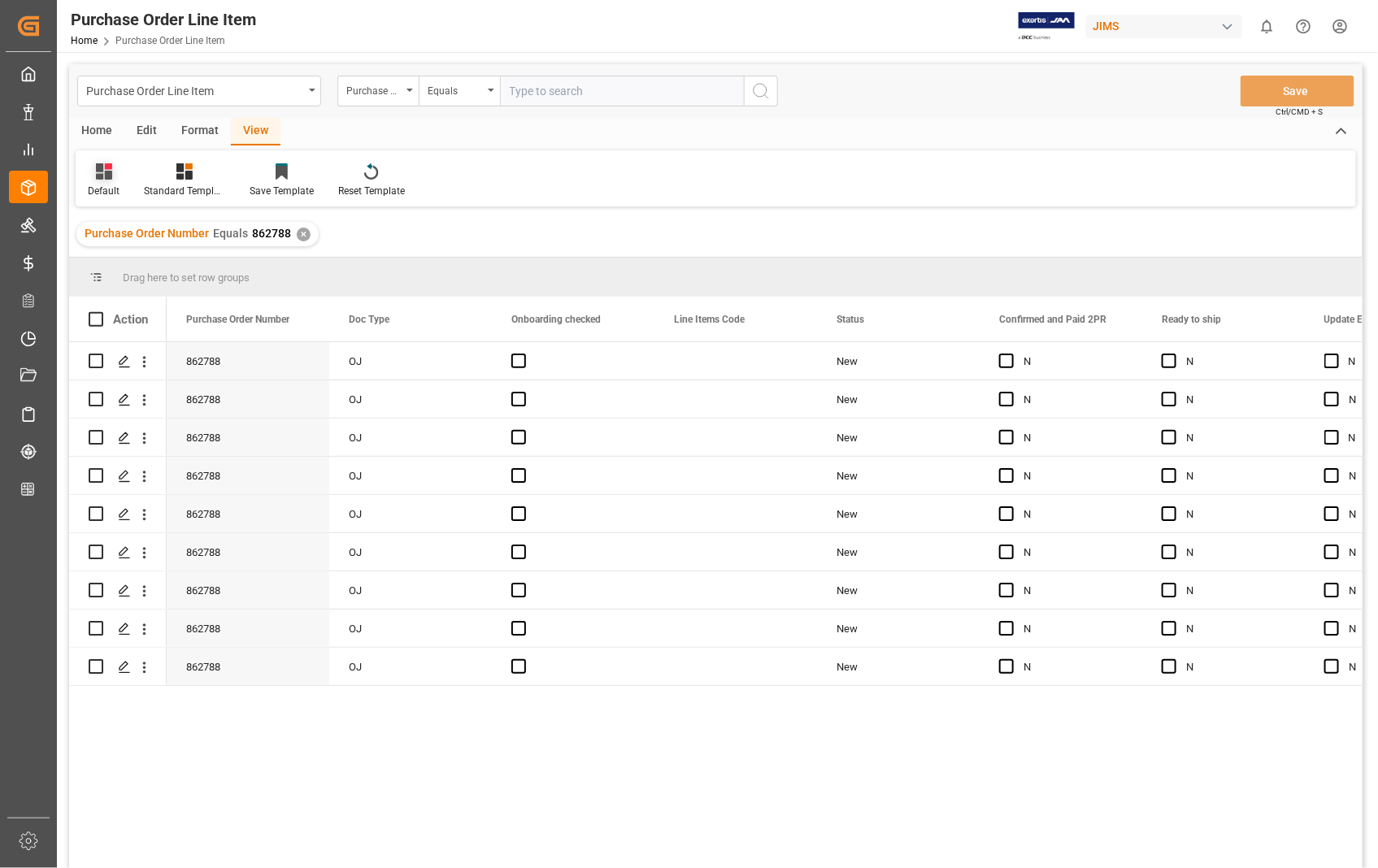
click at [93, 195] on div "Default" at bounding box center [104, 192] width 32 height 15
click at [106, 263] on div "Sophia setting." at bounding box center [167, 263] width 142 height 17
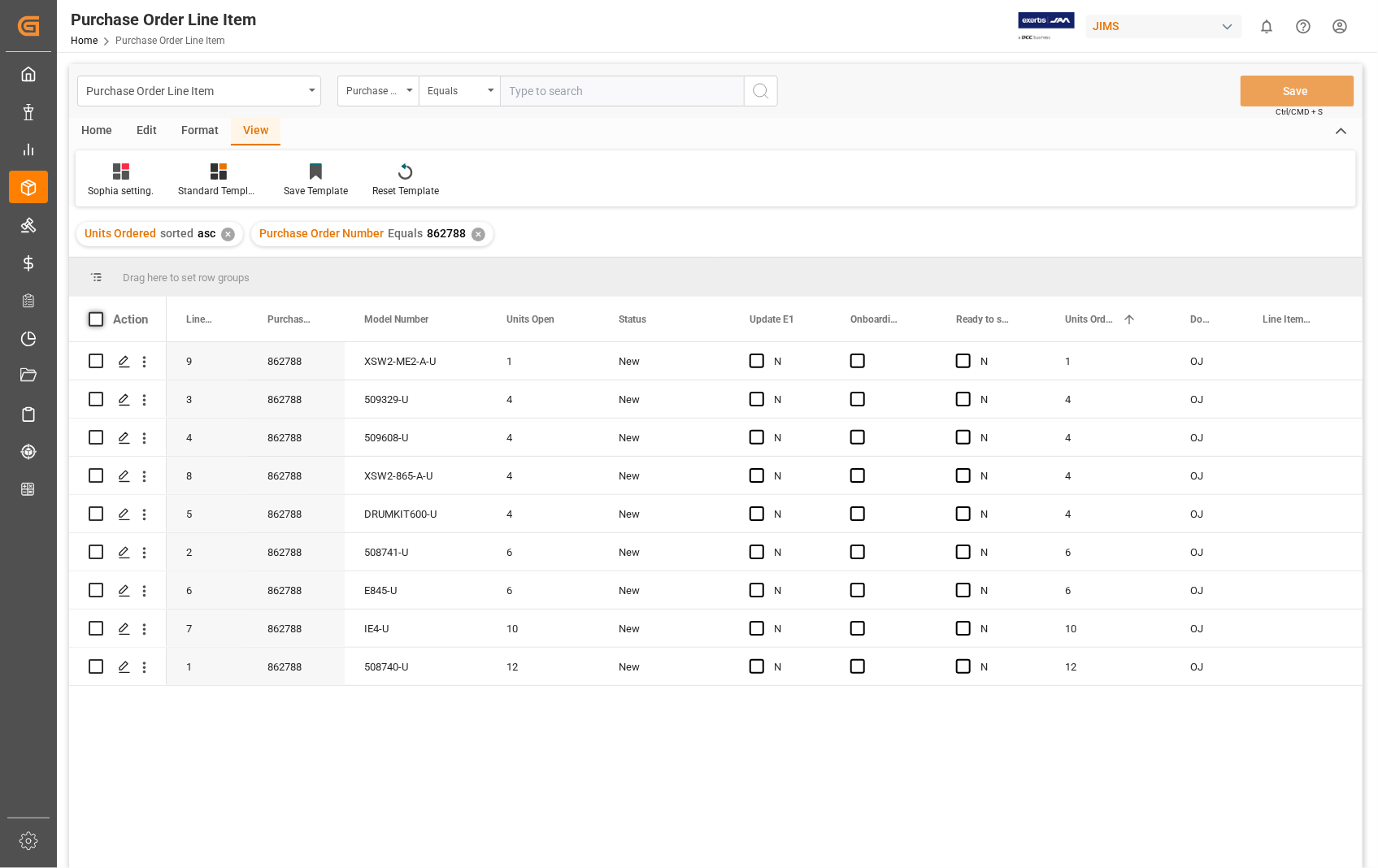
click at [93, 312] on span at bounding box center [96, 320] width 15 height 15
click at [101, 312] on input "checkbox" at bounding box center [101, 312] width 0 height 0
checkbox input "true"
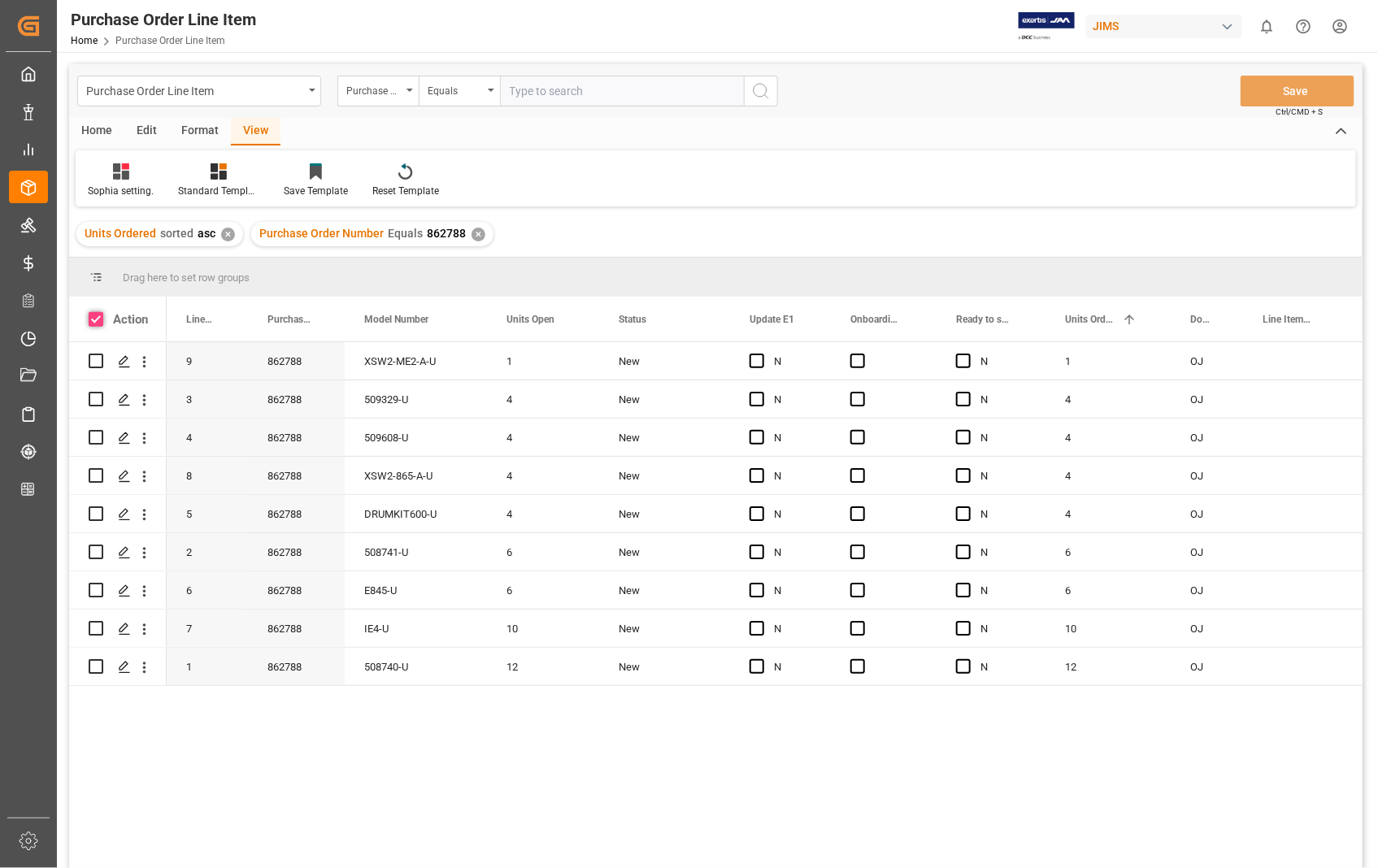
checkbox input "true"
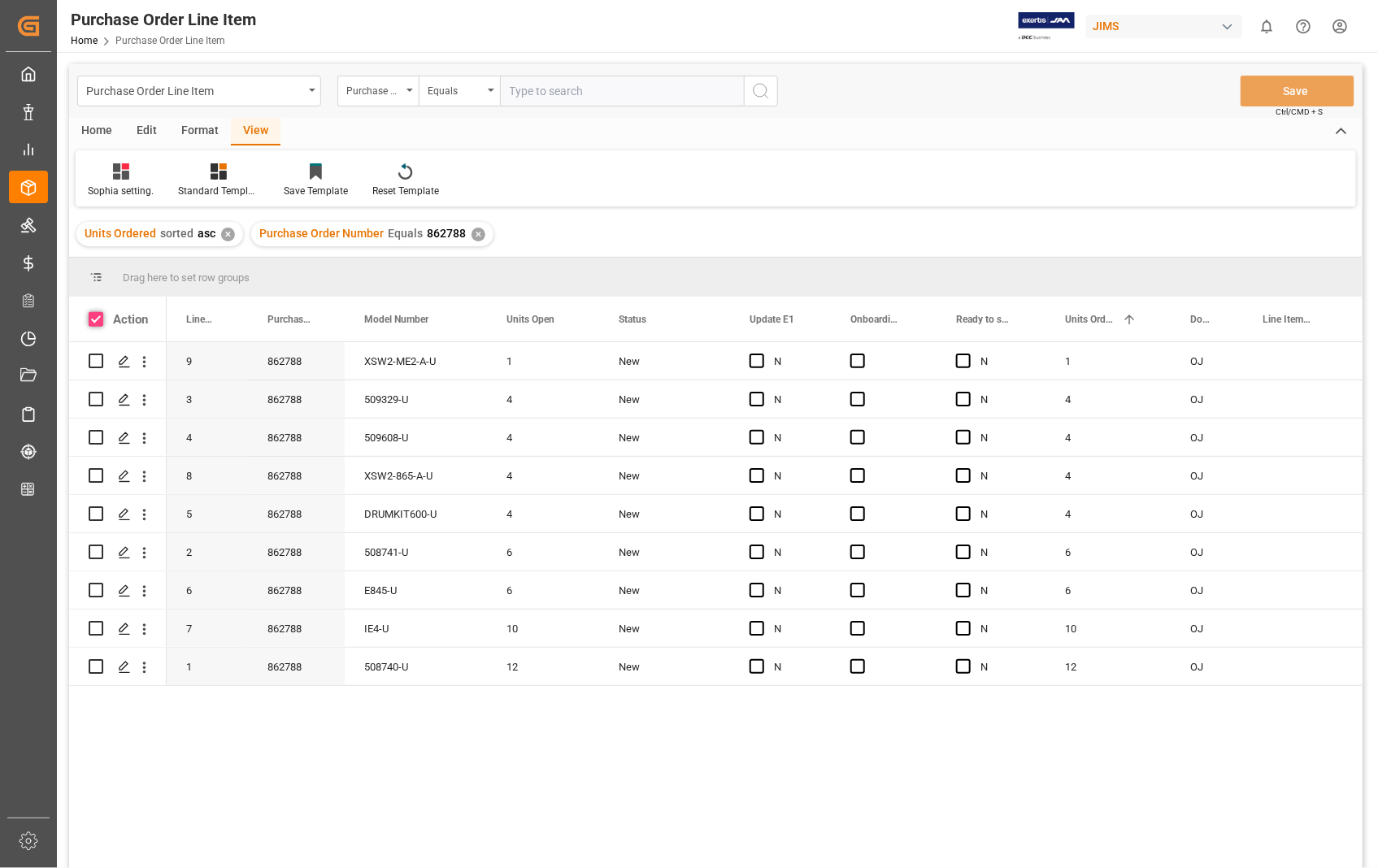
checkbox input "true"
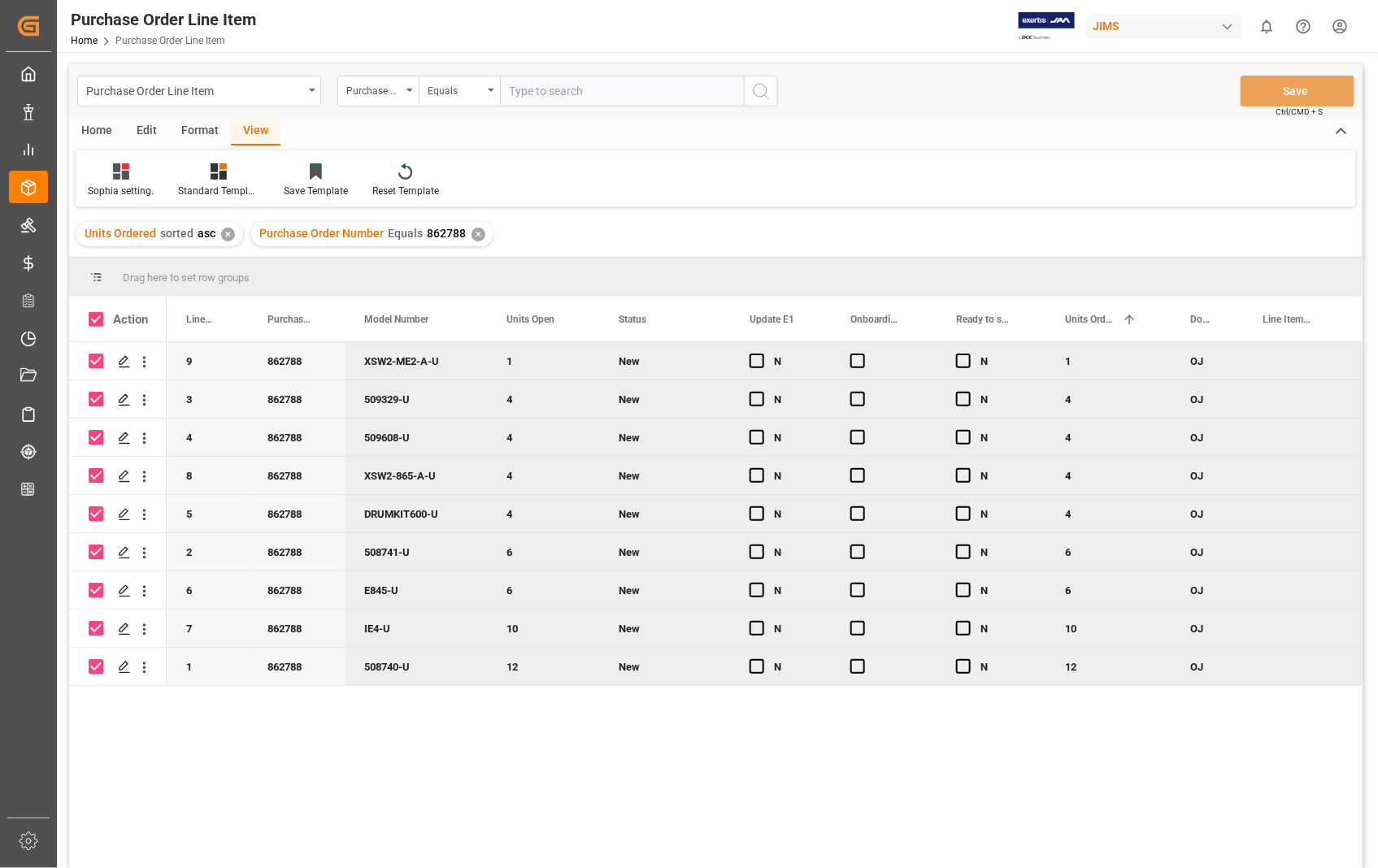
click at [99, 626] on input "Press Space to toggle row selection (checked)" at bounding box center [96, 628] width 15 height 15
checkbox input "false"
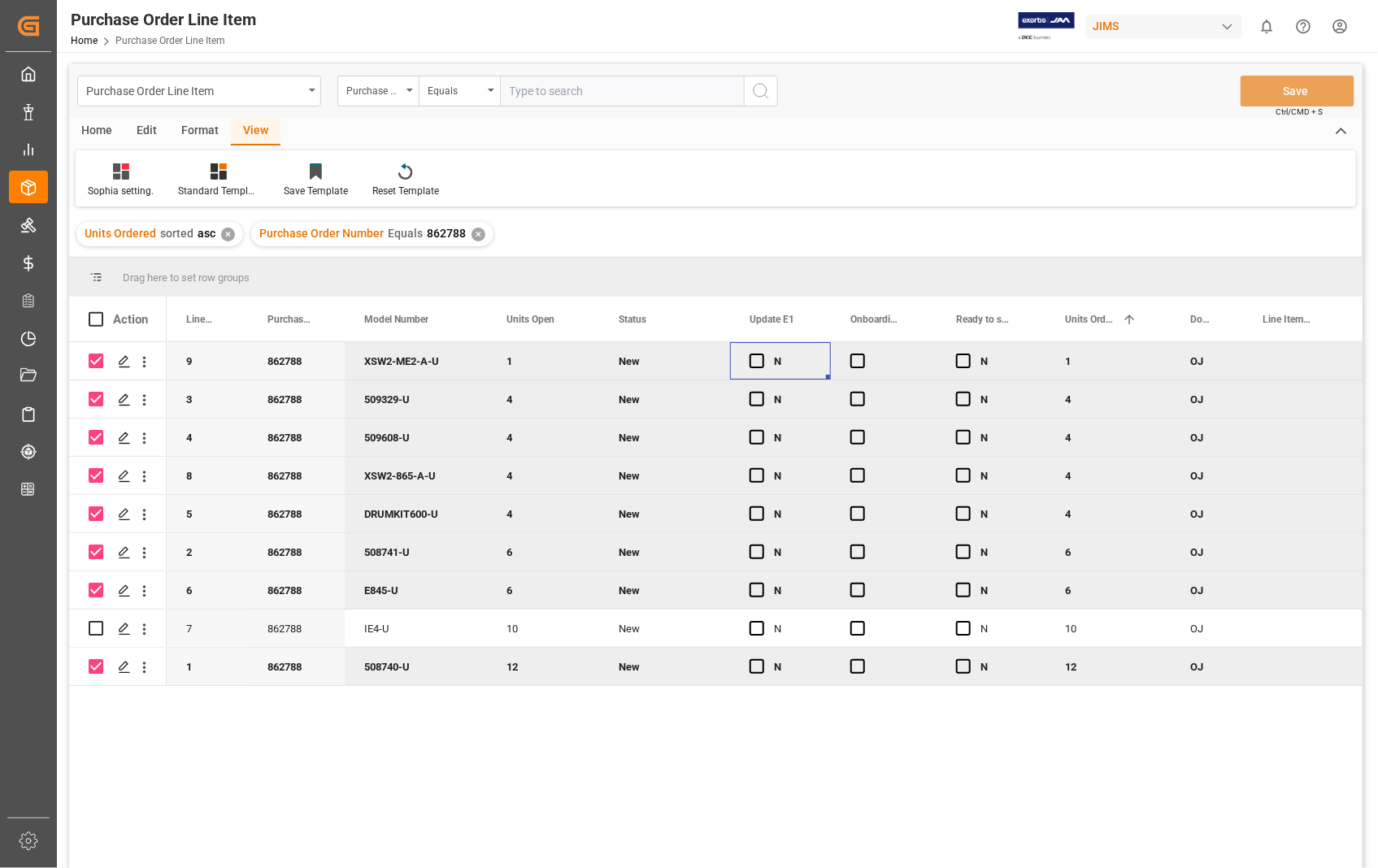
click at [760, 368] on div "Press SPACE to deselect this row." at bounding box center [762, 362] width 24 height 37
click at [761, 360] on span "Press SPACE to deselect this row." at bounding box center [757, 361] width 15 height 15
click at [762, 353] on input "Press SPACE to deselect this row." at bounding box center [762, 353] width 0 height 0
drag, startPoint x: 829, startPoint y: 374, endPoint x: 801, endPoint y: 591, distance: 218.8
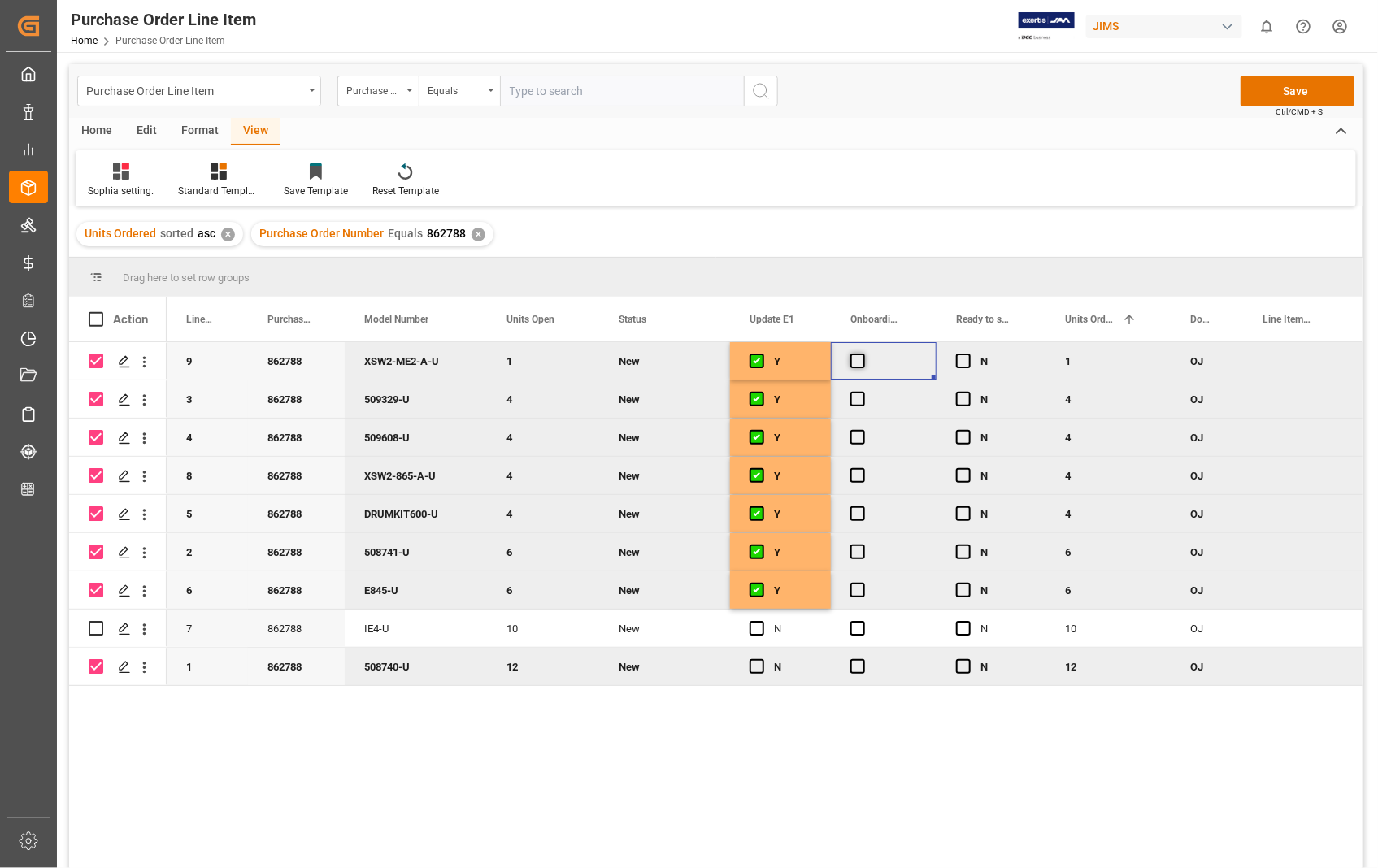
click at [857, 367] on span "Press SPACE to deselect this row." at bounding box center [857, 361] width 15 height 15
click at [863, 353] on input "Press SPACE to deselect this row." at bounding box center [863, 353] width 0 height 0
drag, startPoint x: 932, startPoint y: 377, endPoint x: 926, endPoint y: 597, distance: 220.1
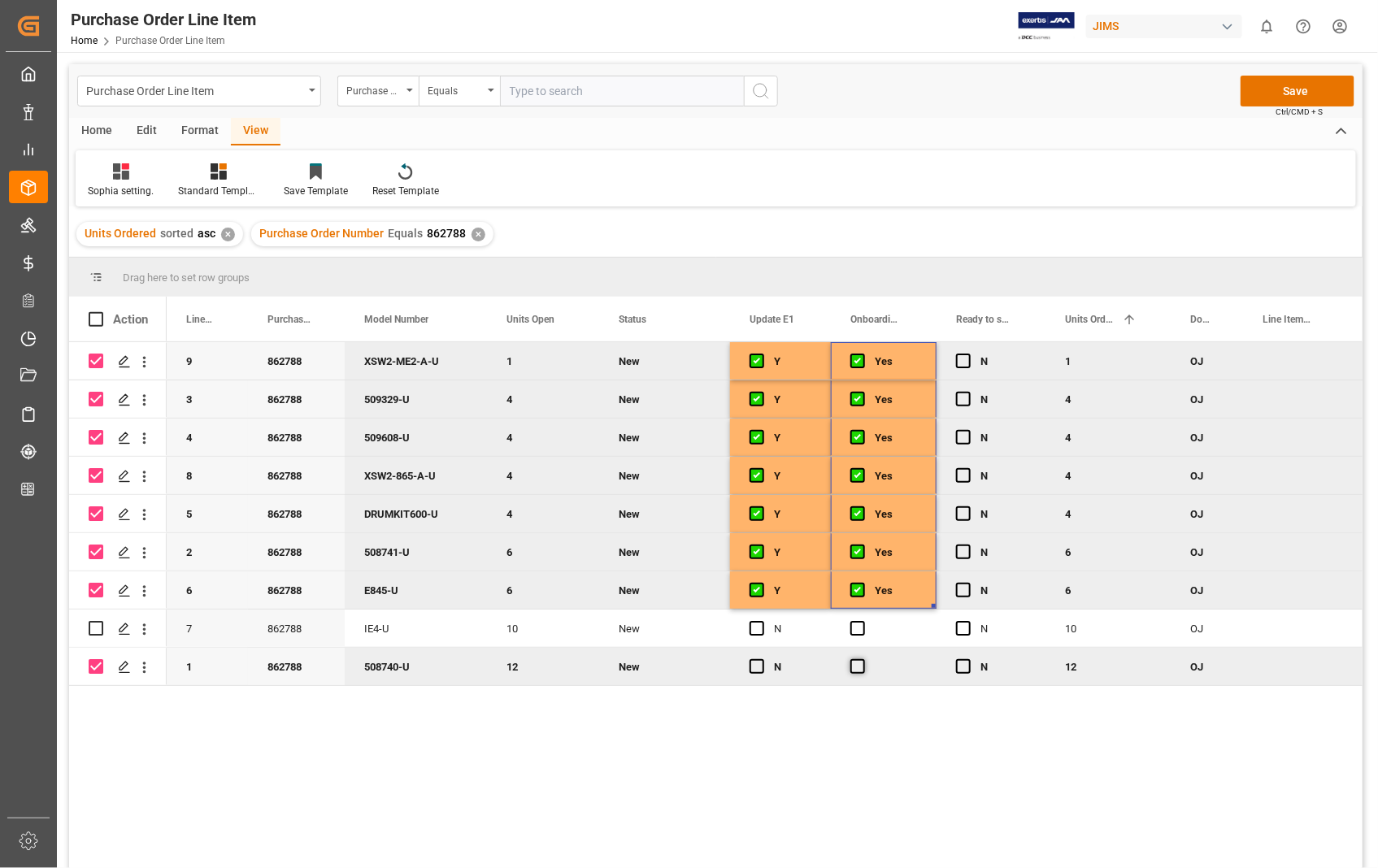
click at [855, 669] on span "Press SPACE to deselect this row." at bounding box center [857, 666] width 15 height 15
click at [863, 659] on input "Press SPACE to deselect this row." at bounding box center [863, 659] width 0 height 0
click at [751, 663] on span "Press SPACE to deselect this row." at bounding box center [757, 666] width 15 height 15
click at [762, 659] on input "Press SPACE to deselect this row." at bounding box center [762, 659] width 0 height 0
click at [1292, 93] on button "Save" at bounding box center [1298, 91] width 114 height 31
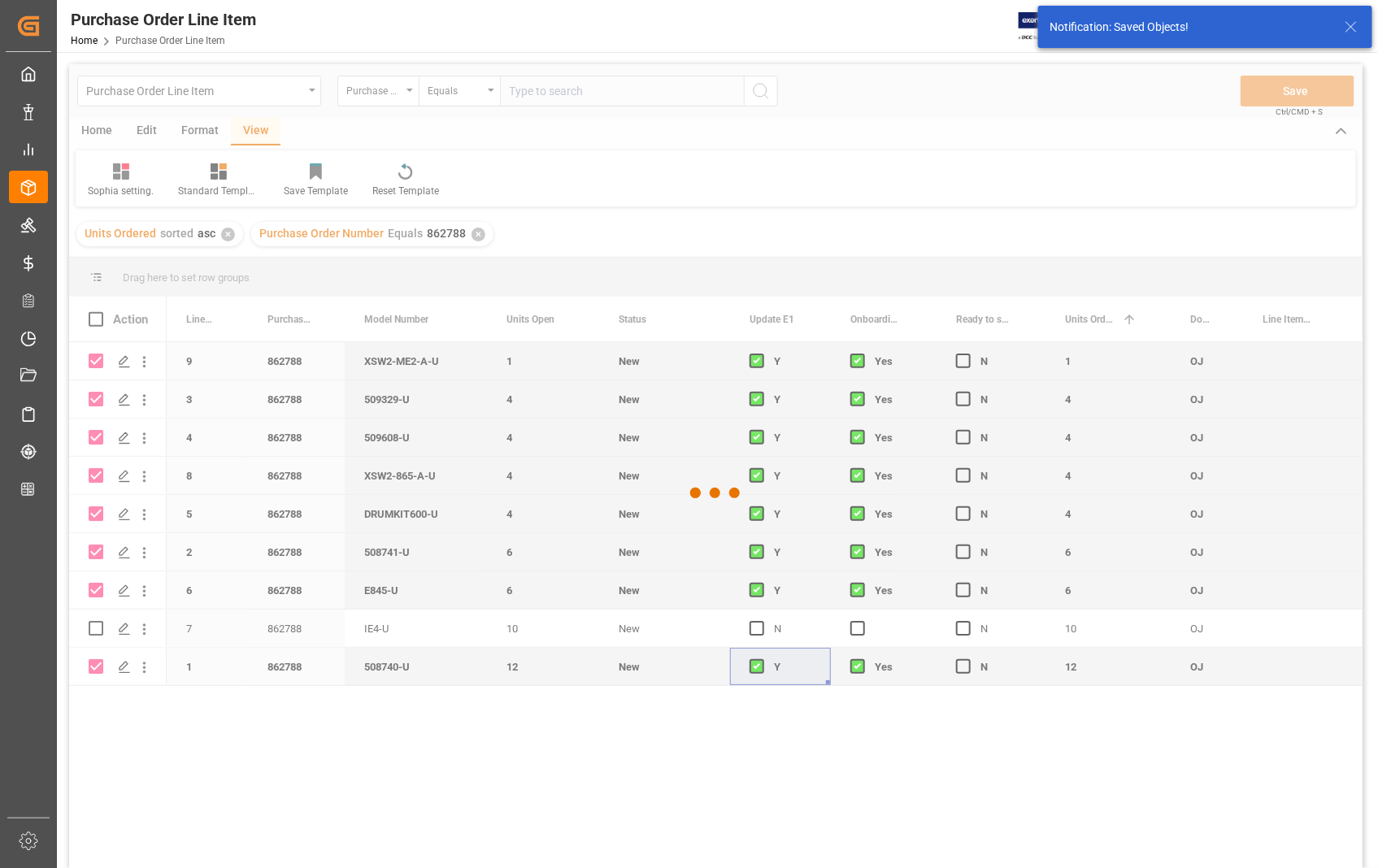
checkbox input "false"
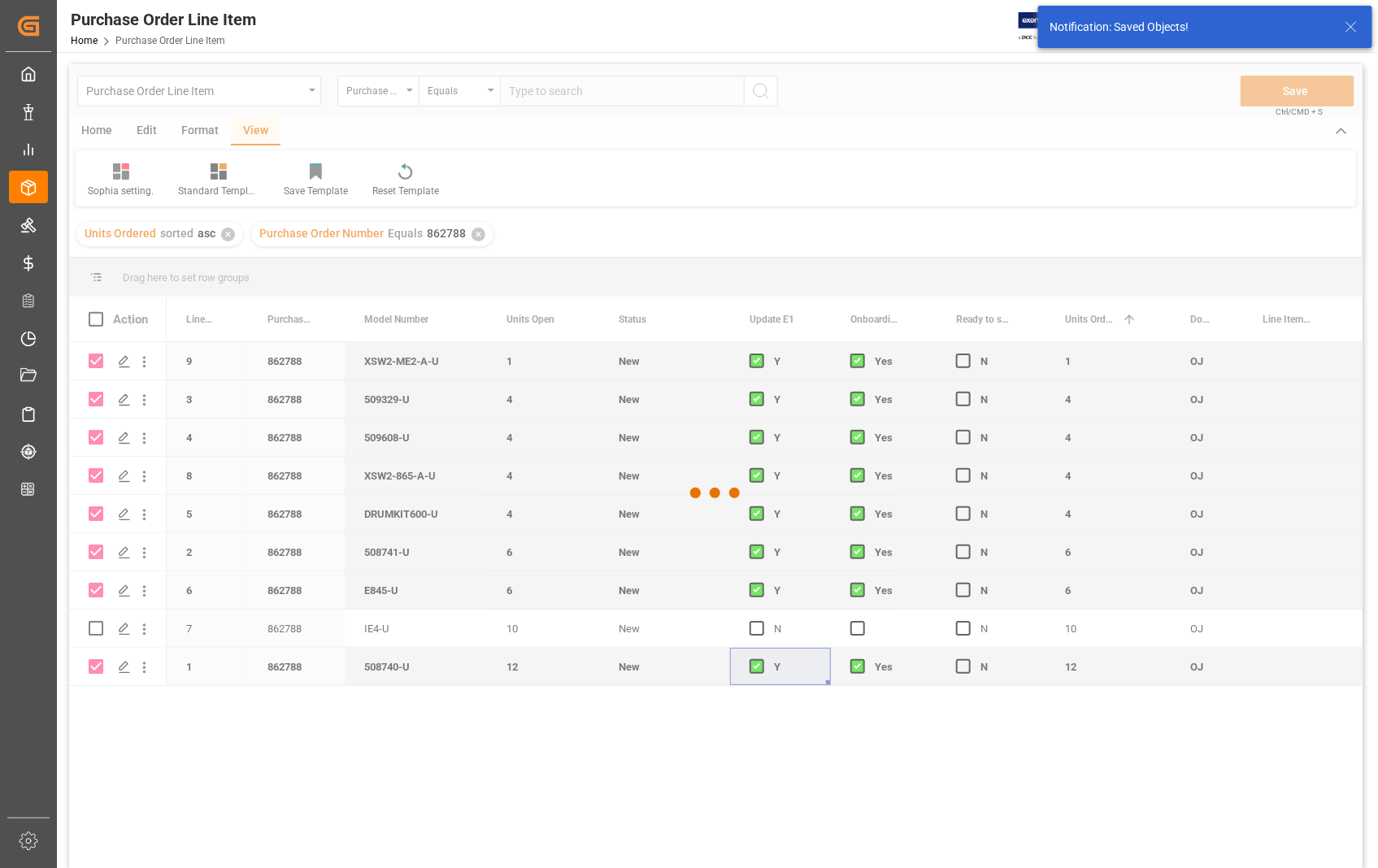
checkbox input "false"
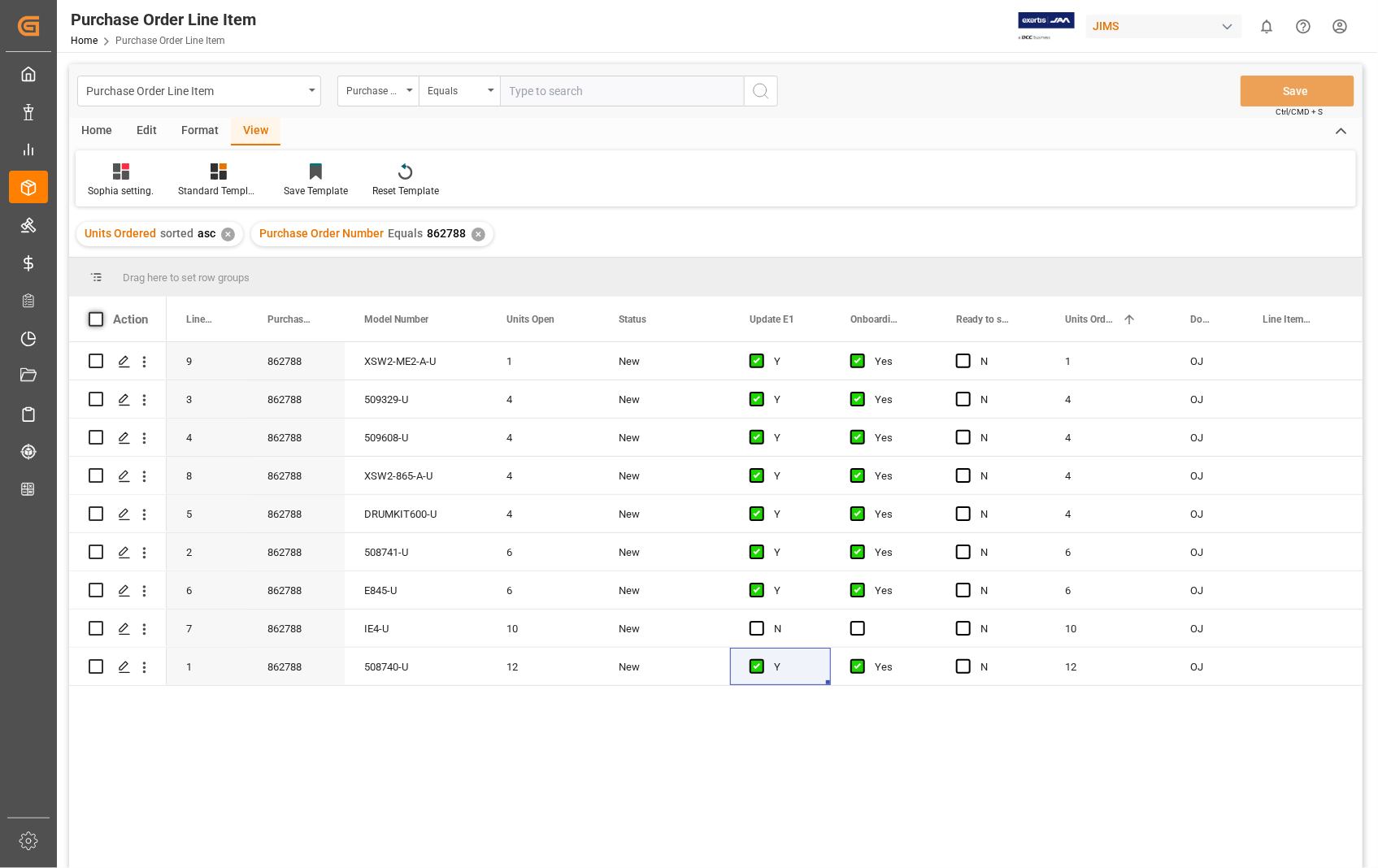
click at [94, 318] on span at bounding box center [96, 320] width 15 height 15
click at [101, 312] on input "checkbox" at bounding box center [101, 312] width 0 height 0
checkbox input "true"
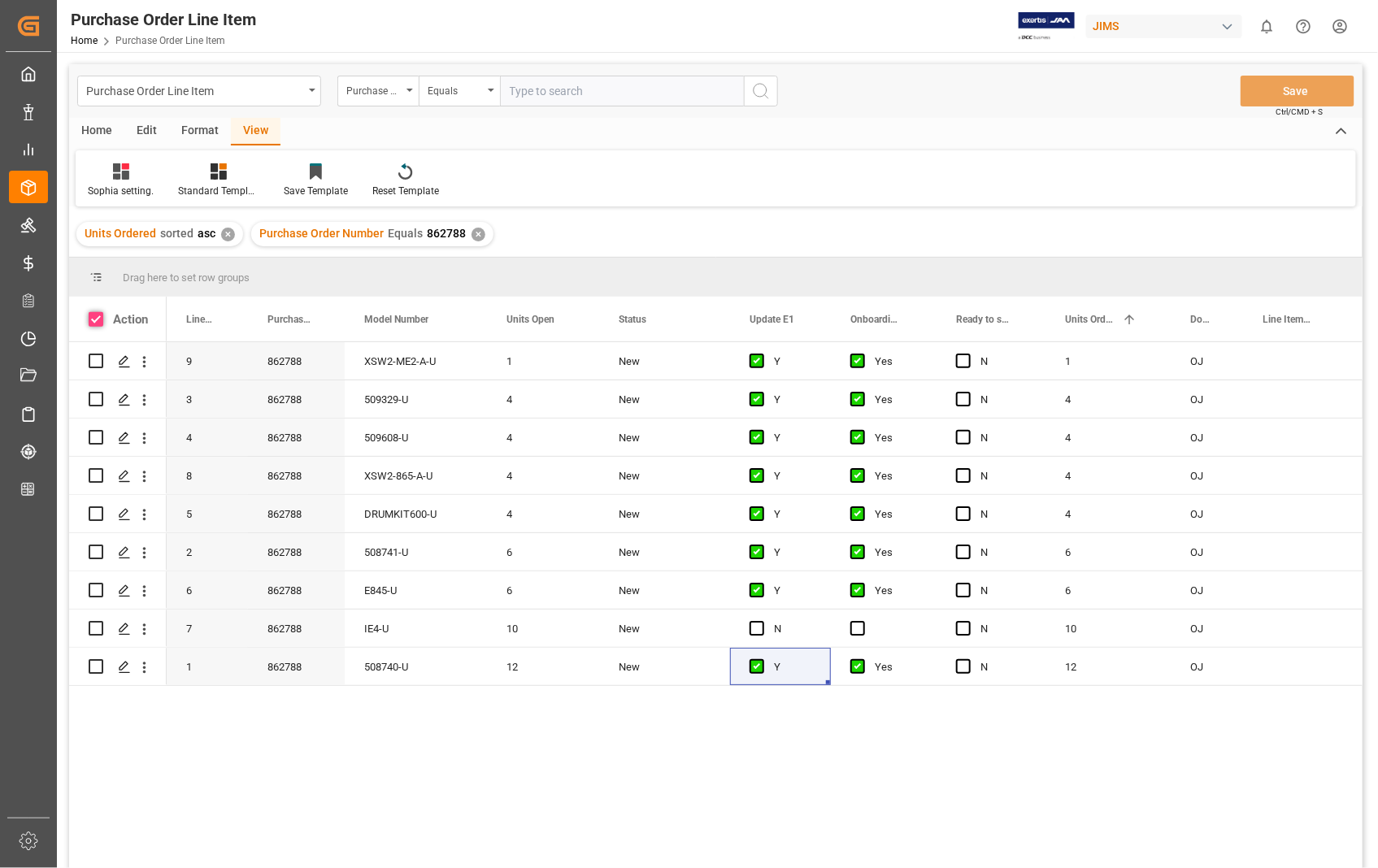
checkbox input "true"
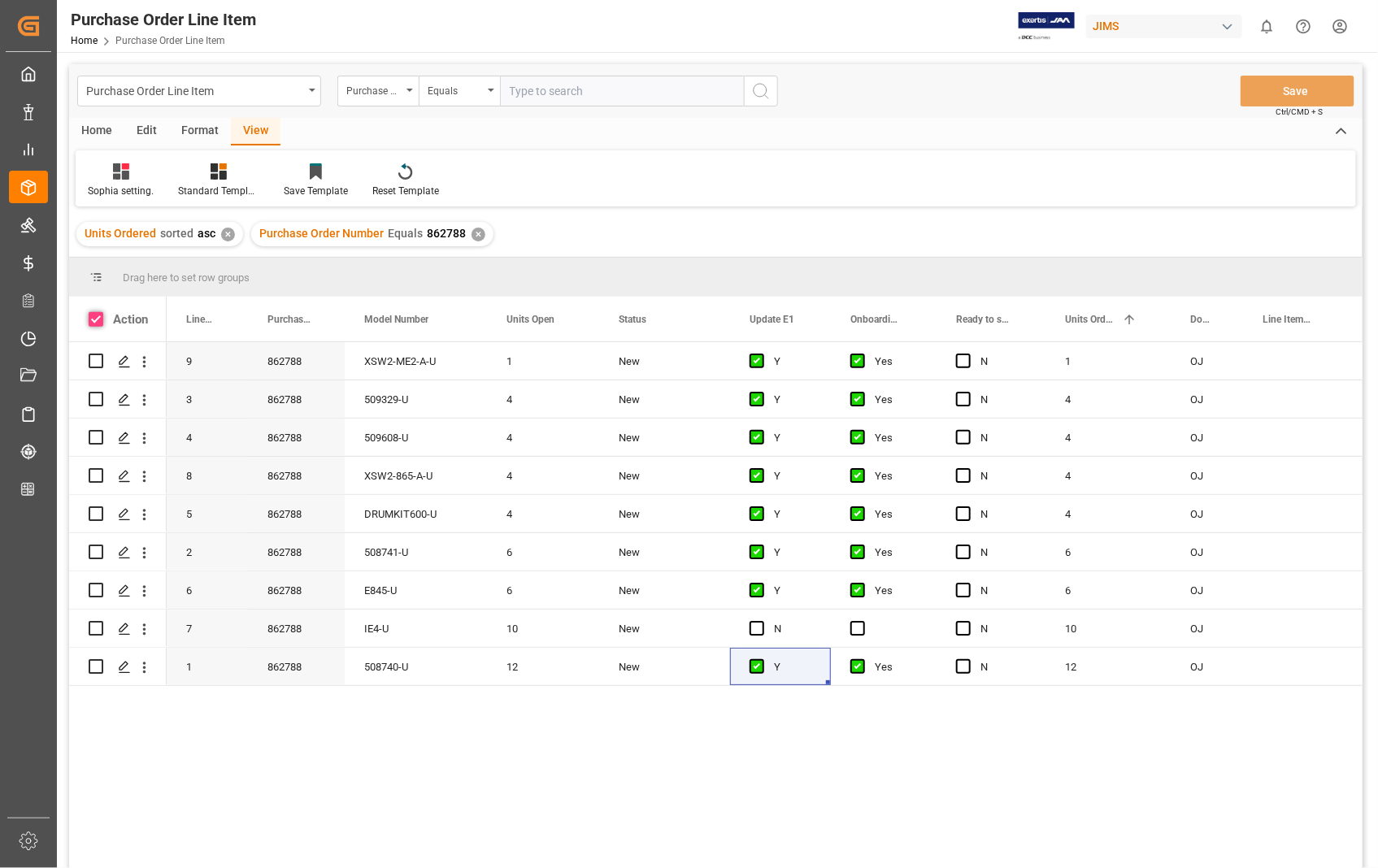
checkbox input "true"
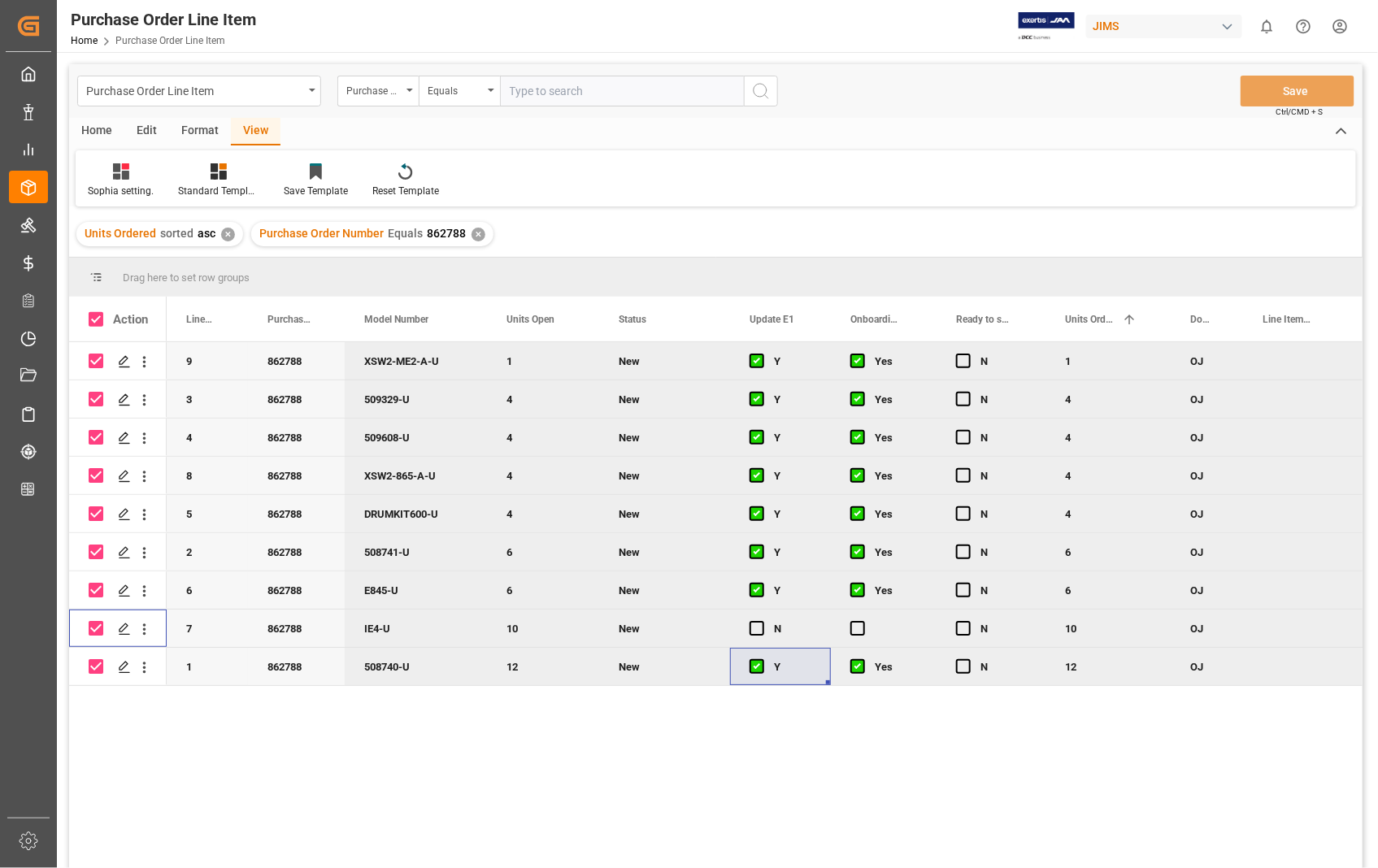
click at [93, 624] on input "Press Space to toggle row selection (checked)" at bounding box center [96, 628] width 15 height 15
checkbox input "false"
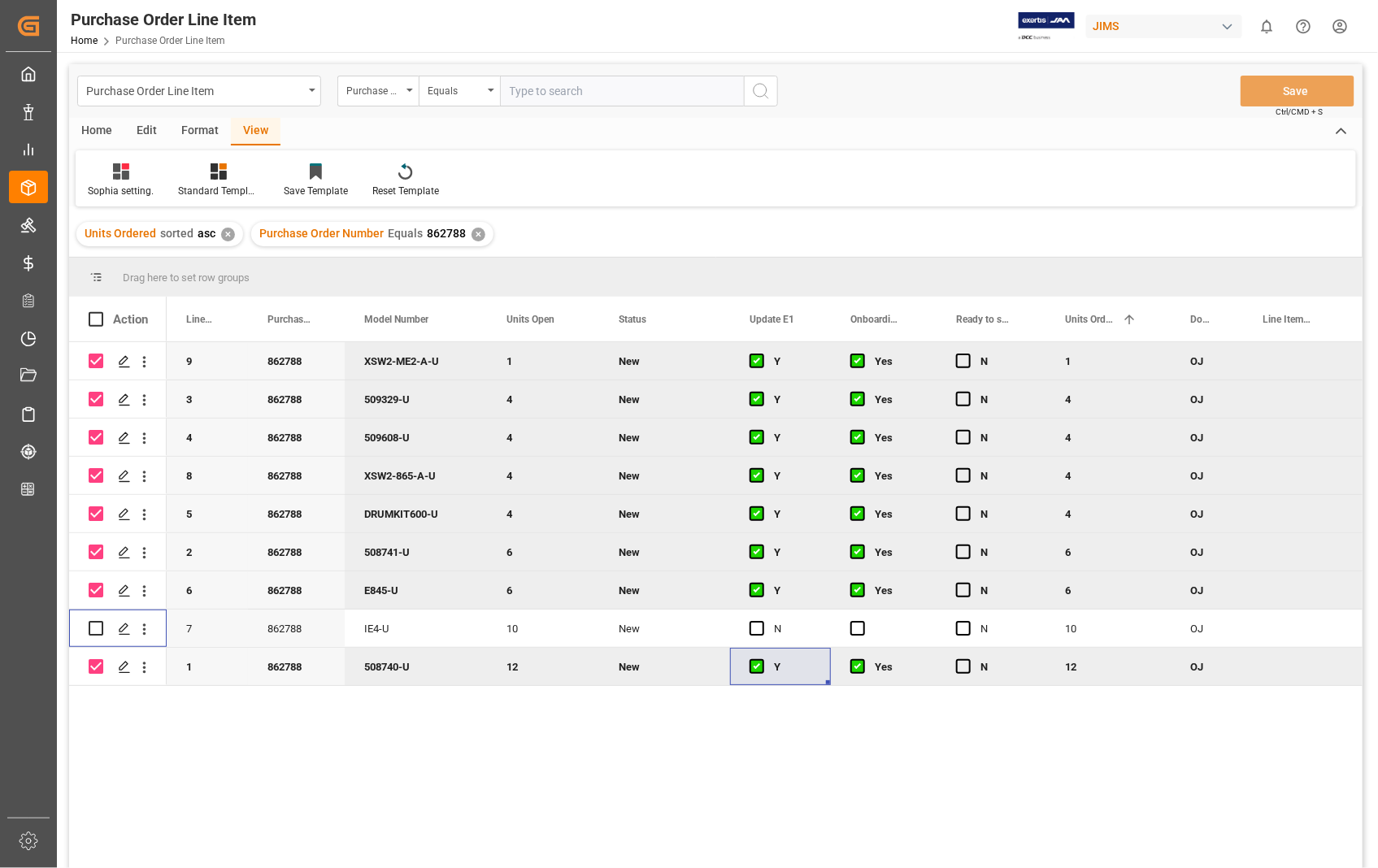
click at [97, 128] on div "Home" at bounding box center [96, 132] width 55 height 28
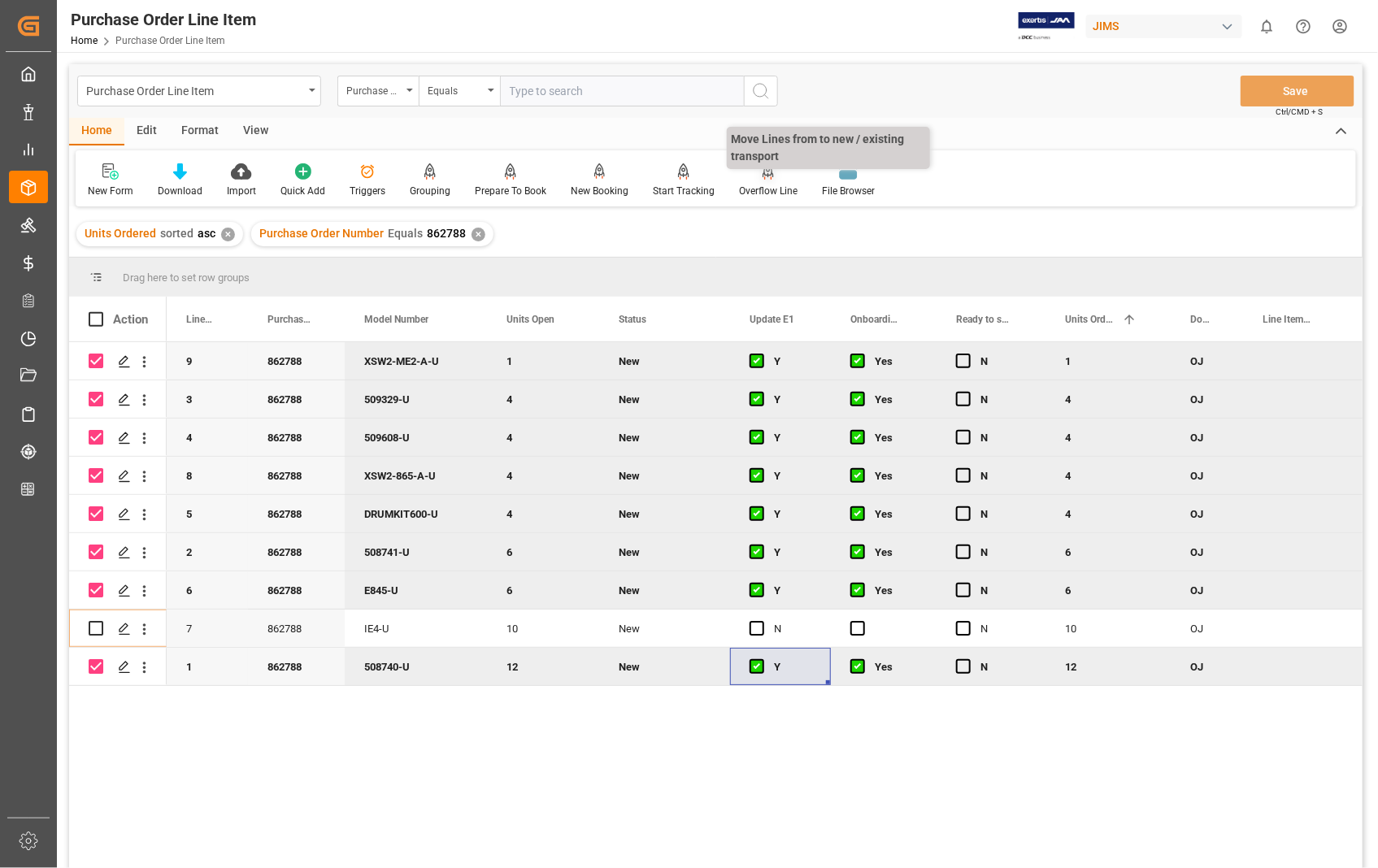
click at [770, 184] on div "Overflow Line" at bounding box center [768, 192] width 59 height 15
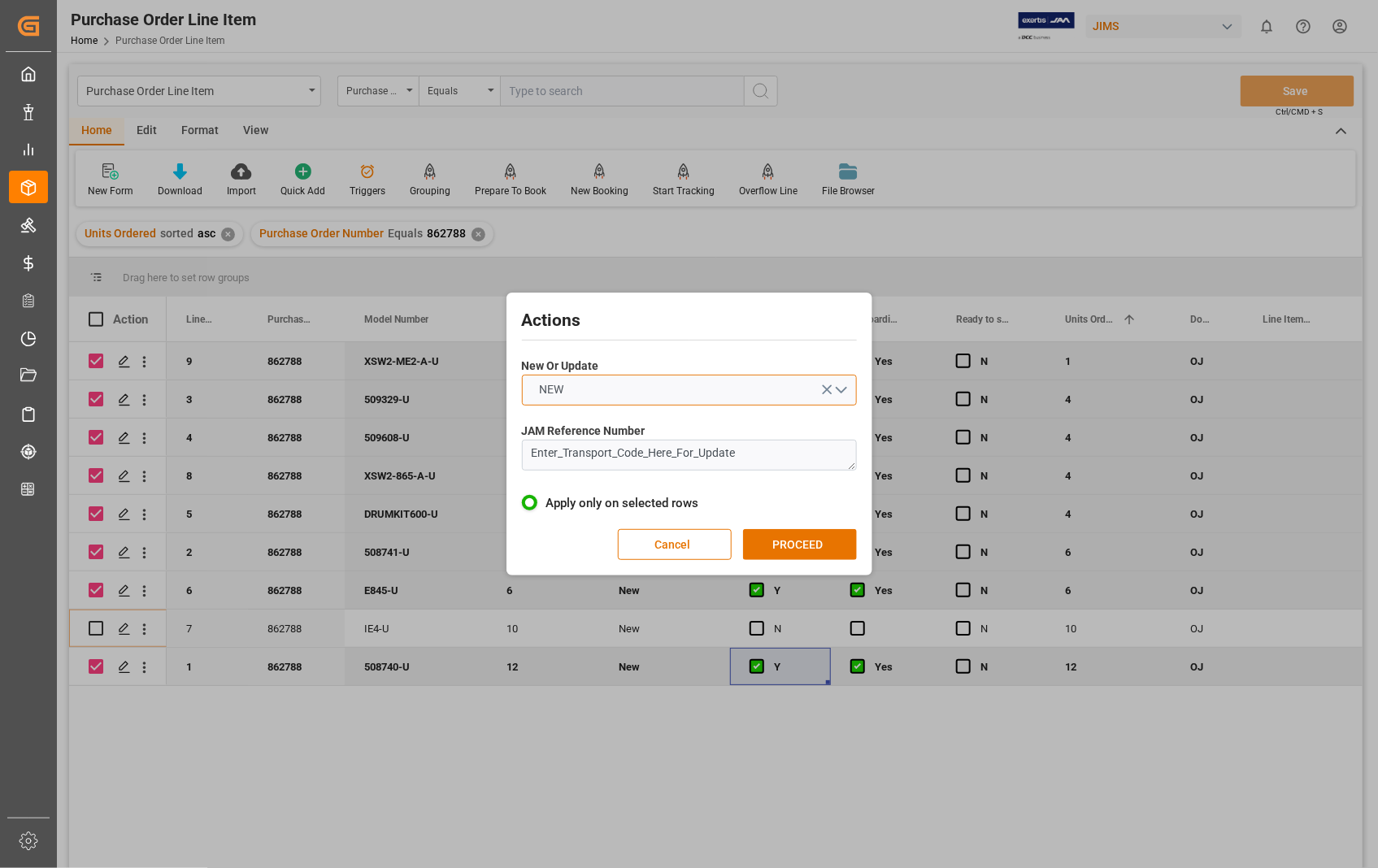
click at [845, 384] on button "NEW" at bounding box center [689, 390] width 335 height 31
click at [598, 436] on div "UPDATE" at bounding box center [689, 428] width 333 height 35
drag, startPoint x: 754, startPoint y: 460, endPoint x: 519, endPoint y: 452, distance: 235.1
click at [519, 452] on div "Actions New Or Update UPDATE JAM Reference Number Enter_Transport_Code_Here_For…" at bounding box center [689, 434] width 358 height 275
paste textarea "22-10638-[GEOGRAPHIC_DATA]"
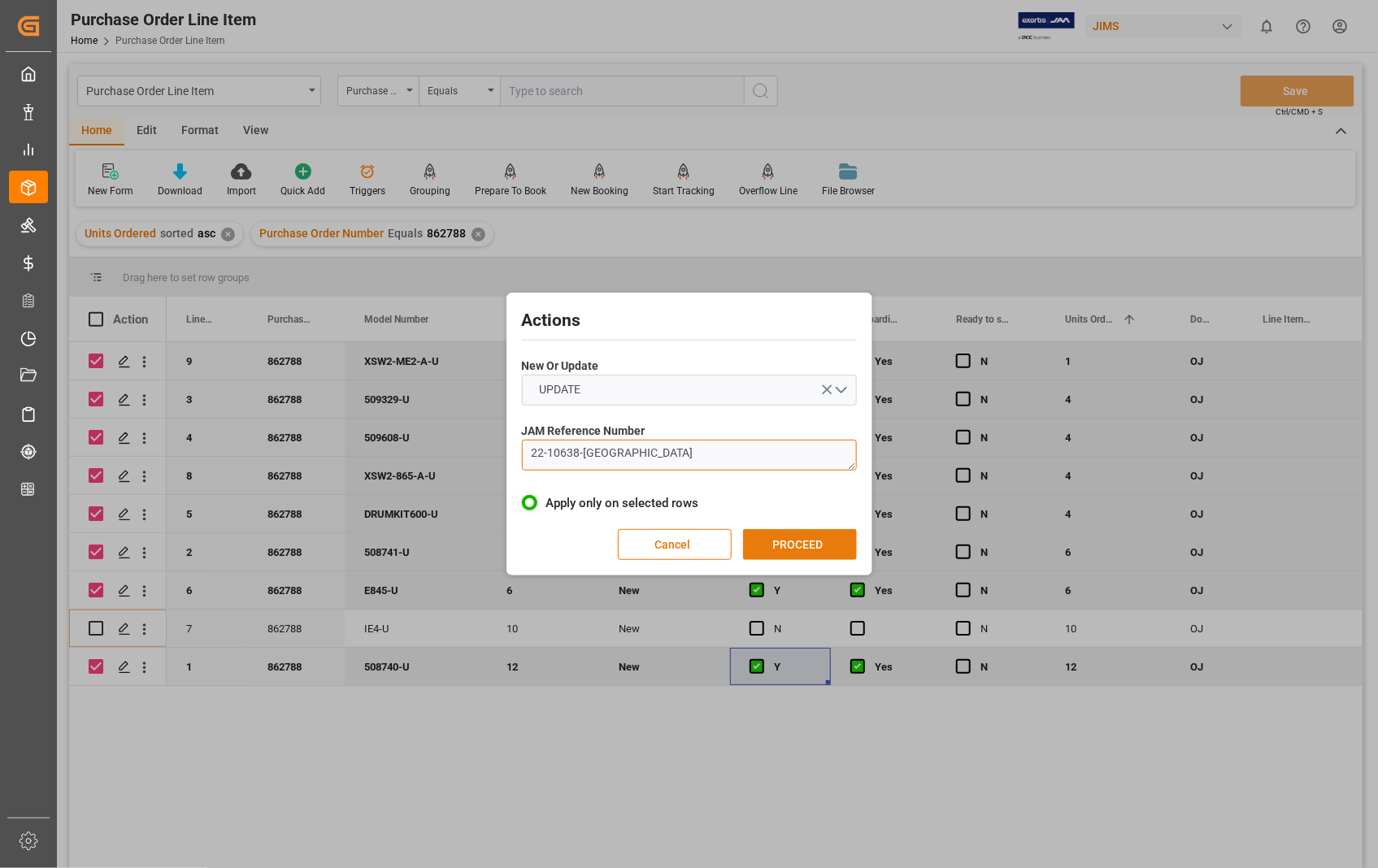
type textarea "22-10638-[GEOGRAPHIC_DATA]"
click at [802, 547] on button "PROCEED" at bounding box center [800, 544] width 114 height 31
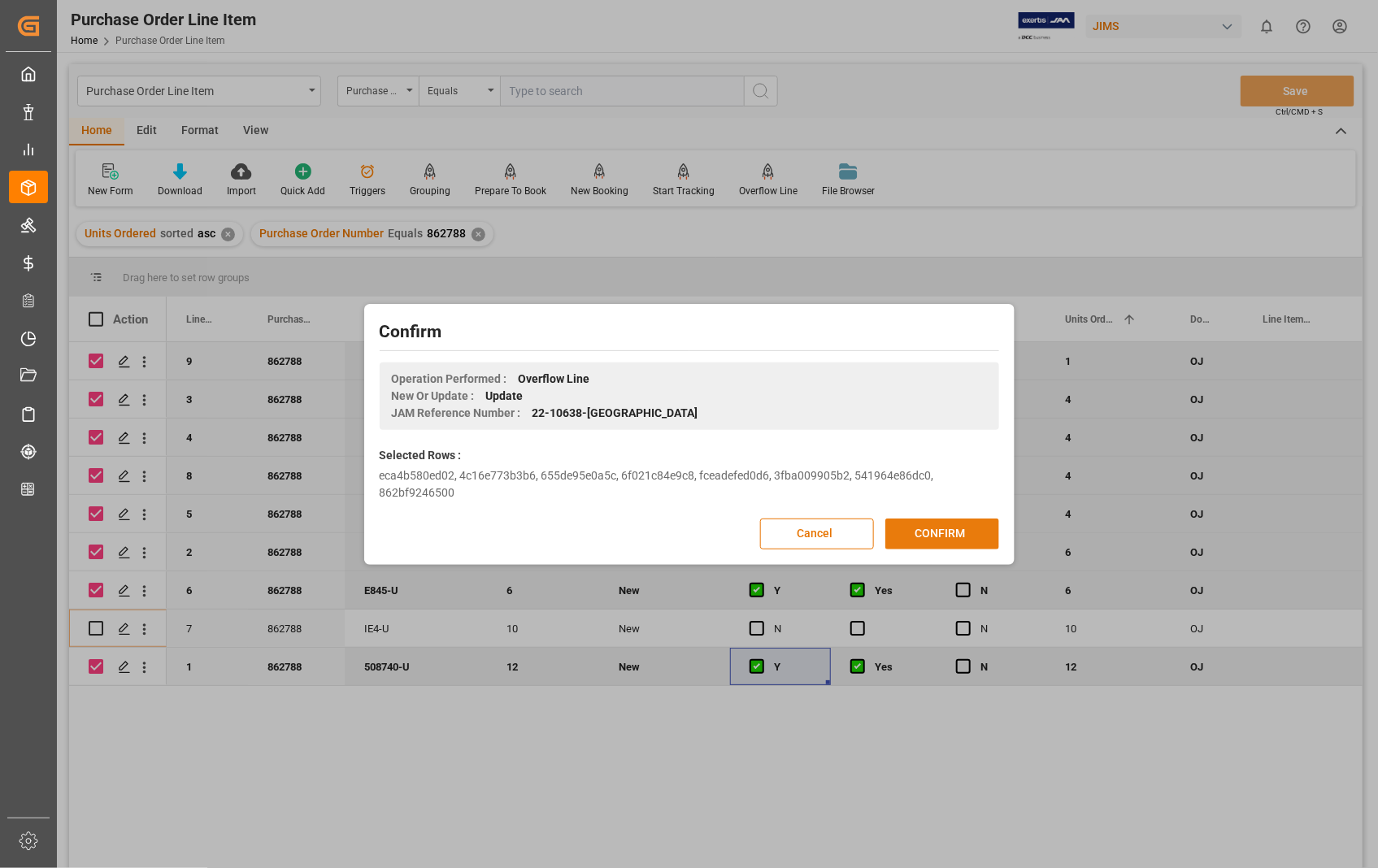
click at [897, 528] on button "CONFIRM" at bounding box center [942, 534] width 114 height 31
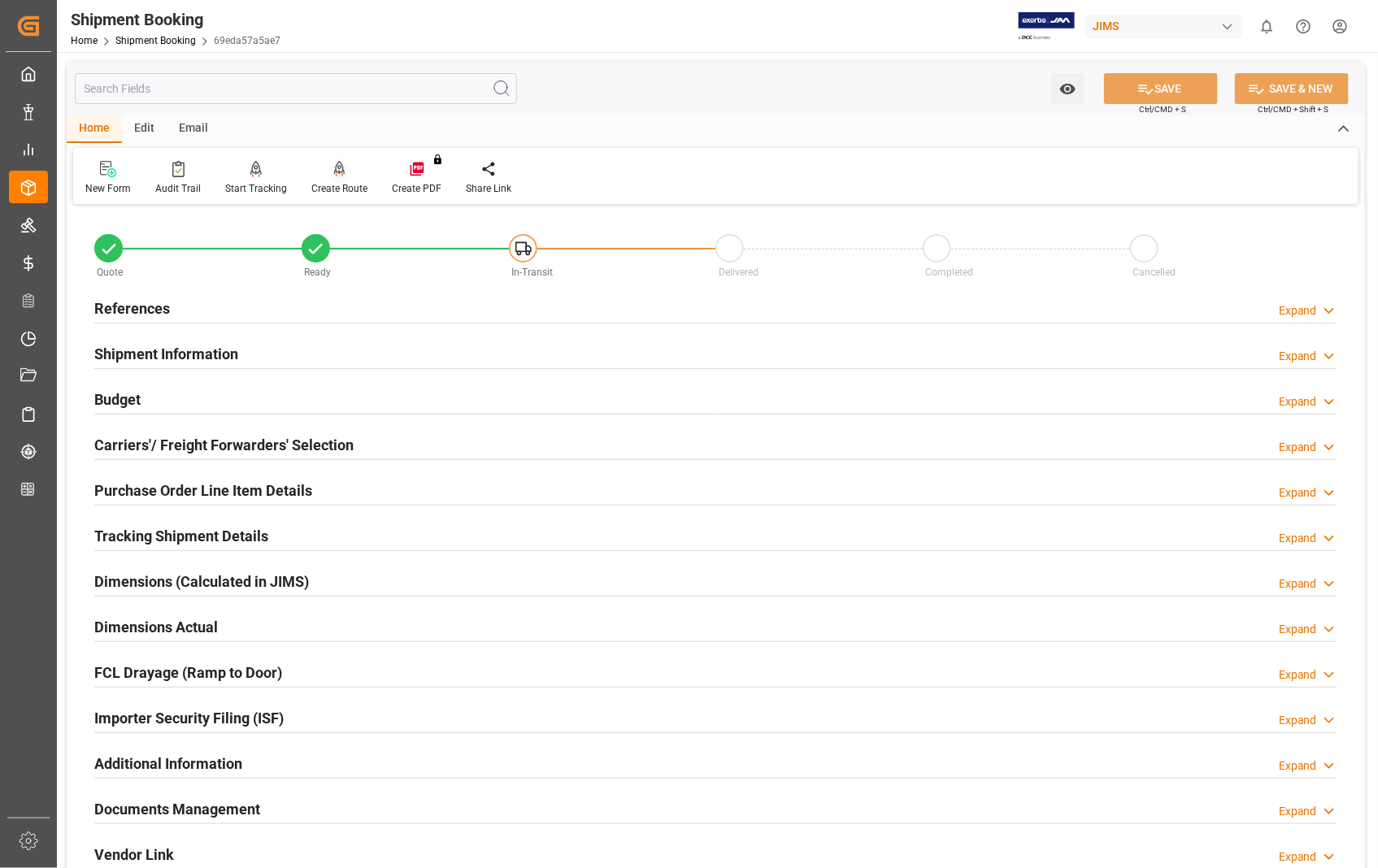
click at [332, 185] on div "Create Route" at bounding box center [339, 189] width 56 height 15
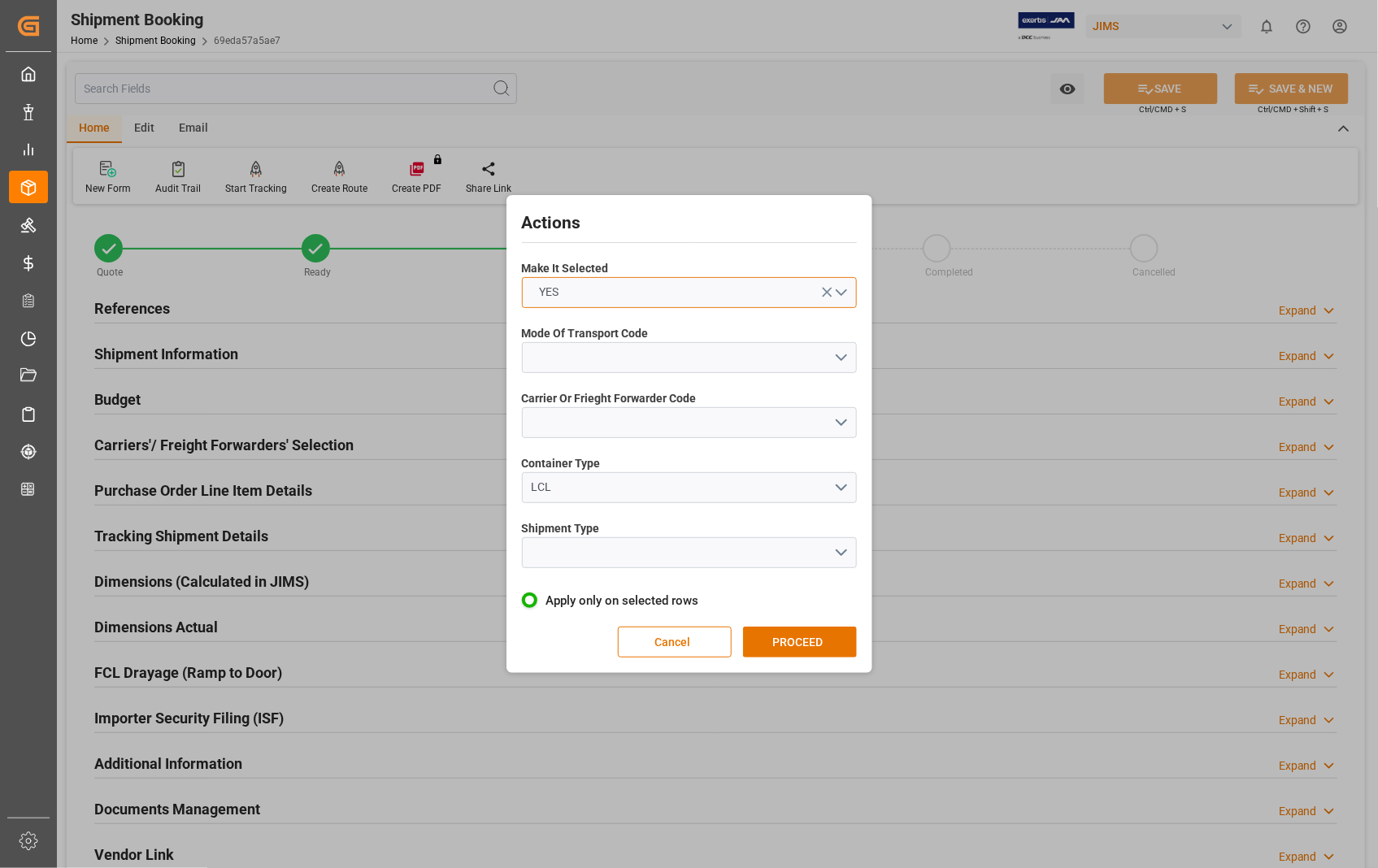
click at [845, 289] on button "YES" at bounding box center [689, 292] width 335 height 31
click at [626, 294] on div "YES" at bounding box center [689, 296] width 333 height 35
click at [842, 352] on button "open menu" at bounding box center [689, 357] width 335 height 31
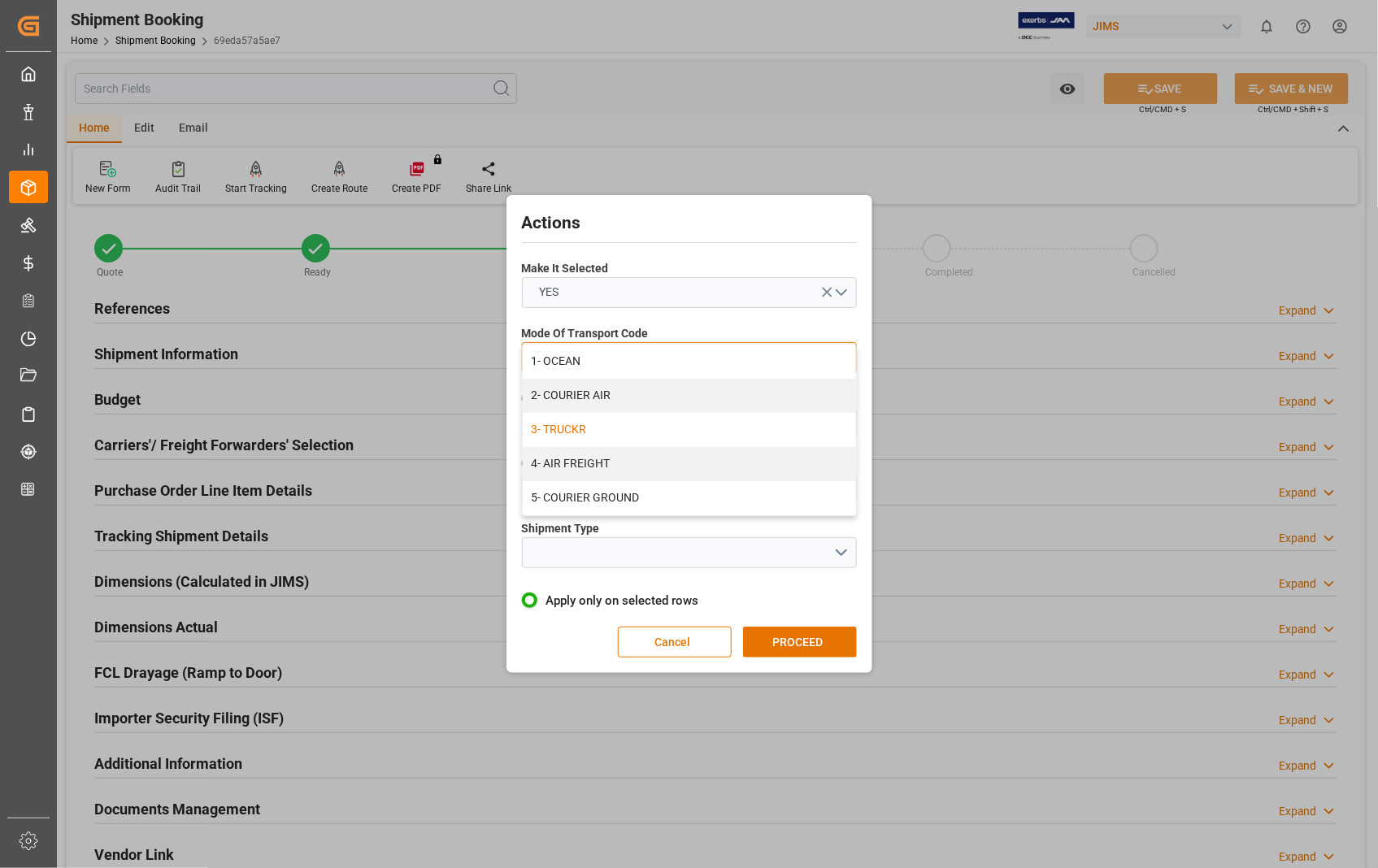
click at [574, 437] on div "3- TRUCKR" at bounding box center [689, 430] width 333 height 35
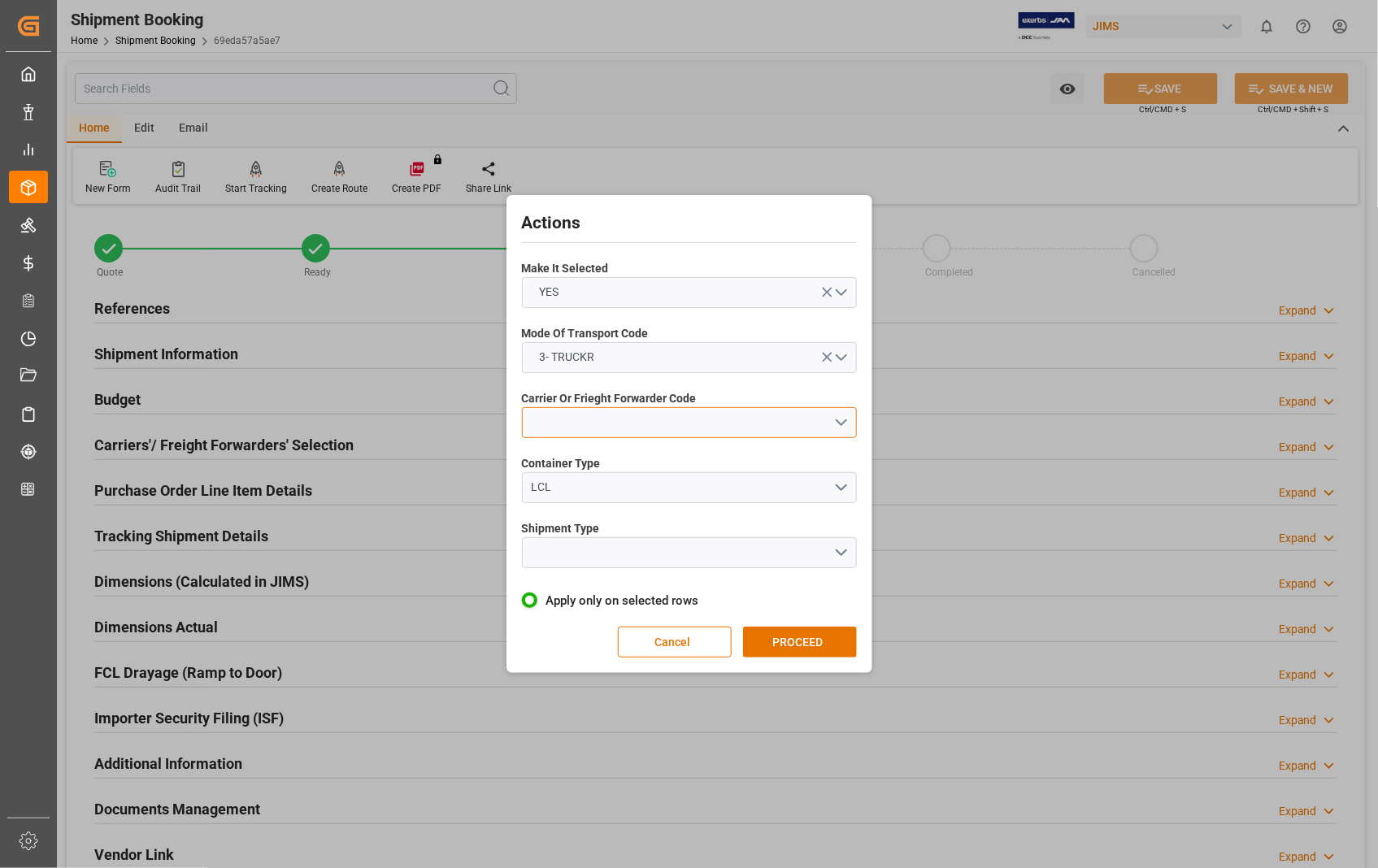
click at [589, 420] on button "open menu" at bounding box center [689, 422] width 335 height 31
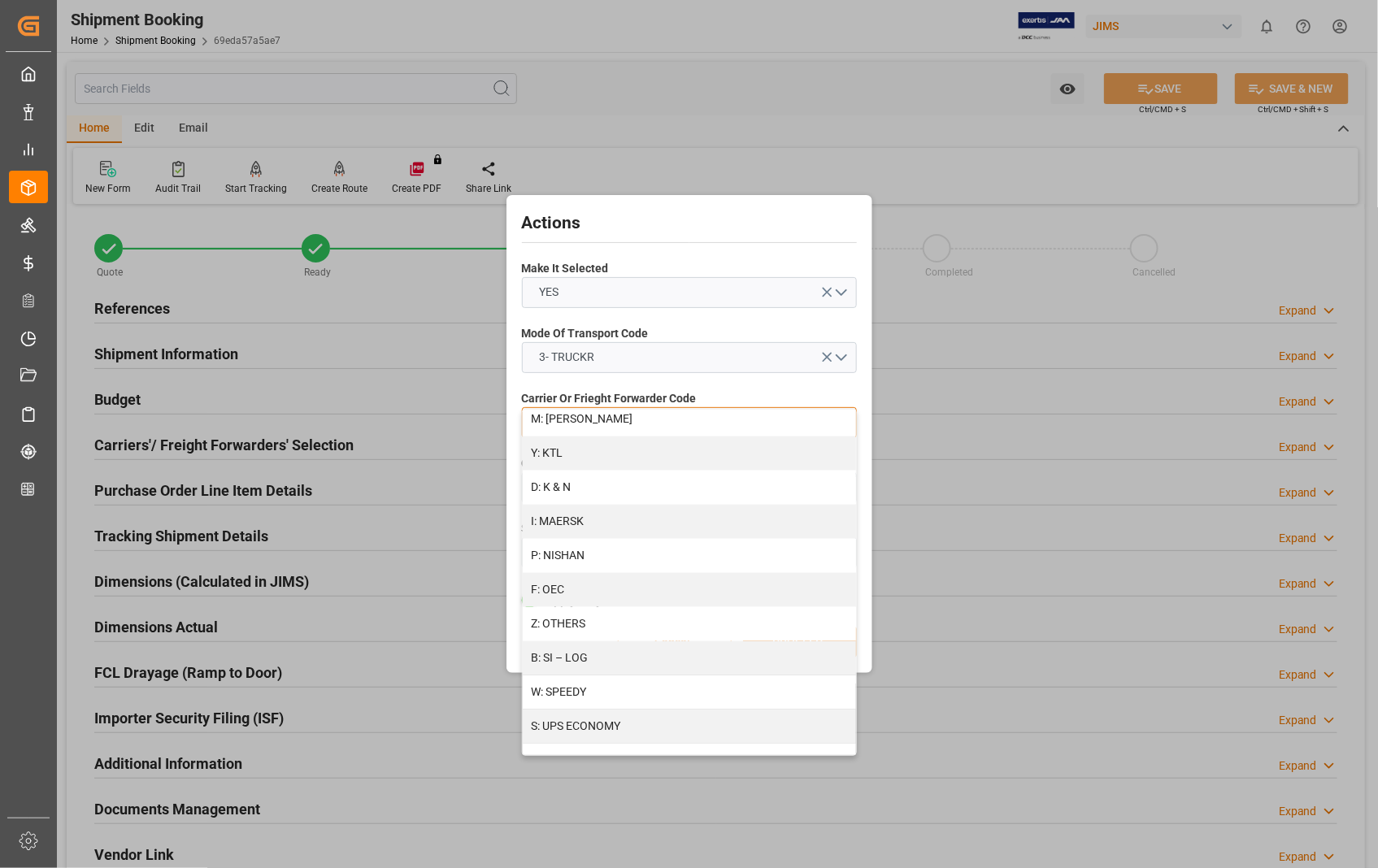
scroll to position [812, 0]
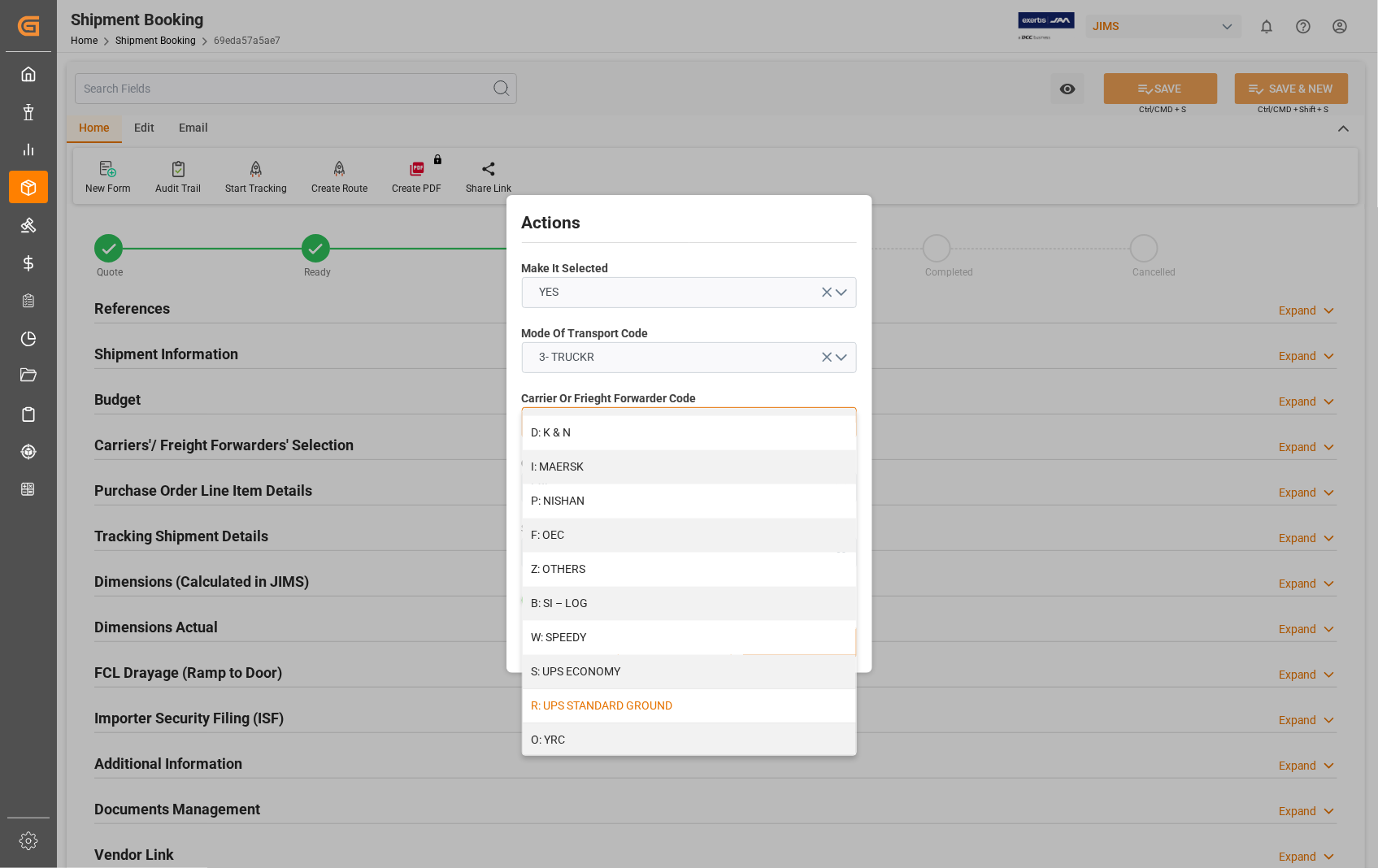
click at [608, 709] on div "R: UPS STANDARD GROUND" at bounding box center [689, 705] width 333 height 35
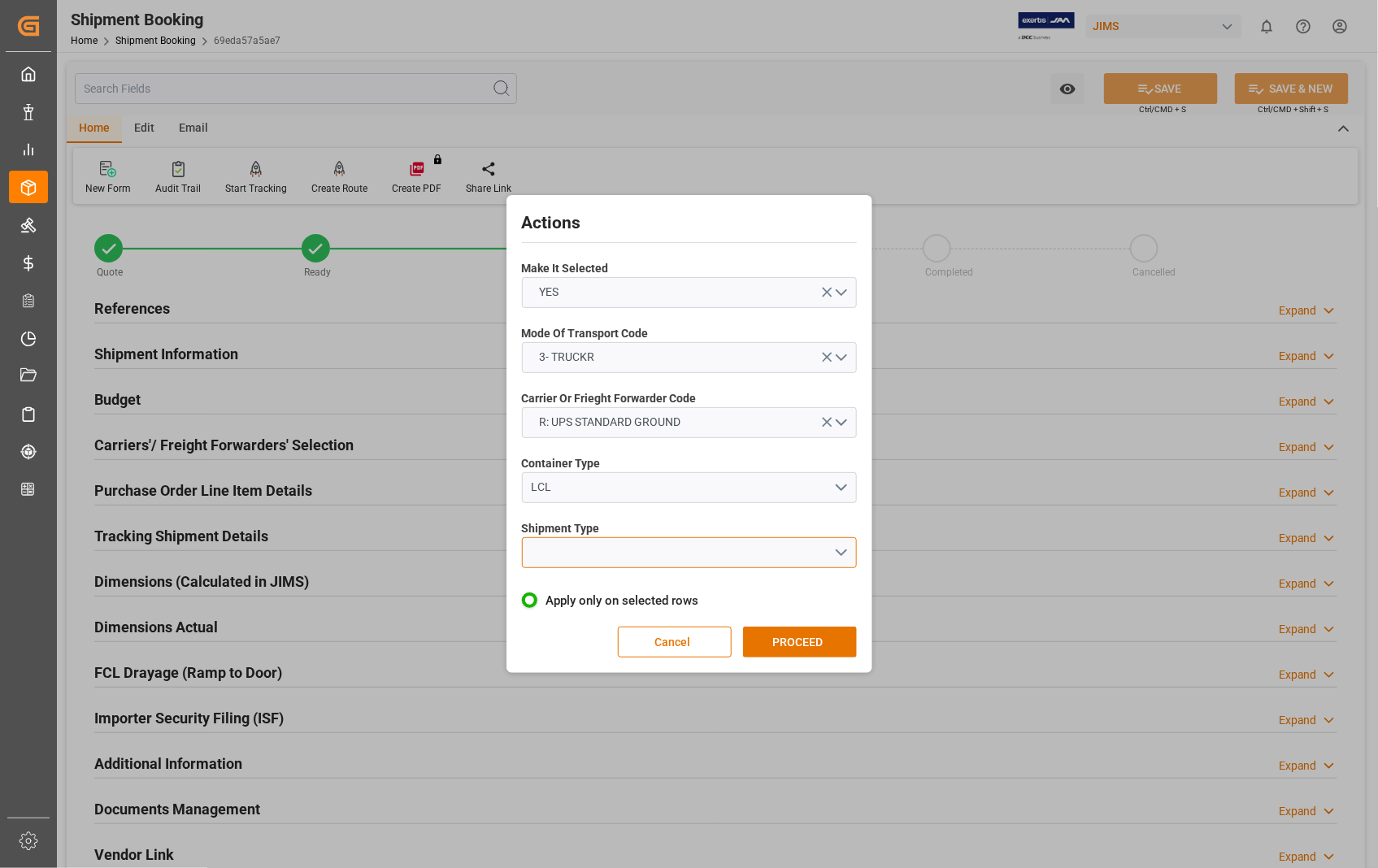
click at [645, 555] on button "open menu" at bounding box center [689, 552] width 335 height 31
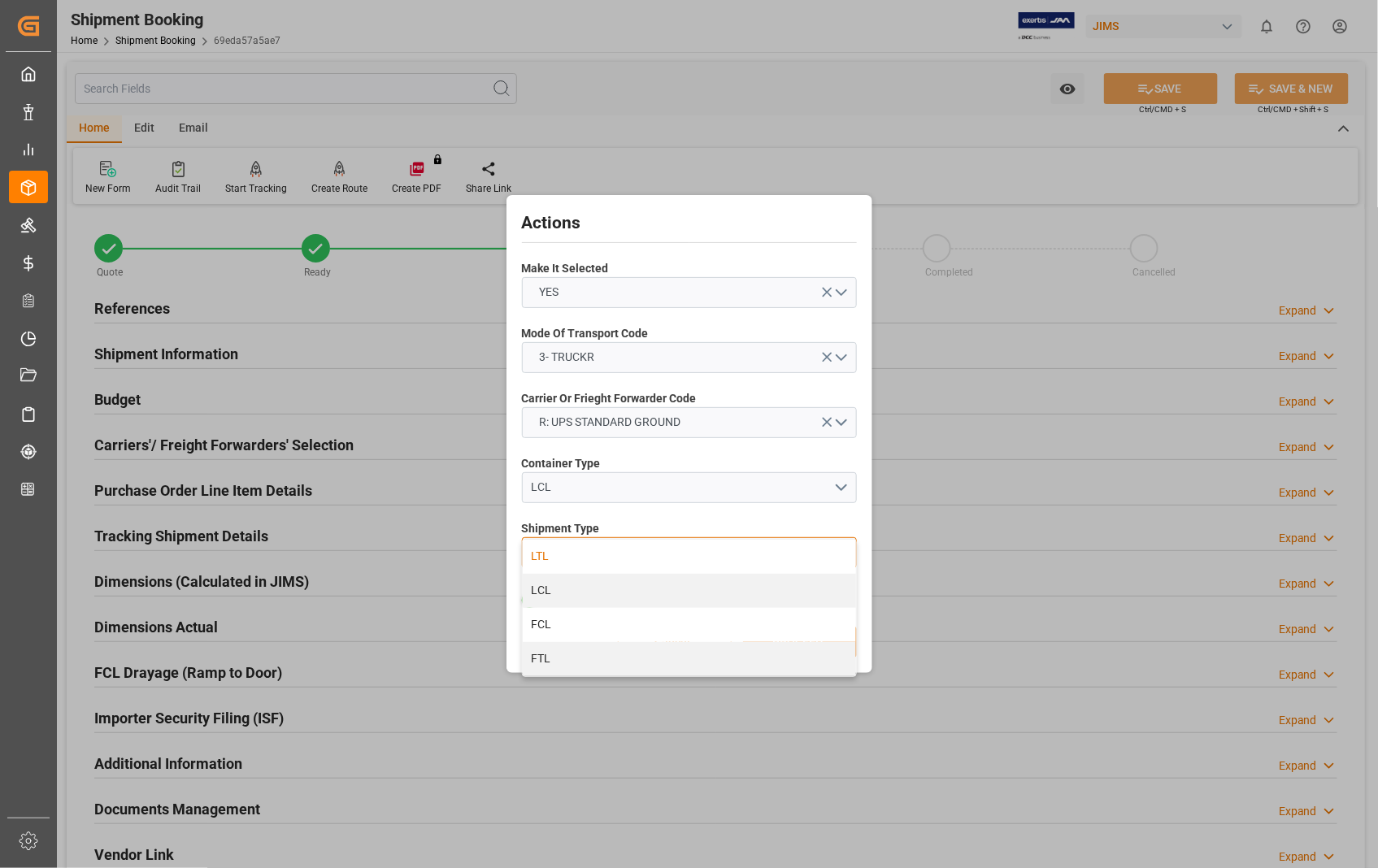
click at [534, 556] on div "LTL" at bounding box center [689, 556] width 333 height 35
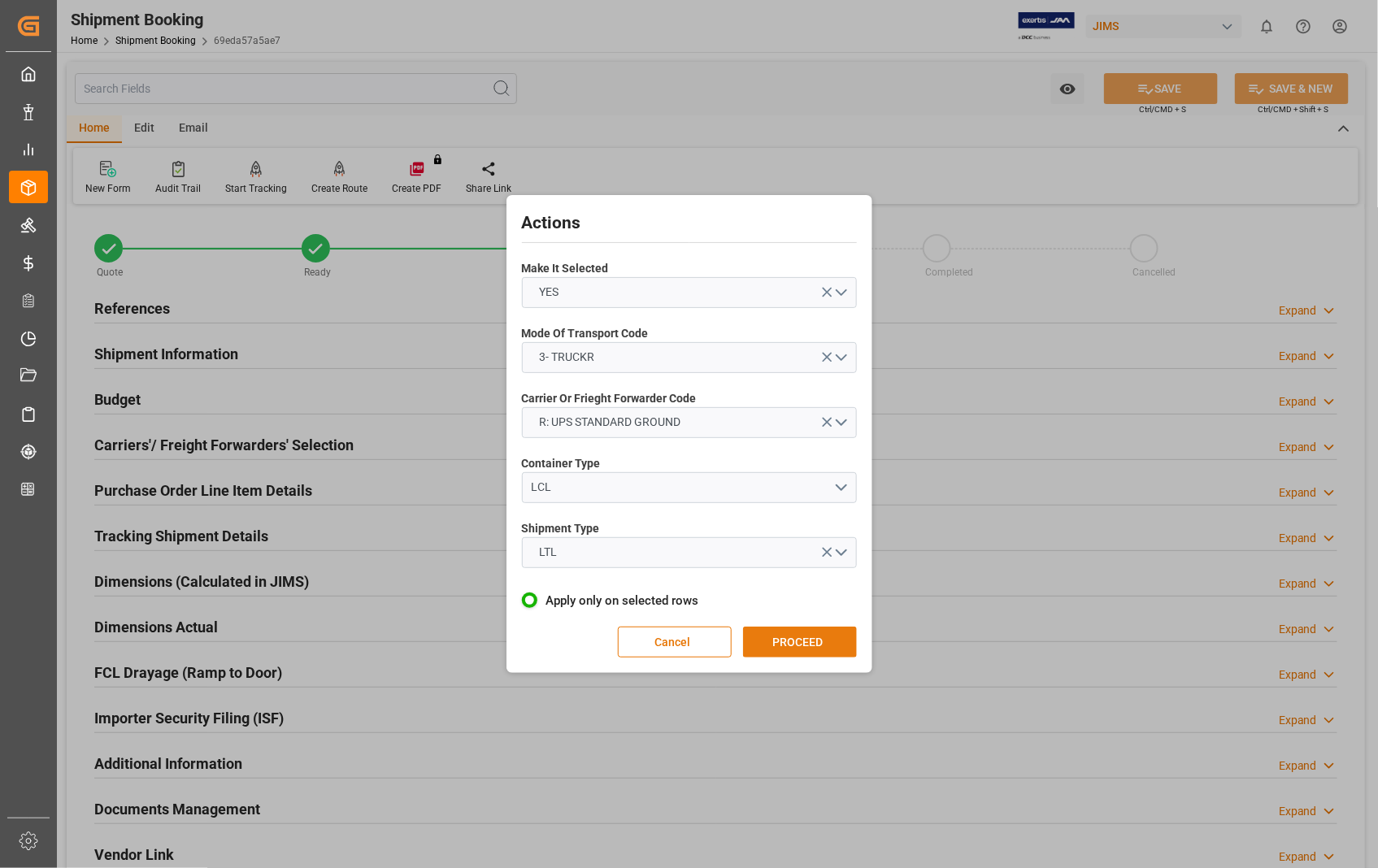
click at [807, 650] on button "PROCEED" at bounding box center [800, 641] width 114 height 31
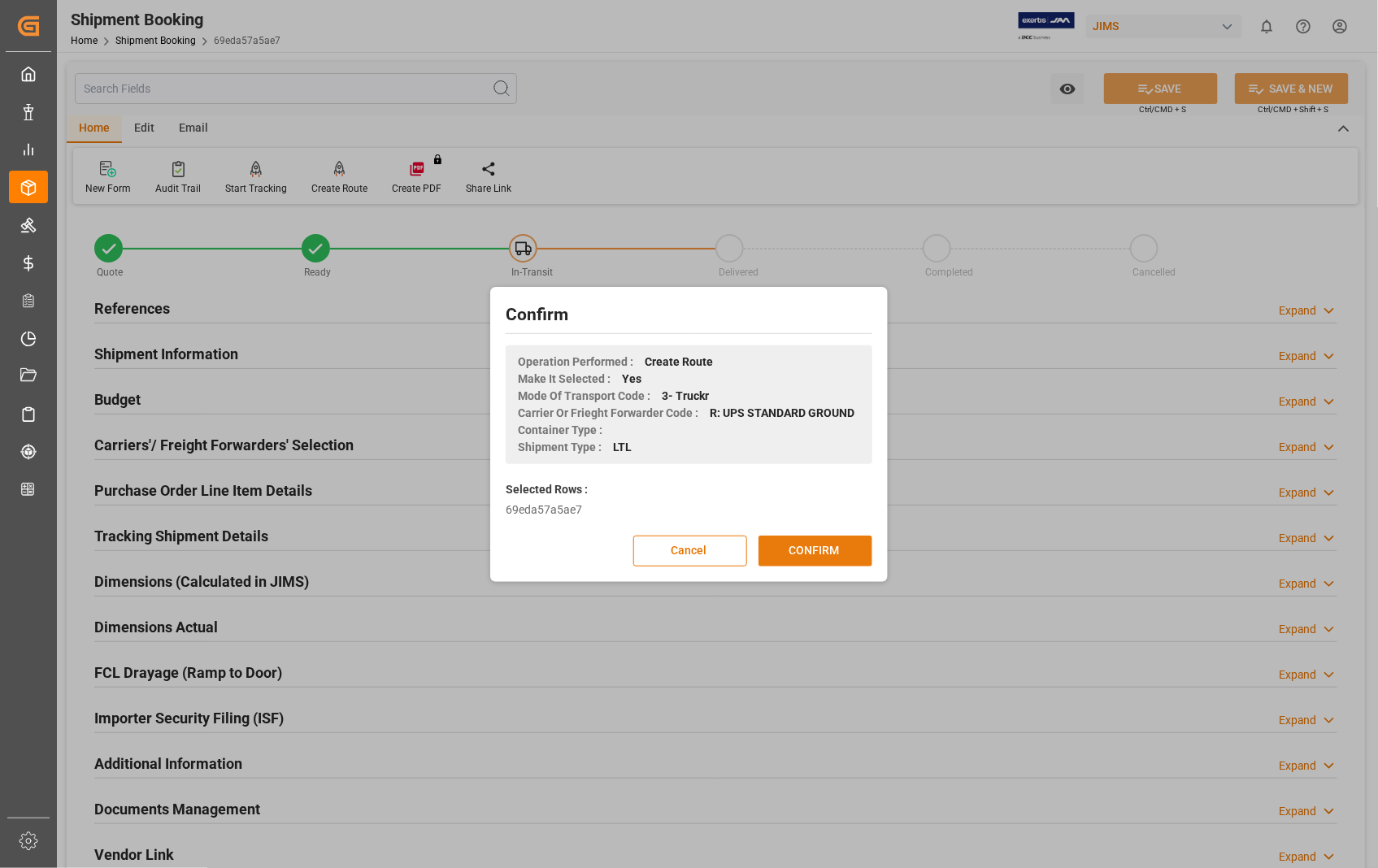
click at [825, 556] on button "CONFIRM" at bounding box center [815, 550] width 114 height 31
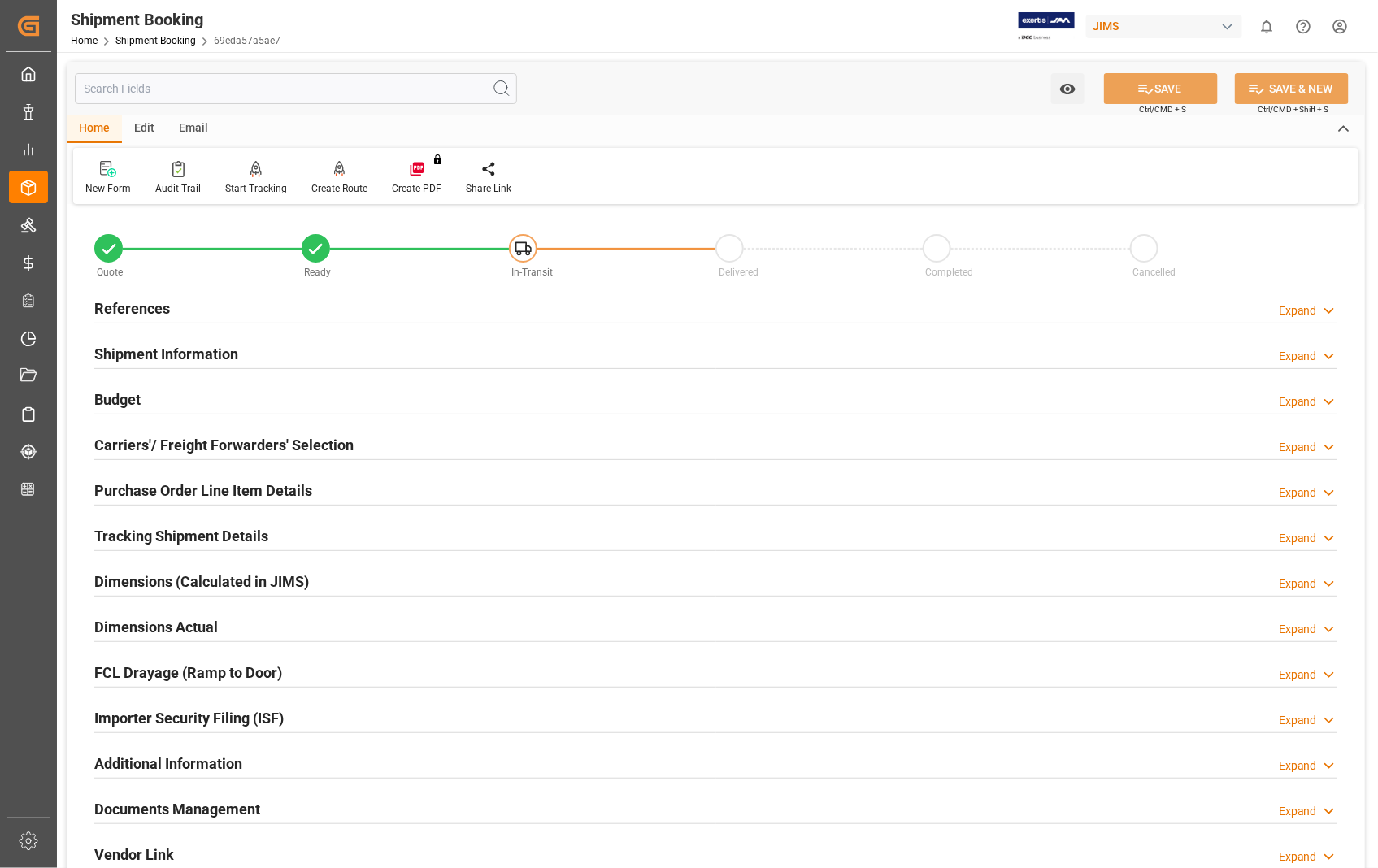
click at [178, 483] on h2 "Purchase Order Line Item Details" at bounding box center [203, 490] width 218 height 21
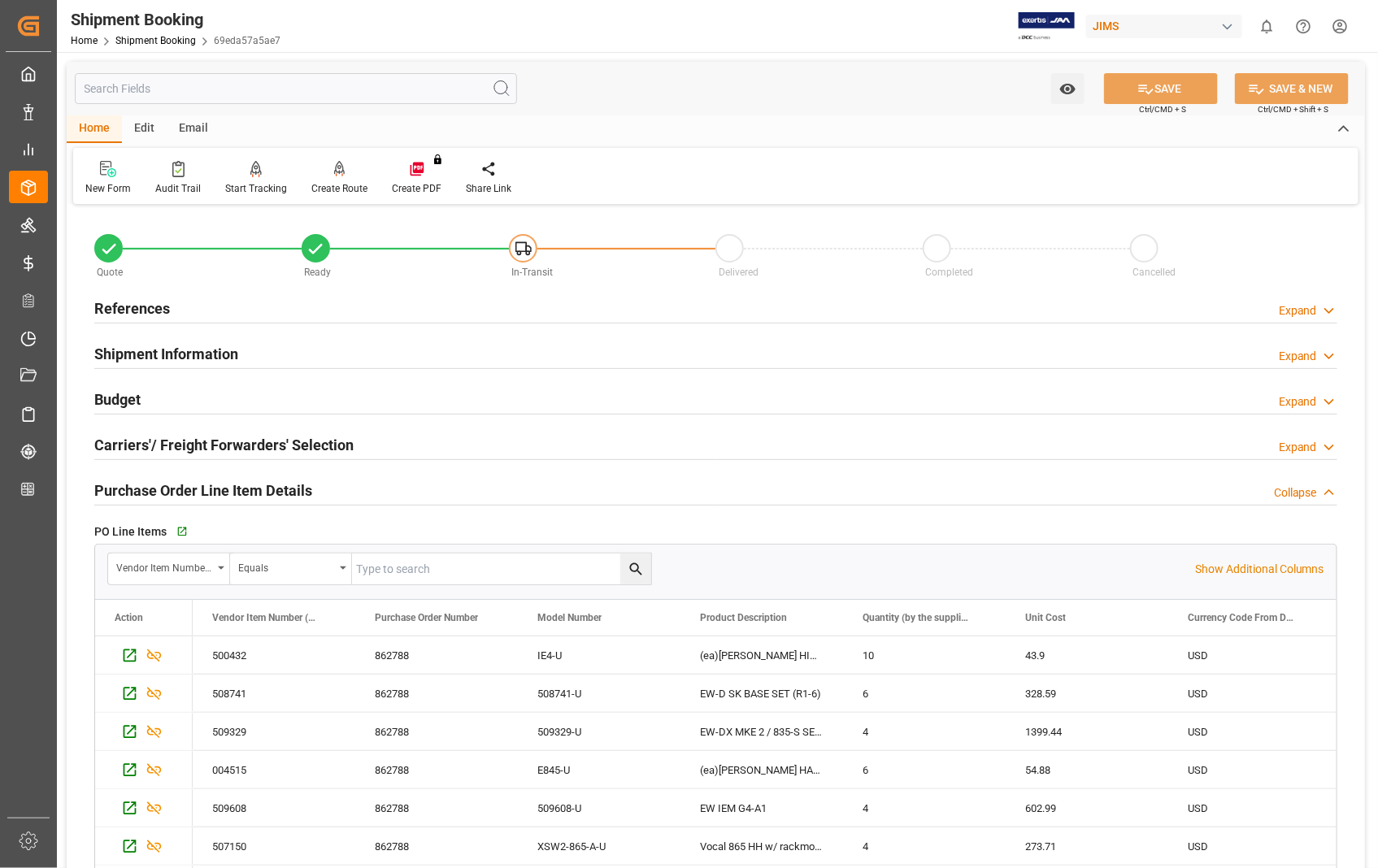
click at [178, 483] on h2 "Purchase Order Line Item Details" at bounding box center [203, 490] width 218 height 21
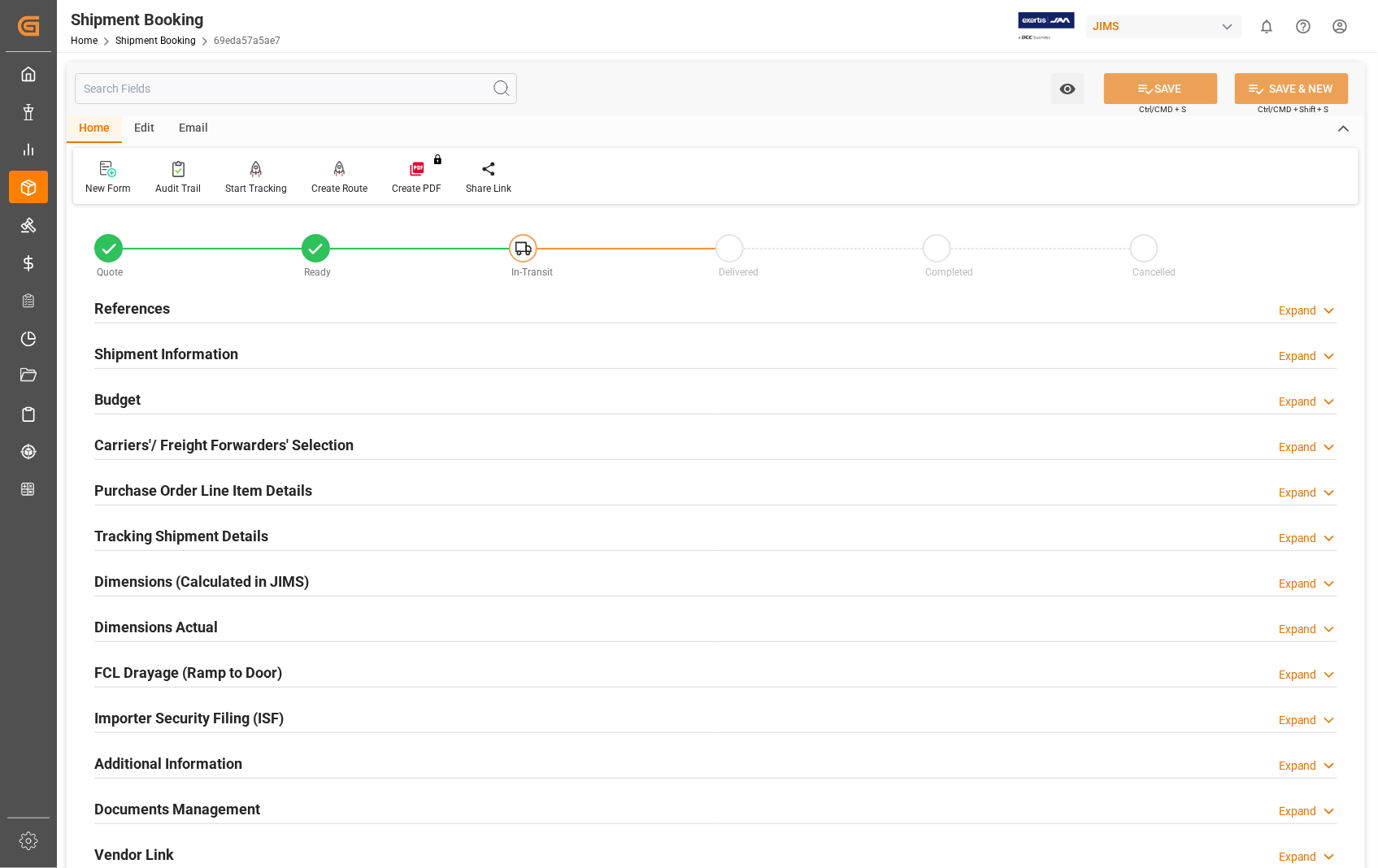
click at [160, 439] on h2 "Carriers'/ Freight Forwarders' Selection" at bounding box center [223, 444] width 259 height 21
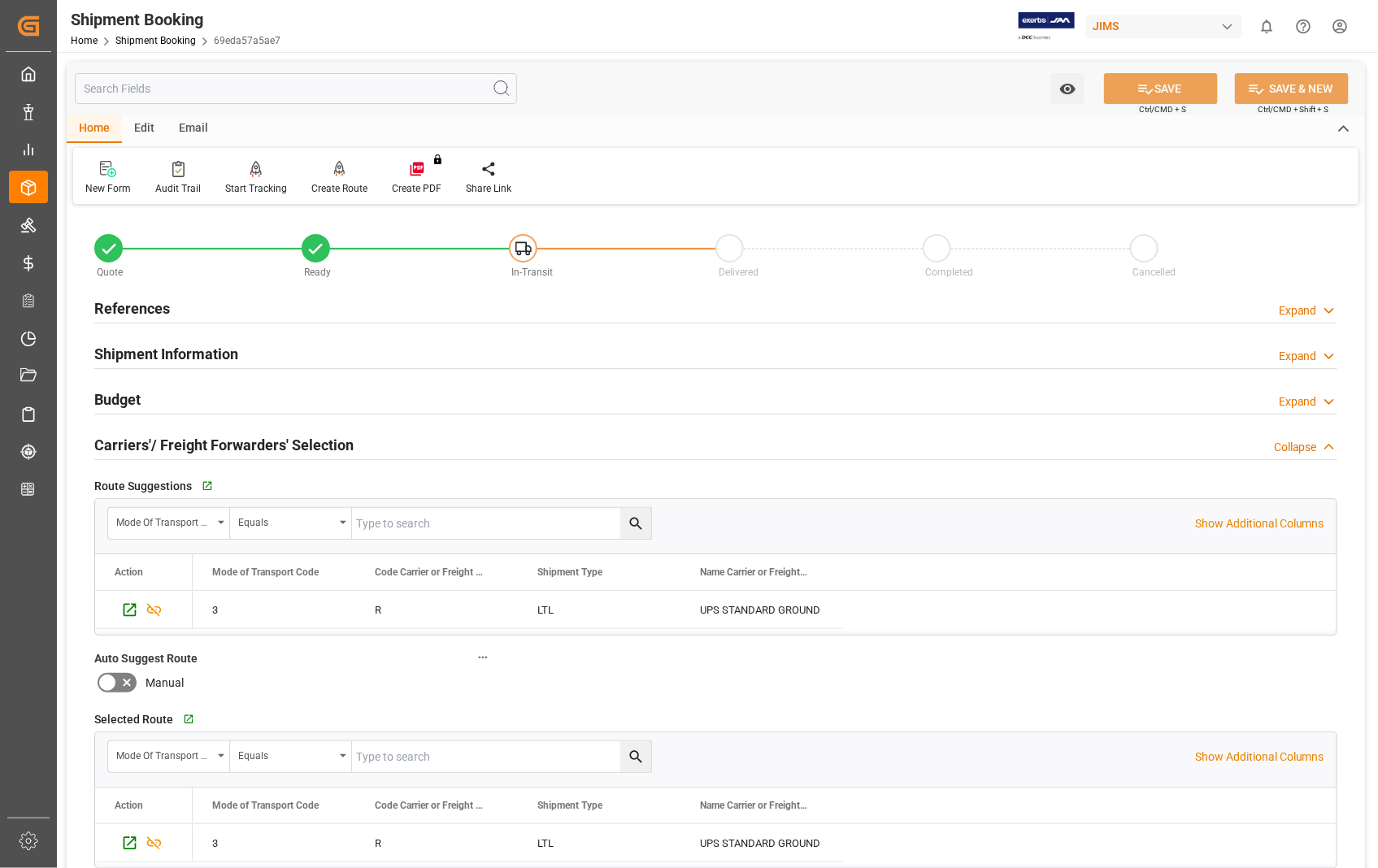
click at [159, 439] on h2 "Carriers'/ Freight Forwarders' Selection" at bounding box center [223, 444] width 259 height 21
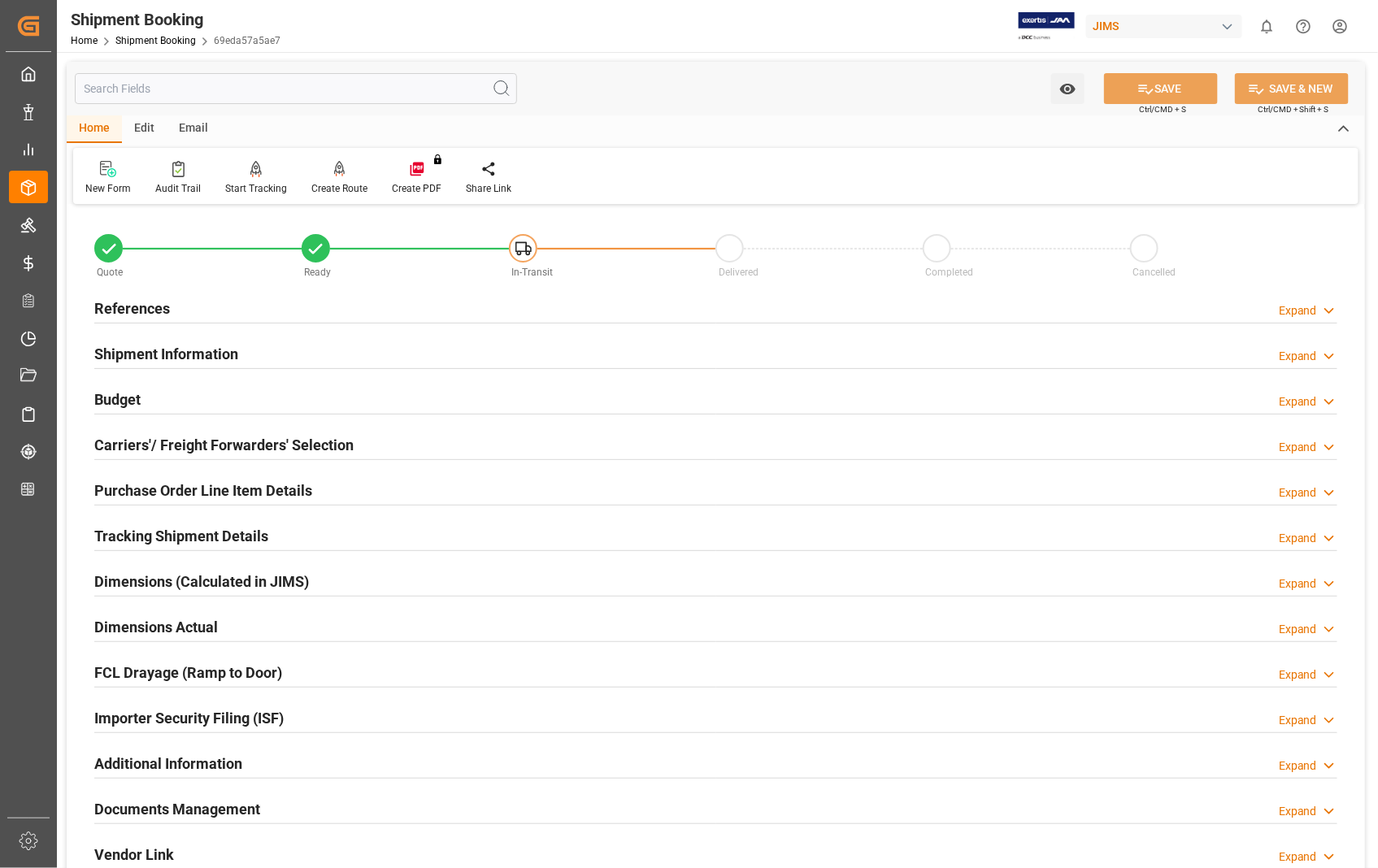
click at [159, 439] on h2 "Carriers'/ Freight Forwarders' Selection" at bounding box center [223, 444] width 259 height 21
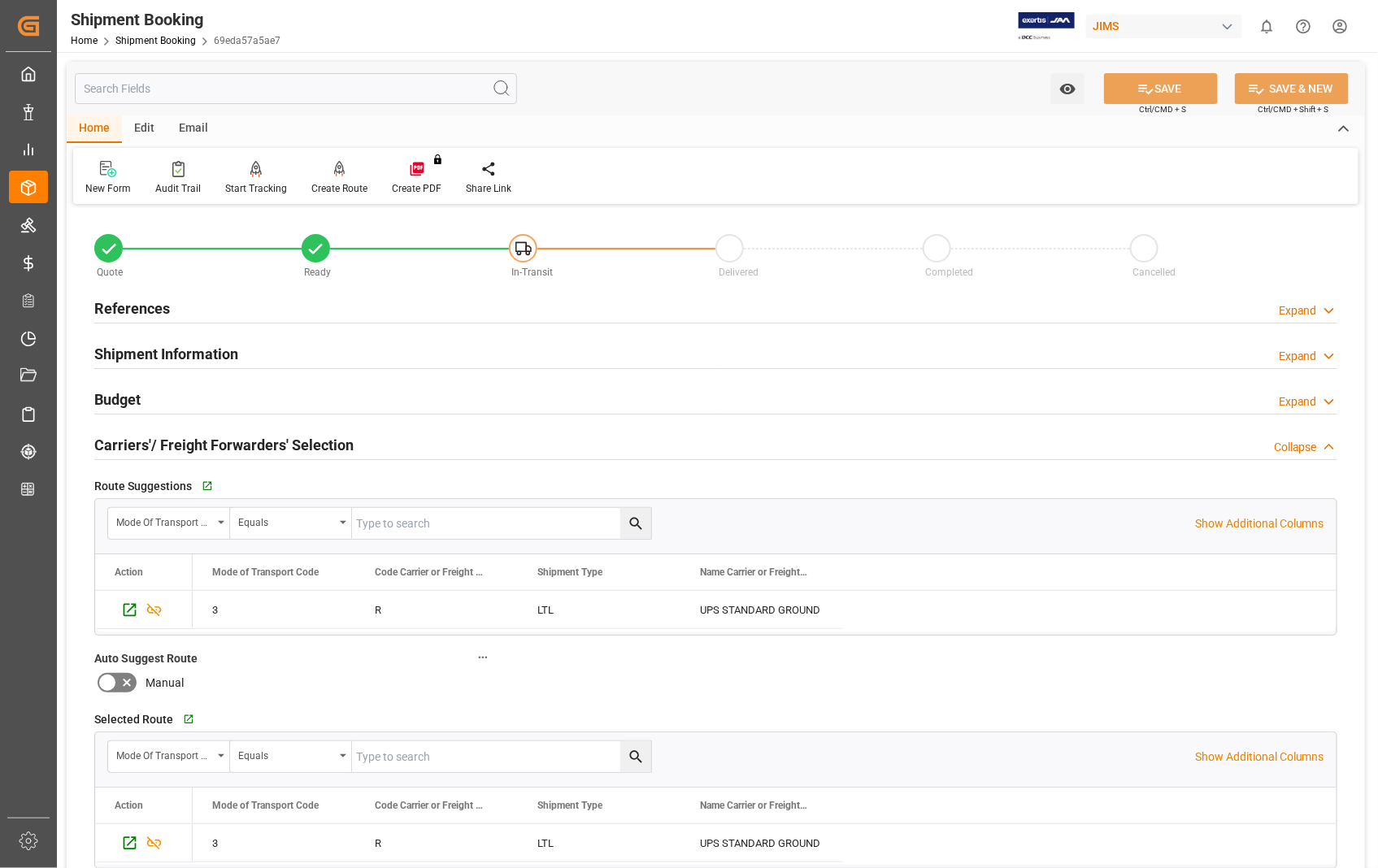
click at [159, 439] on h2 "Carriers'/ Freight Forwarders' Selection" at bounding box center [223, 444] width 259 height 21
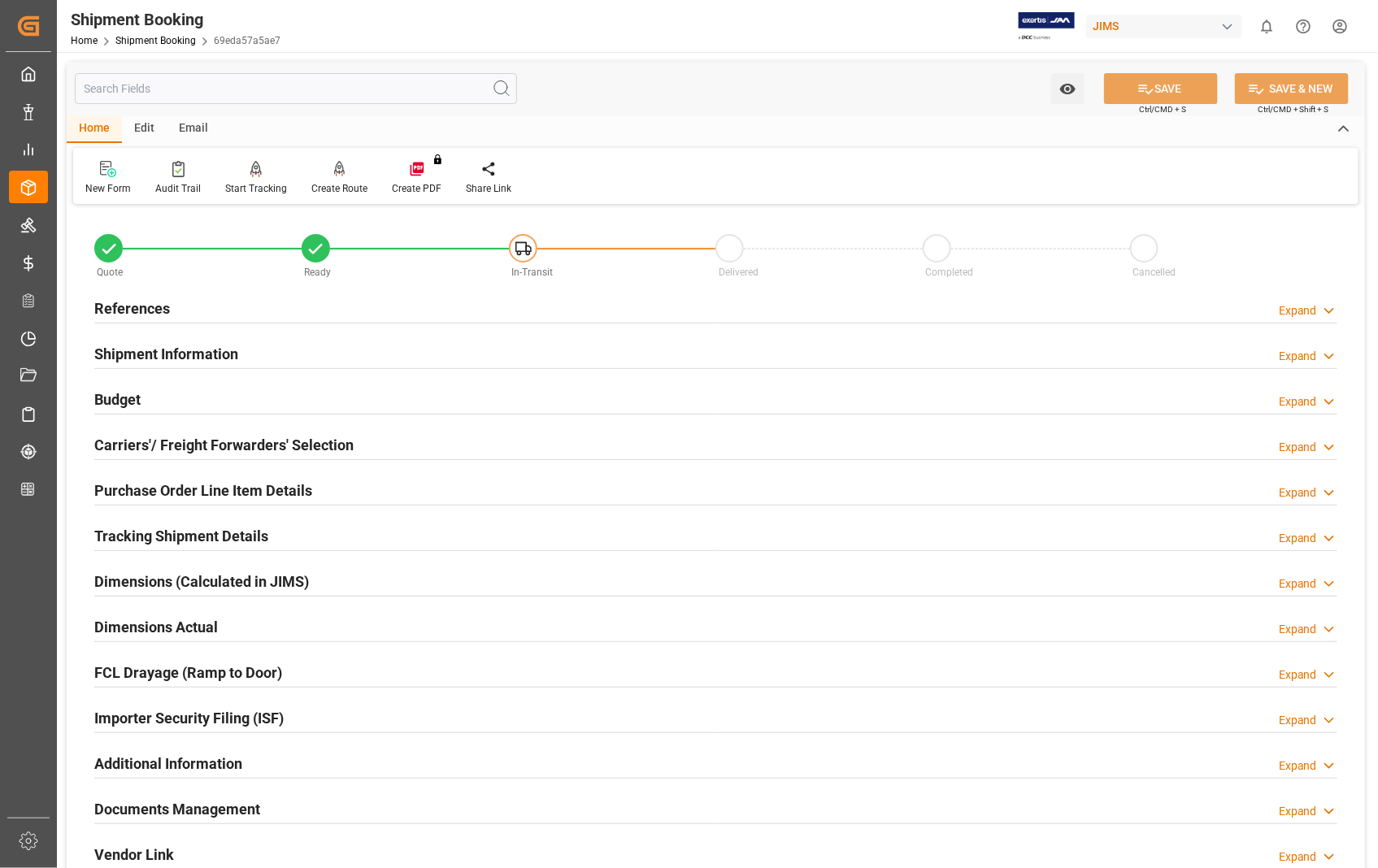
click at [163, 805] on h2 "Documents Management" at bounding box center [177, 808] width 165 height 21
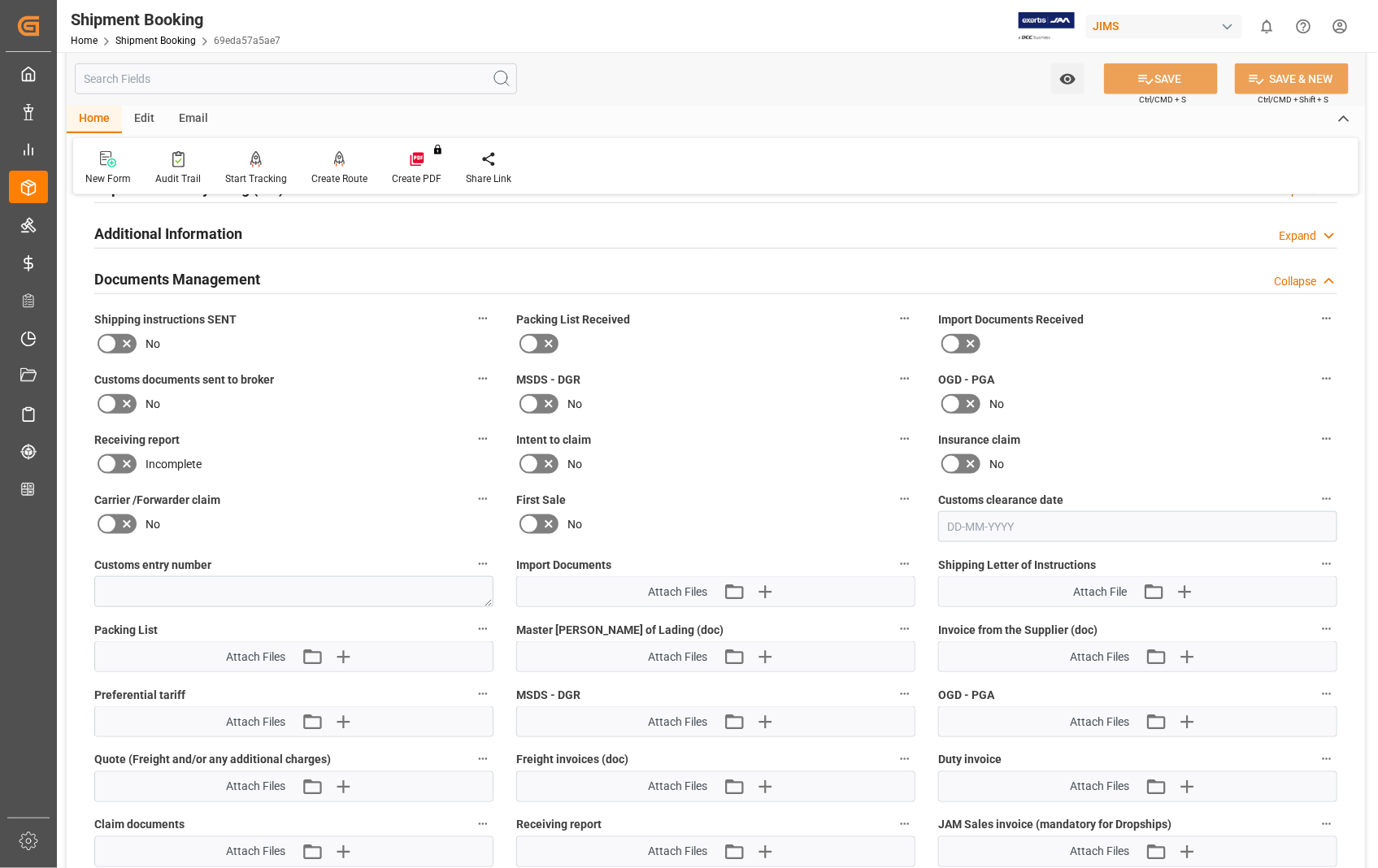
scroll to position [541, 0]
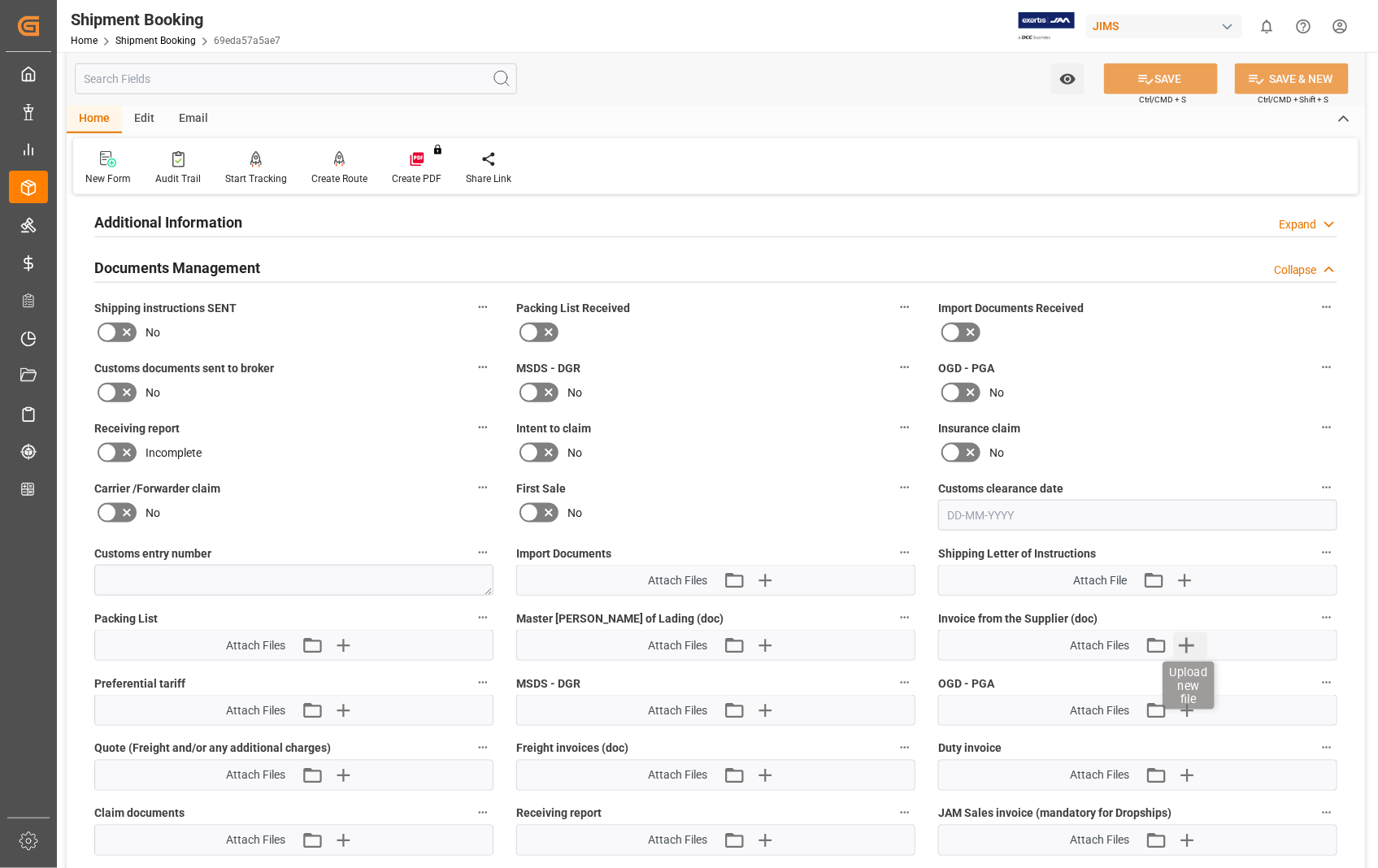
click at [1188, 640] on icon "button" at bounding box center [1187, 646] width 16 height 16
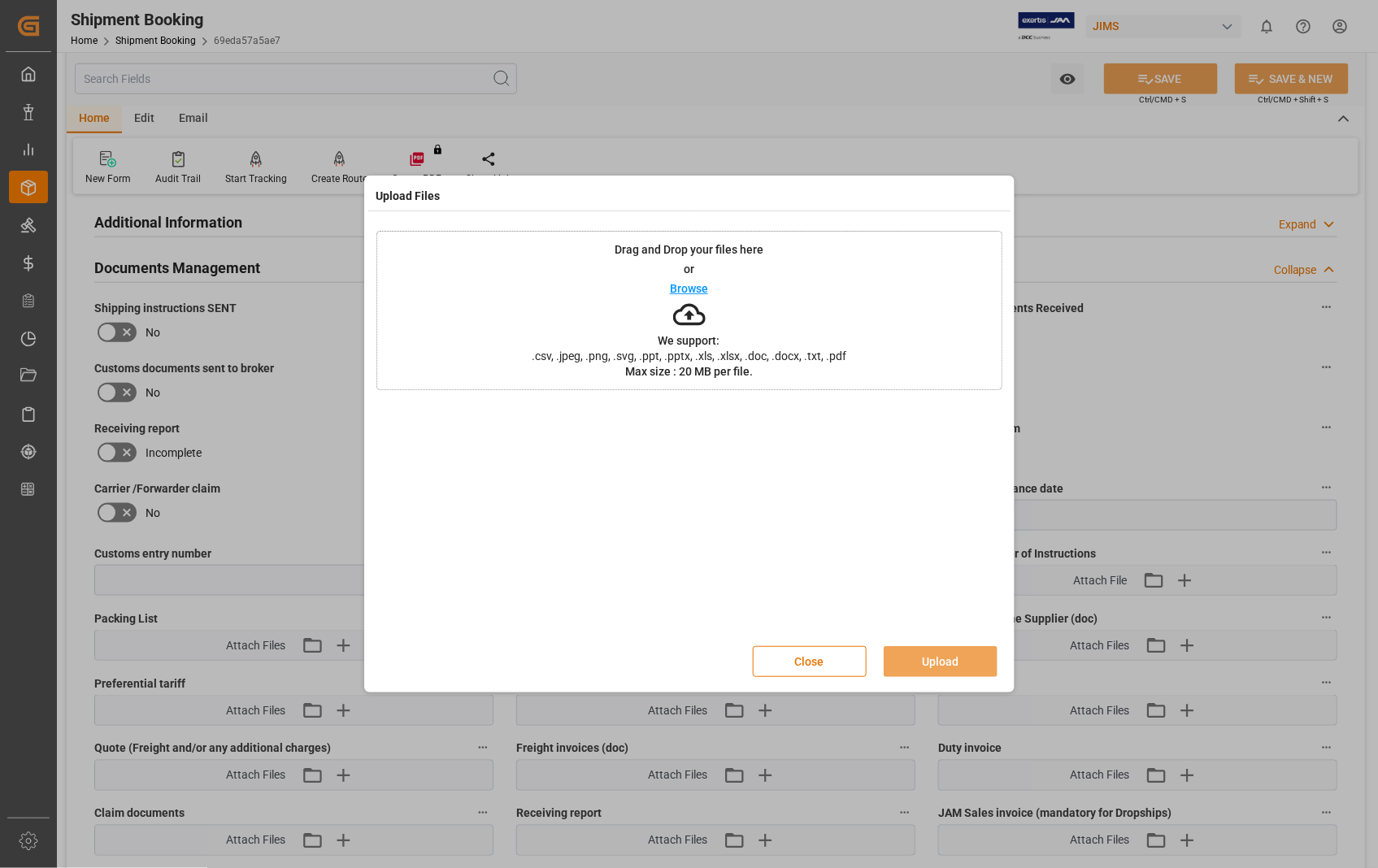
click at [692, 286] on p "Browse" at bounding box center [688, 289] width 38 height 11
click at [940, 661] on button "Upload" at bounding box center [940, 661] width 114 height 31
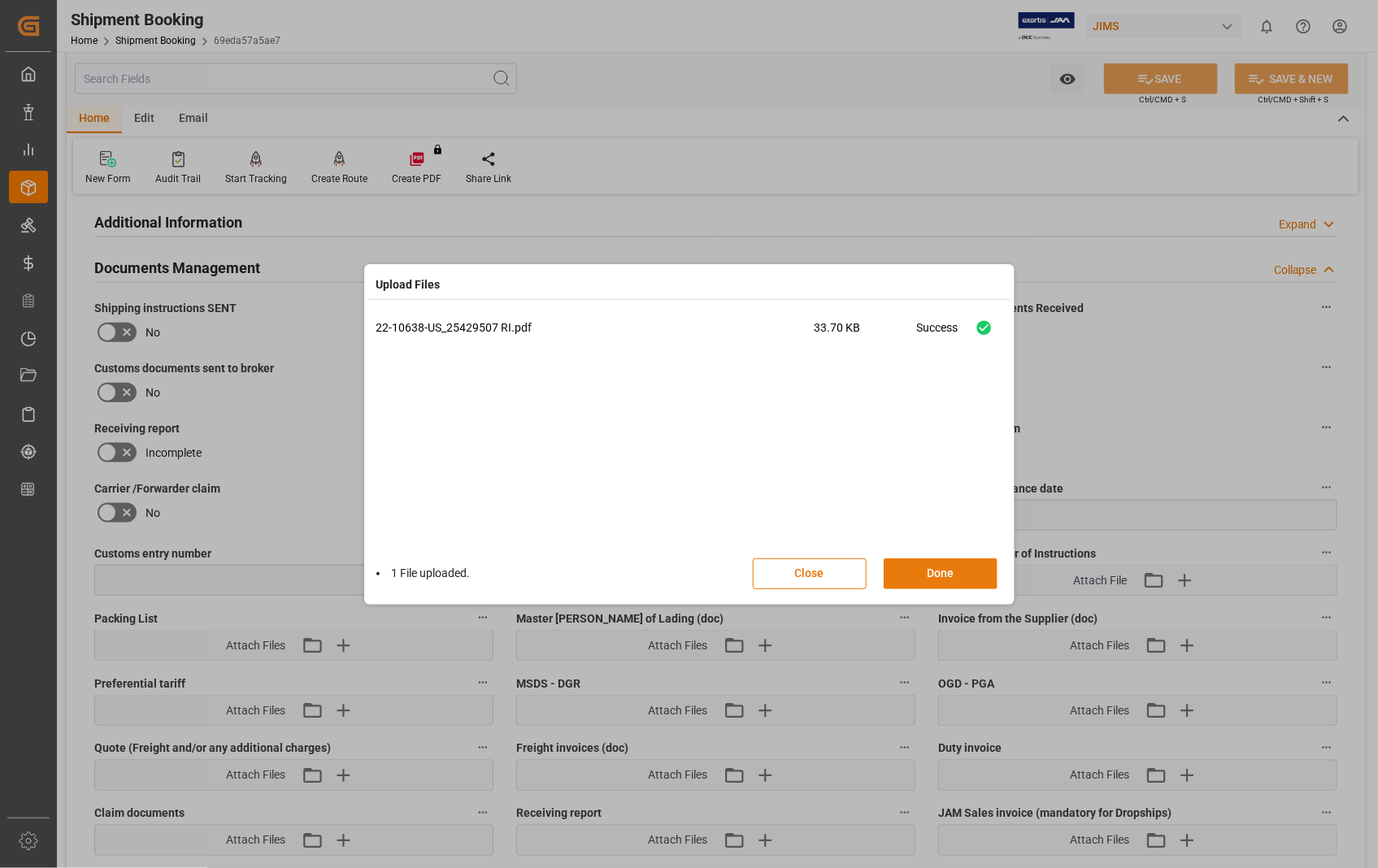
click at [930, 574] on button "Done" at bounding box center [940, 573] width 114 height 31
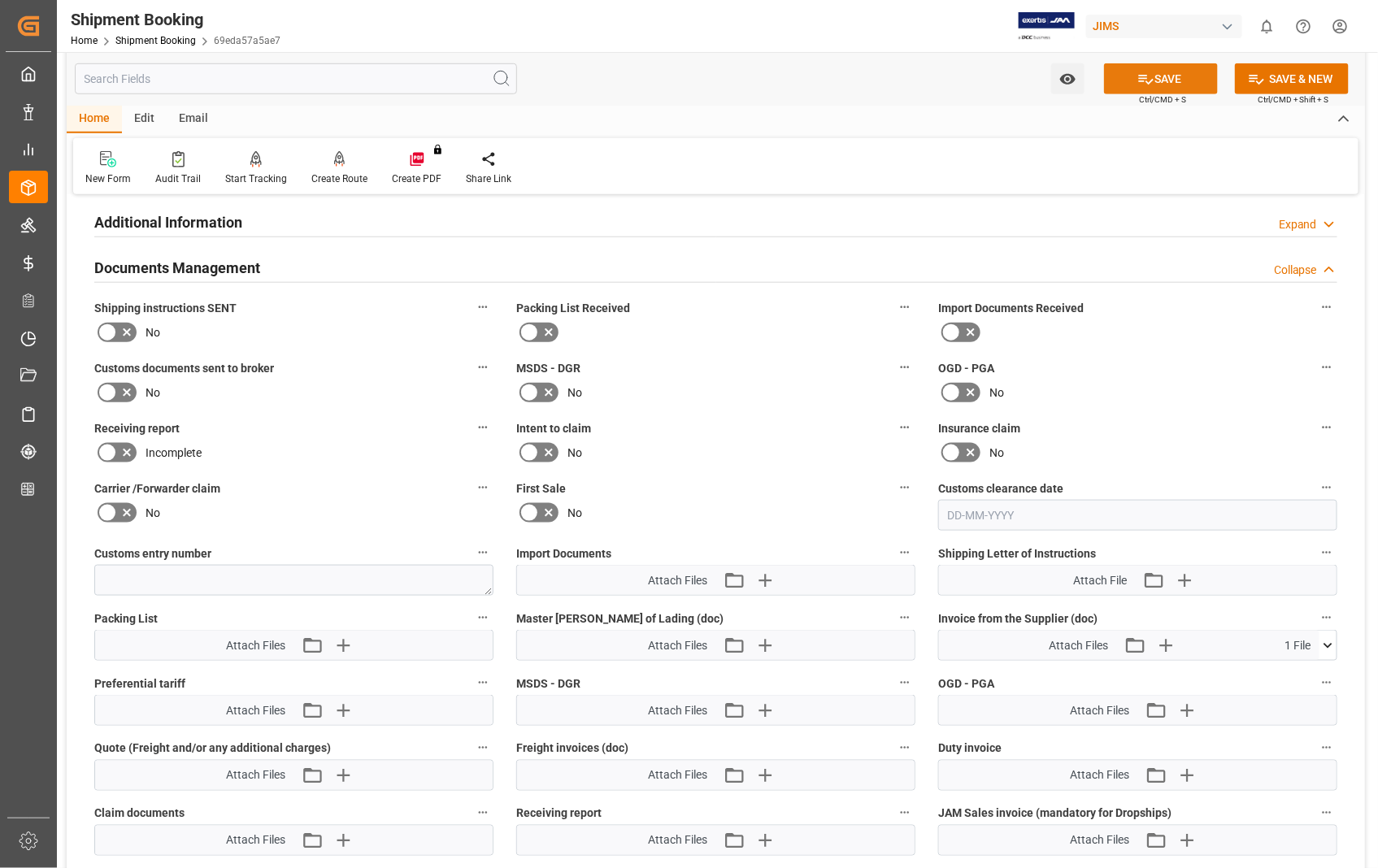
click at [1166, 83] on button "SAVE" at bounding box center [1161, 78] width 114 height 31
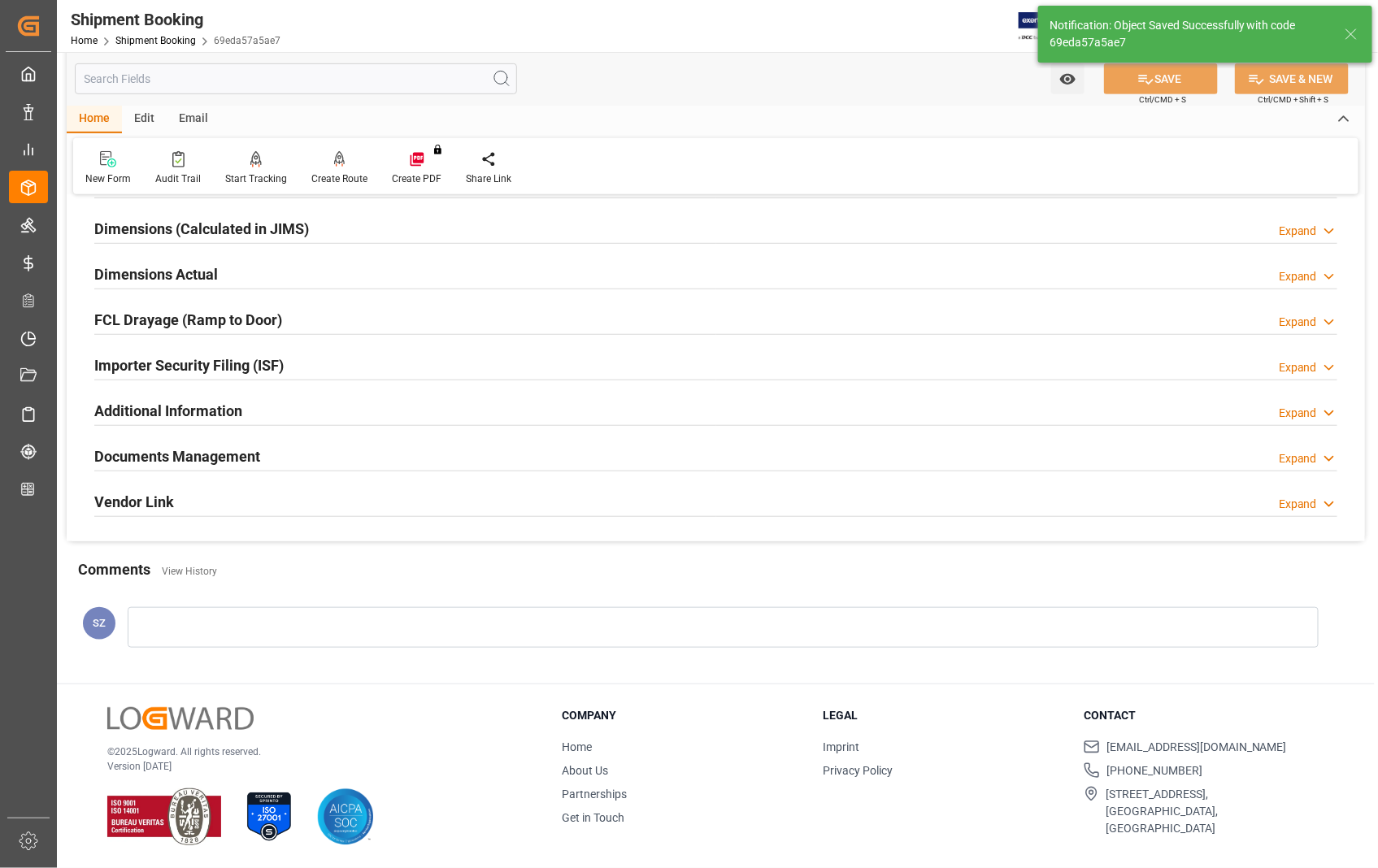
scroll to position [352, 0]
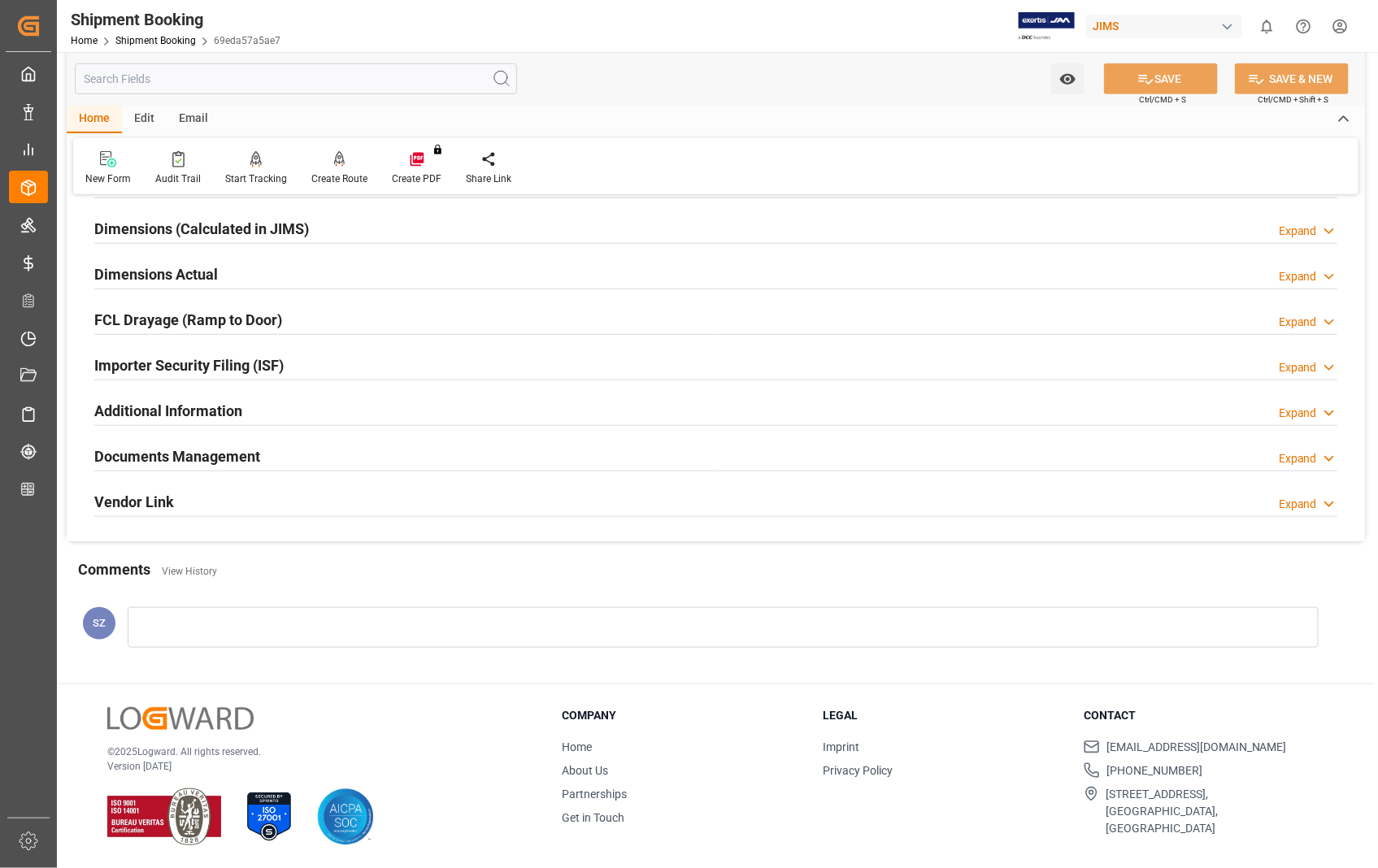
click at [165, 277] on h2 "Dimensions Actual" at bounding box center [156, 274] width 123 height 21
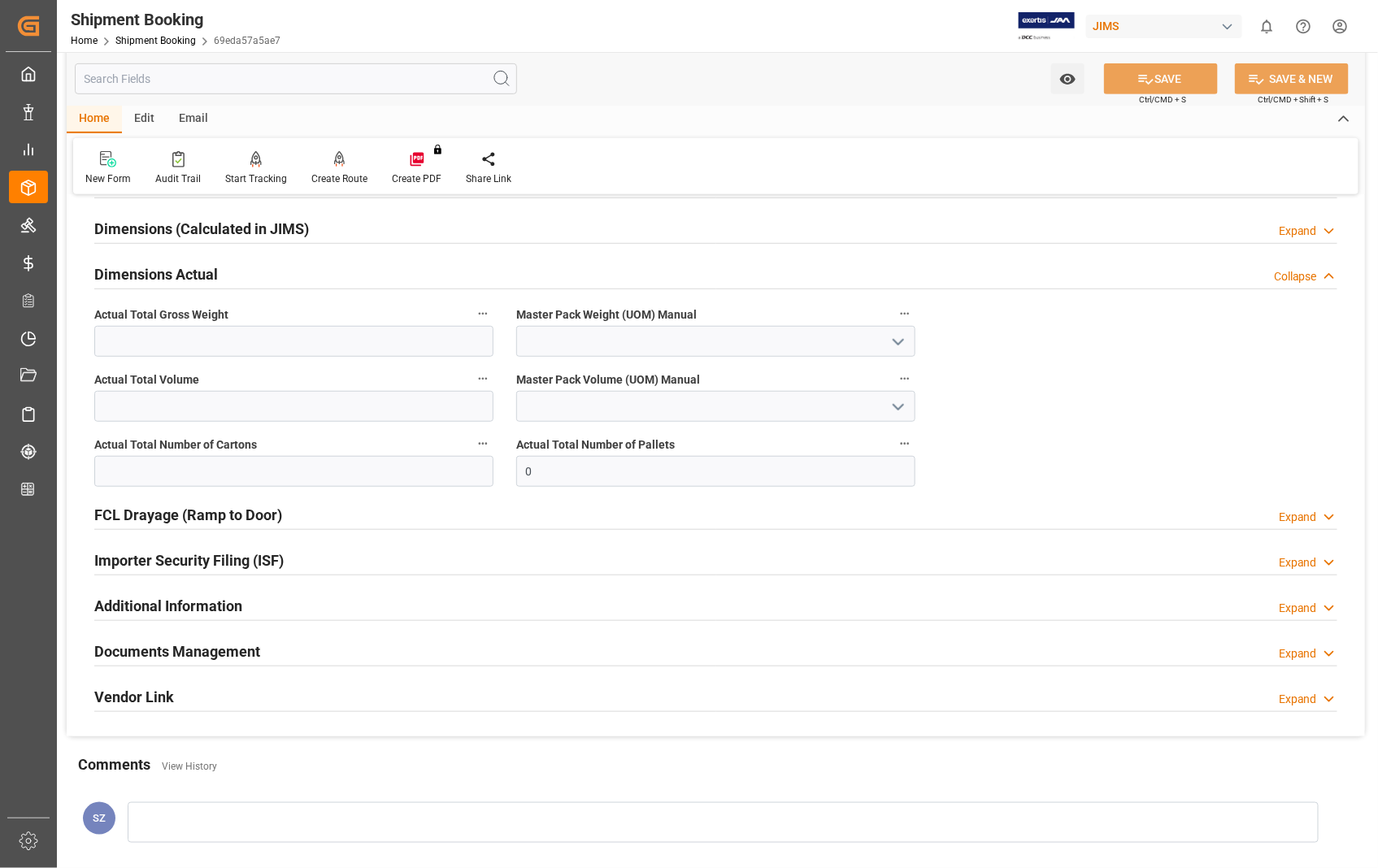
scroll to position [541, 0]
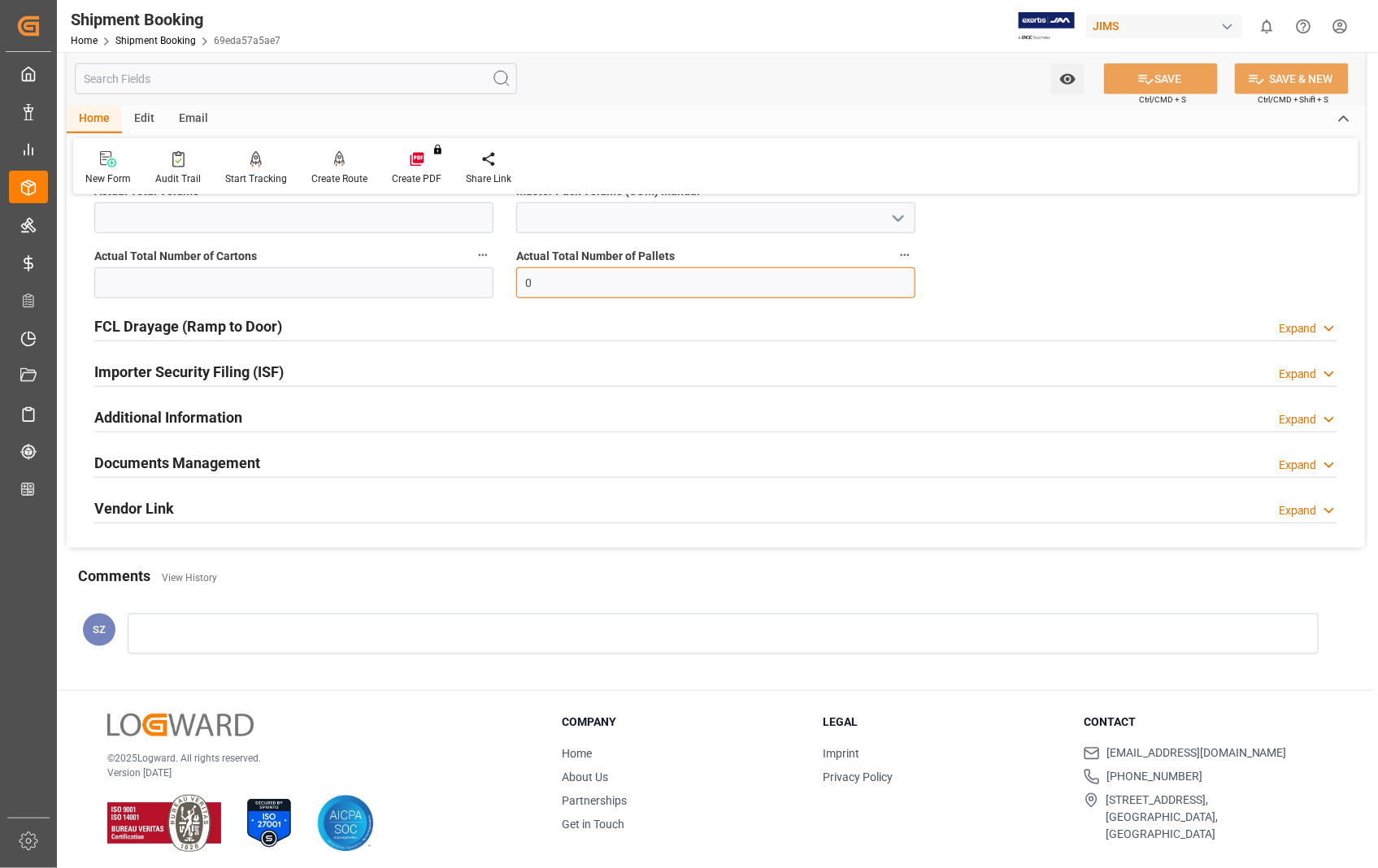
click at [535, 282] on input "0" at bounding box center [715, 282] width 399 height 31
drag, startPoint x: 535, startPoint y: 282, endPoint x: 521, endPoint y: 282, distance: 14.0
click at [521, 282] on input "0" at bounding box center [715, 282] width 399 height 31
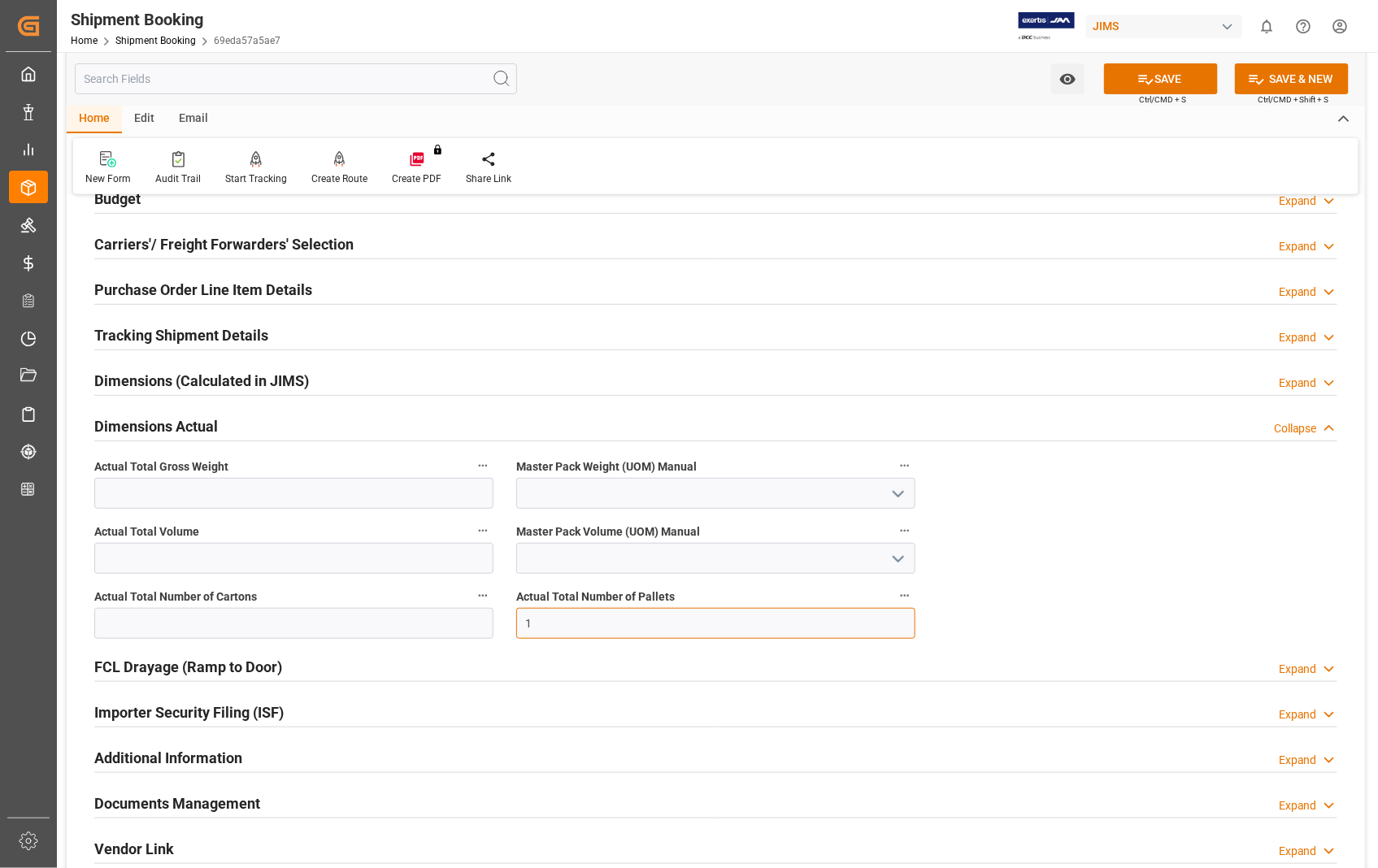
scroll to position [180, 0]
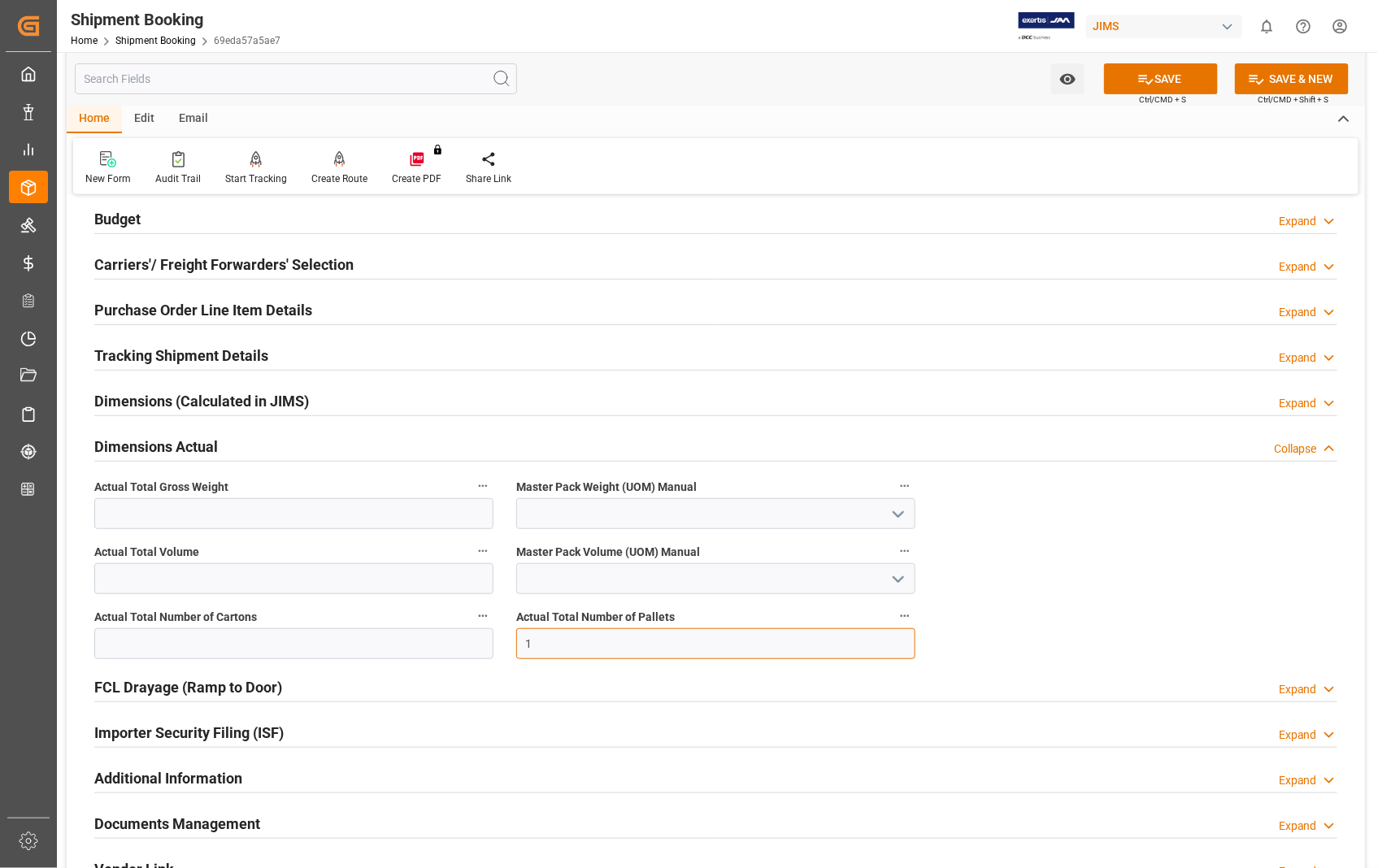
type input "1"
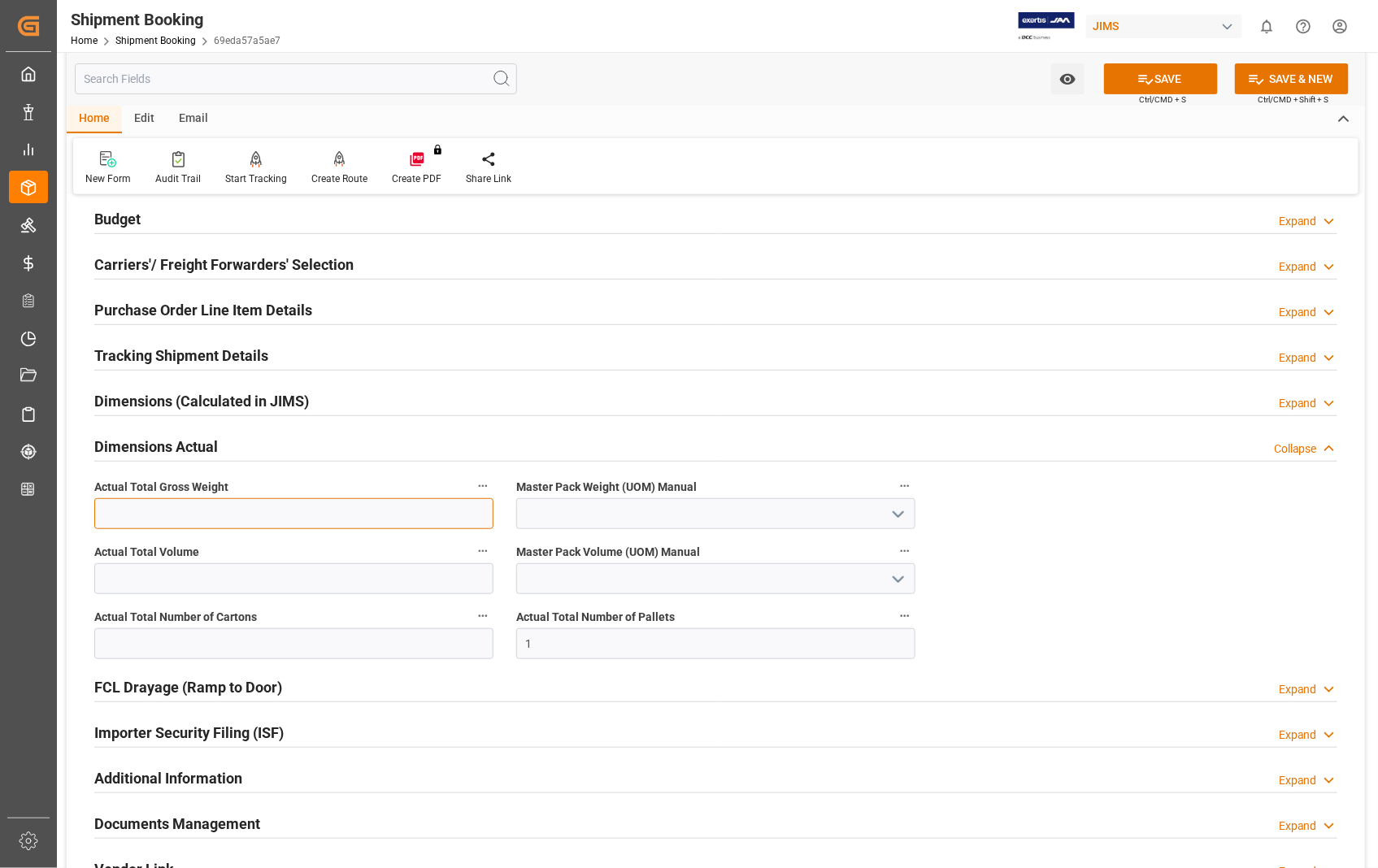
click at [222, 509] on input "text" at bounding box center [294, 513] width 399 height 31
type input "165"
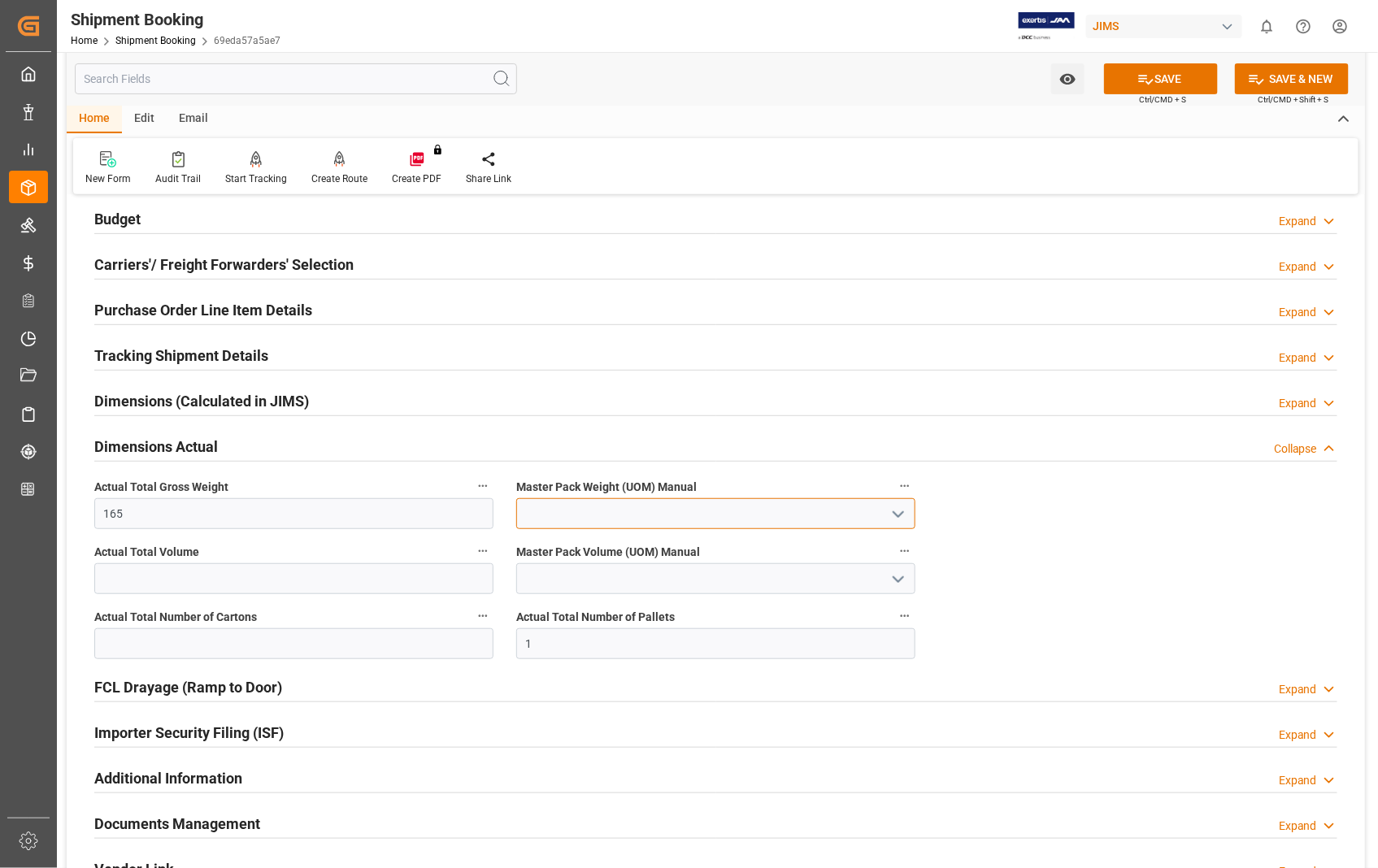
click at [668, 525] on input at bounding box center [715, 513] width 399 height 31
click at [897, 516] on icon "open menu" at bounding box center [897, 514] width 20 height 20
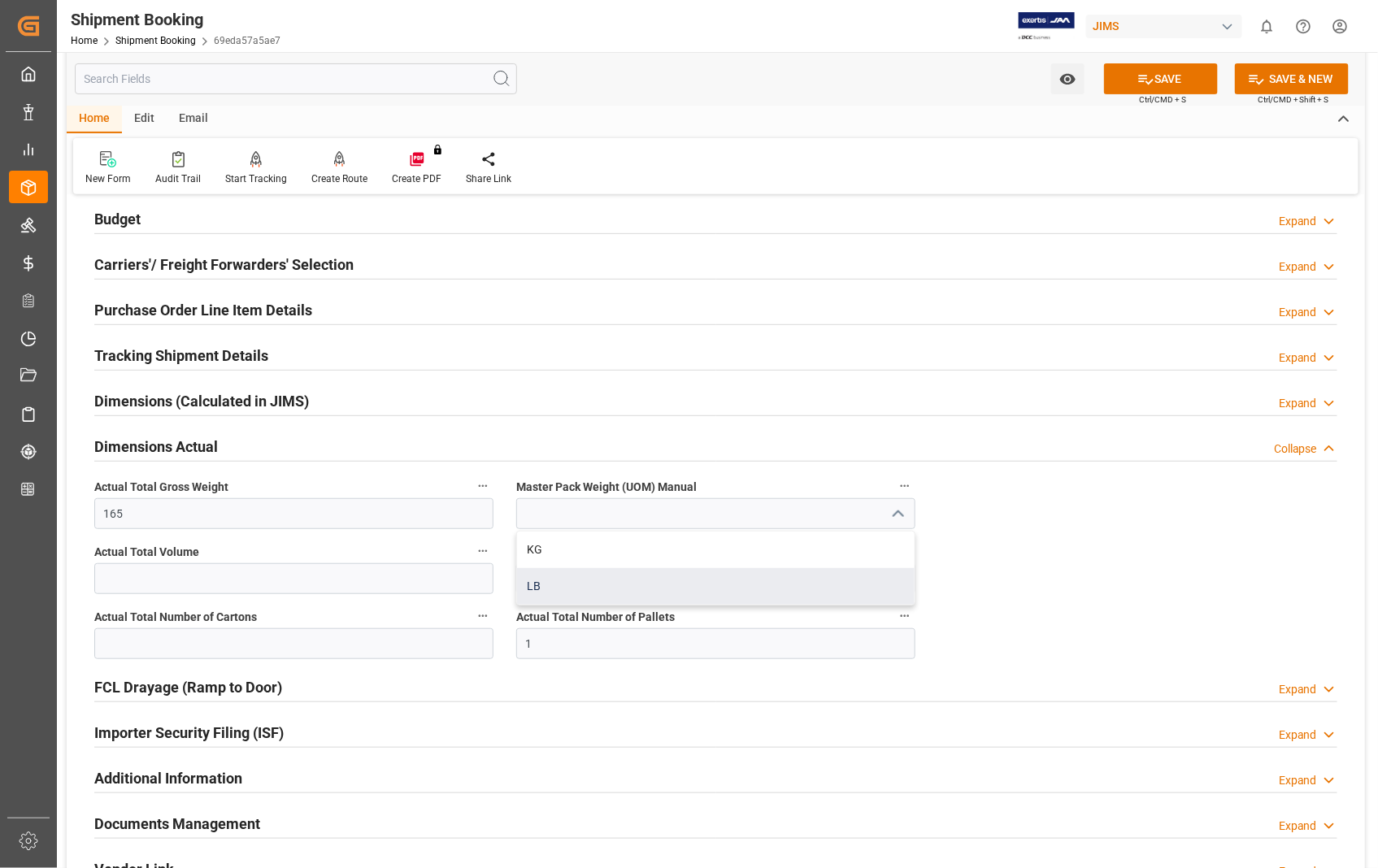
click at [564, 586] on div "LB" at bounding box center [715, 586] width 397 height 36
type input "LB"
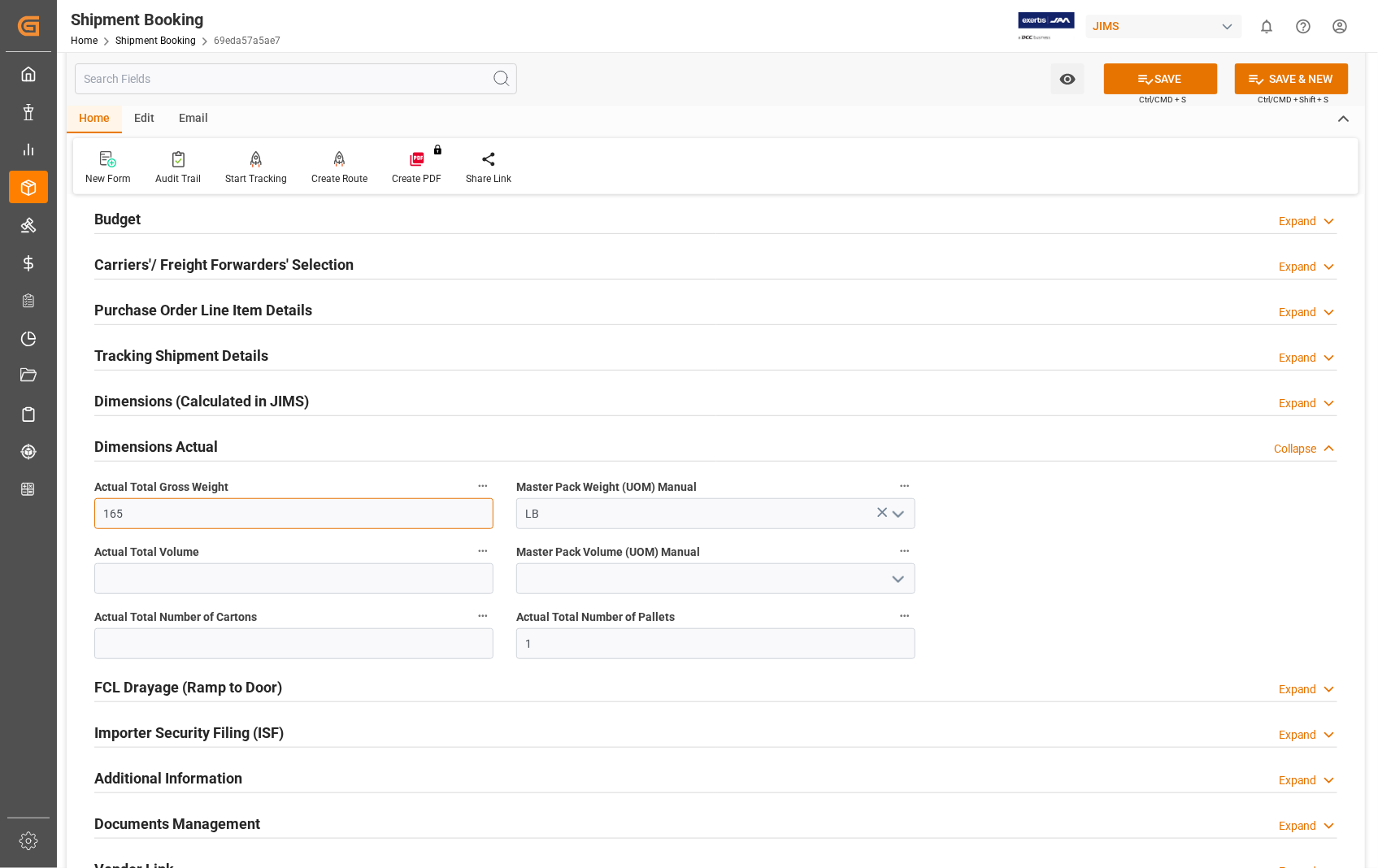
click at [161, 506] on input "165" at bounding box center [294, 513] width 399 height 31
click at [1157, 73] on button "SAVE" at bounding box center [1161, 78] width 114 height 31
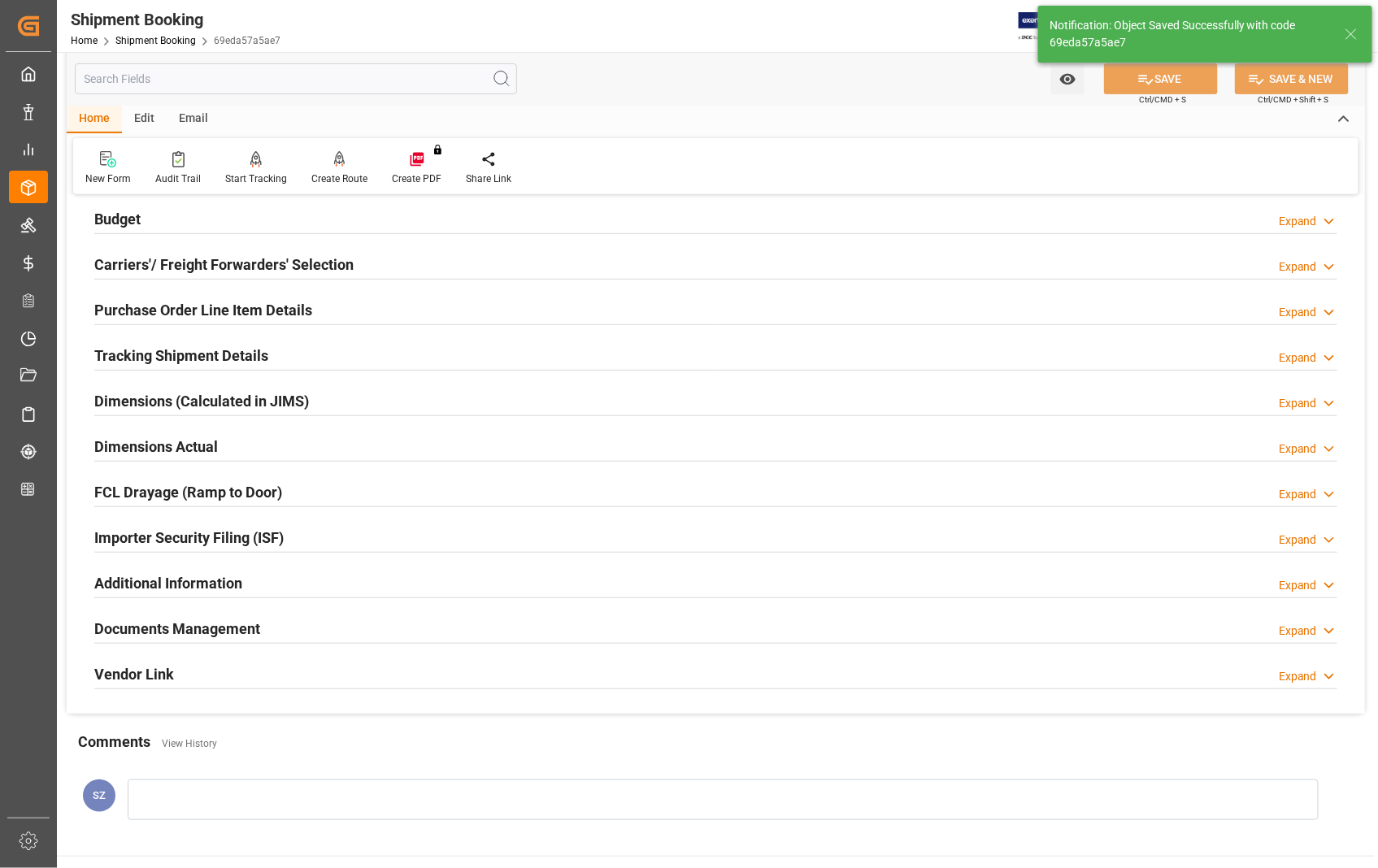
click at [195, 627] on h2 "Documents Management" at bounding box center [177, 628] width 165 height 21
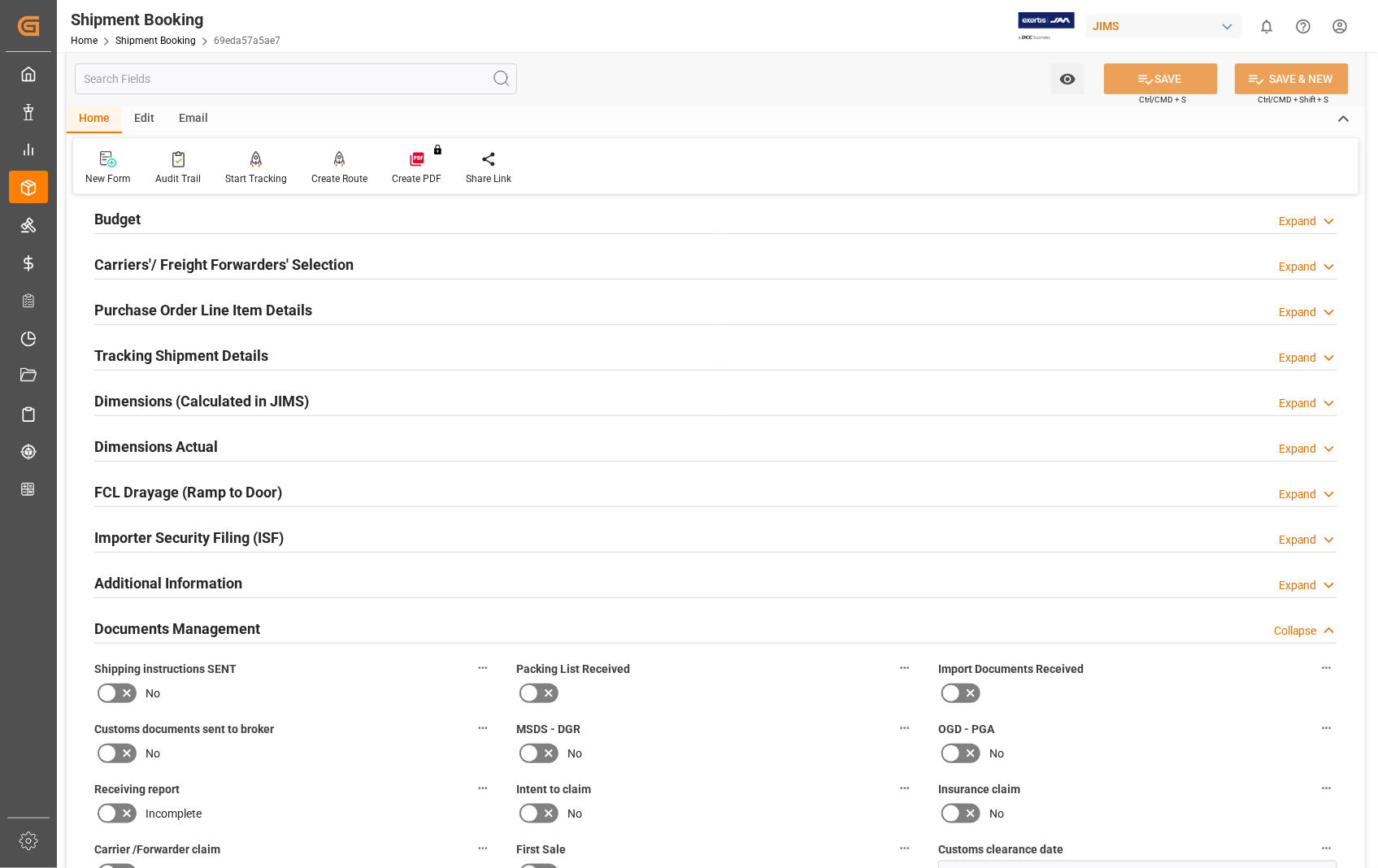
scroll to position [0, 0]
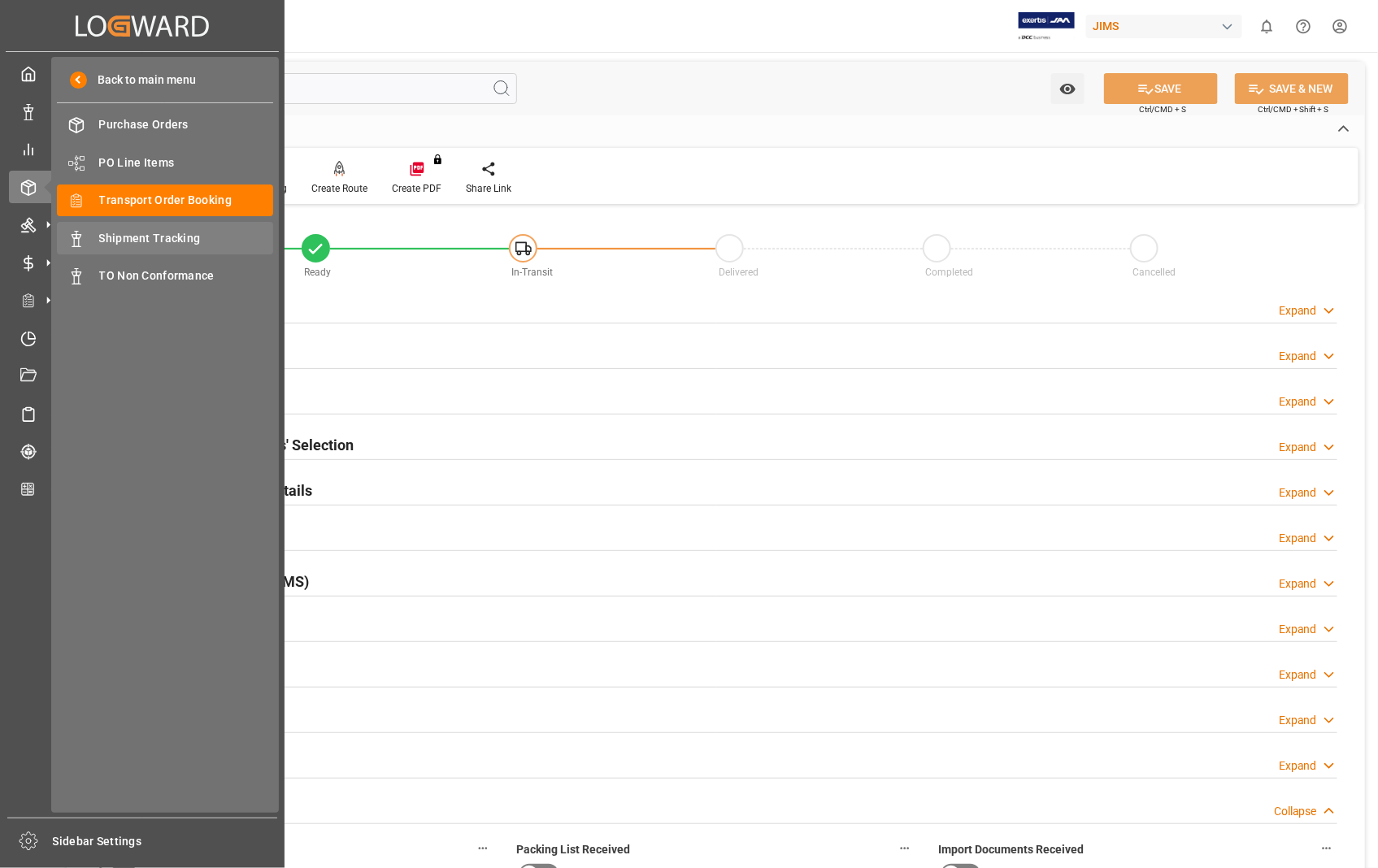
click at [136, 234] on span "Shipment Tracking" at bounding box center [186, 238] width 175 height 17
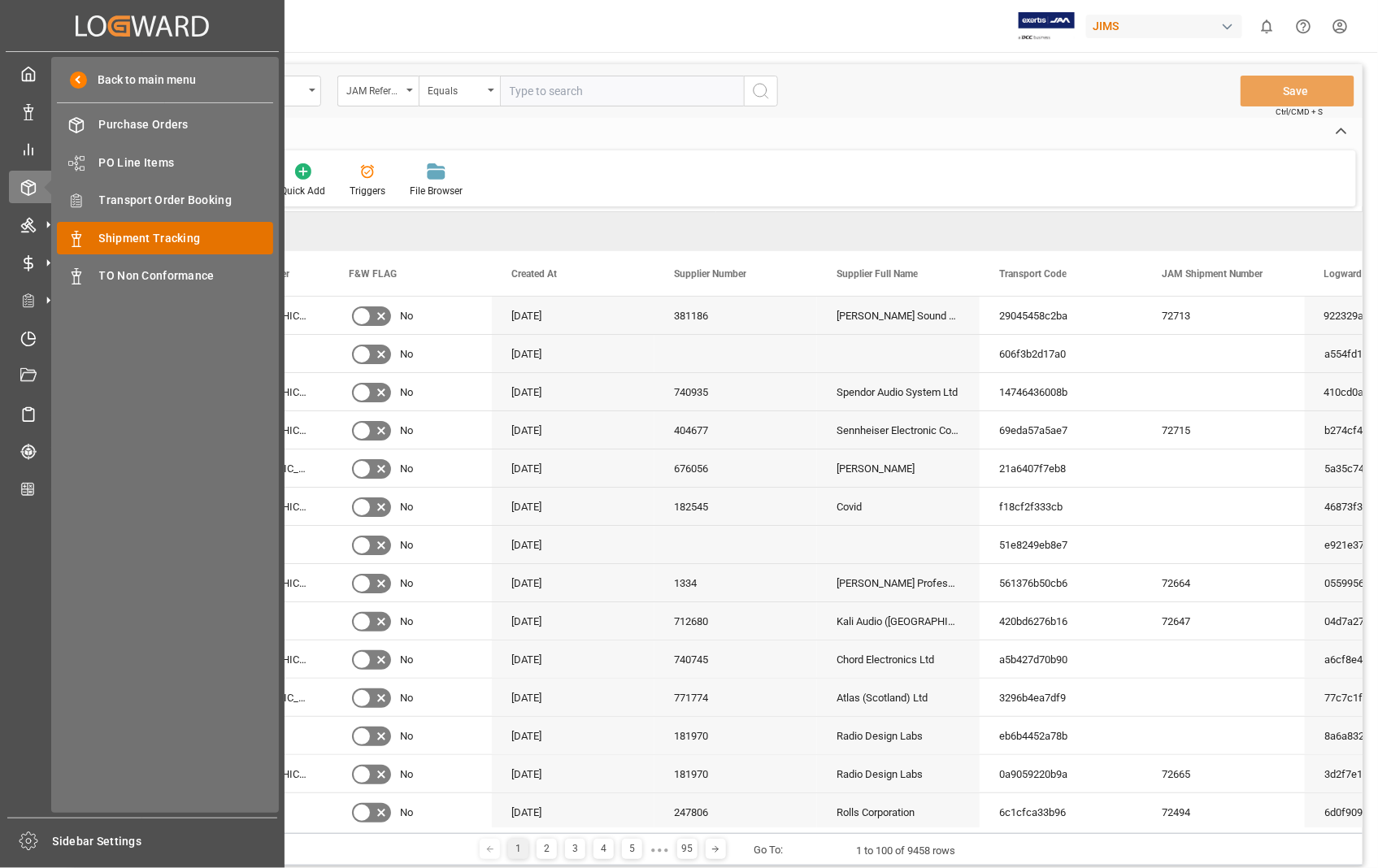
click at [159, 238] on span "Shipment Tracking" at bounding box center [186, 238] width 175 height 17
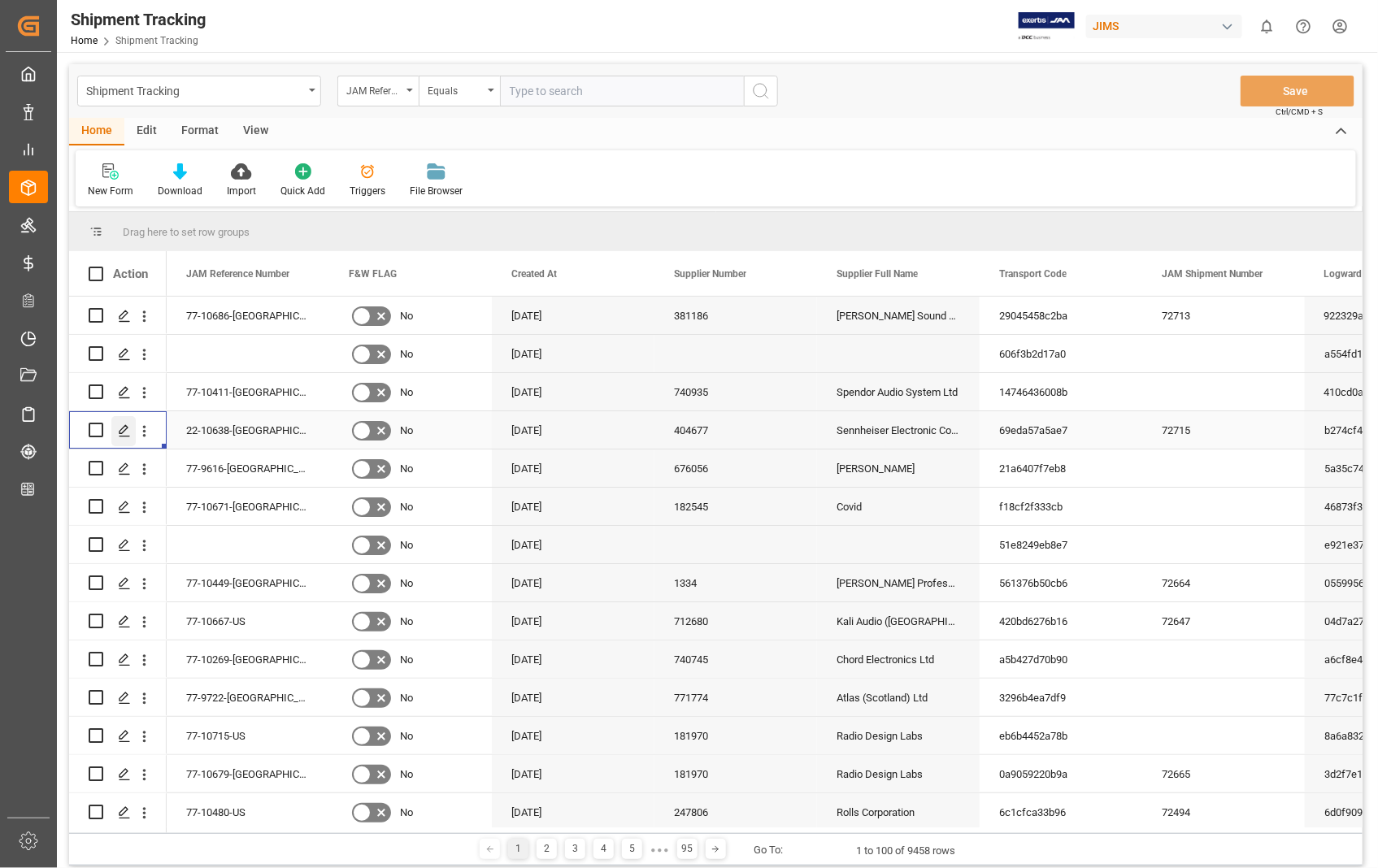
click at [122, 431] on icon "Press SPACE to select this row." at bounding box center [124, 431] width 13 height 13
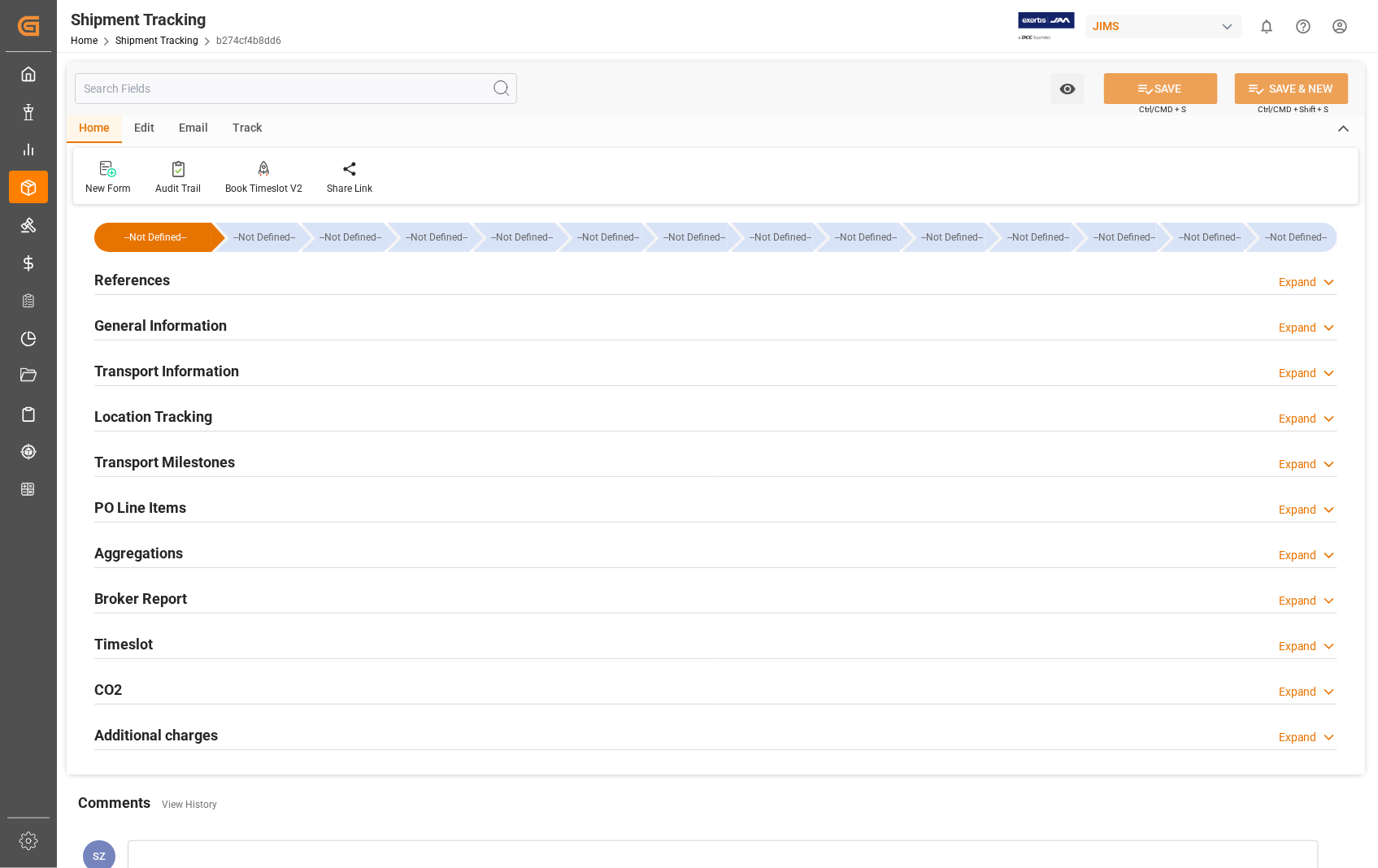
click at [196, 368] on h2 "Transport Information" at bounding box center [166, 370] width 145 height 21
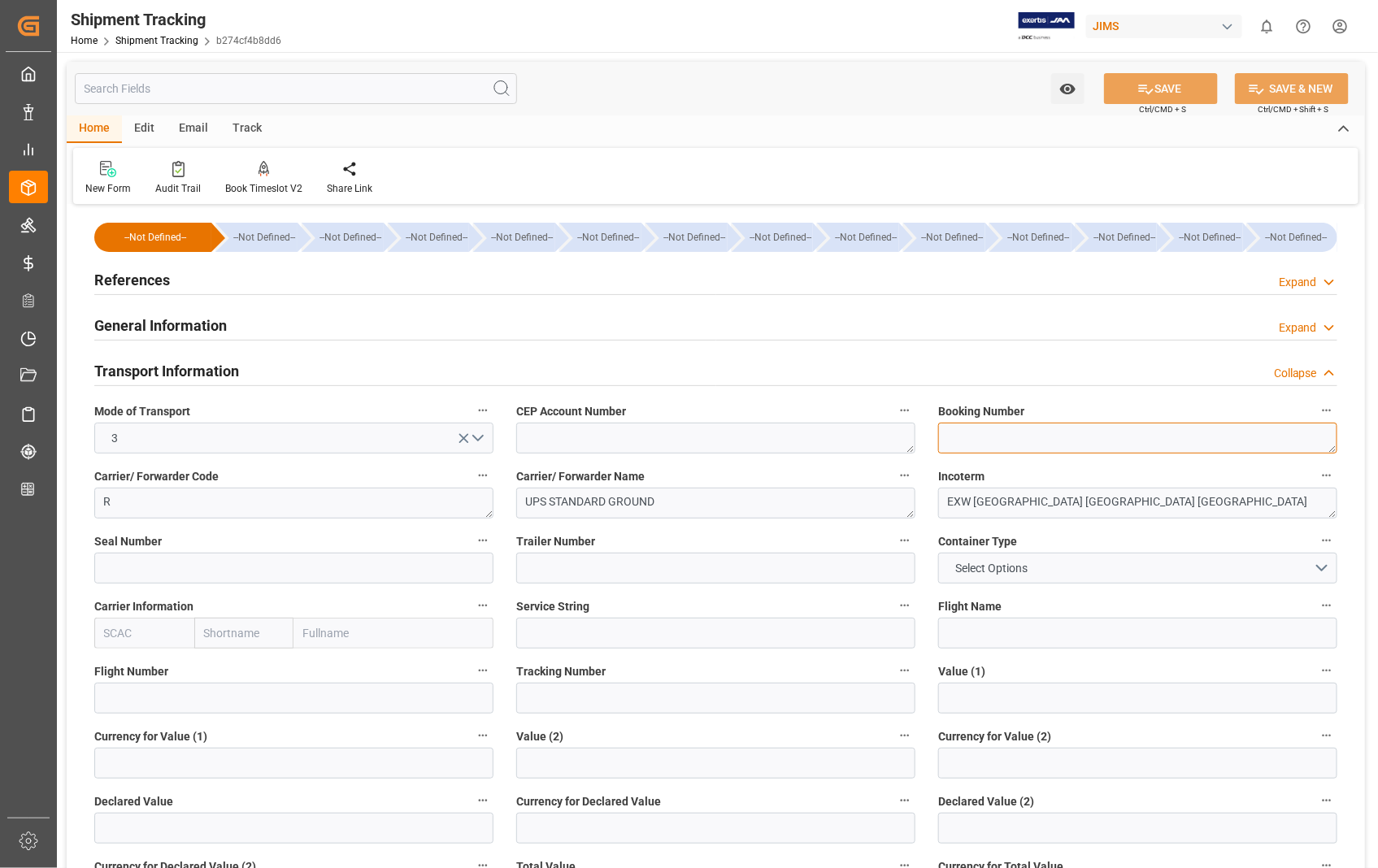
click at [957, 435] on textarea at bounding box center [1137, 437] width 399 height 31
paste textarea "XPO Logistics Truck Load Carrier 648283042"
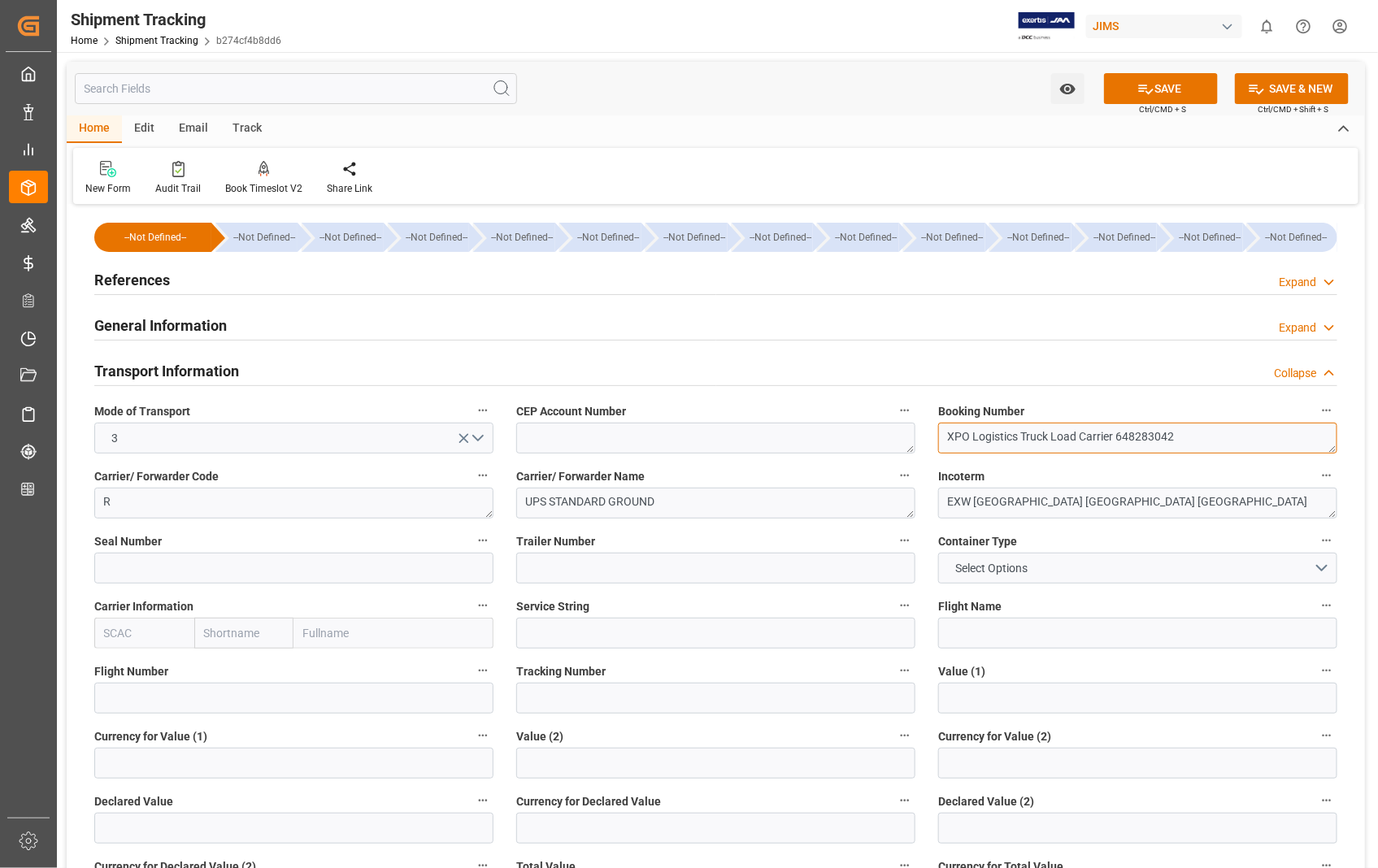
drag, startPoint x: 1112, startPoint y: 435, endPoint x: 1077, endPoint y: 436, distance: 35.0
click at [1077, 436] on textarea "XPO Logistics Truck Load Carrier 648283042" at bounding box center [1137, 437] width 399 height 31
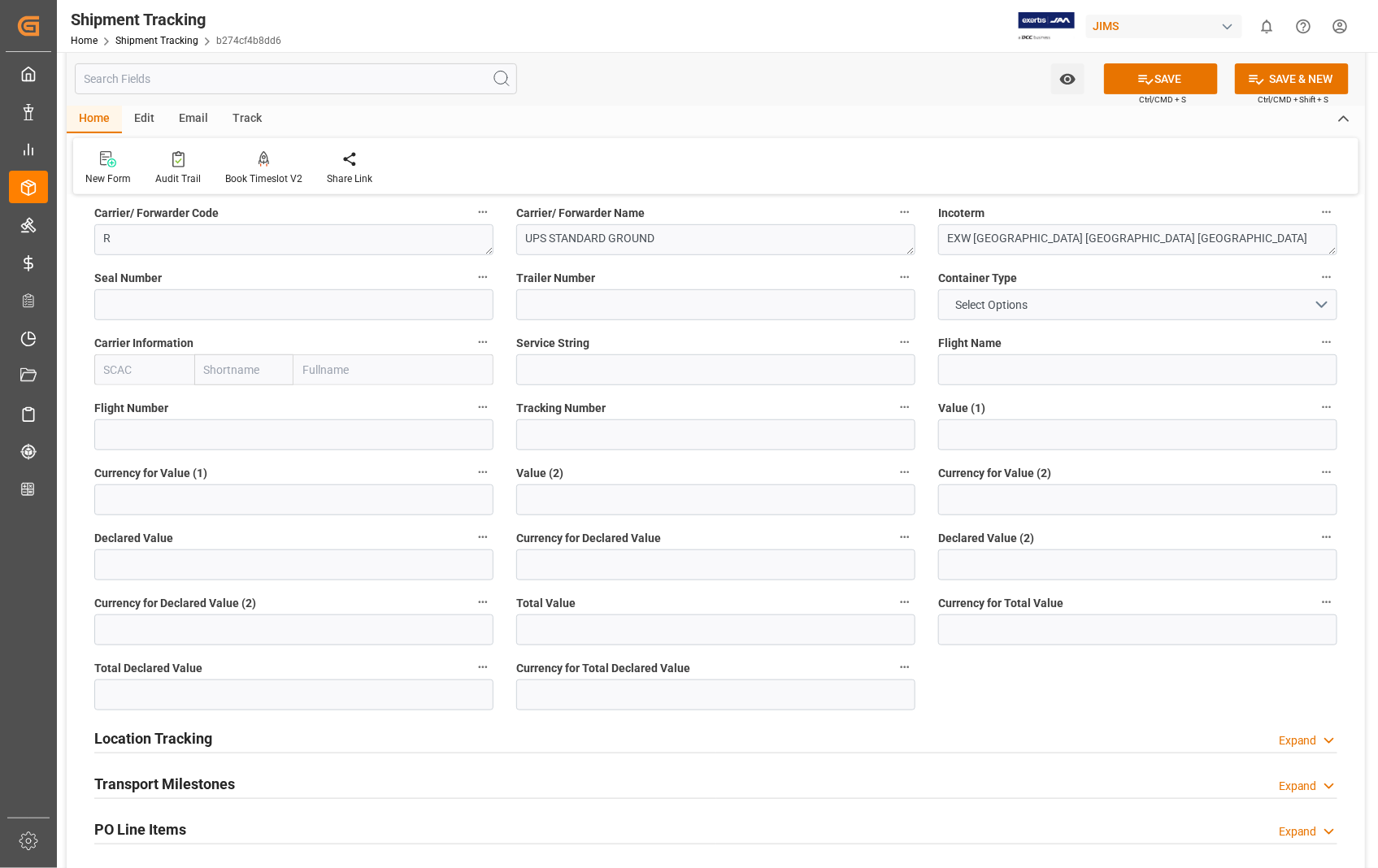
scroll to position [271, 0]
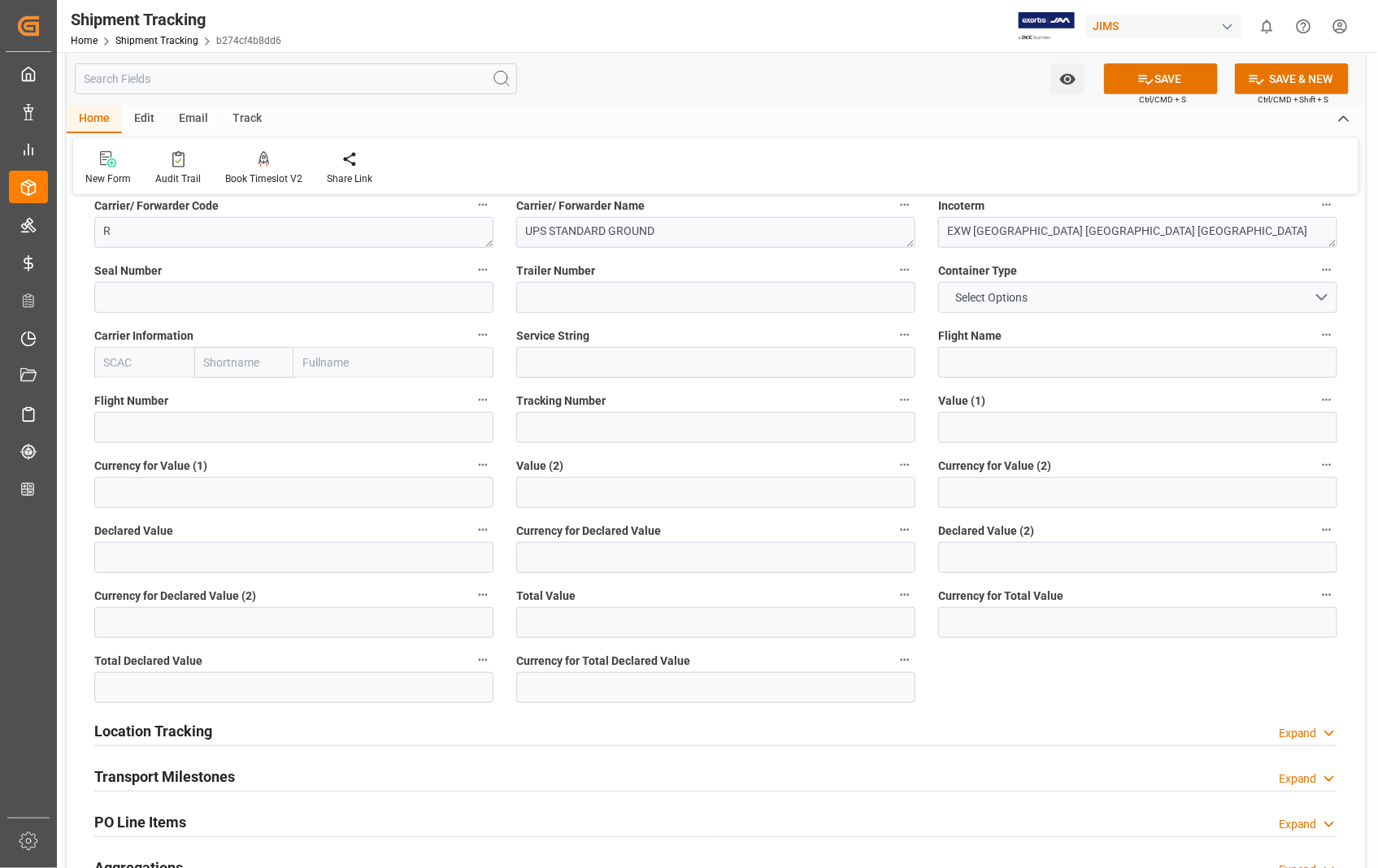
type textarea "XPO Logistics Truck Load 648283042"
click at [525, 434] on input at bounding box center [715, 427] width 399 height 31
paste input "XPO Logistics Truck Load Carrier 648283042"
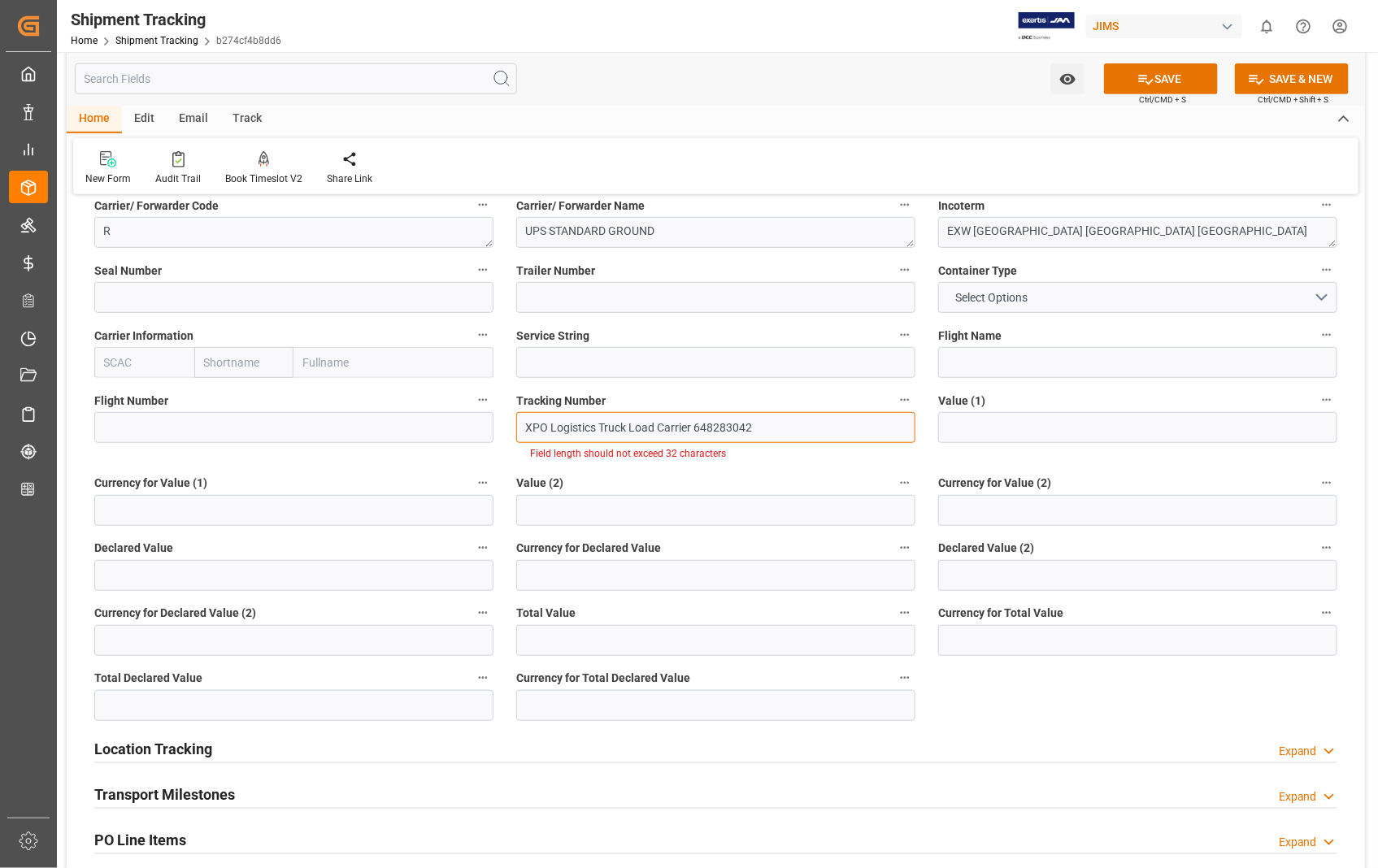
drag, startPoint x: 695, startPoint y: 424, endPoint x: 661, endPoint y: 426, distance: 34.1
click at [661, 426] on input "XPO Logistics Truck Load Carrier 648283042" at bounding box center [715, 427] width 399 height 31
type input "XPO Logistics Truck Load 648283042"
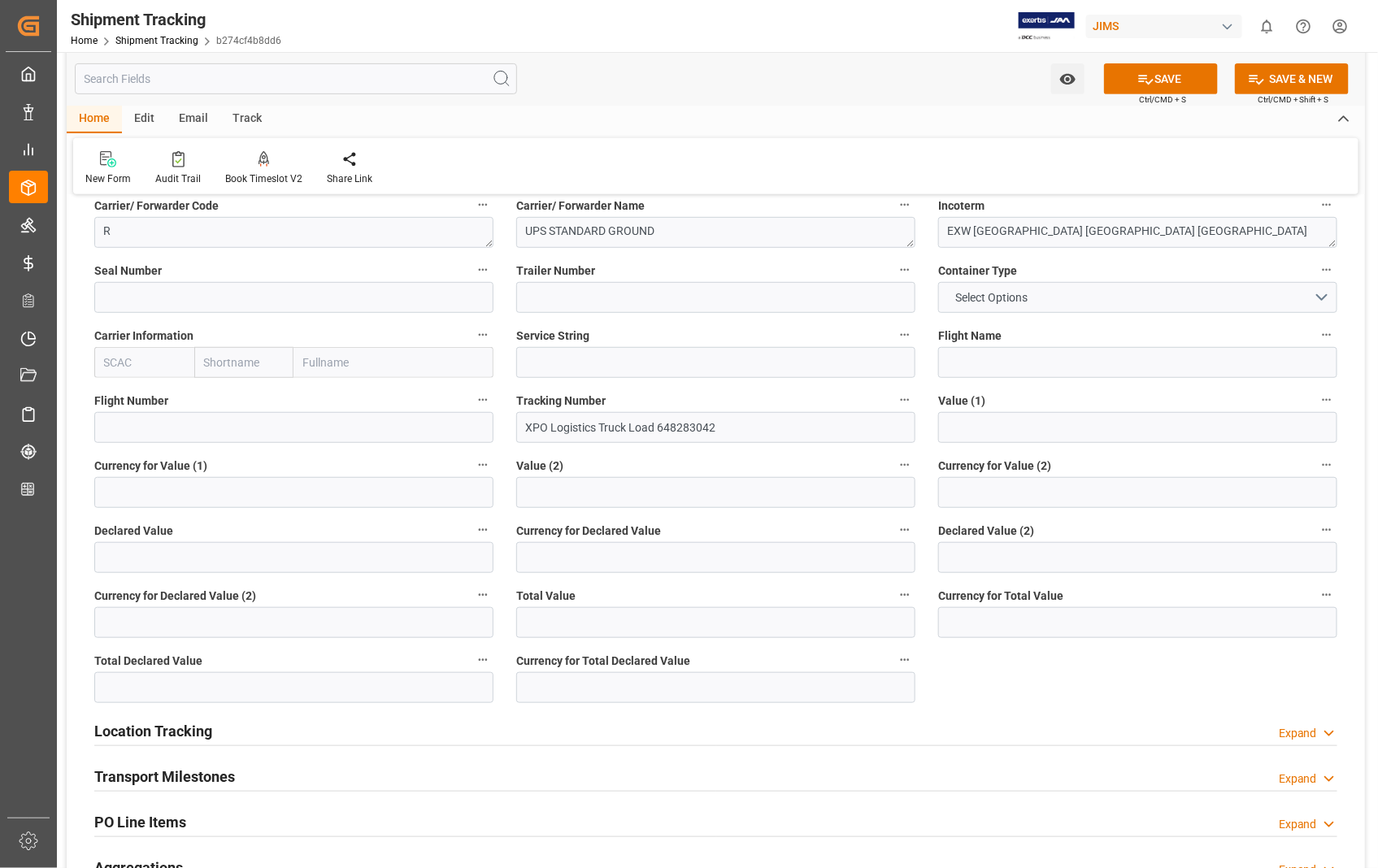
click at [608, 477] on div "Value (2)" at bounding box center [715, 481] width 422 height 65
click at [1174, 79] on button "SAVE" at bounding box center [1161, 78] width 114 height 31
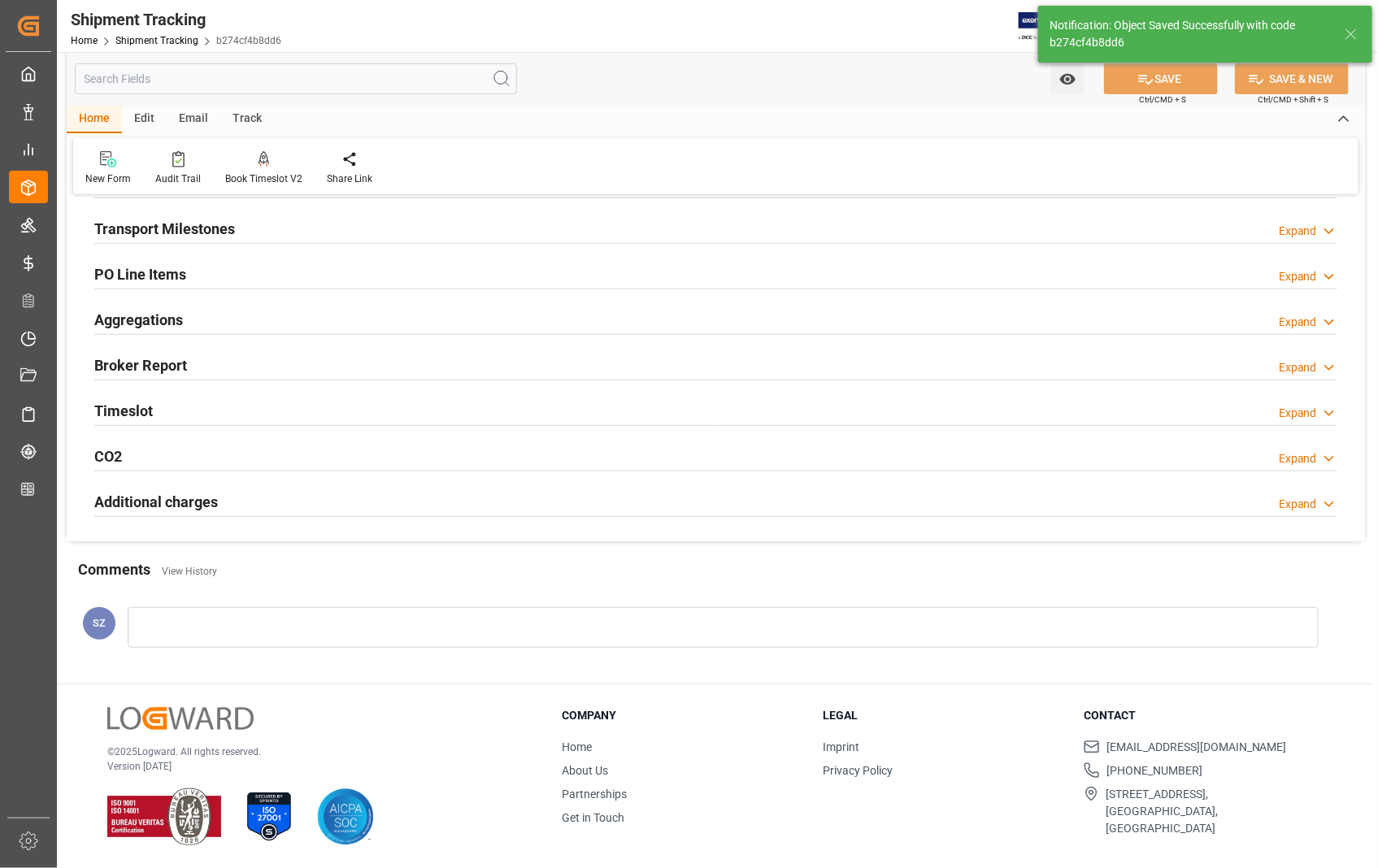
scroll to position [234, 0]
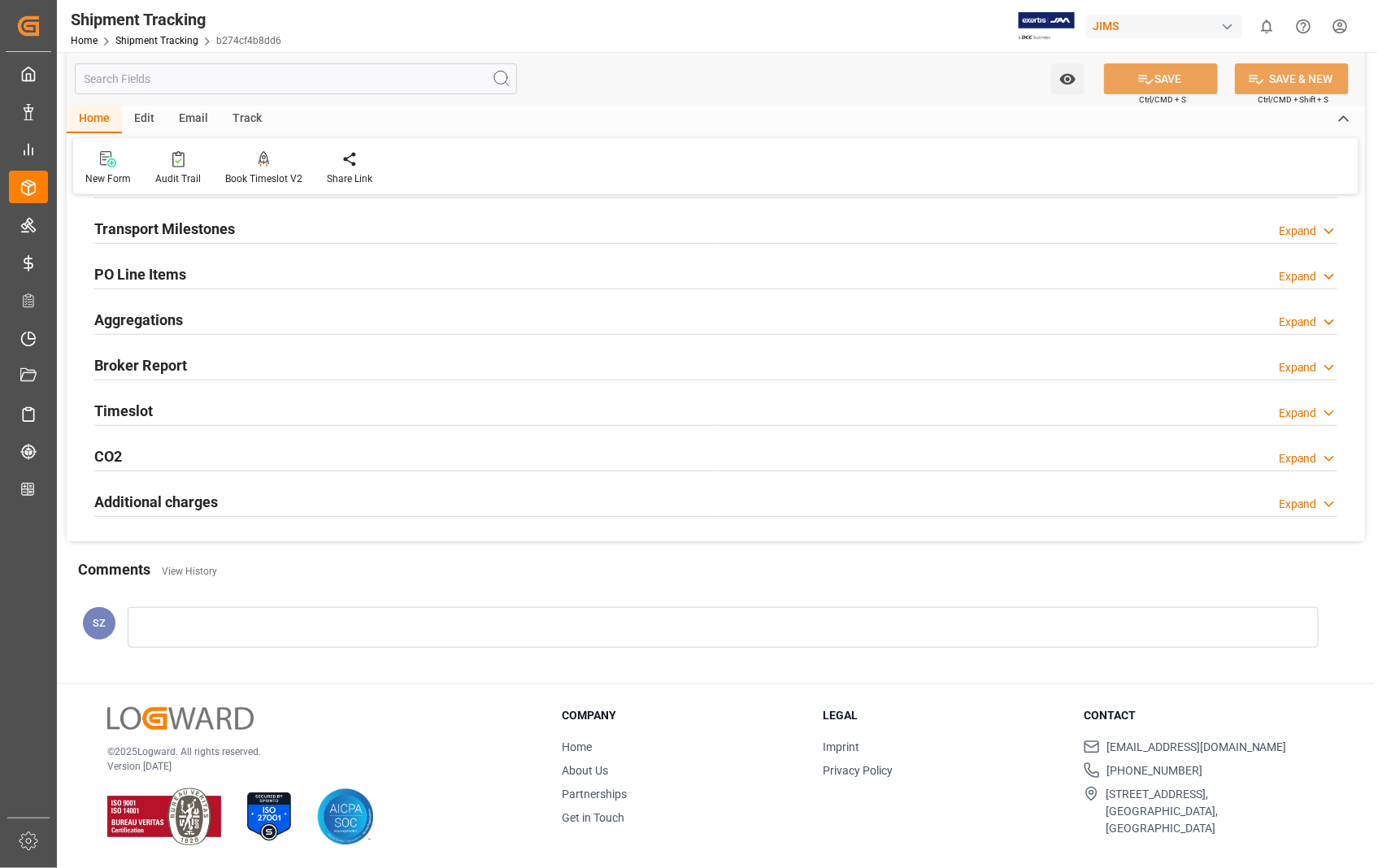
click at [165, 231] on h2 "Transport Milestones" at bounding box center [165, 228] width 140 height 21
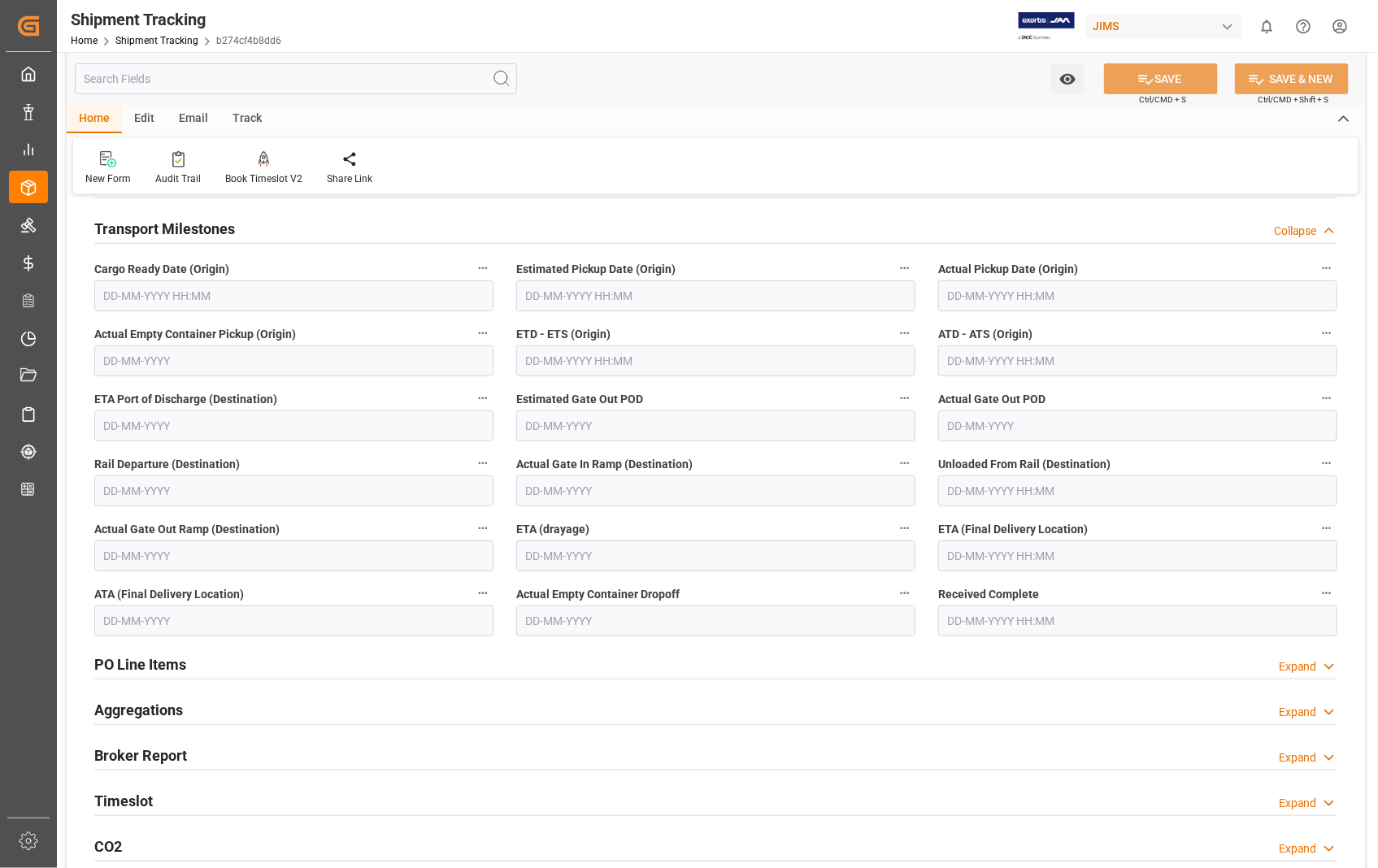
scroll to position [271, 0]
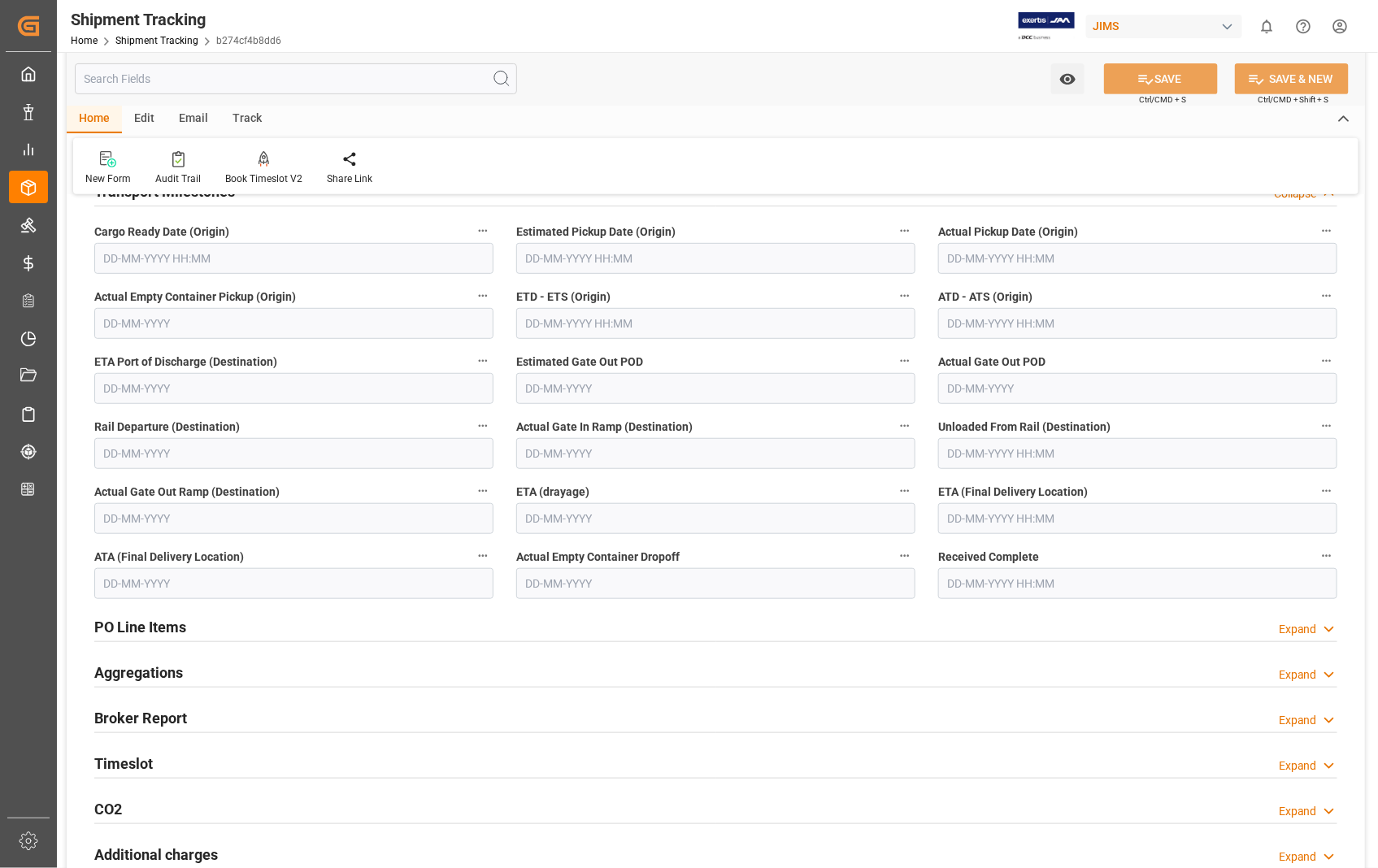
click at [725, 252] on input "text" at bounding box center [715, 258] width 399 height 31
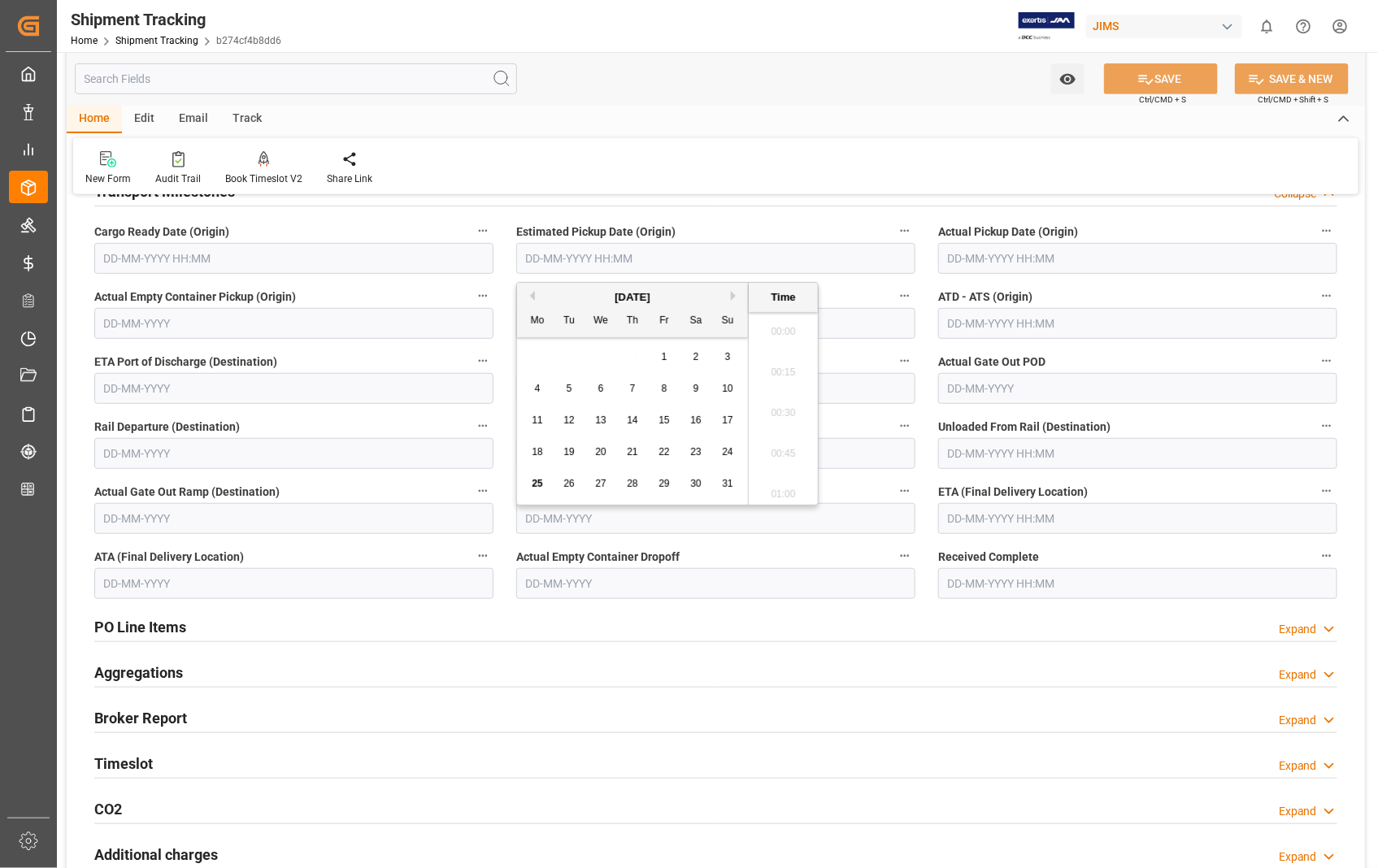
scroll to position [2280, 0]
click at [626, 451] on span "21" at bounding box center [631, 451] width 10 height 11
type input "[DATE] 00:00"
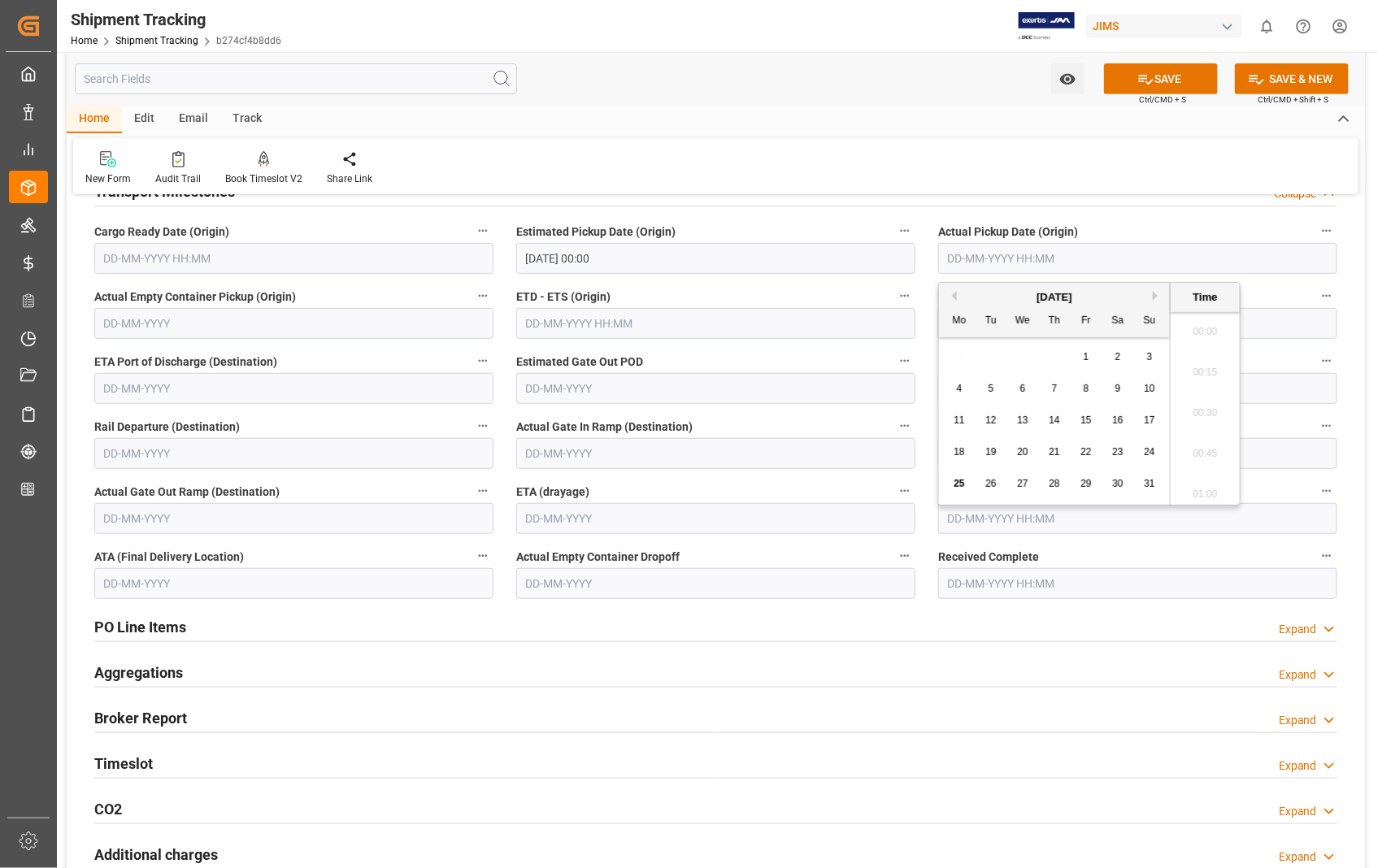
click at [1170, 253] on input "text" at bounding box center [1137, 258] width 399 height 31
click at [1053, 452] on span "21" at bounding box center [1054, 451] width 10 height 11
type input "[DATE] 00:00"
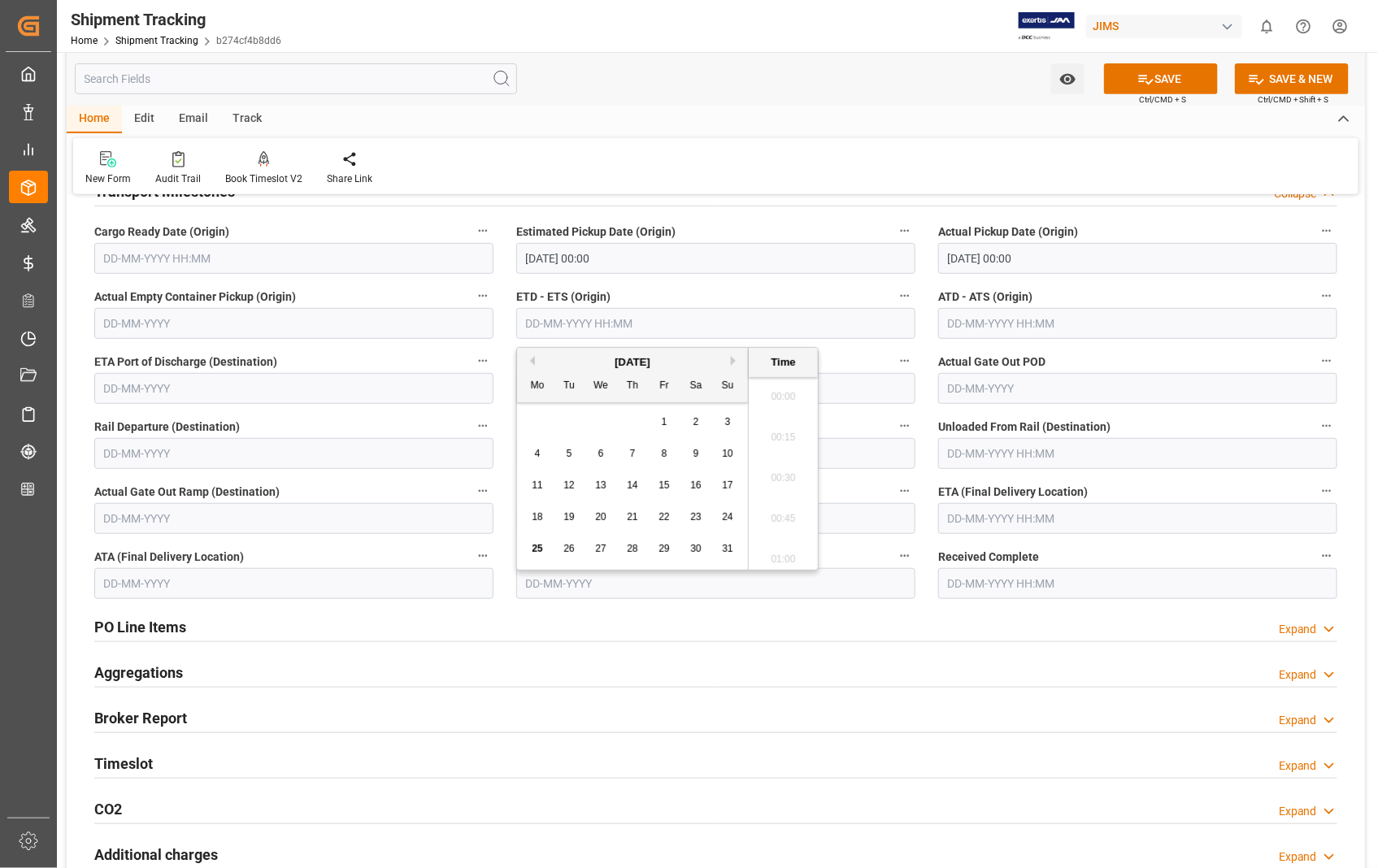
click at [626, 312] on input "text" at bounding box center [715, 323] width 399 height 31
click at [632, 519] on span "21" at bounding box center [631, 517] width 10 height 11
type input "[DATE] 00:00"
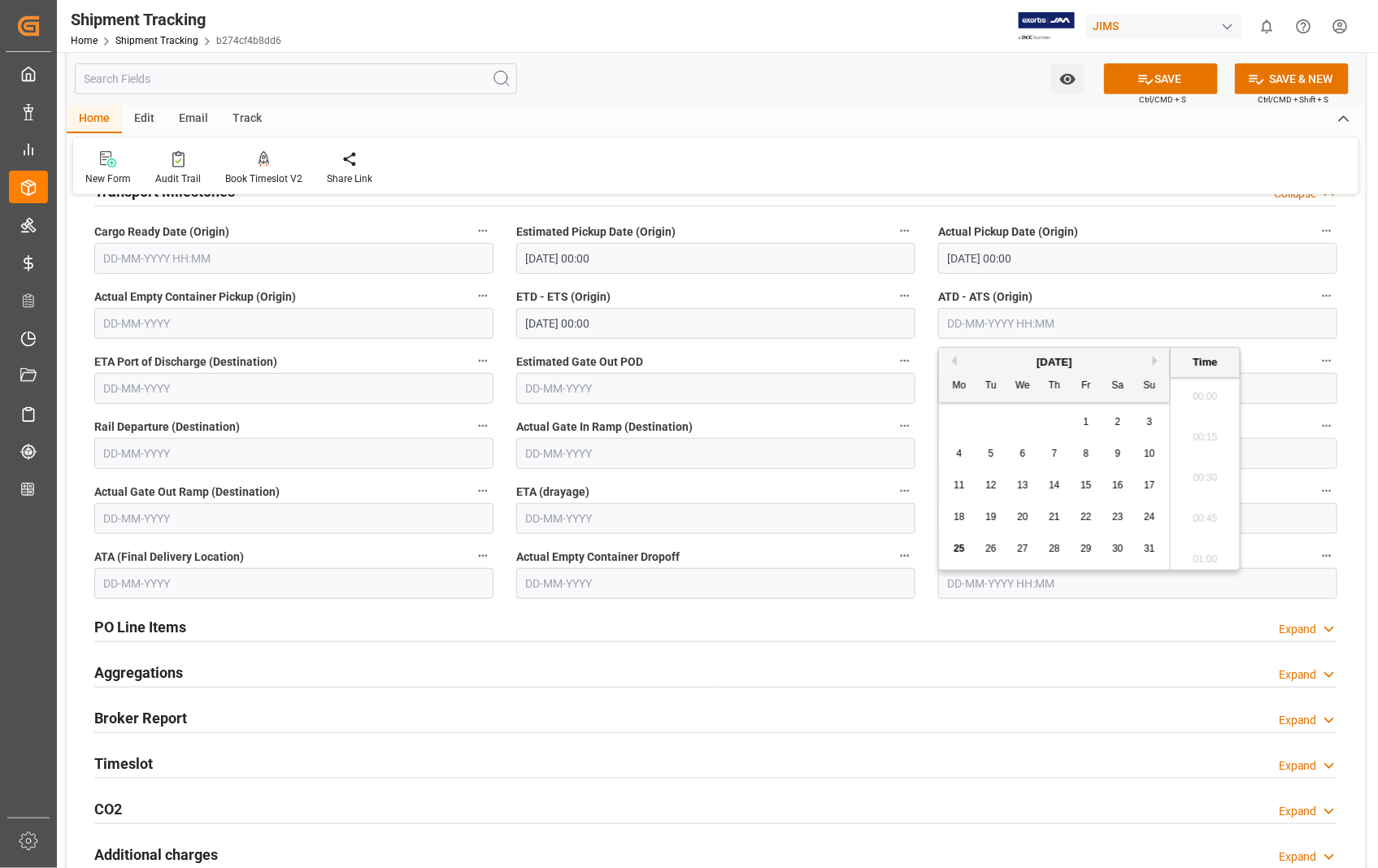
click at [1136, 334] on input "text" at bounding box center [1137, 323] width 399 height 31
click at [1055, 517] on span "21" at bounding box center [1054, 517] width 10 height 11
type input "[DATE] 00:00"
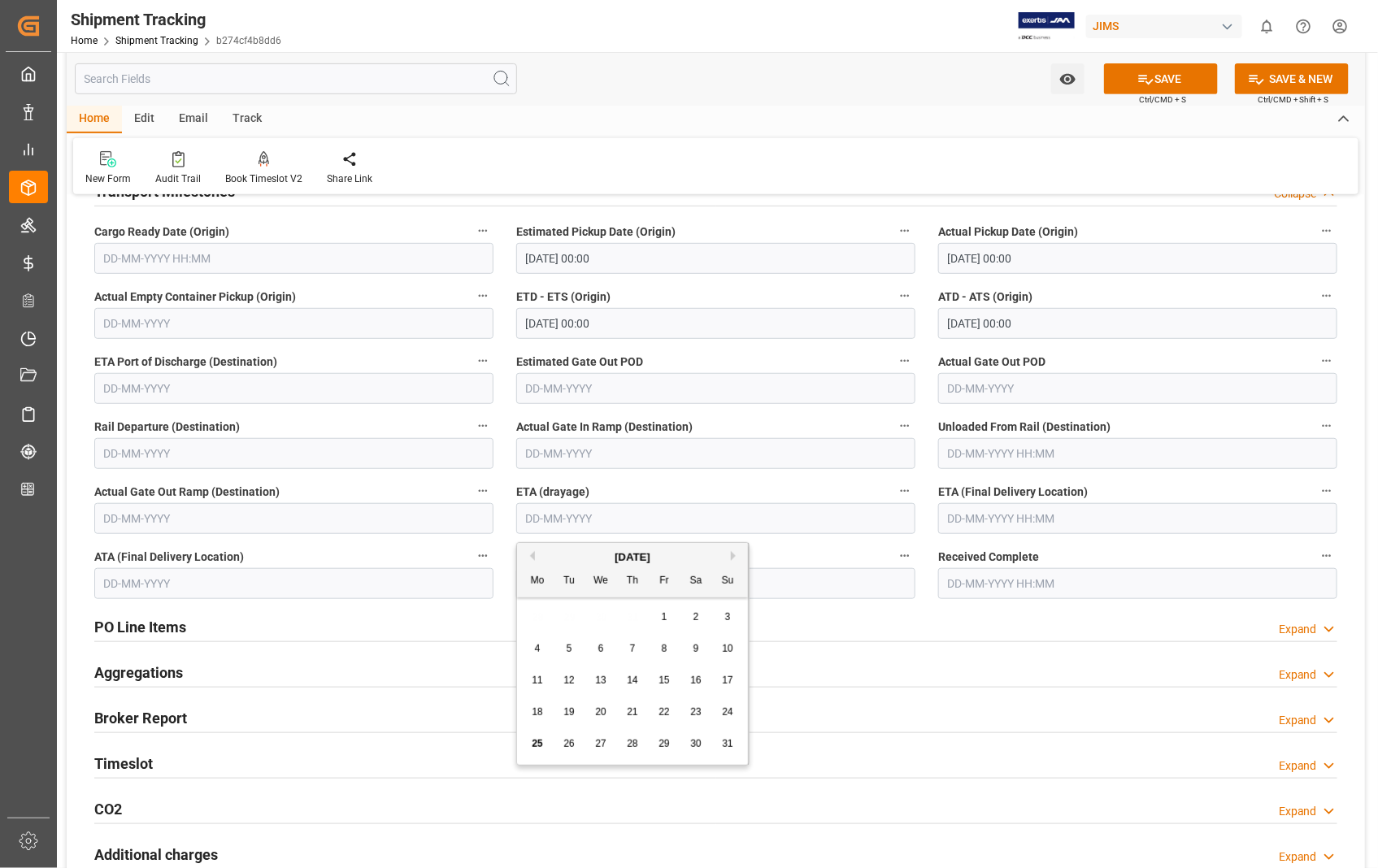
click at [639, 518] on input "text" at bounding box center [715, 518] width 399 height 31
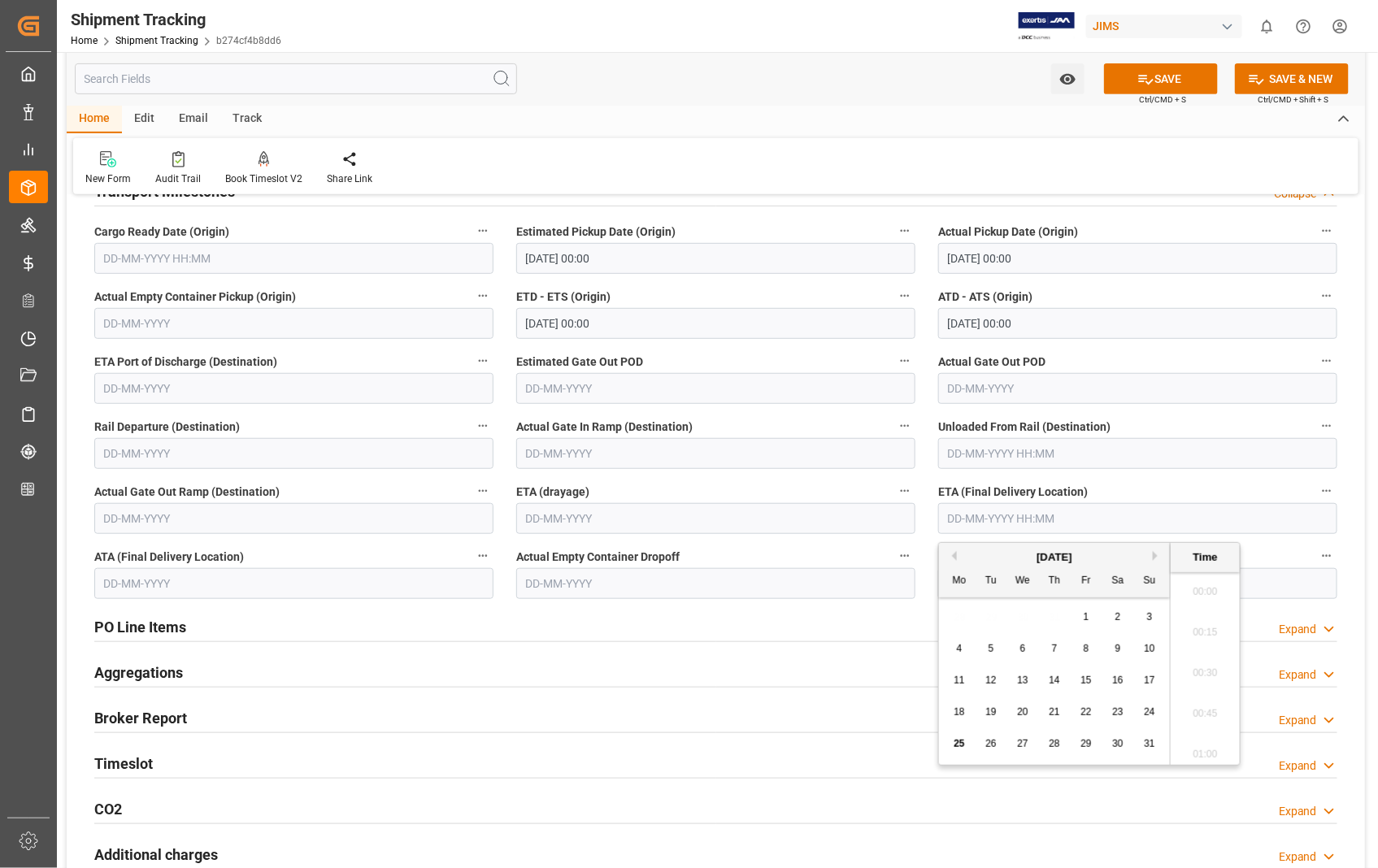
click at [1123, 518] on input "text" at bounding box center [1137, 518] width 399 height 31
click at [993, 744] on span "26" at bounding box center [990, 743] width 10 height 11
type input "[DATE] 00:00"
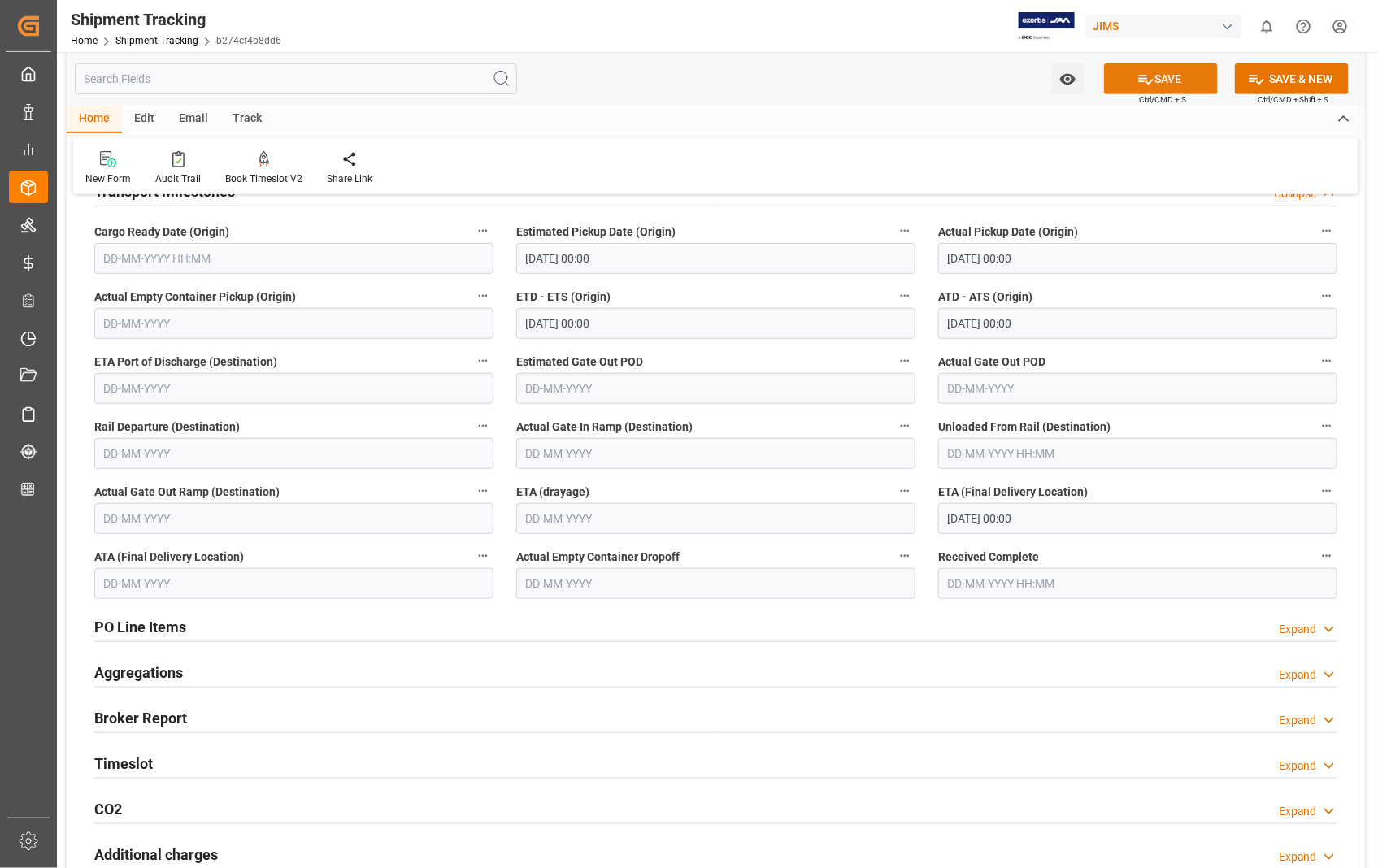
click at [1150, 74] on icon at bounding box center [1145, 79] width 17 height 17
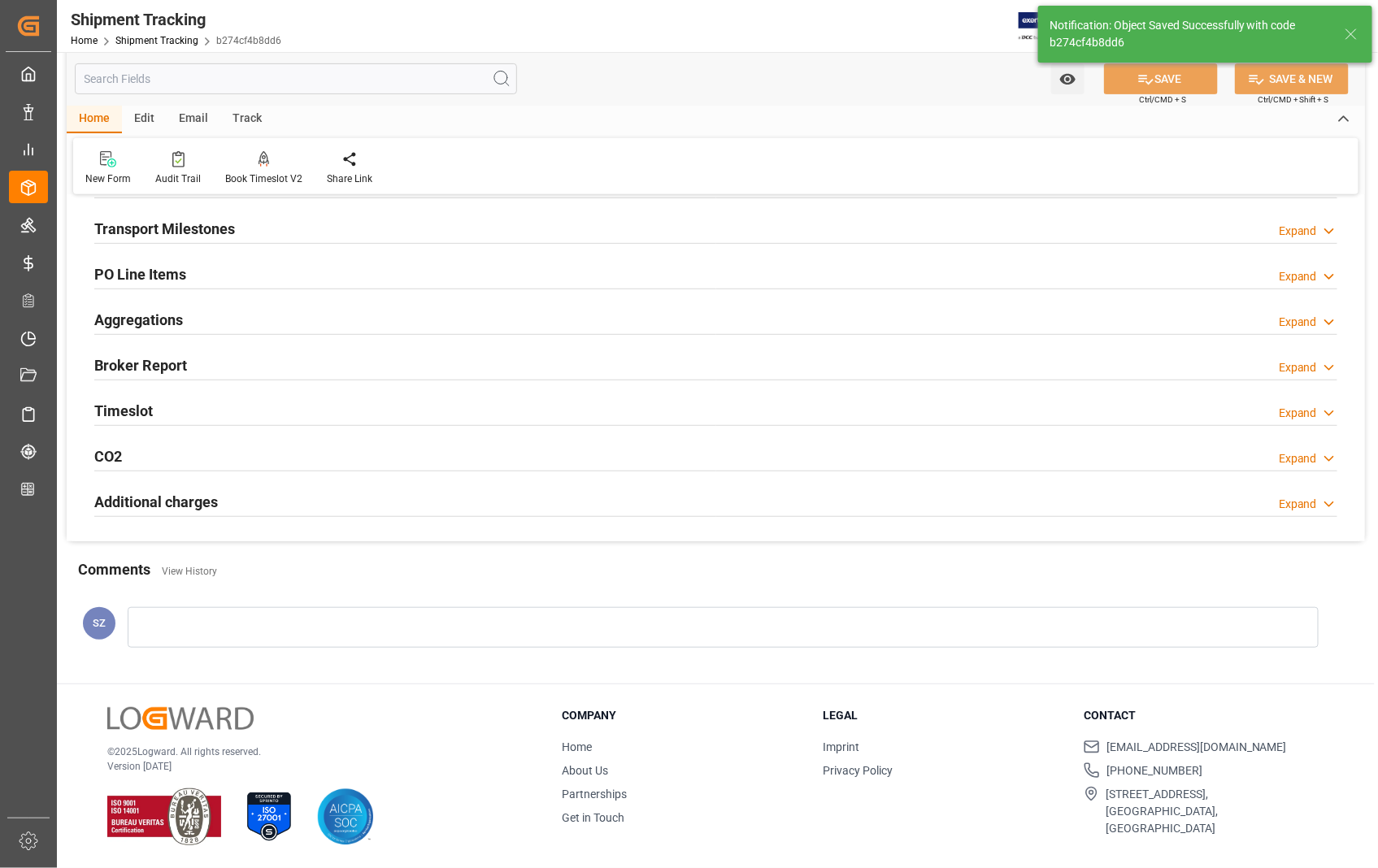
scroll to position [234, 0]
